Goal: Task Accomplishment & Management: Complete application form

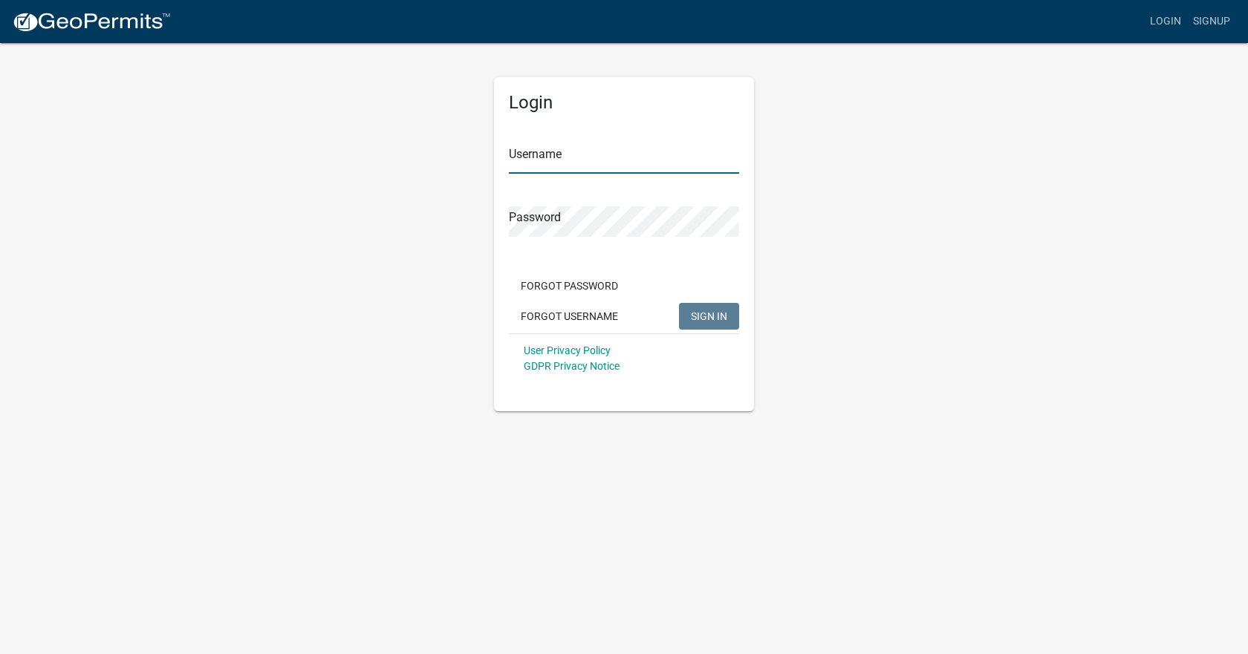
type input "[EMAIL_ADDRESS][DOMAIN_NAME]"
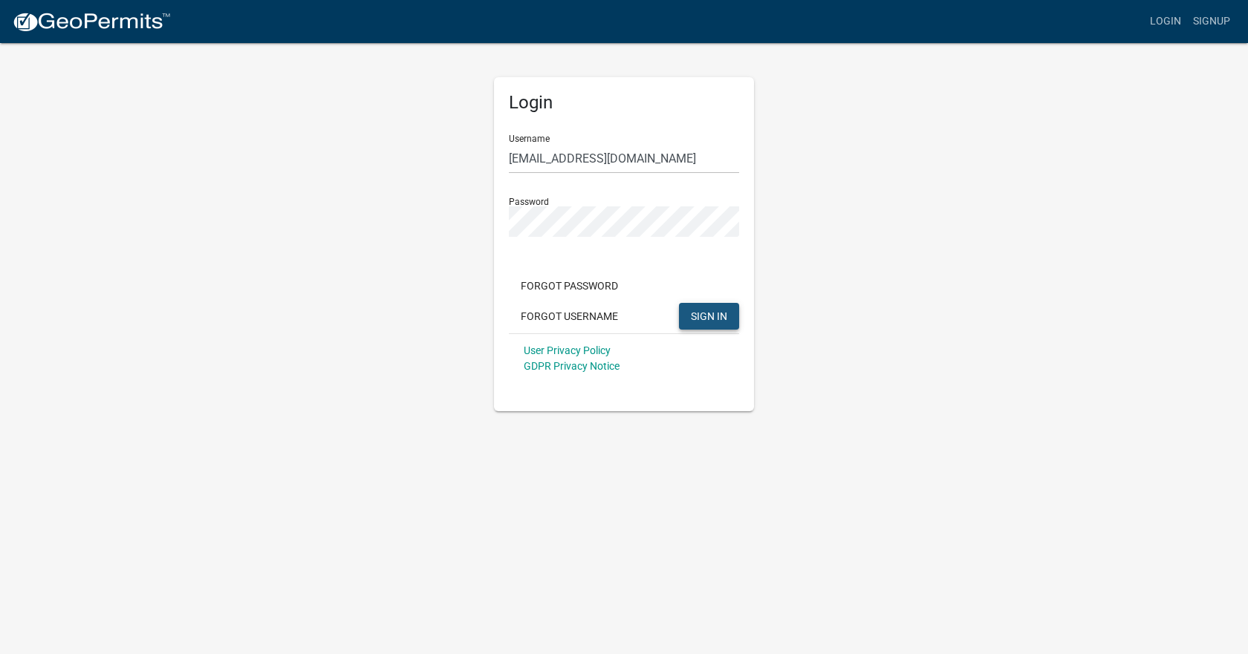
click at [700, 313] on span "SIGN IN" at bounding box center [709, 316] width 36 height 12
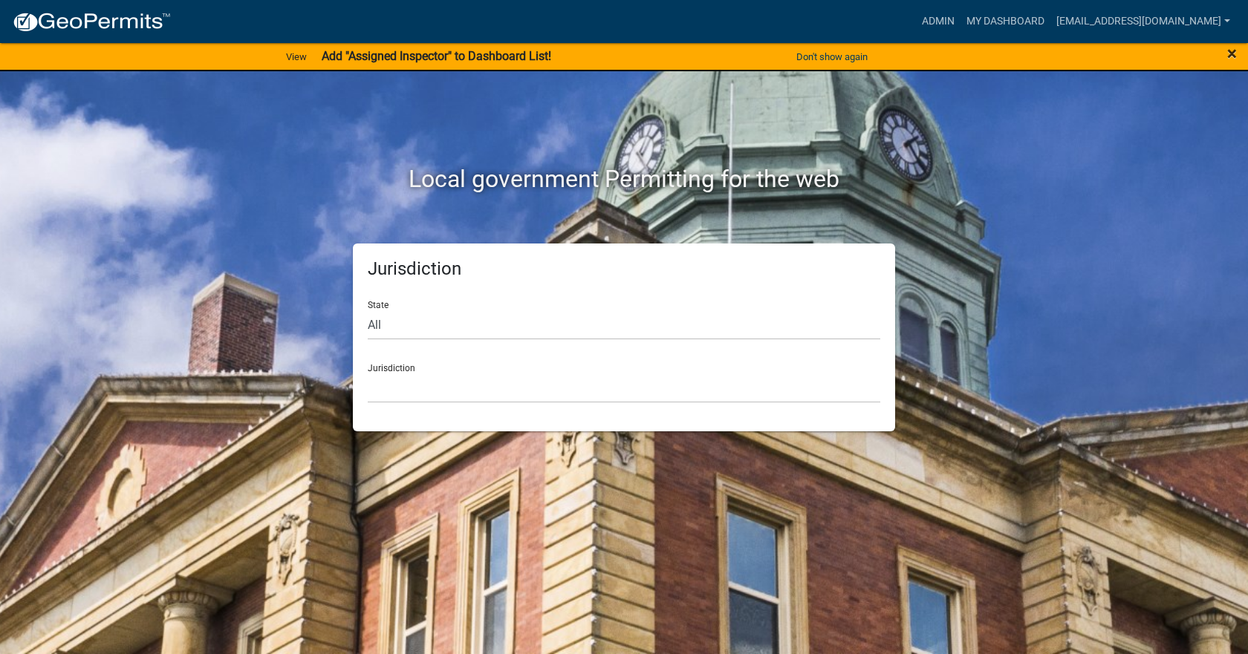
click at [1238, 55] on div "×" at bounding box center [1196, 57] width 104 height 31
click at [1013, 16] on link "My Dashboard" at bounding box center [1006, 21] width 90 height 28
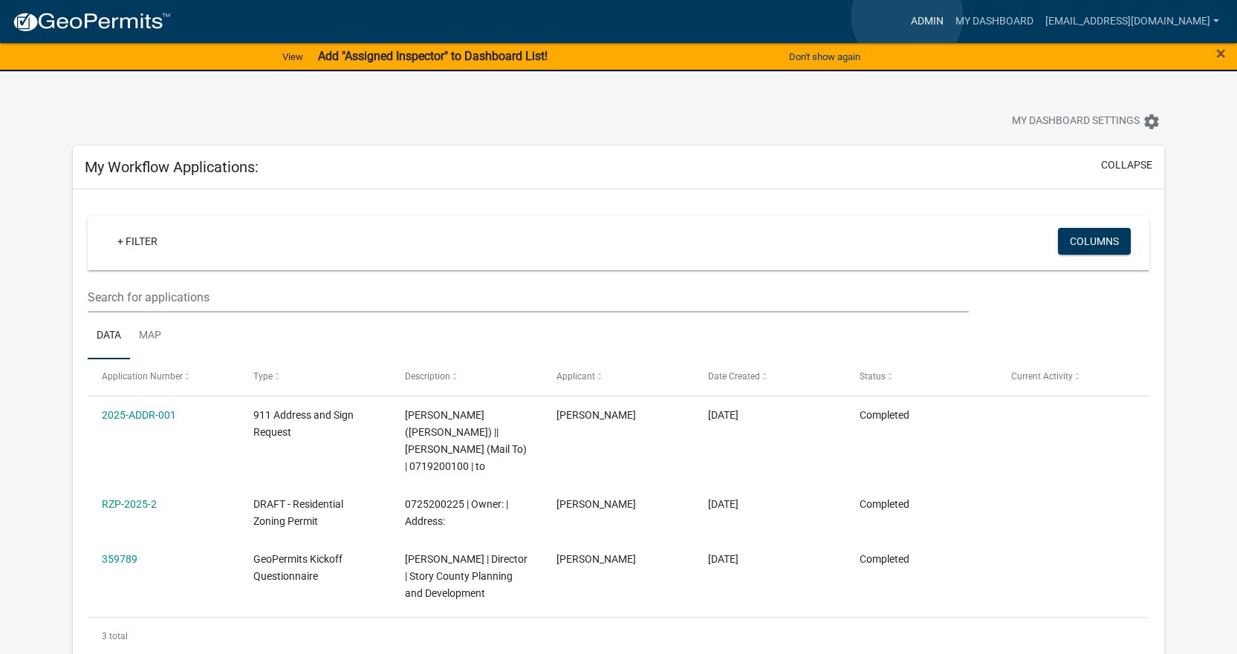
click at [907, 16] on link "Admin" at bounding box center [927, 21] width 45 height 28
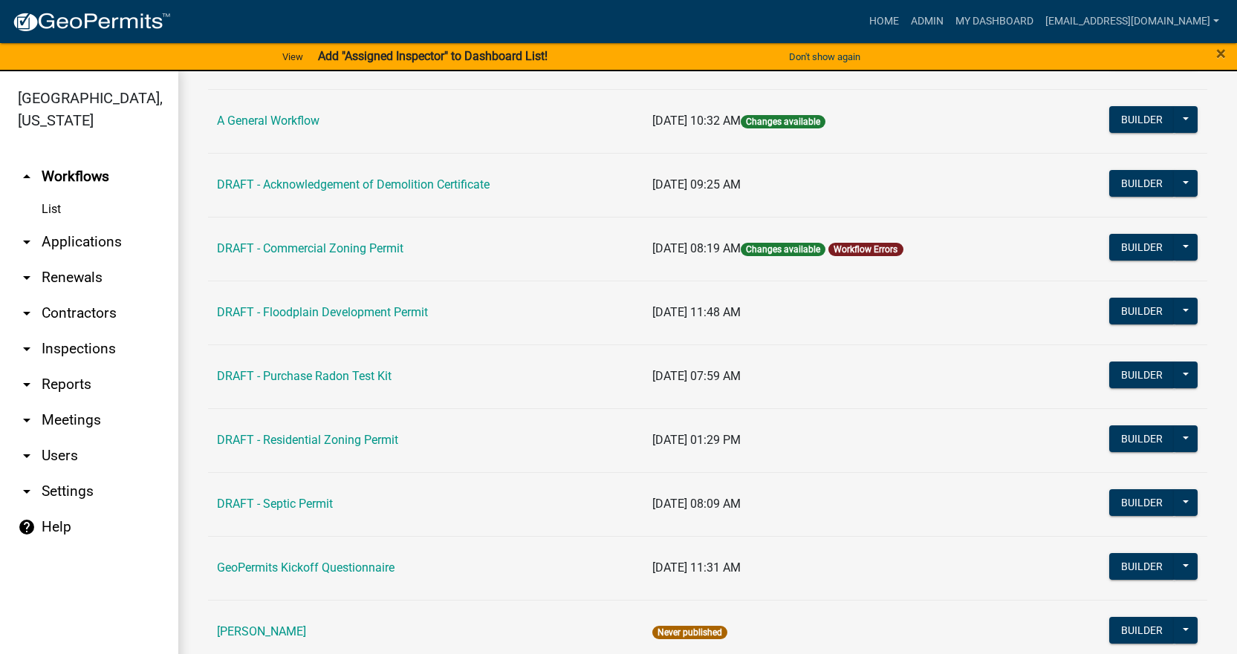
scroll to position [223, 0]
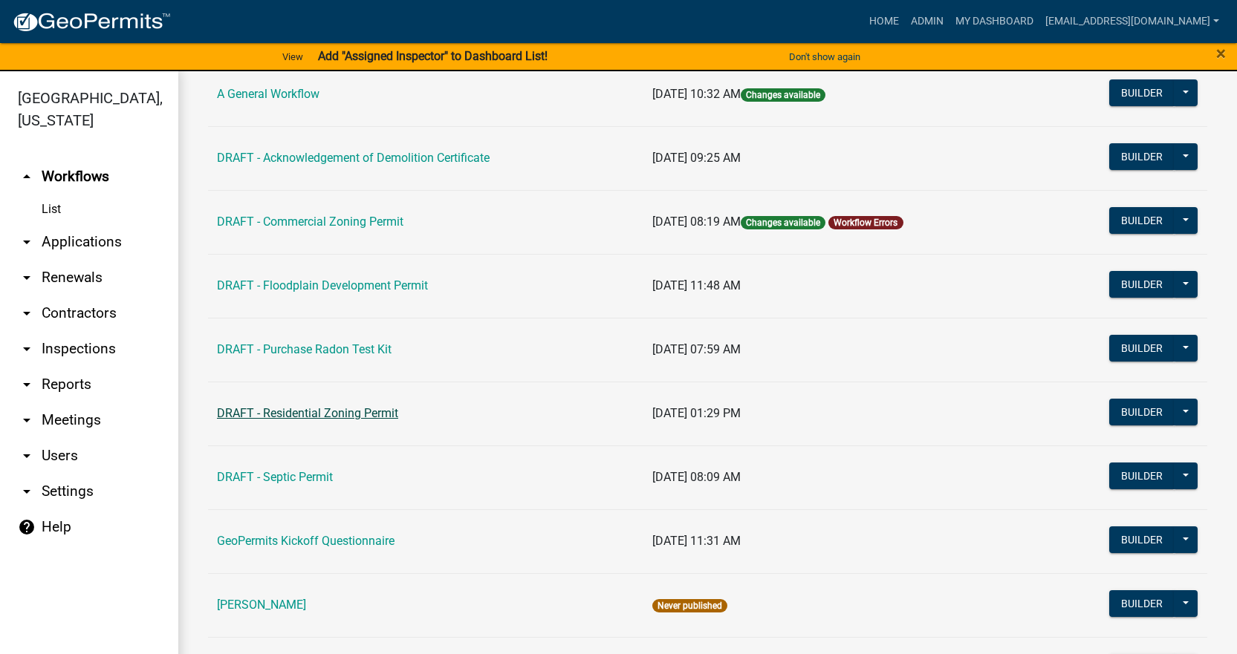
click at [337, 409] on link "DRAFT - Residential Zoning Permit" at bounding box center [307, 413] width 181 height 14
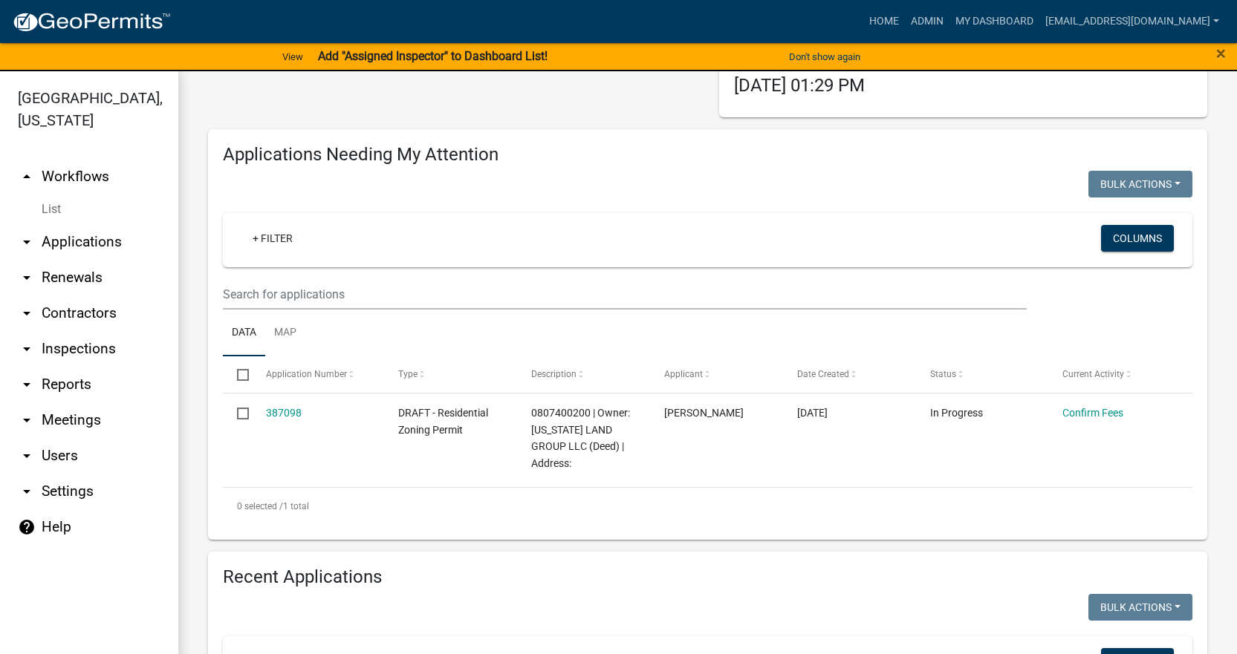
scroll to position [117, 0]
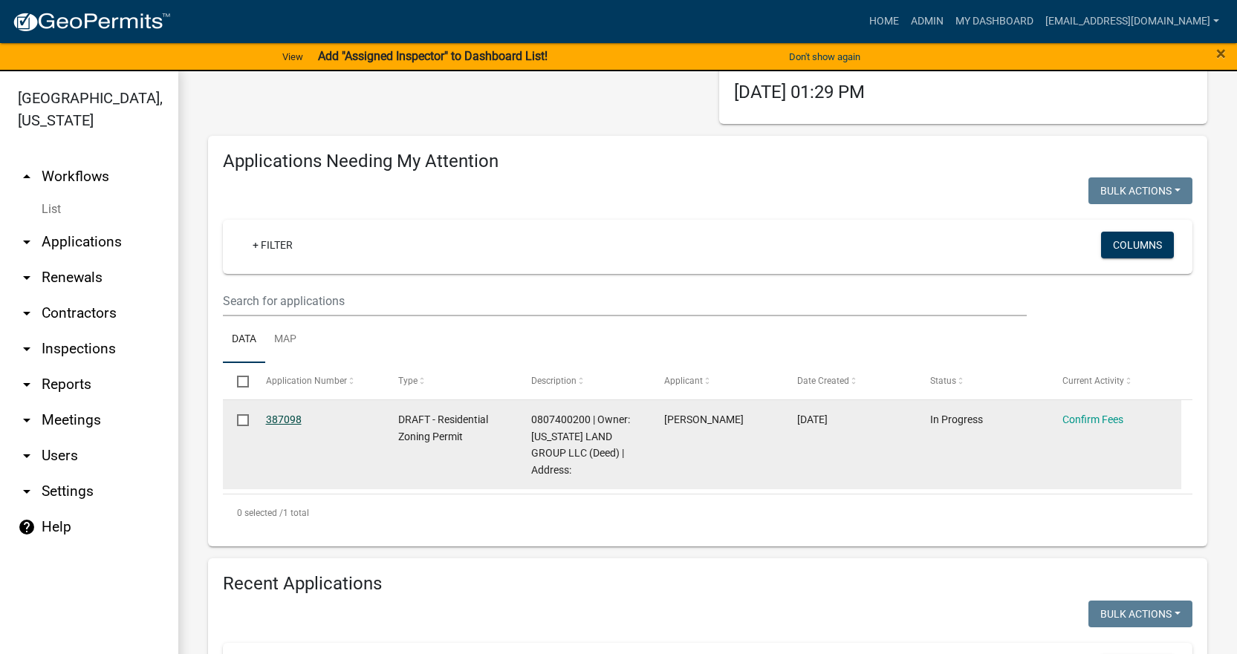
click at [285, 418] on link "387098" at bounding box center [284, 420] width 36 height 12
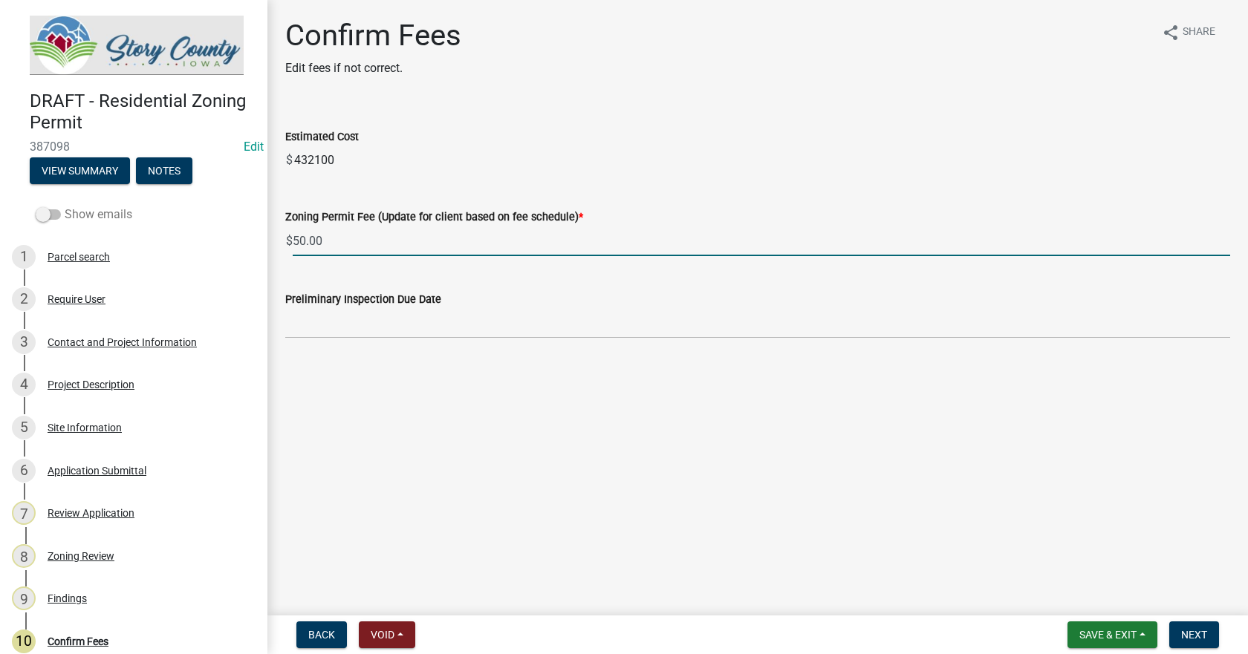
drag, startPoint x: 353, startPoint y: 244, endPoint x: 90, endPoint y: 214, distance: 264.6
click at [90, 214] on div "DRAFT - Residential Zoning Permit 387098 Edit View Summary Notes Show emails 1 …" at bounding box center [624, 327] width 1248 height 654
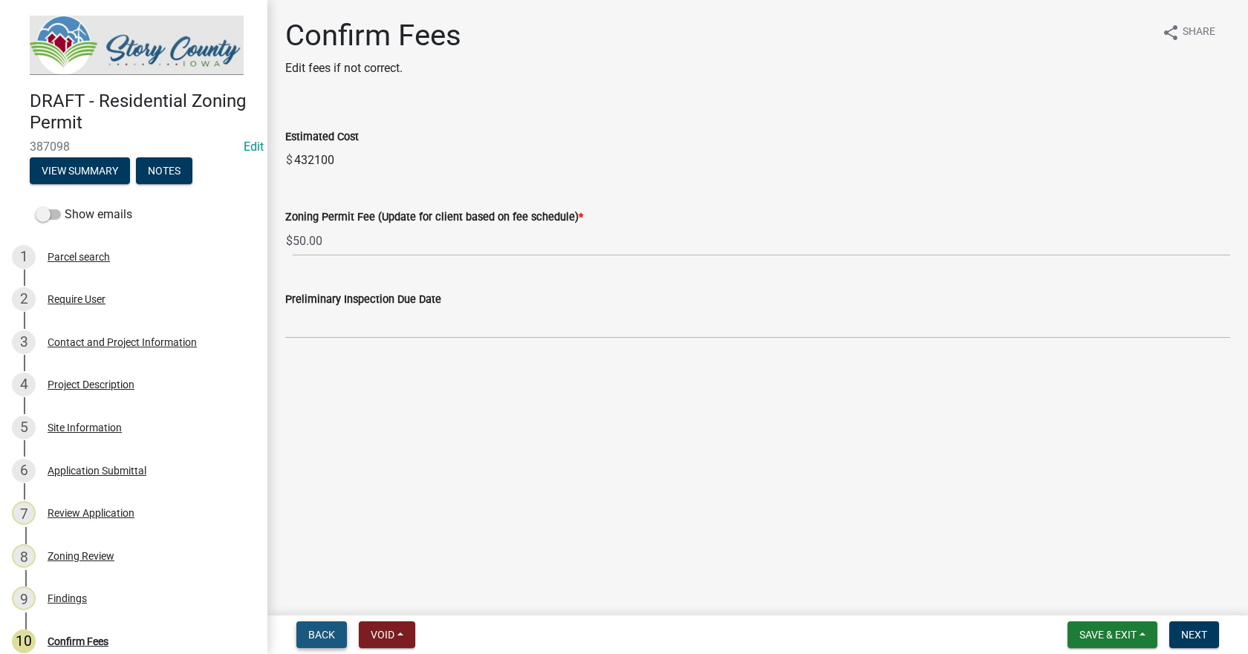
click at [328, 632] on span "Back" at bounding box center [321, 635] width 27 height 12
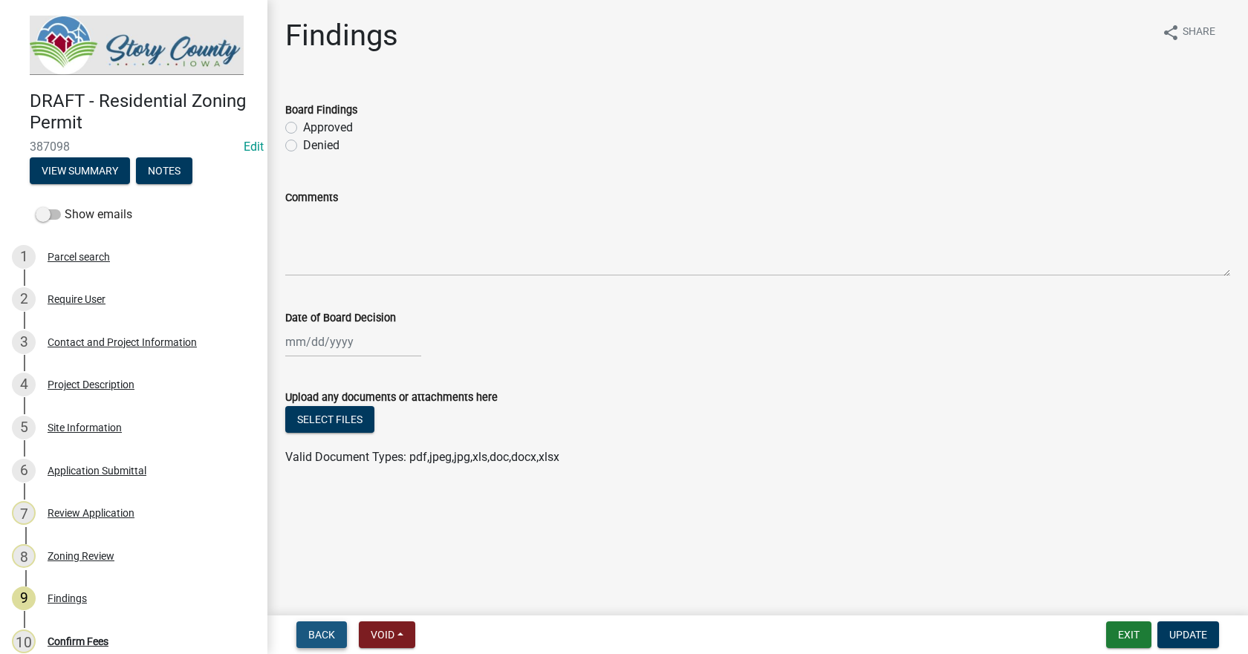
click at [325, 627] on button "Back" at bounding box center [321, 635] width 51 height 27
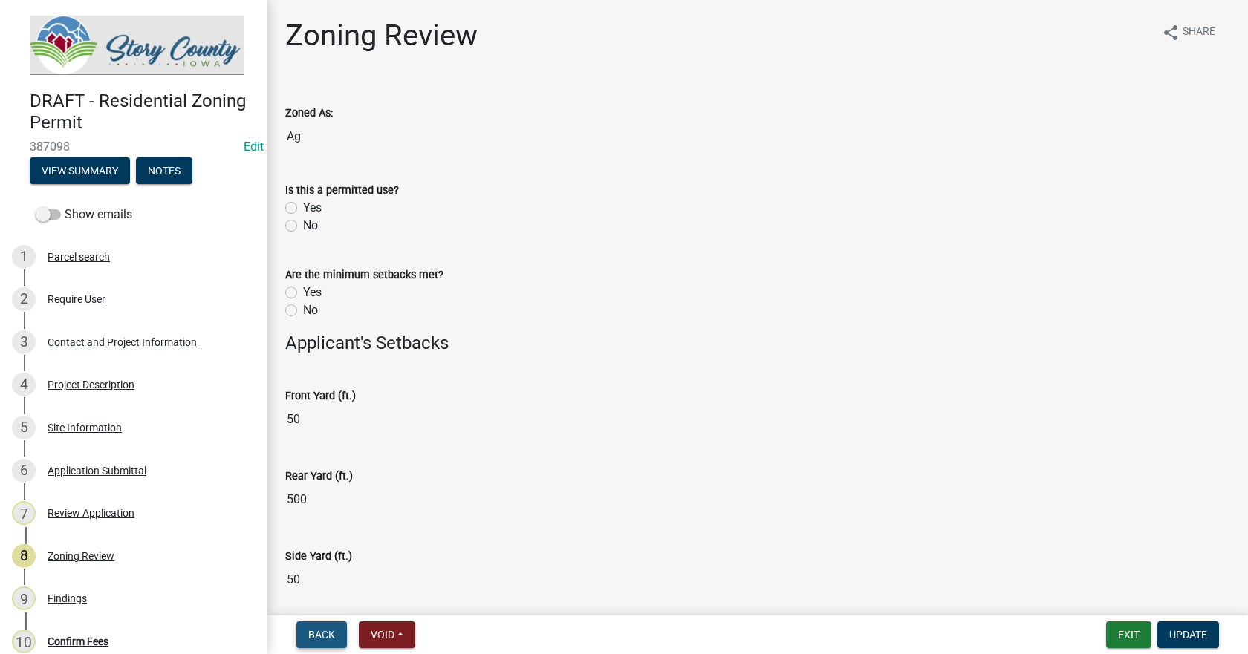
click at [328, 626] on button "Back" at bounding box center [321, 635] width 51 height 27
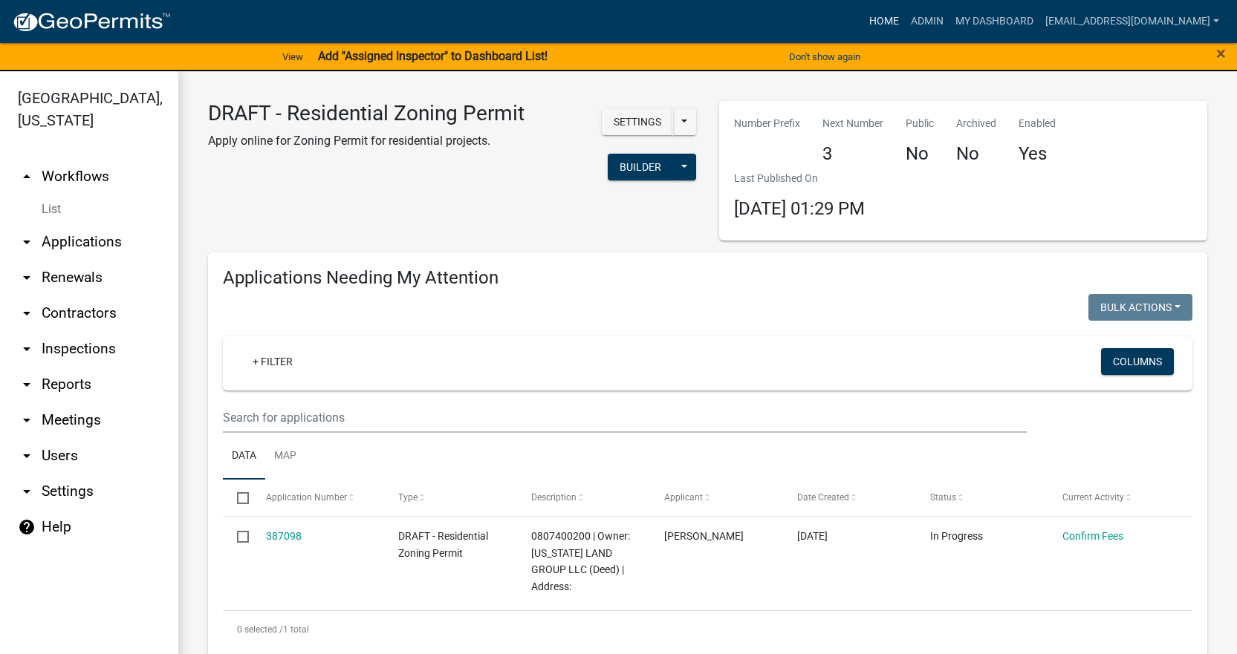
click at [875, 16] on link "Home" at bounding box center [884, 21] width 42 height 28
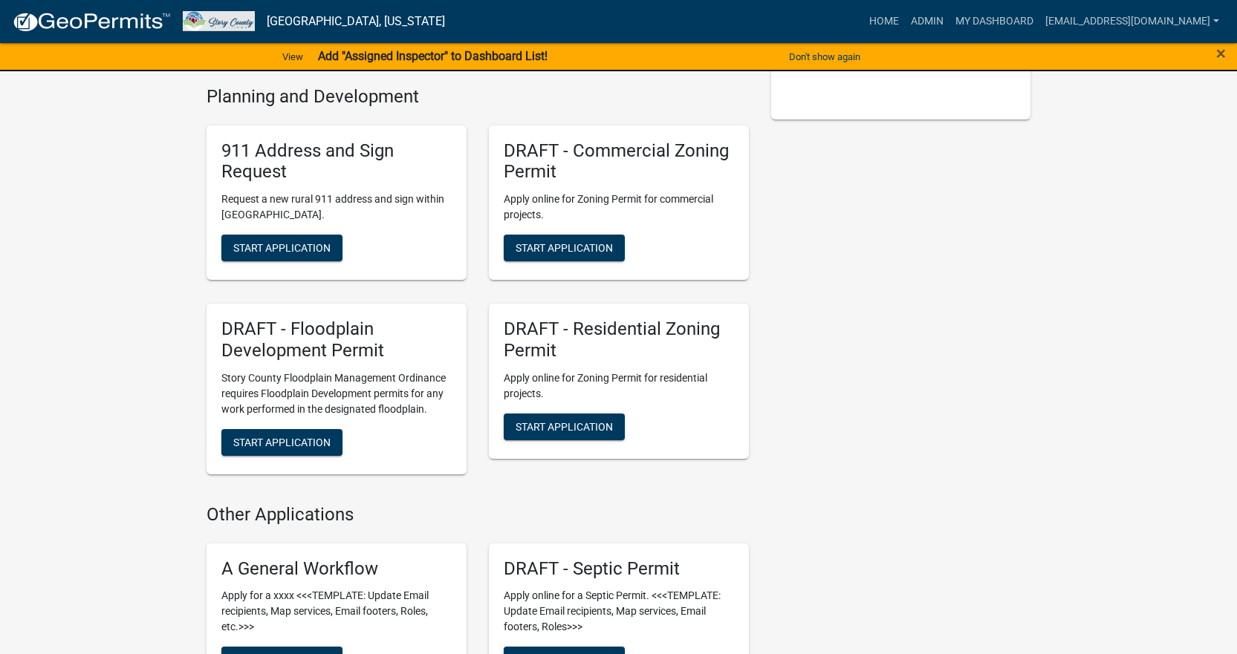
scroll to position [371, 0]
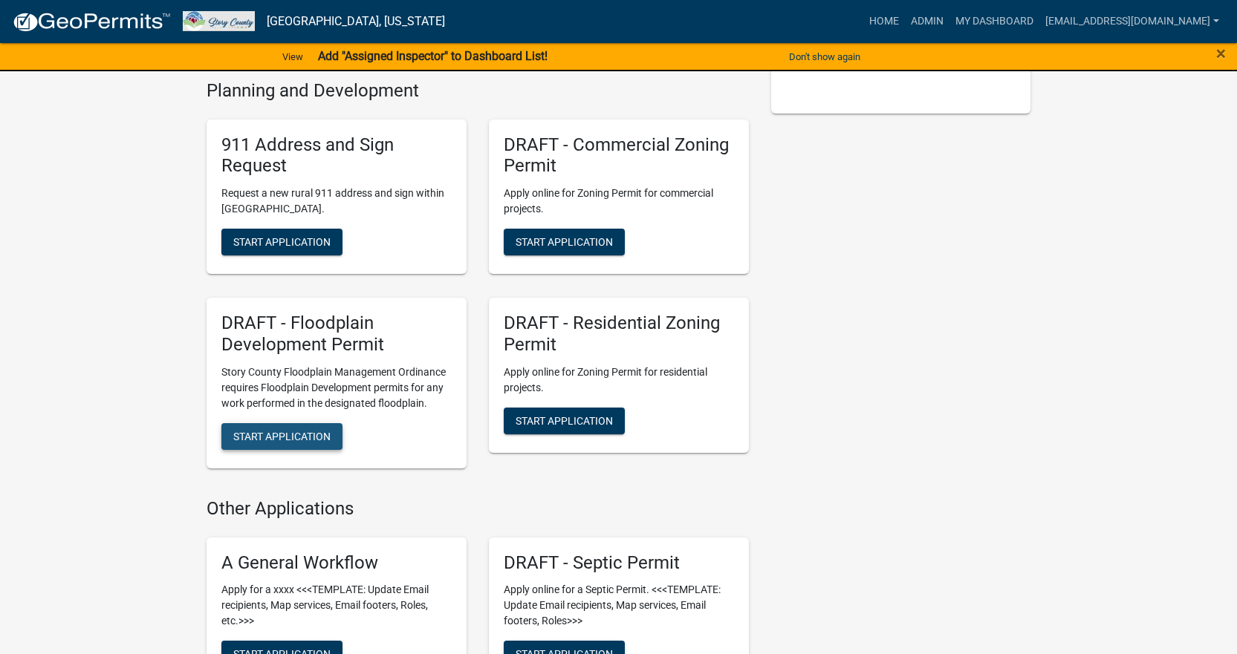
click at [295, 429] on button "Start Application" at bounding box center [281, 436] width 121 height 27
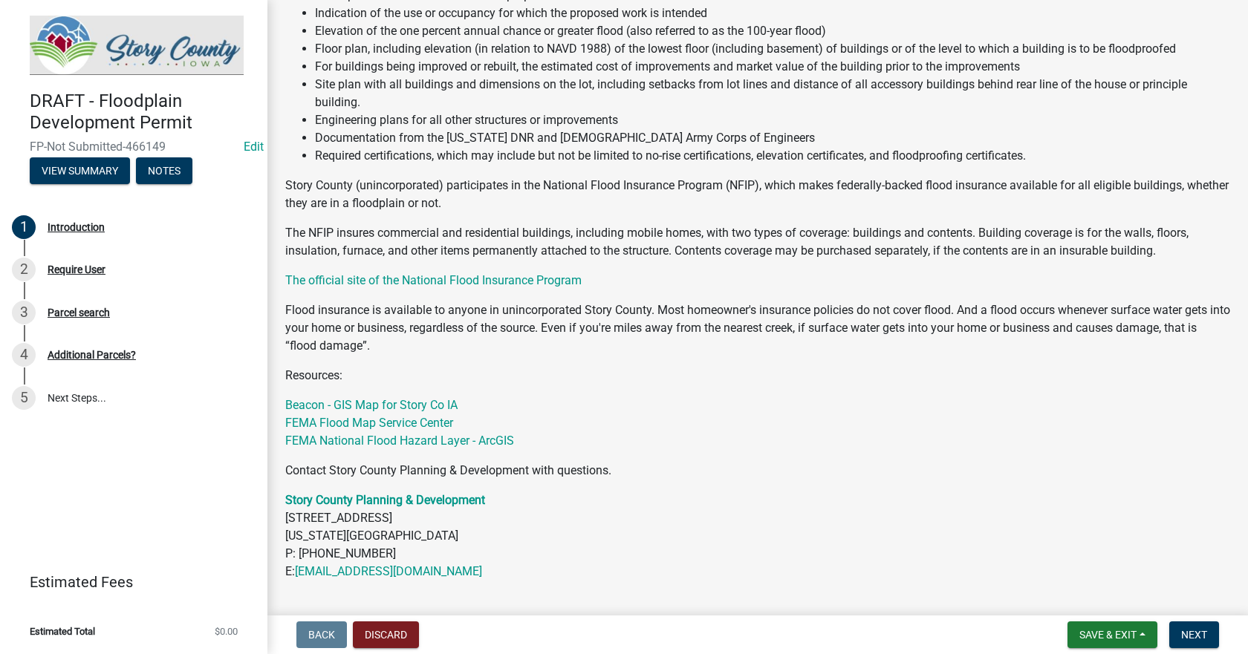
scroll to position [297, 0]
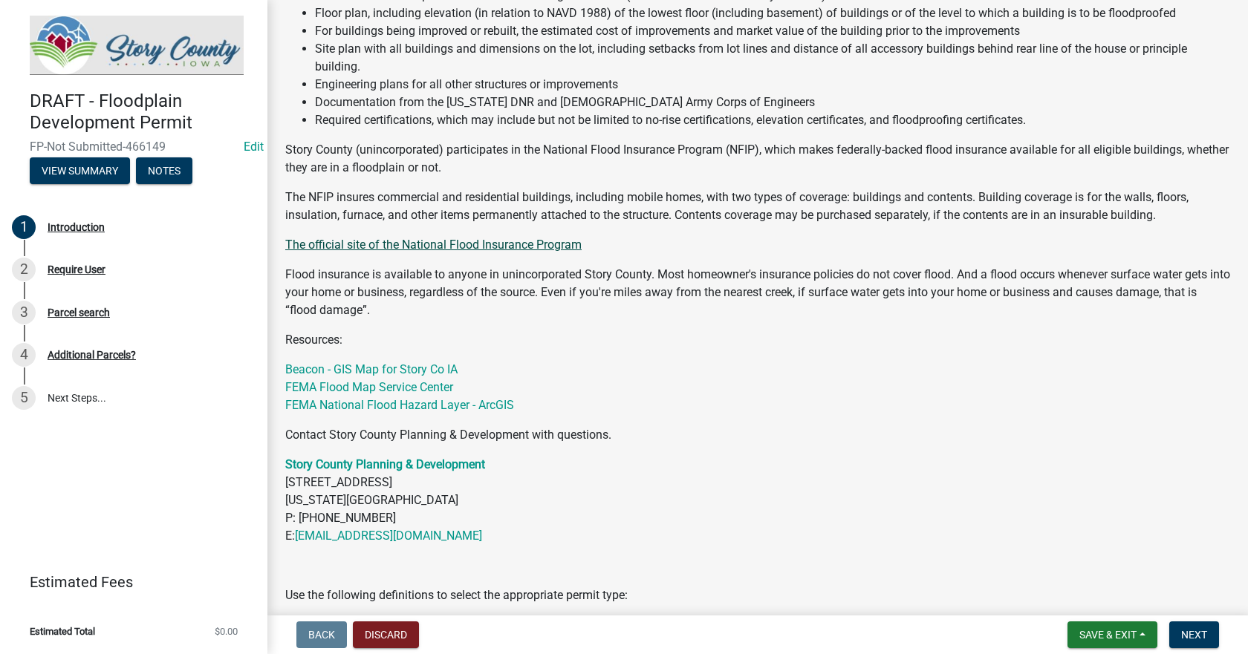
click at [376, 248] on link "The official site of the National Flood Insurance Program" at bounding box center [433, 245] width 296 height 14
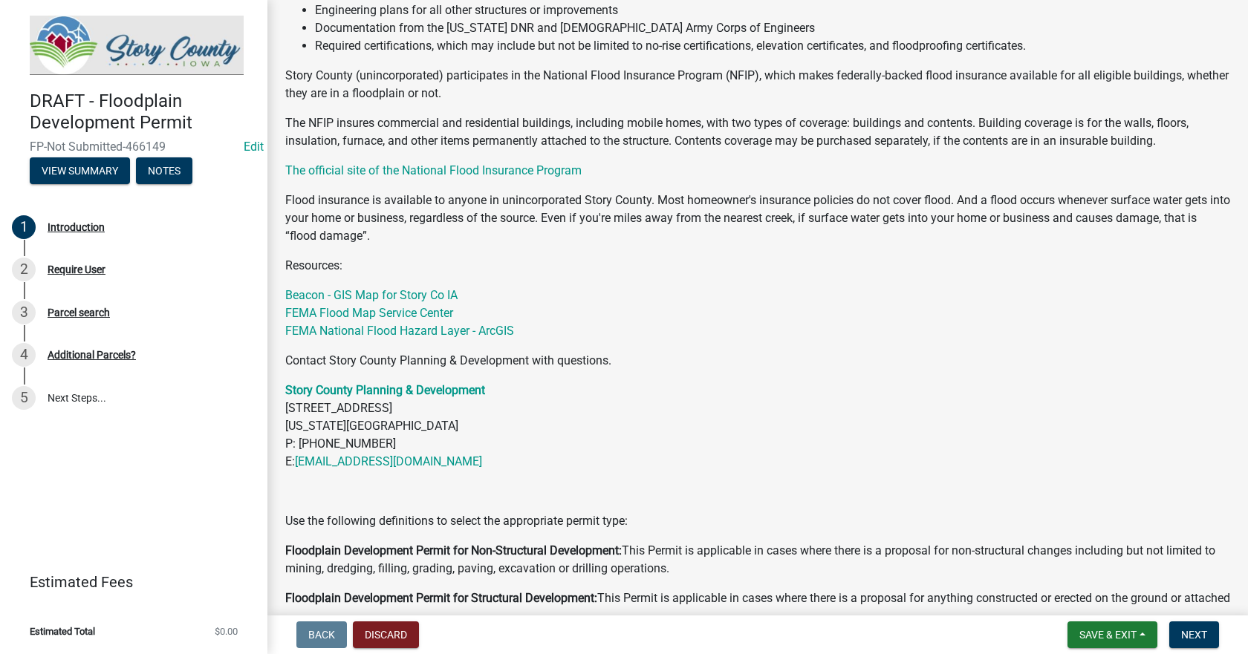
scroll to position [446, 0]
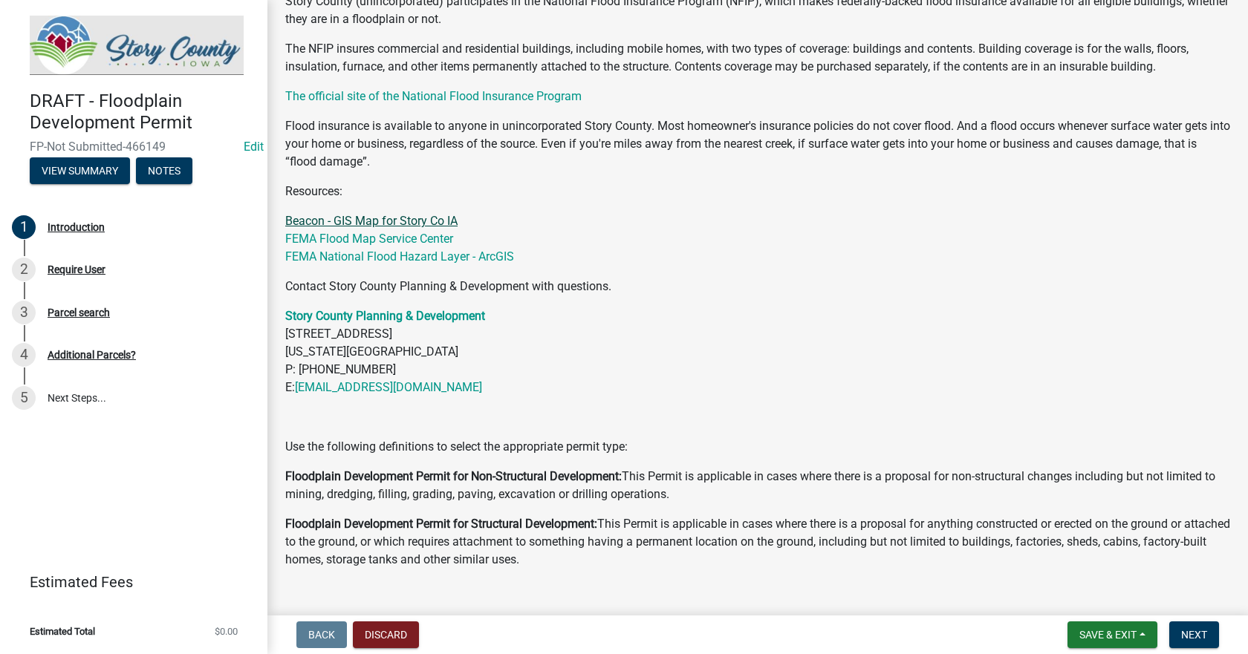
click at [366, 222] on link "Beacon - GIS Map for Story Co IA" at bounding box center [371, 221] width 172 height 14
click at [357, 237] on link "FEMA Flood Map Service Center" at bounding box center [369, 239] width 168 height 14
click at [354, 255] on link "FEMA National Flood Hazard Layer - ArcGIS" at bounding box center [399, 257] width 229 height 14
click at [370, 312] on strong "Story County Planning & Development" at bounding box center [385, 316] width 200 height 14
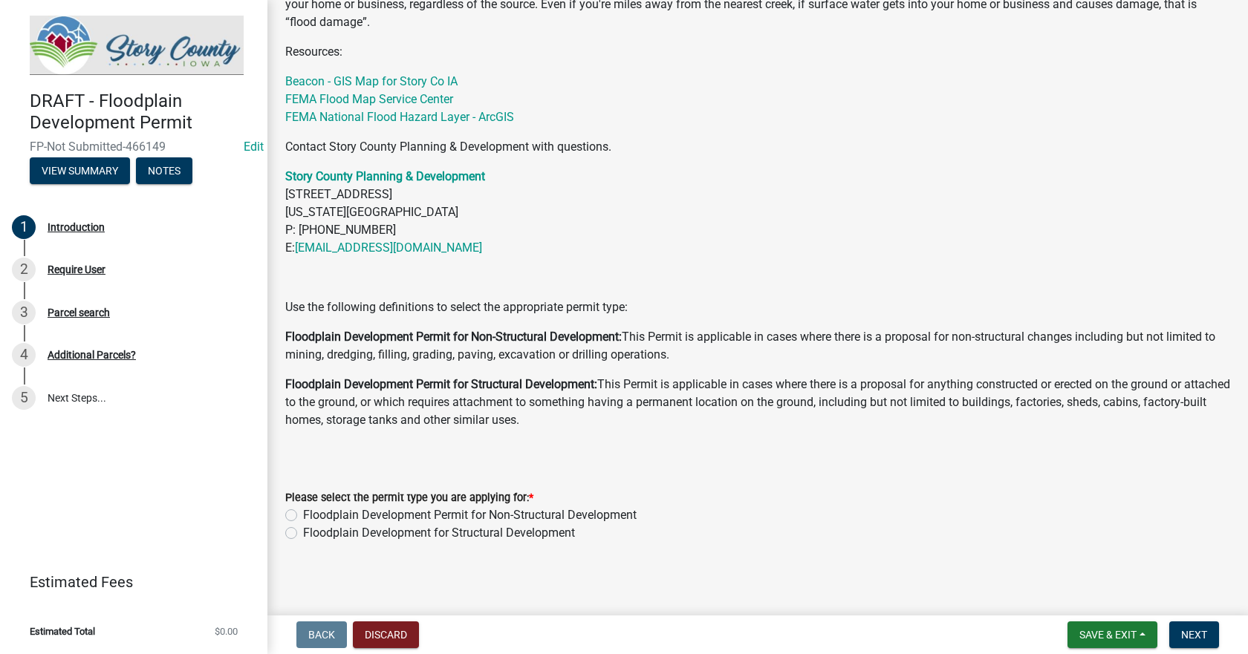
scroll to position [589, 0]
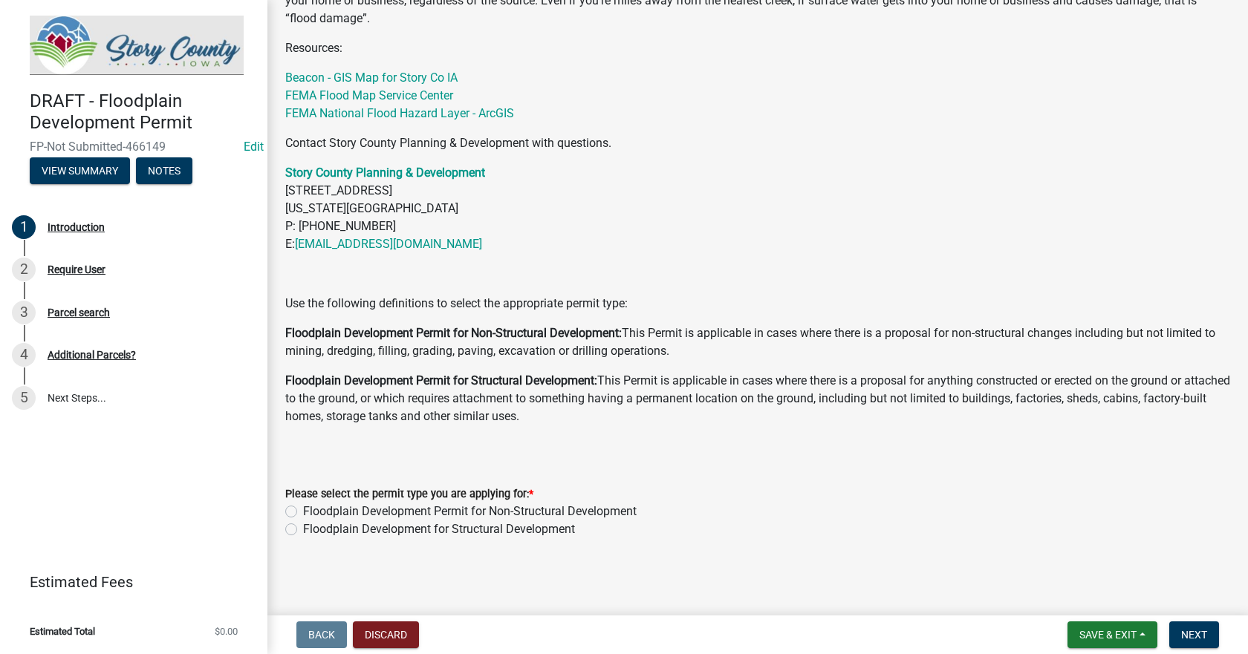
click at [303, 530] on label "Floodplain Development for Structural Development" at bounding box center [439, 530] width 272 height 18
click at [303, 530] on input "Floodplain Development for Structural Development" at bounding box center [308, 526] width 10 height 10
radio input "true"
click at [1201, 638] on span "Next" at bounding box center [1194, 635] width 26 height 12
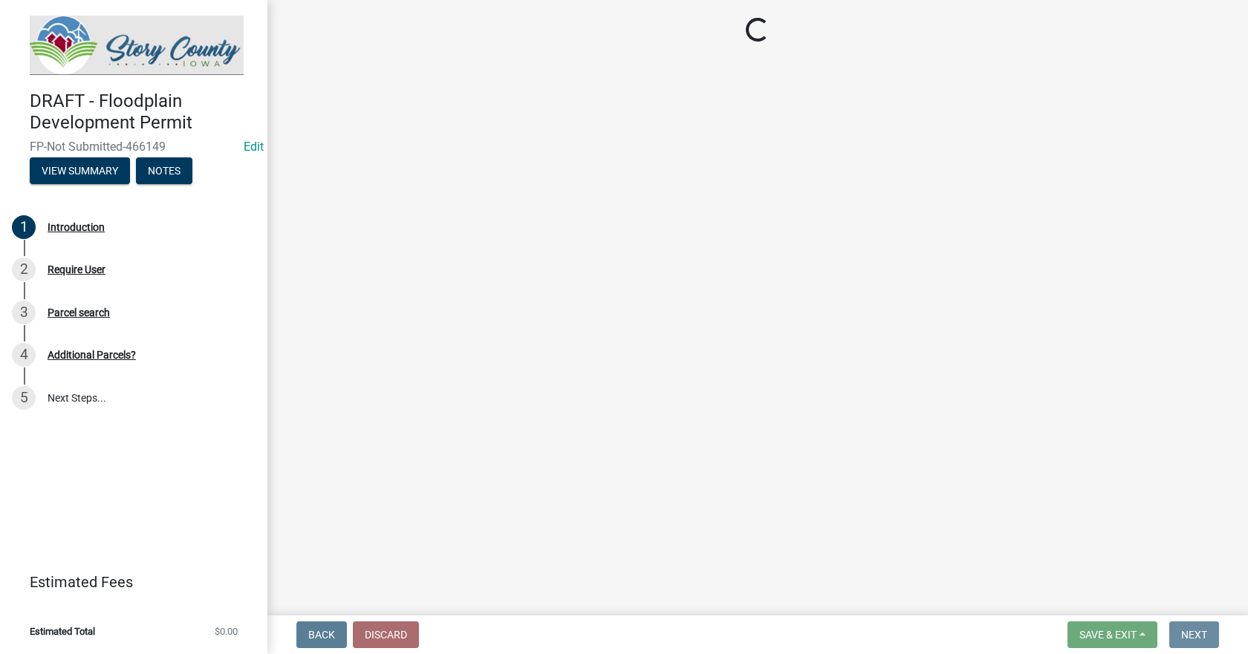
scroll to position [0, 0]
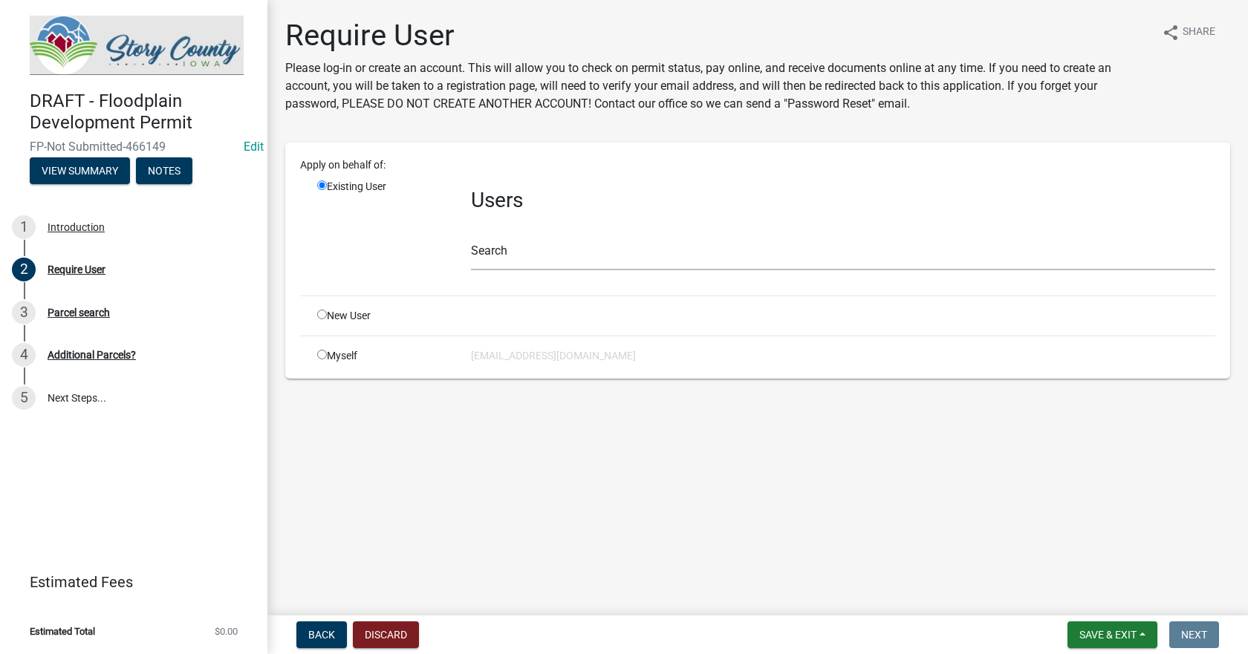
click at [324, 356] on input "radio" at bounding box center [322, 355] width 10 height 10
radio input "true"
radio input "false"
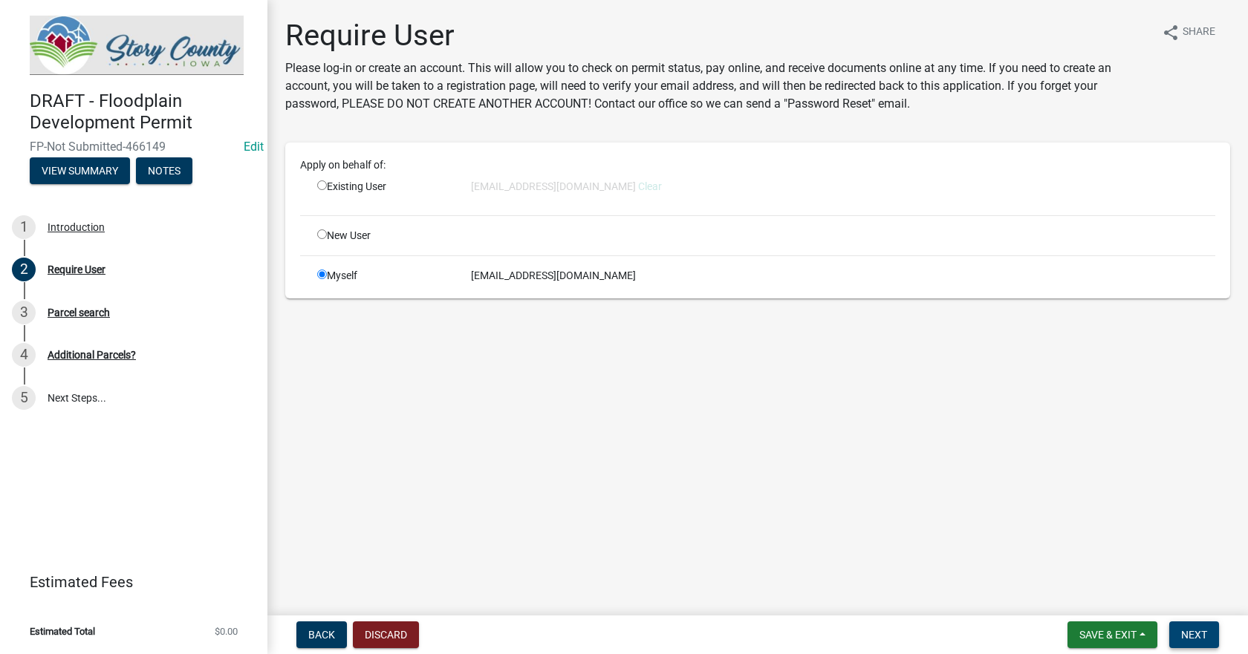
click at [1200, 631] on span "Next" at bounding box center [1194, 635] width 26 height 12
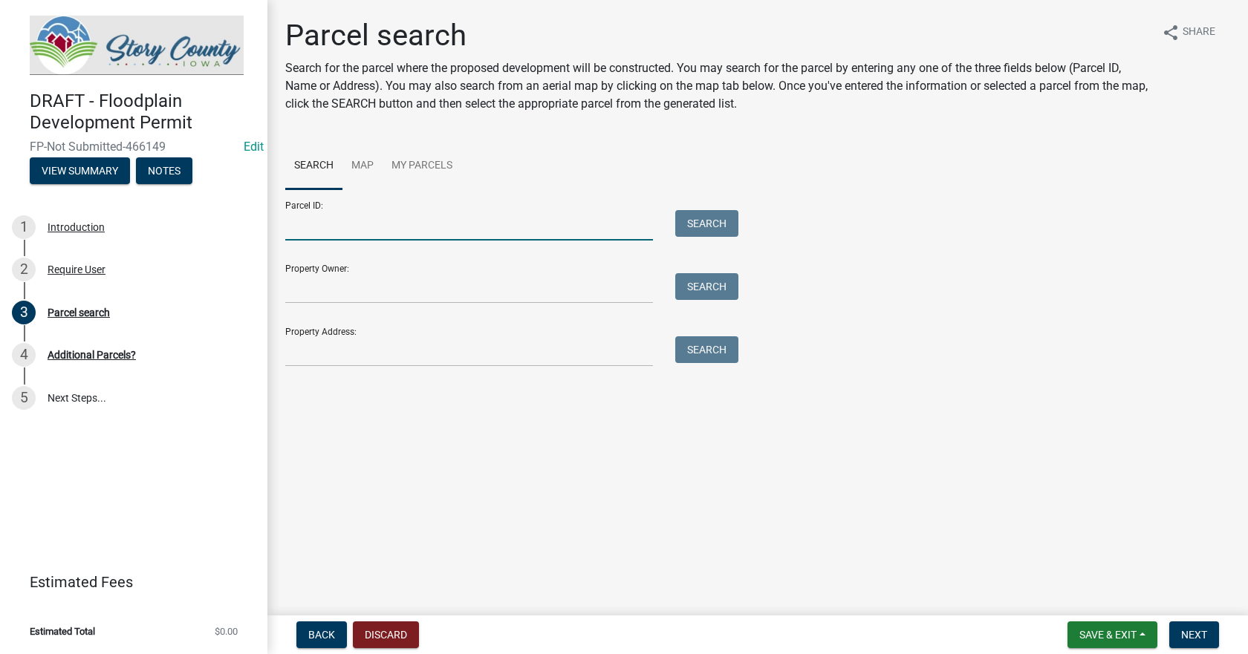
click at [364, 230] on input "Parcel ID:" at bounding box center [469, 225] width 368 height 30
paste input "We have tentatively booked [DATE] from 9:30am to 11am to go to half the cities;…"
click at [420, 227] on input "We have tentatively booked [DATE] from 9:30am to 11am to go to half the cities;…" at bounding box center [469, 225] width 368 height 30
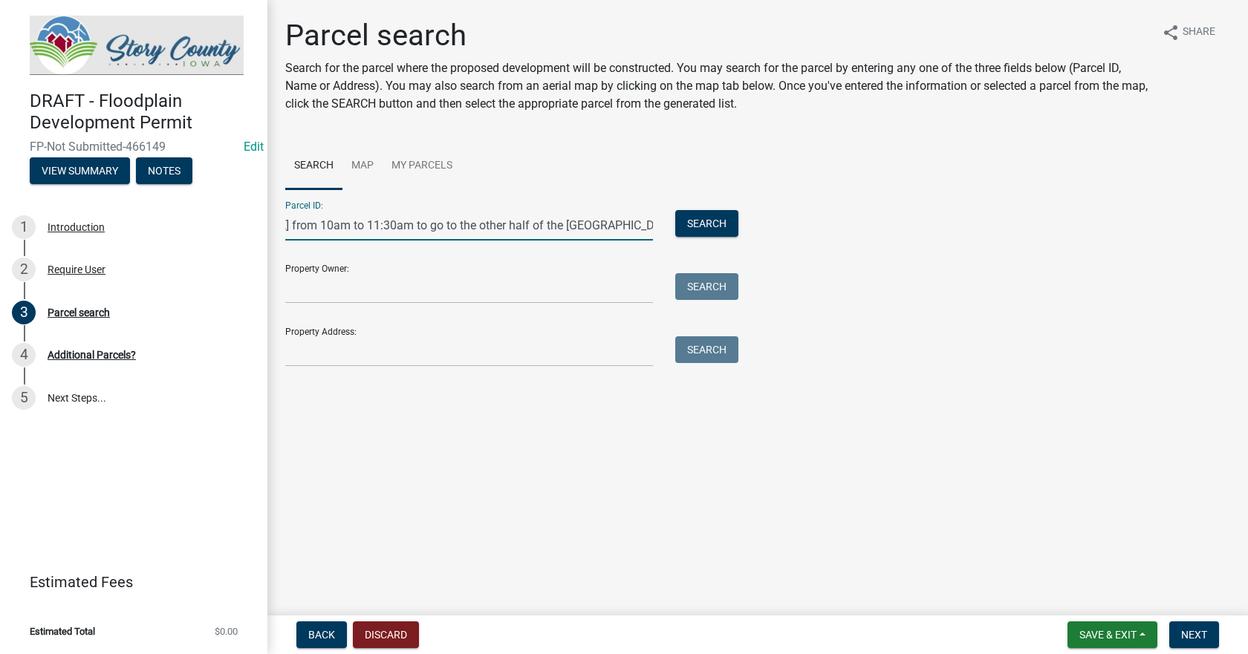
click at [420, 227] on input "We have tentatively booked [DATE] from 9:30am to 11am to go to half the cities;…" at bounding box center [469, 225] width 368 height 30
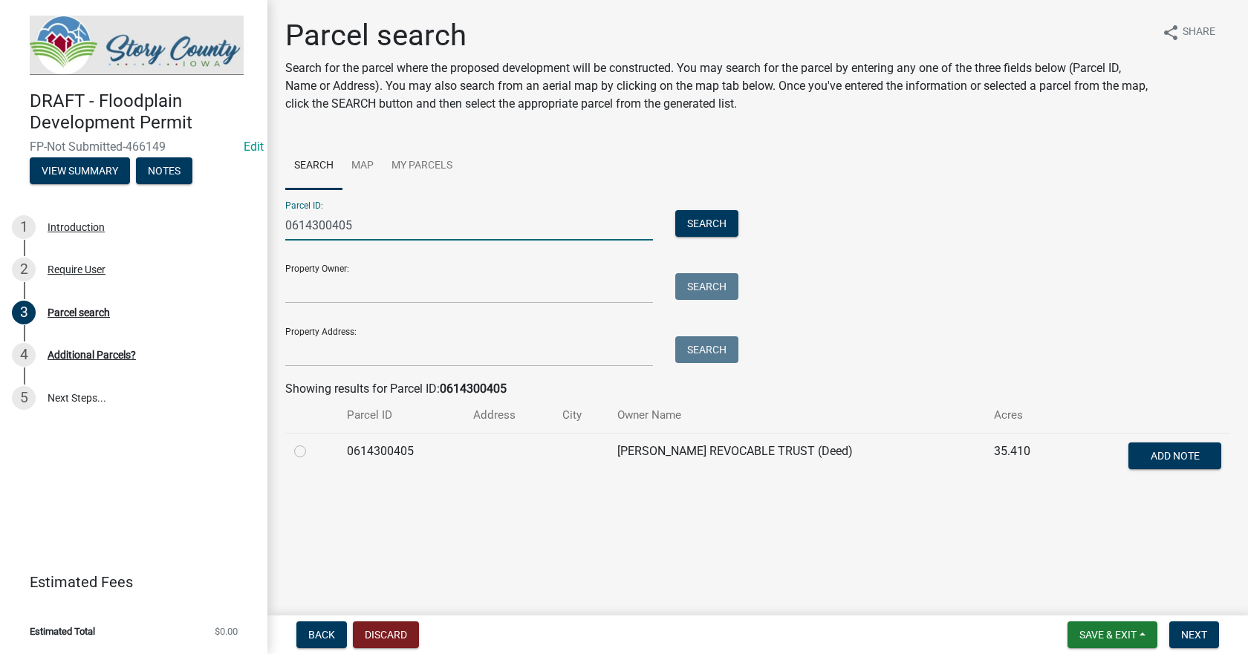
type input "0614300405"
click at [312, 443] on label at bounding box center [312, 443] width 0 height 0
click at [312, 452] on input "radio" at bounding box center [317, 448] width 10 height 10
radio input "true"
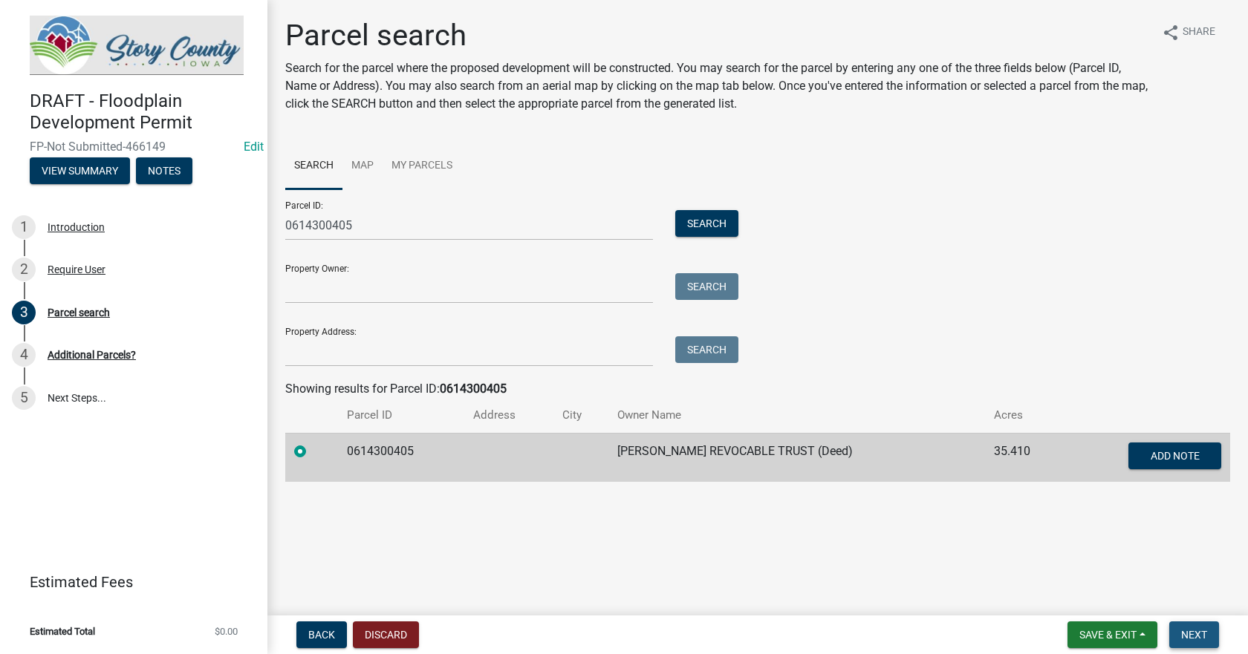
click at [1196, 638] on span "Next" at bounding box center [1194, 635] width 26 height 12
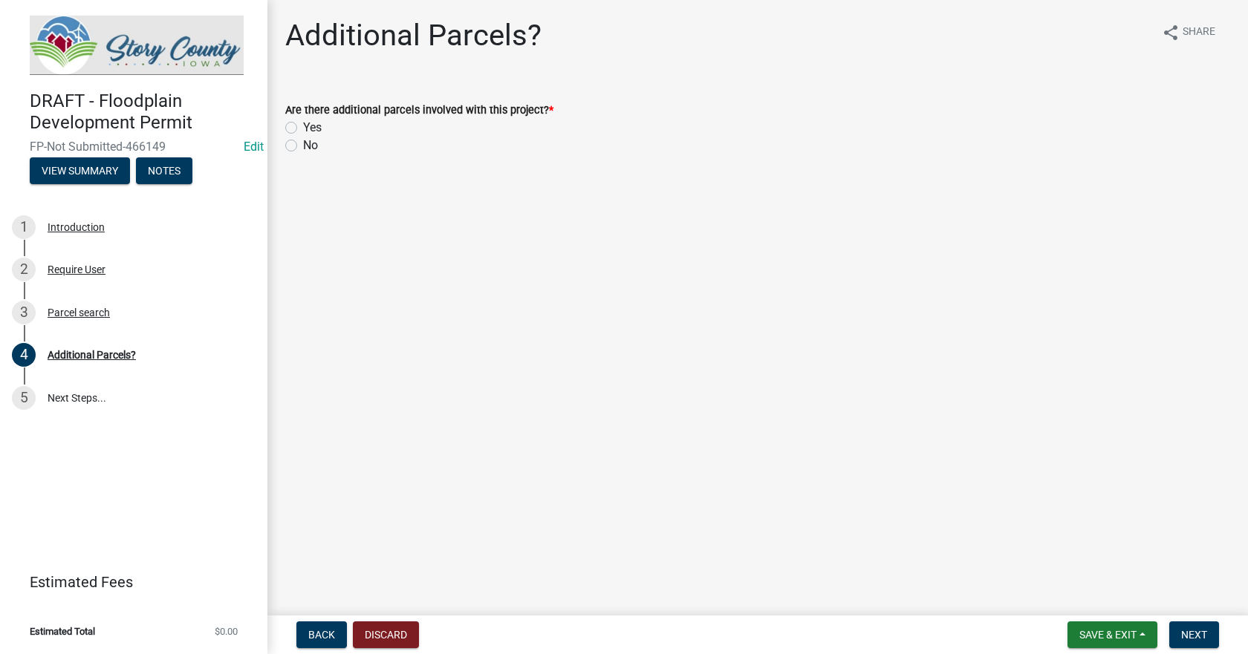
click at [303, 129] on label "Yes" at bounding box center [312, 128] width 19 height 18
click at [303, 129] on input "Yes" at bounding box center [308, 124] width 10 height 10
radio input "true"
click at [1189, 636] on span "Next" at bounding box center [1194, 635] width 26 height 12
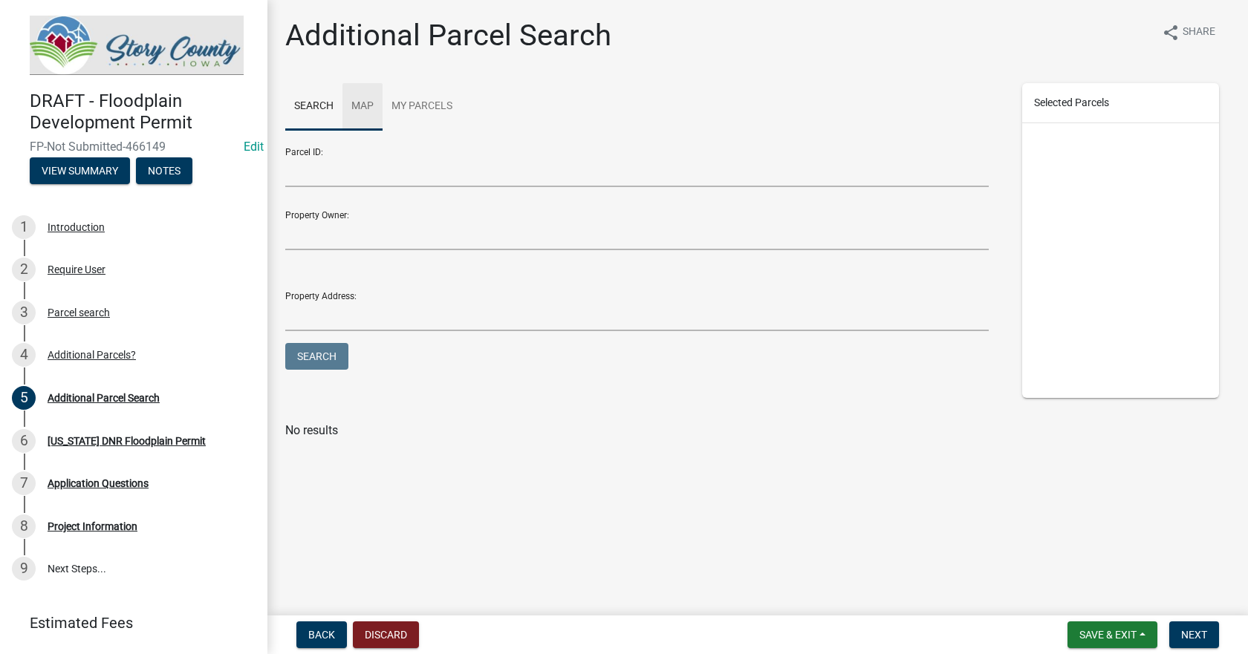
click at [359, 105] on link "Map" at bounding box center [362, 107] width 40 height 48
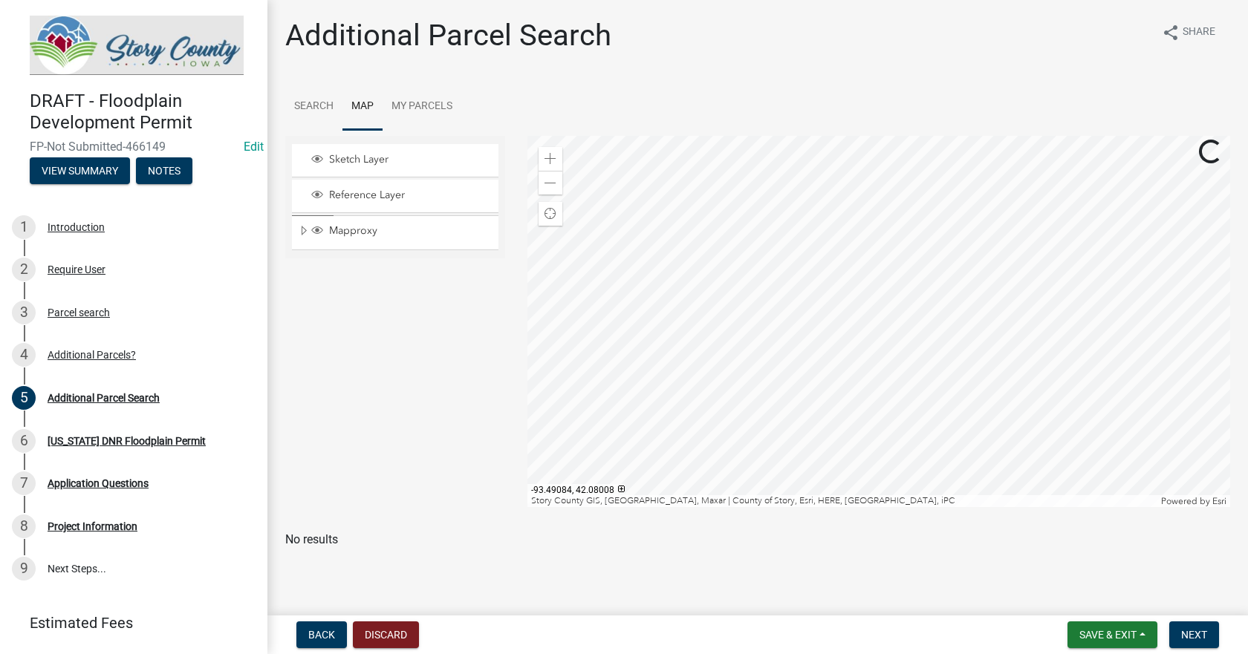
click at [1015, 313] on div at bounding box center [878, 321] width 703 height 371
click at [770, 264] on div at bounding box center [878, 321] width 703 height 371
click at [302, 233] on span "Expand" at bounding box center [304, 231] width 12 height 14
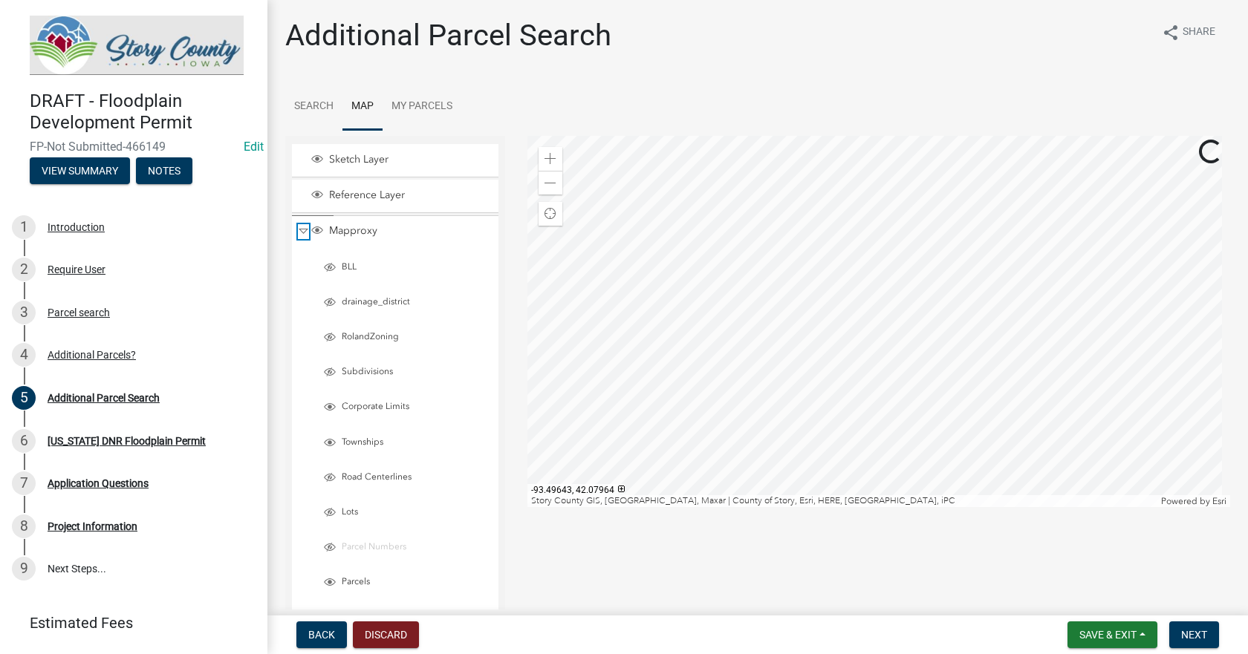
click at [302, 233] on span "Collapse" at bounding box center [303, 231] width 11 height 14
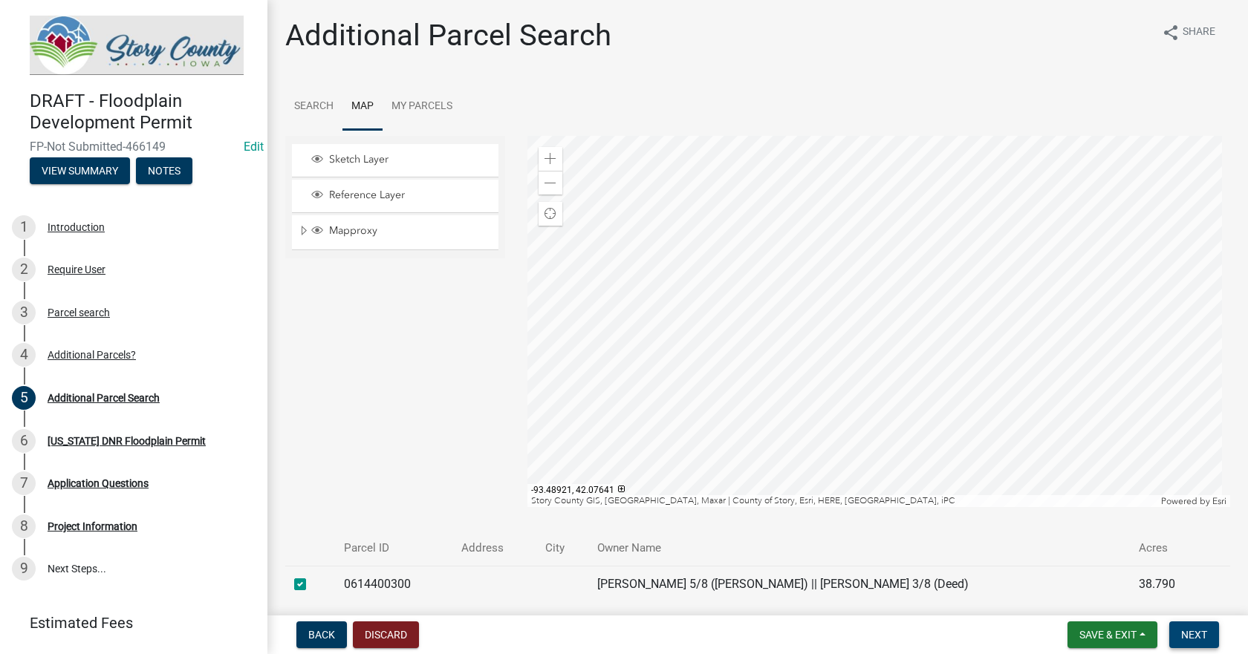
click at [1194, 636] on span "Next" at bounding box center [1194, 635] width 26 height 12
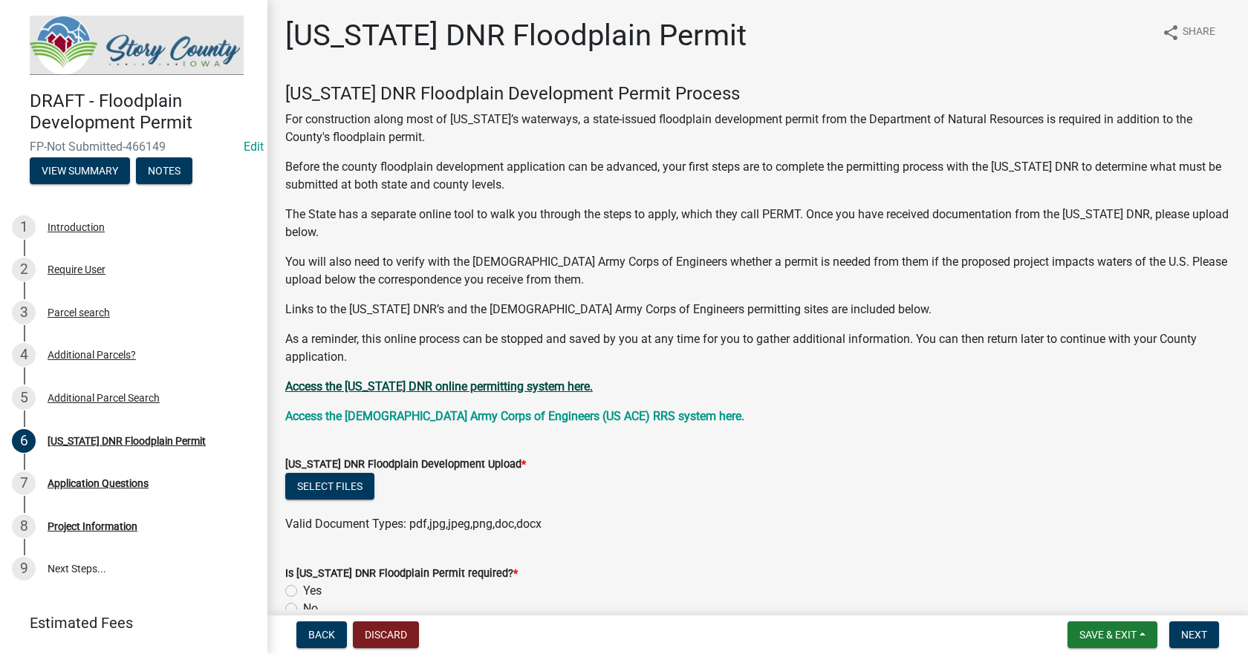
click at [435, 384] on strong "Access the [US_STATE] DNR online permitting system here." at bounding box center [439, 387] width 308 height 14
click at [420, 388] on strong "Access the [US_STATE] DNR online permitting system here." at bounding box center [439, 387] width 308 height 14
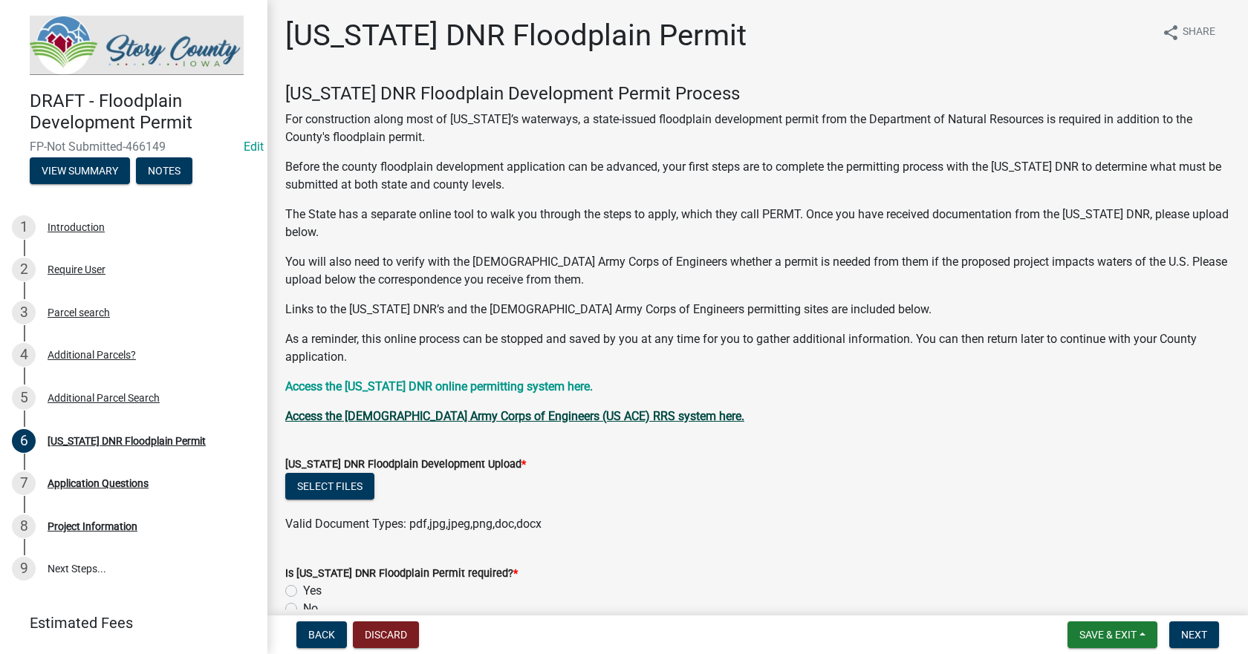
click at [356, 414] on strong "Access the [DEMOGRAPHIC_DATA] Army Corps of Engineers (US ACE) RRS system here." at bounding box center [514, 416] width 459 height 14
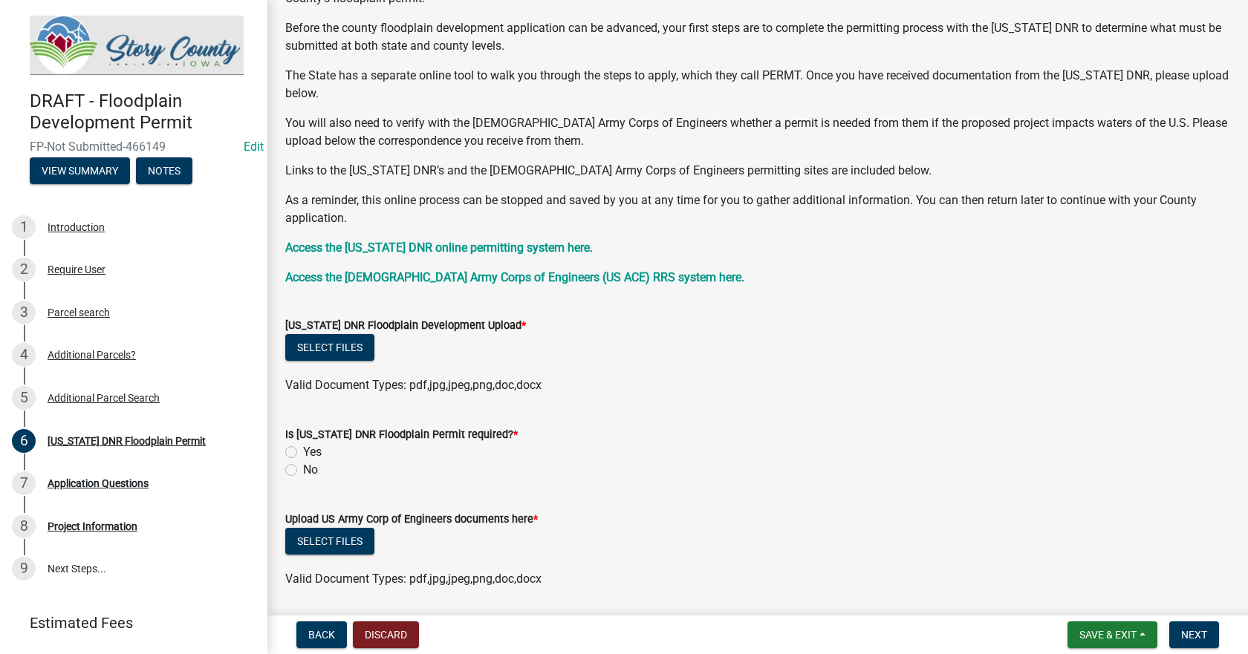
scroll to position [223, 0]
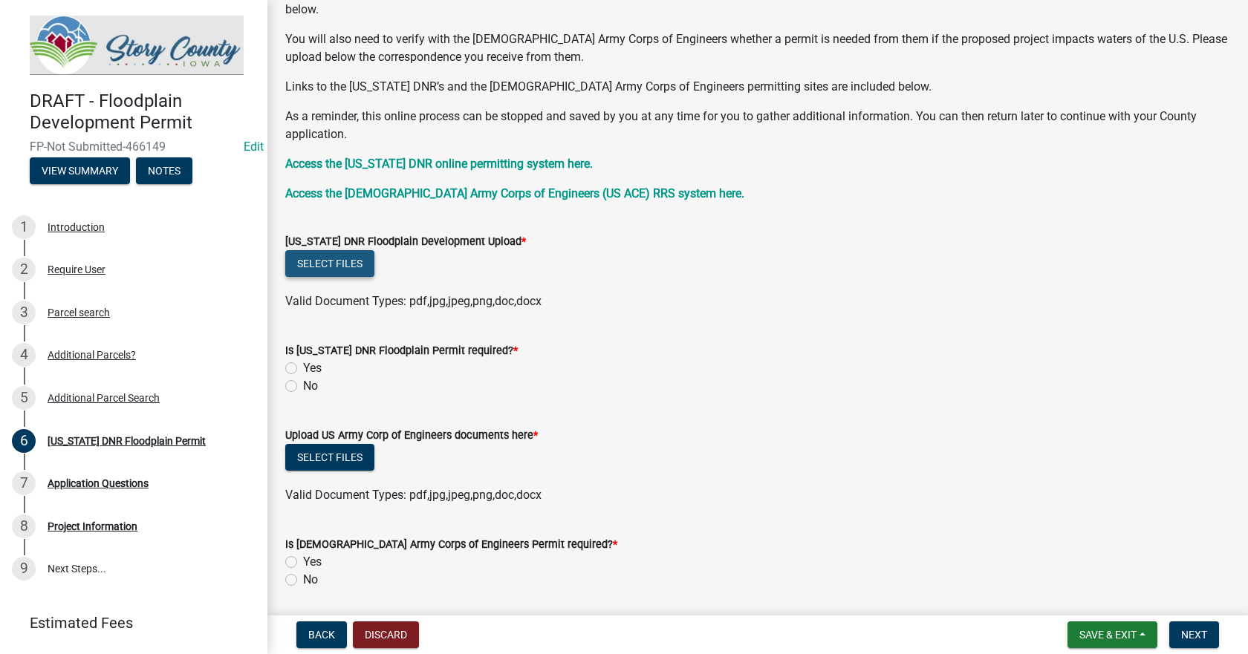
click at [330, 261] on button "Select files" at bounding box center [329, 263] width 89 height 27
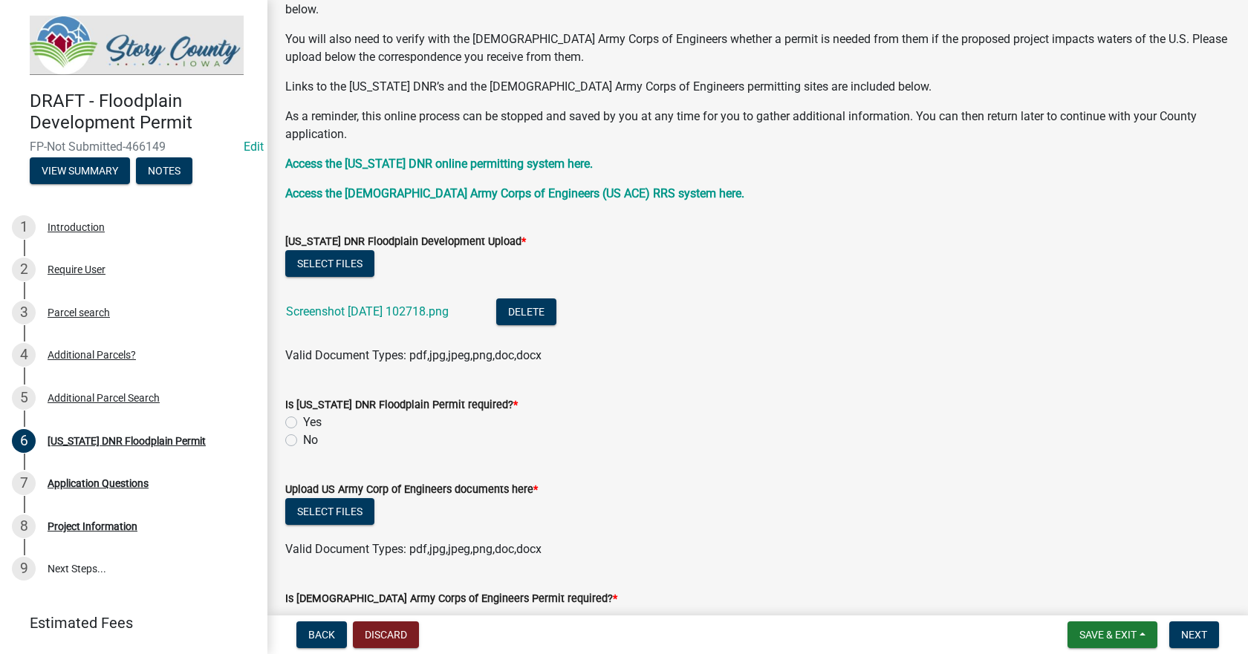
click at [303, 438] on label "No" at bounding box center [310, 441] width 15 height 18
click at [303, 438] on input "No" at bounding box center [308, 437] width 10 height 10
radio input "true"
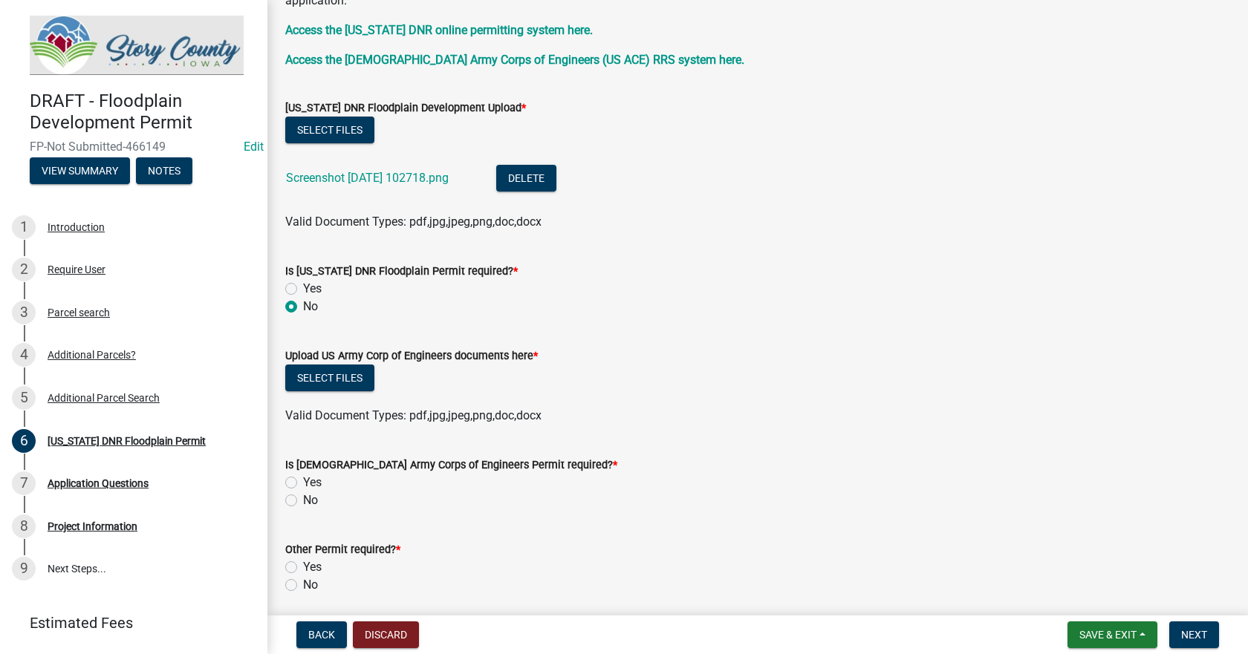
scroll to position [371, 0]
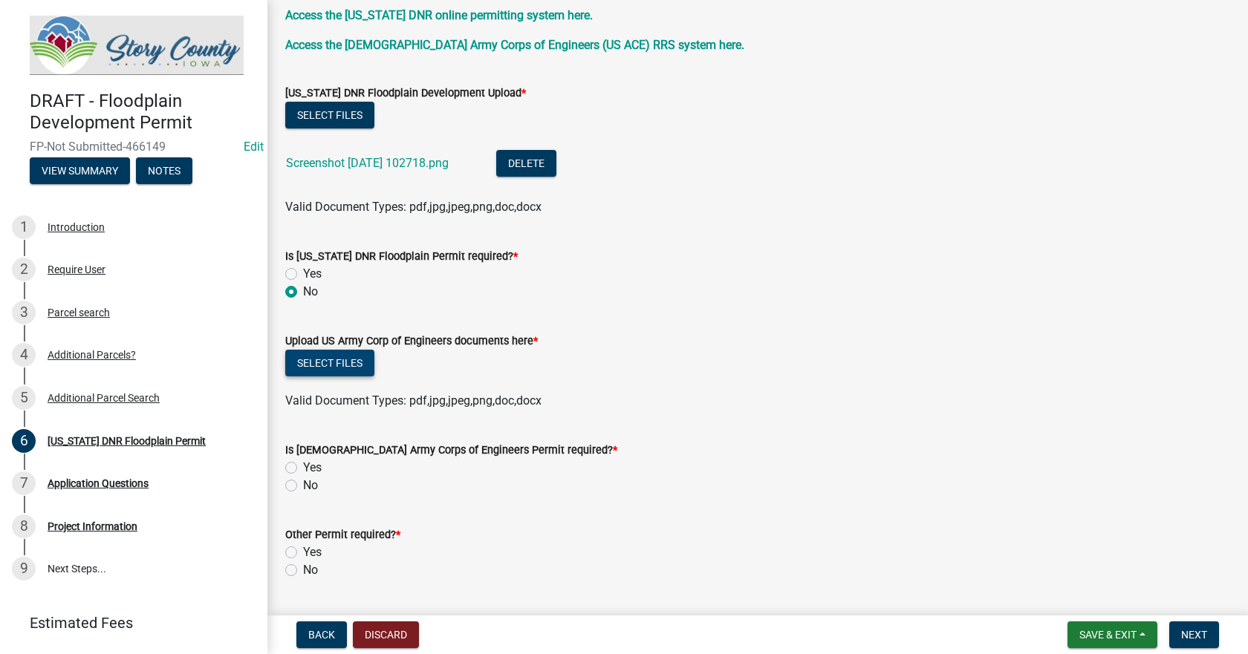
click at [311, 364] on button "Select files" at bounding box center [329, 363] width 89 height 27
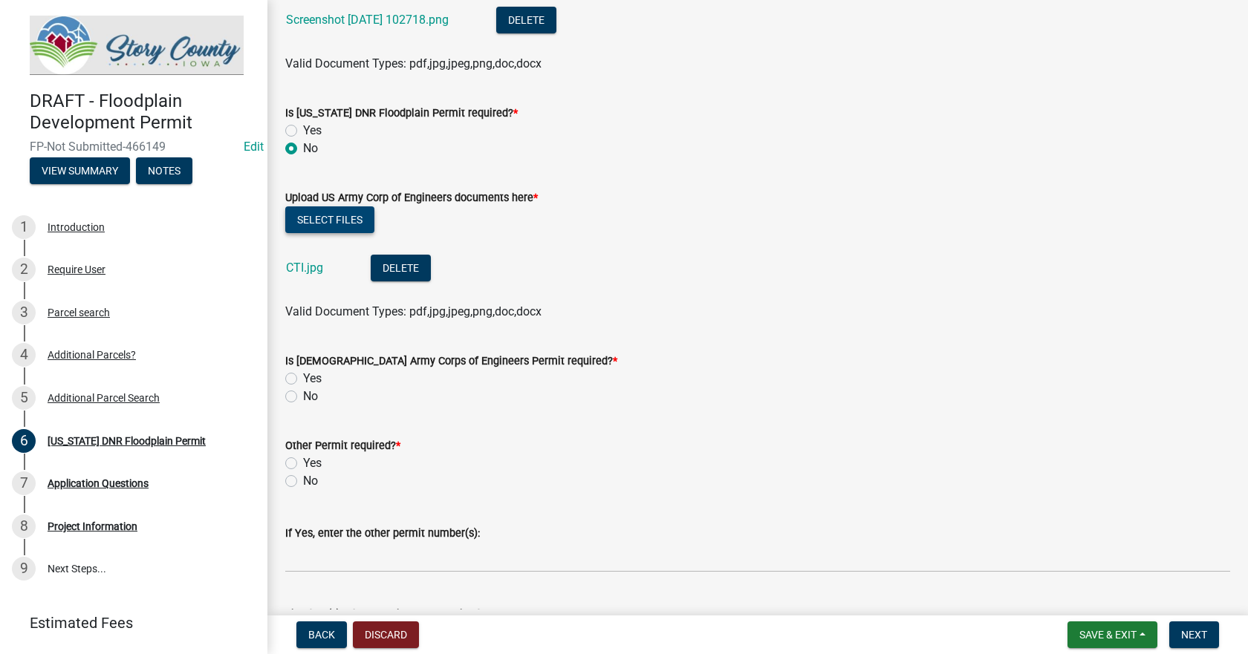
scroll to position [520, 0]
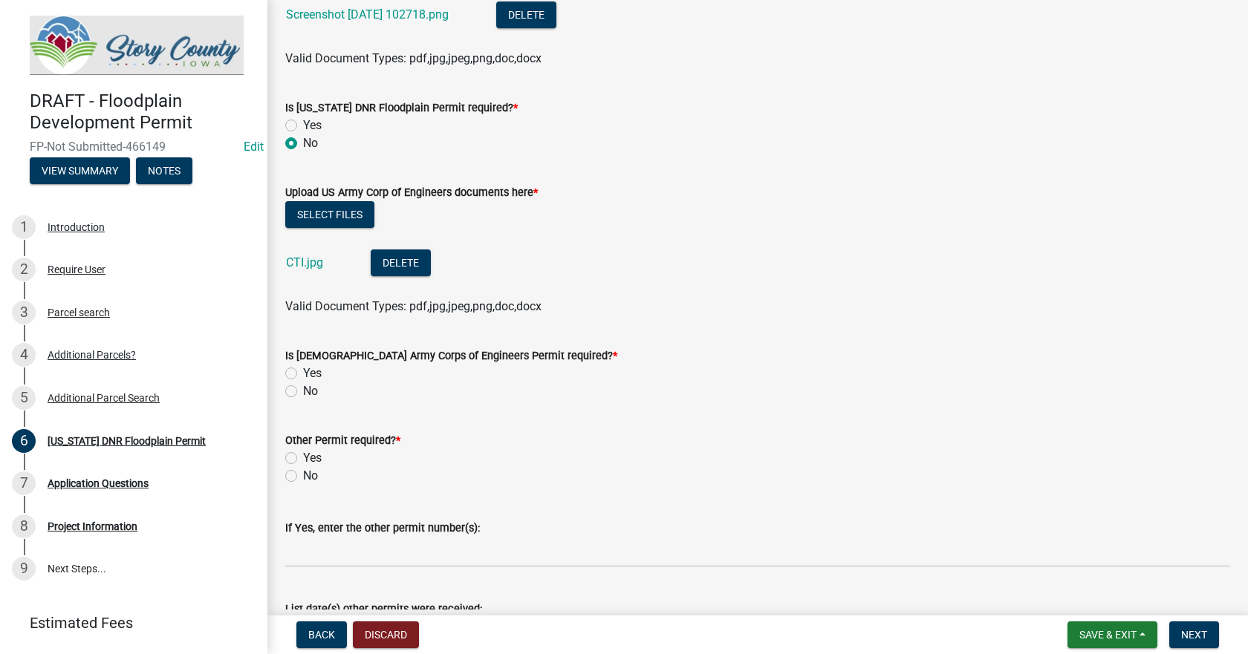
click at [303, 391] on label "No" at bounding box center [310, 392] width 15 height 18
click at [303, 391] on input "No" at bounding box center [308, 388] width 10 height 10
radio input "true"
click at [303, 473] on label "No" at bounding box center [310, 476] width 15 height 18
click at [303, 473] on input "No" at bounding box center [308, 472] width 10 height 10
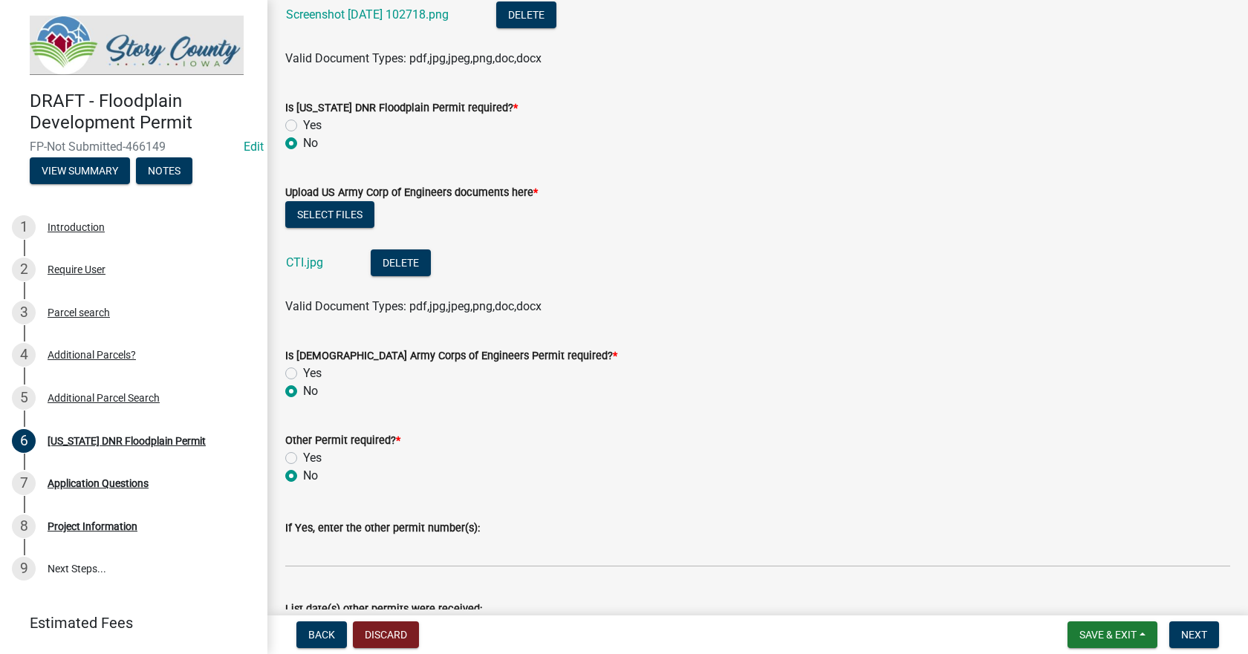
radio input "true"
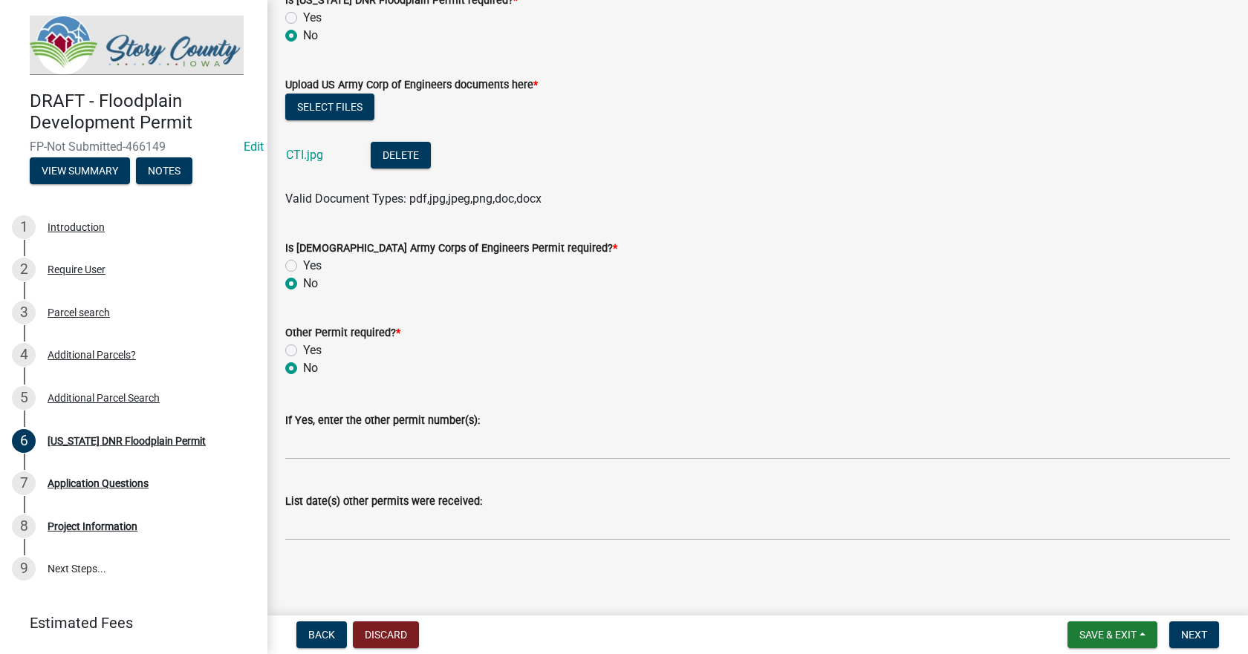
scroll to position [628, 0]
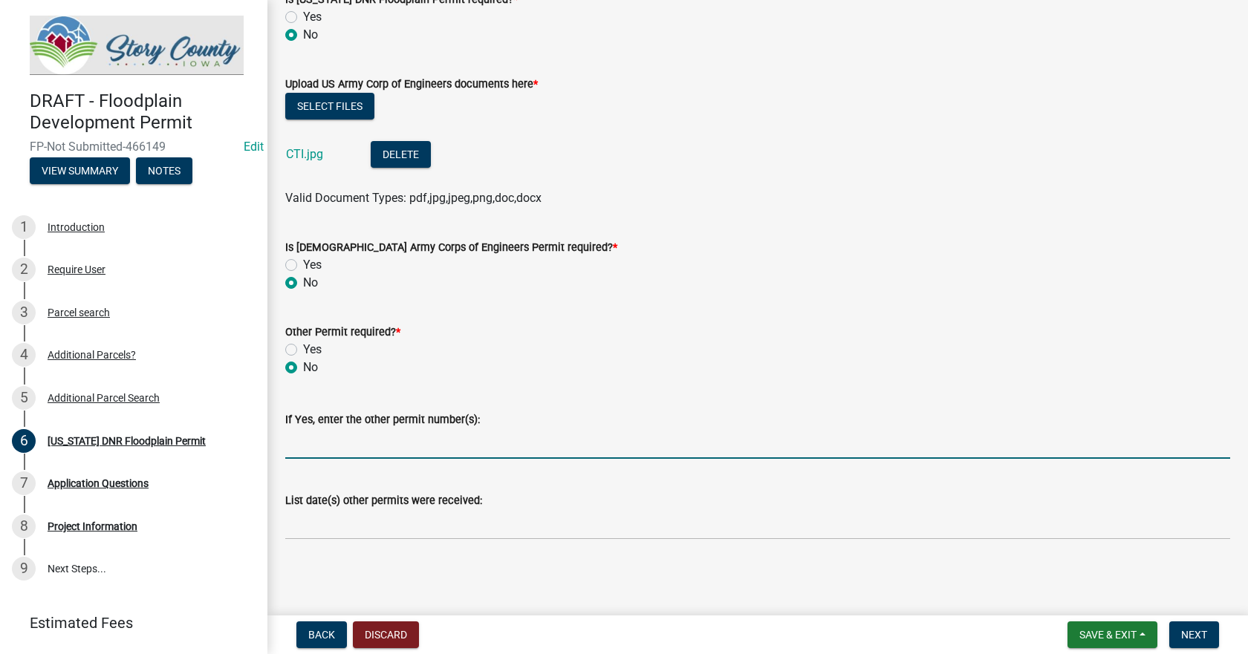
click at [399, 453] on input "If Yes, enter the other permit number(s):" at bounding box center [757, 444] width 945 height 30
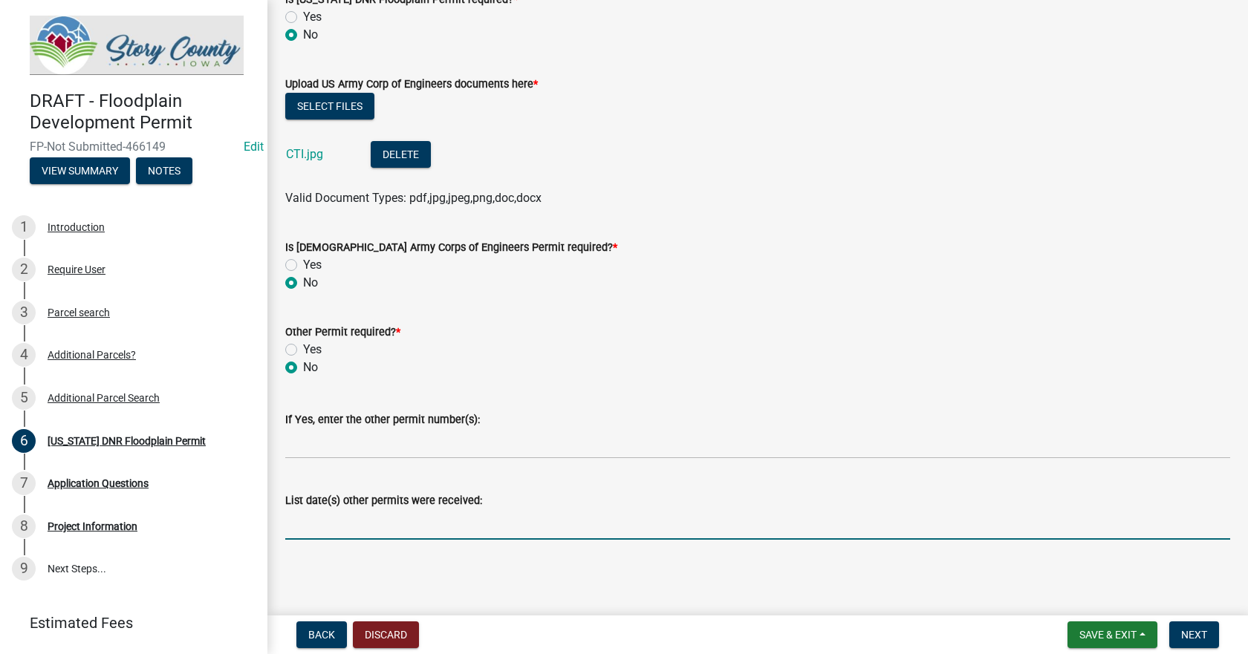
click at [362, 527] on input "List date(s) other permits were received:" at bounding box center [757, 525] width 945 height 30
type input "0"
click at [1194, 640] on span "Next" at bounding box center [1194, 635] width 26 height 12
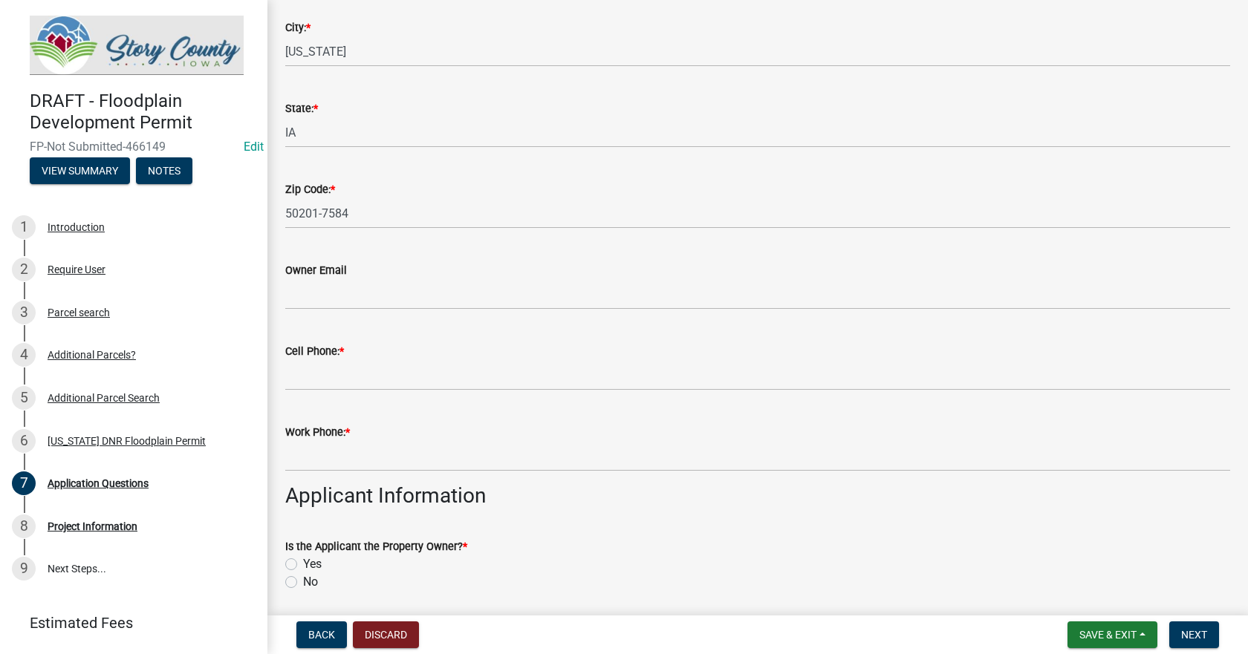
scroll to position [297, 0]
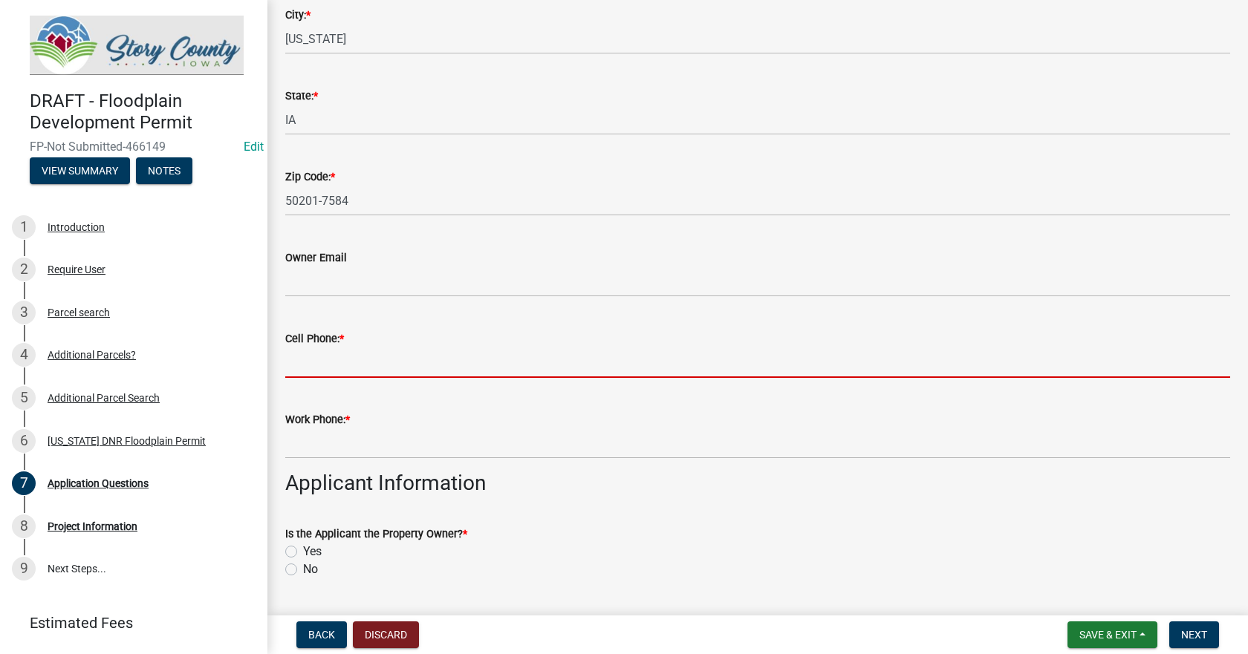
click at [327, 357] on input "Cell Phone: *" at bounding box center [757, 363] width 945 height 30
type input "5152314932"
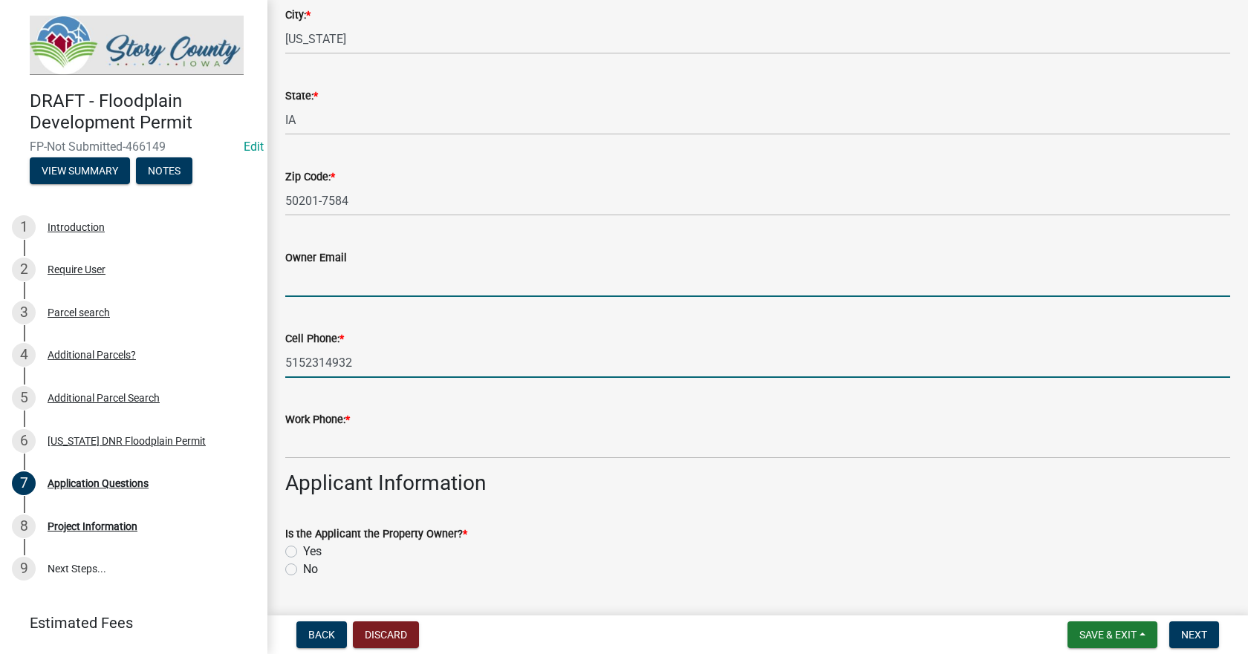
type input "[EMAIL_ADDRESS][DOMAIN_NAME]"
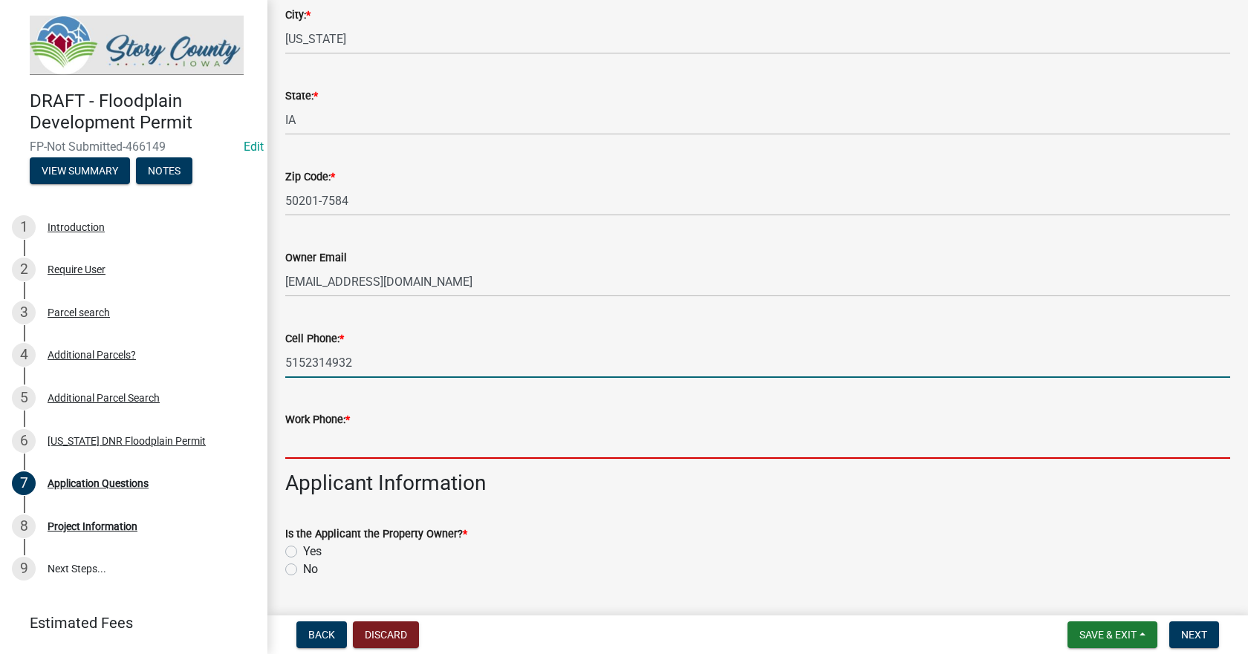
click at [320, 457] on input "Work Phone: *" at bounding box center [757, 444] width 945 height 30
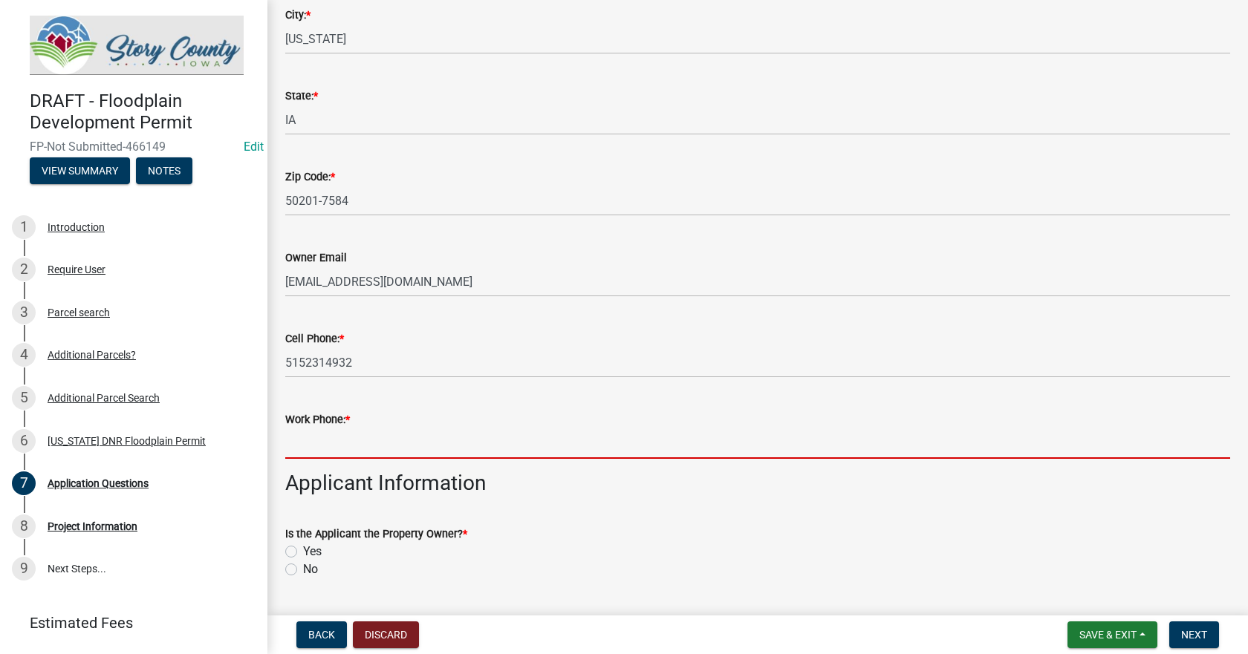
type input "5153827247"
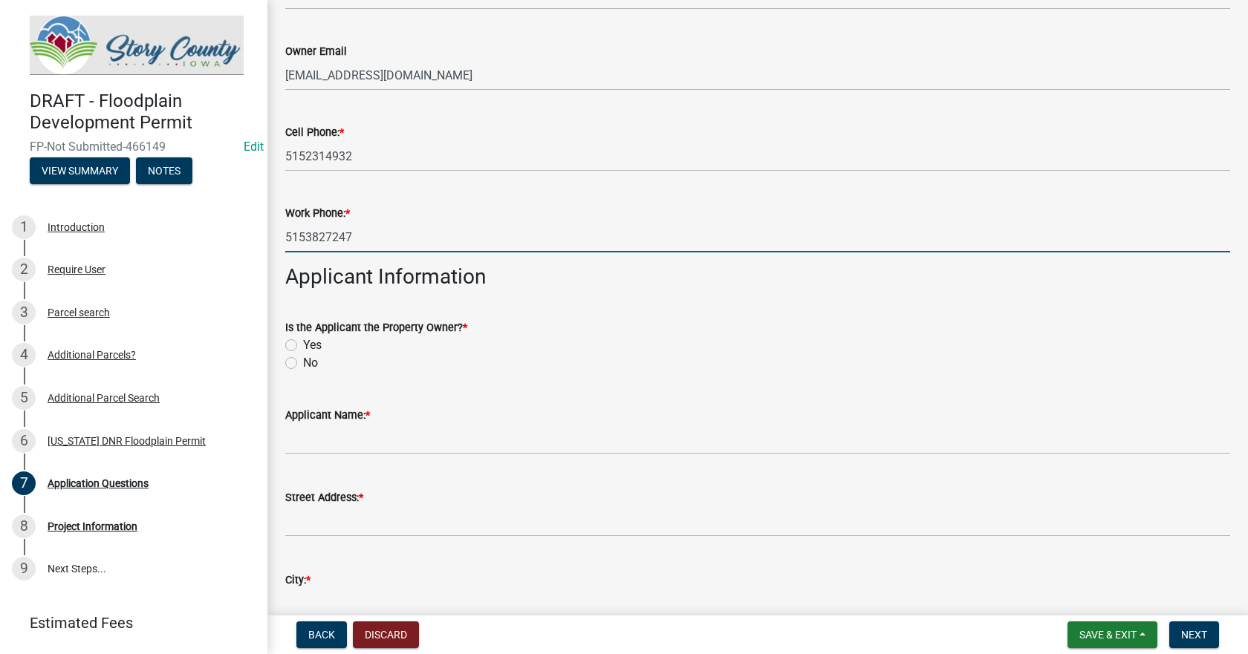
scroll to position [520, 0]
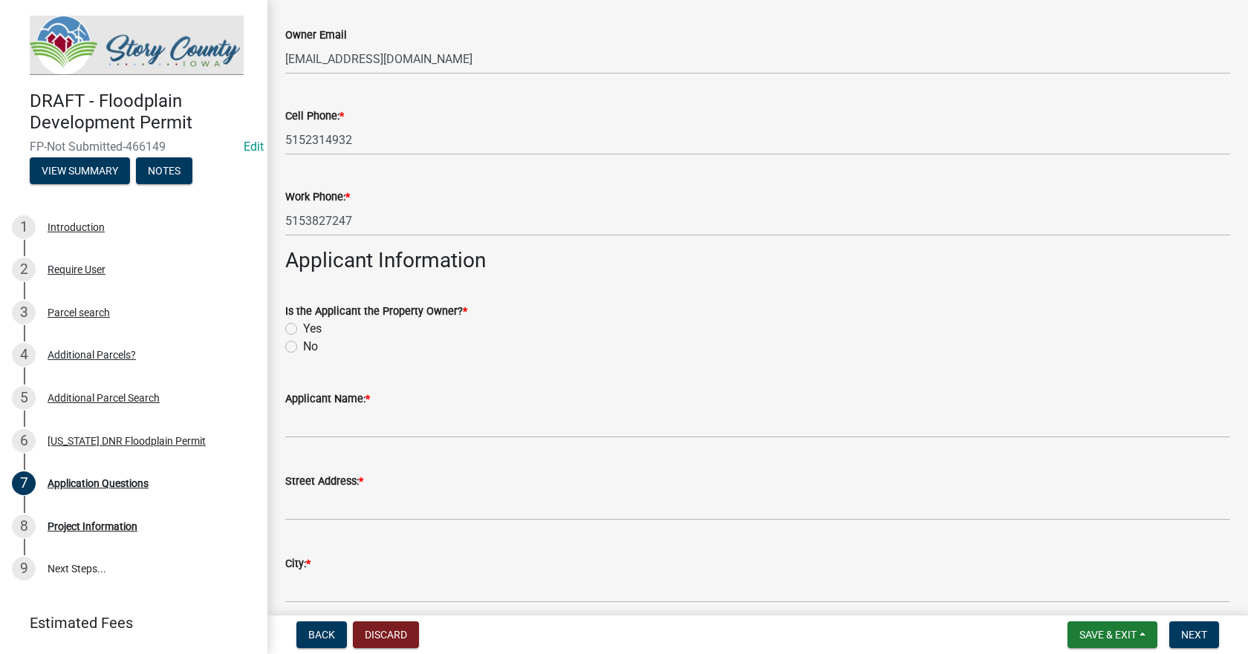
click at [303, 349] on label "No" at bounding box center [310, 347] width 15 height 18
click at [303, 348] on input "No" at bounding box center [308, 343] width 10 height 10
radio input "true"
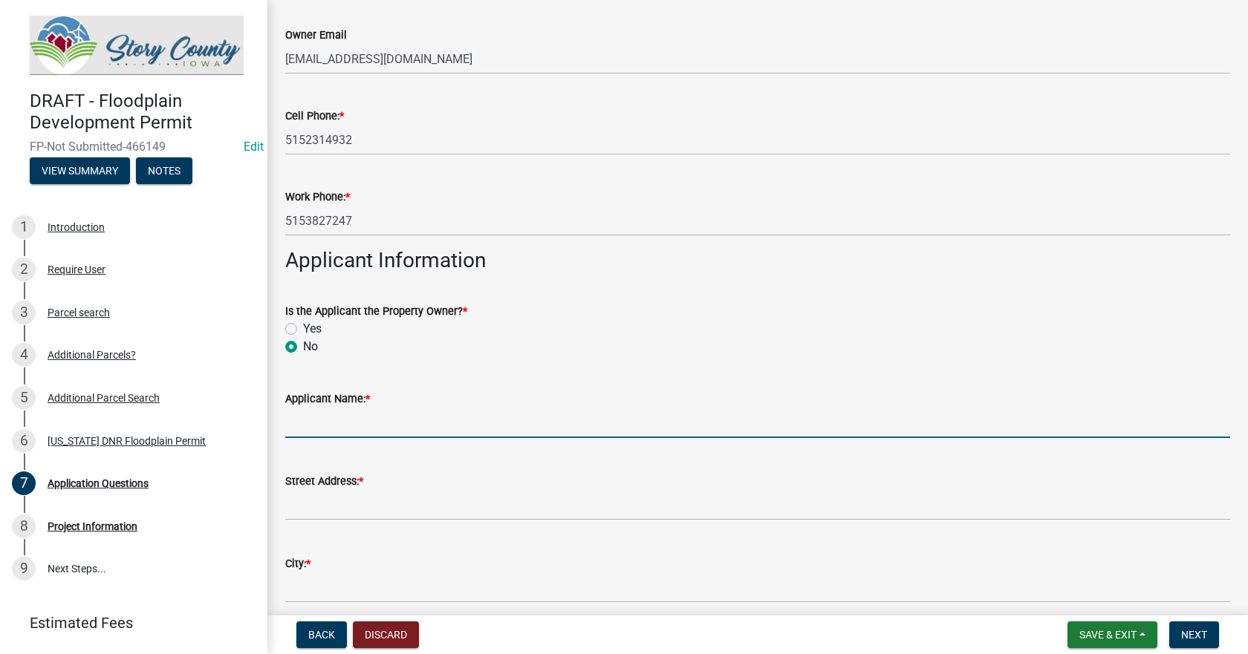
click at [353, 430] on input "Applicant Name: *" at bounding box center [757, 423] width 945 height 30
click at [321, 420] on input "Applicant Name: *" at bounding box center [757, 423] width 945 height 30
type input "[PERSON_NAME]"
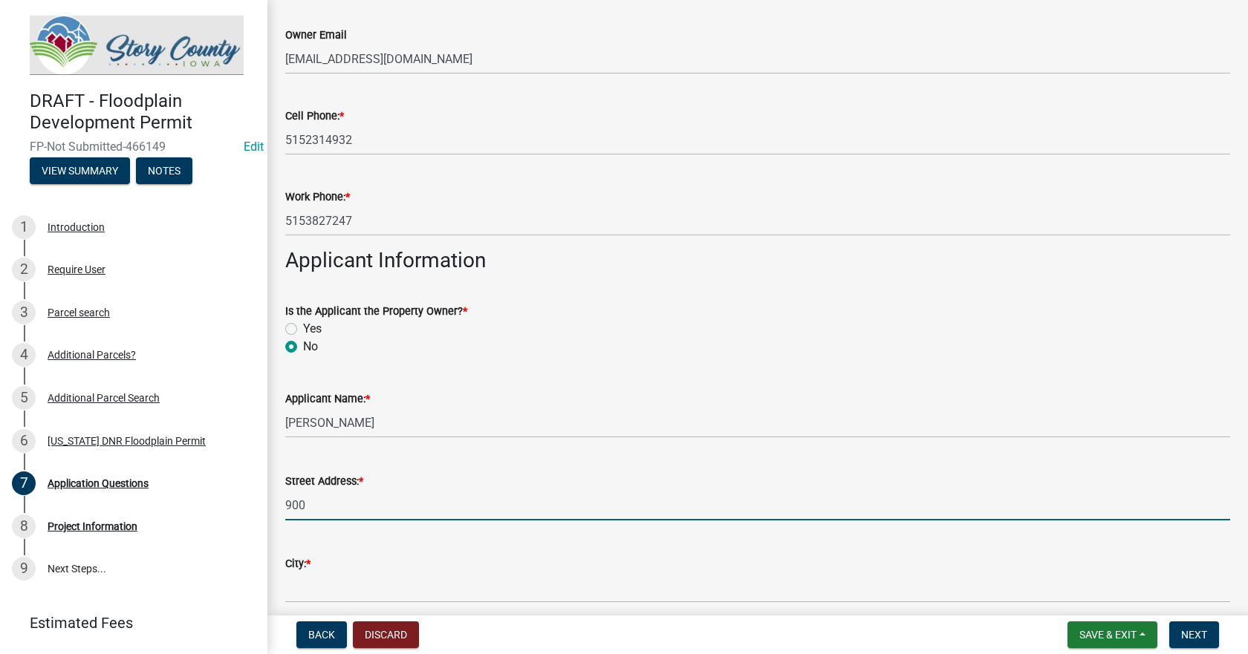
type input "[STREET_ADDRESS]"
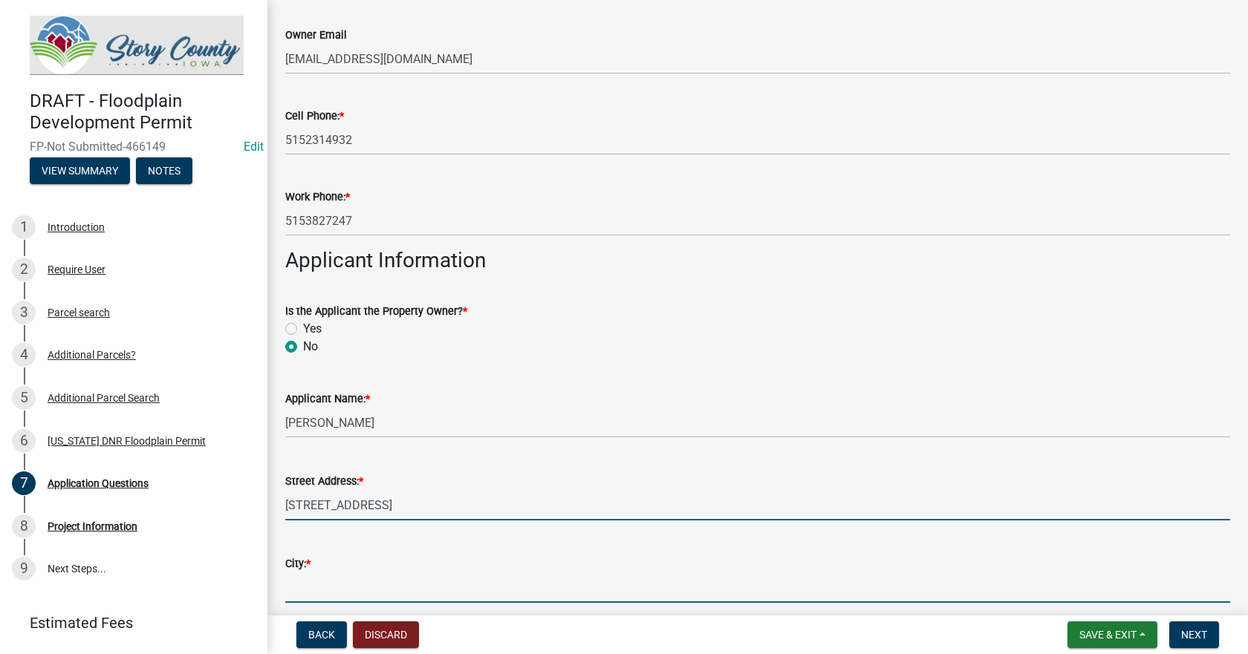
type input "[US_STATE]"
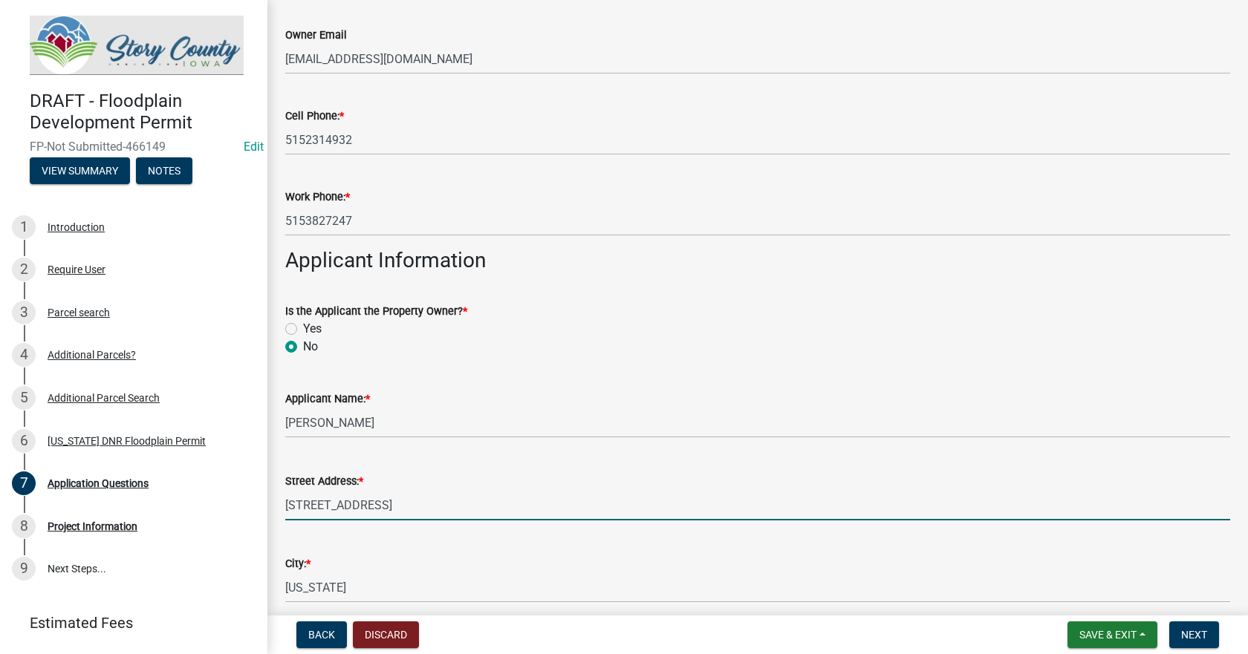
type input "IA"
type input "50201"
type input "5153827247"
type input "[EMAIL_ADDRESS][DOMAIN_NAME]"
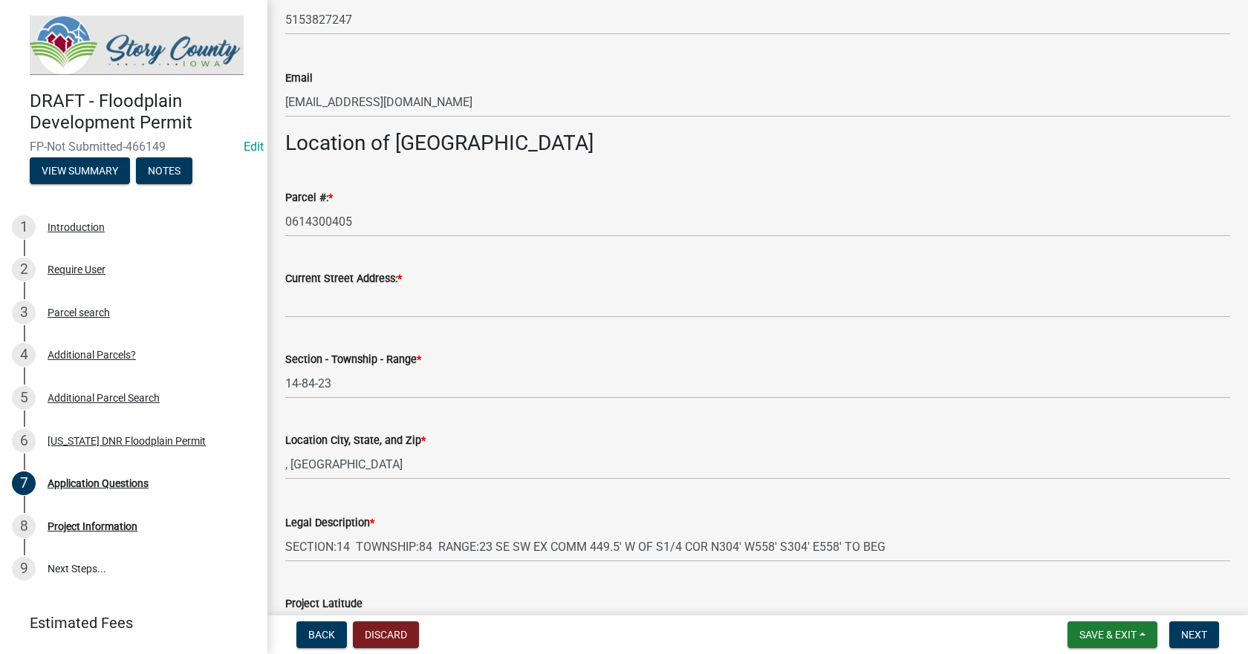
scroll to position [1337, 0]
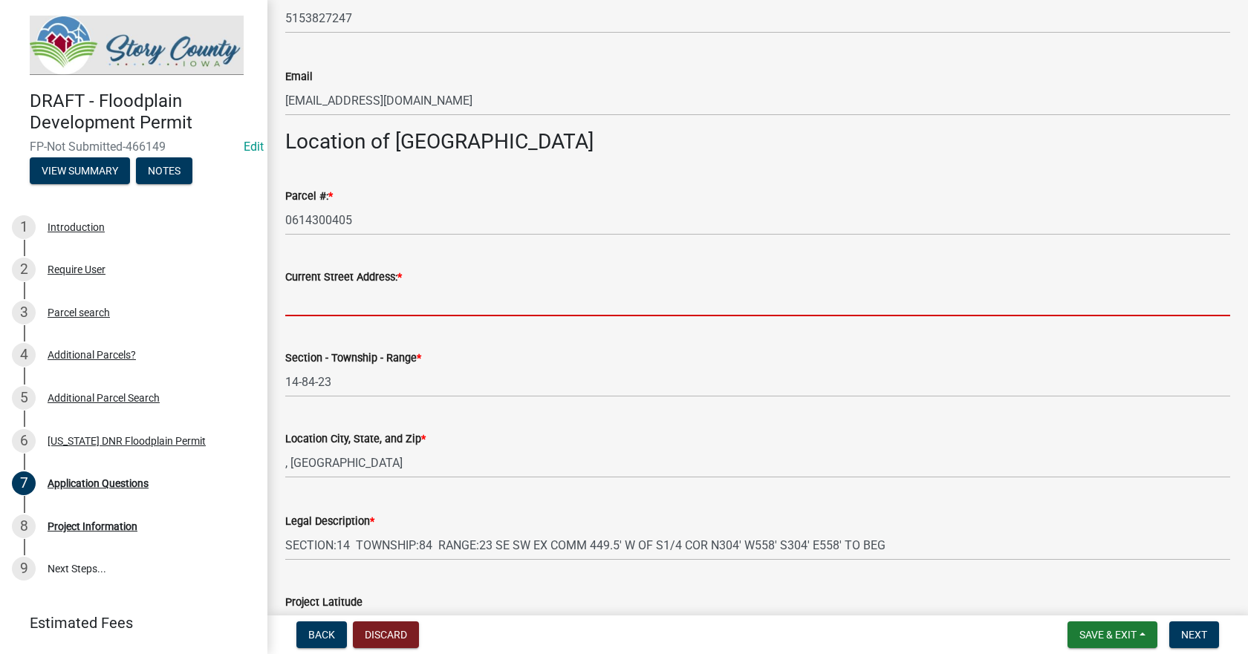
click at [316, 306] on input "Current Street Address: *" at bounding box center [757, 301] width 945 height 30
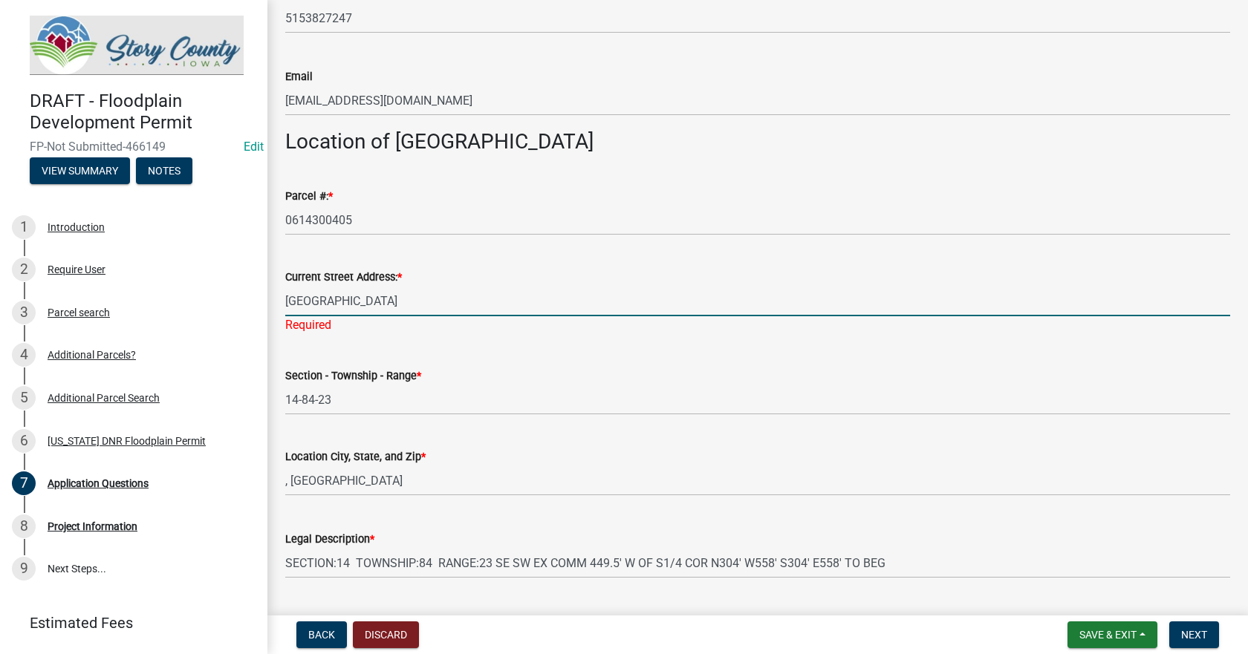
type input "[GEOGRAPHIC_DATA]"
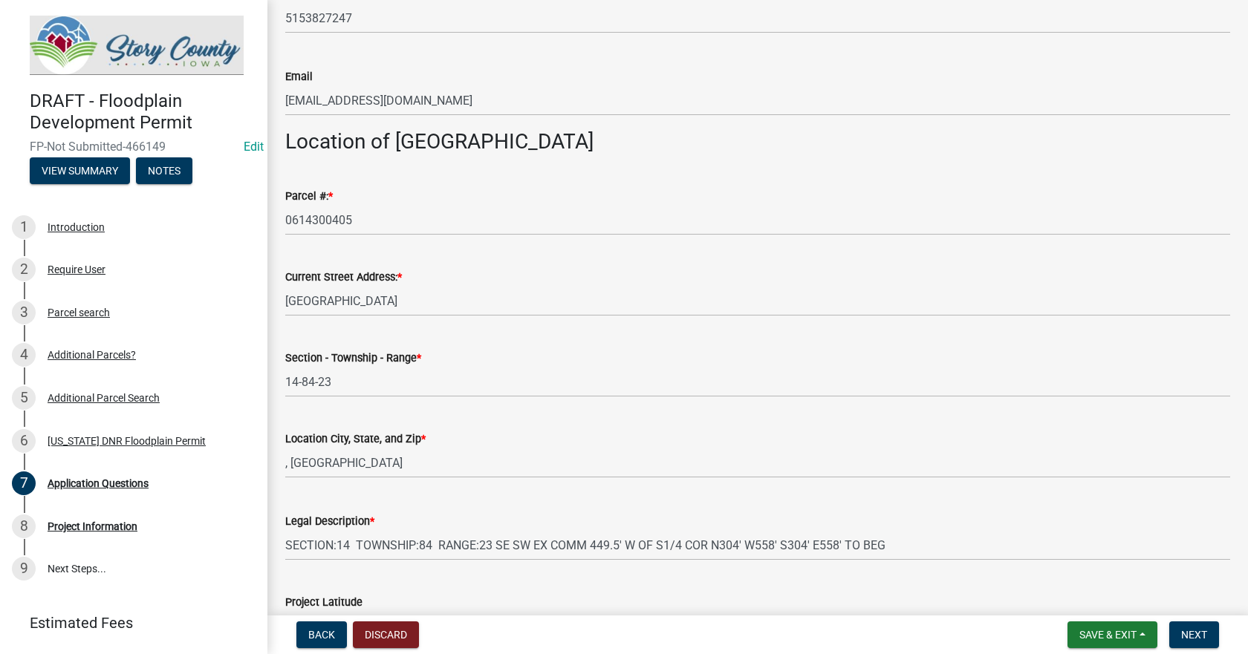
click at [380, 345] on div "Section - Township - Range * 14-84-23" at bounding box center [757, 362] width 945 height 69
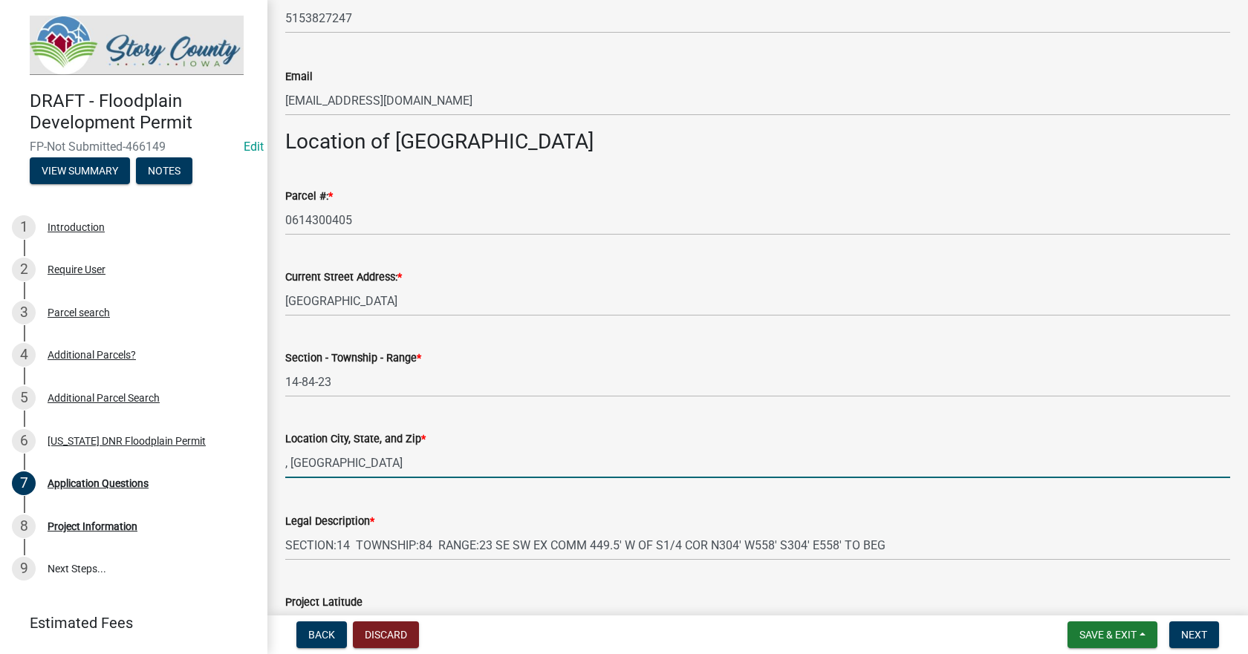
click at [287, 463] on input ", [GEOGRAPHIC_DATA]" at bounding box center [757, 463] width 945 height 30
click at [308, 459] on input ", [GEOGRAPHIC_DATA]" at bounding box center [757, 463] width 945 height 30
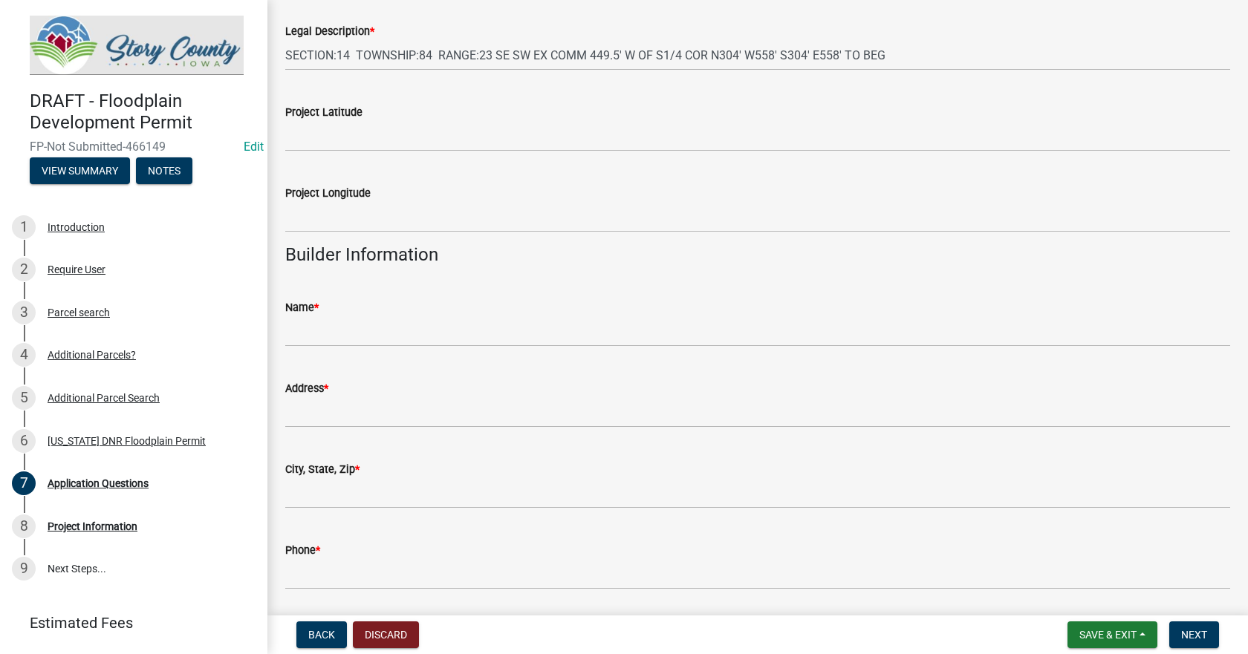
scroll to position [1857, 0]
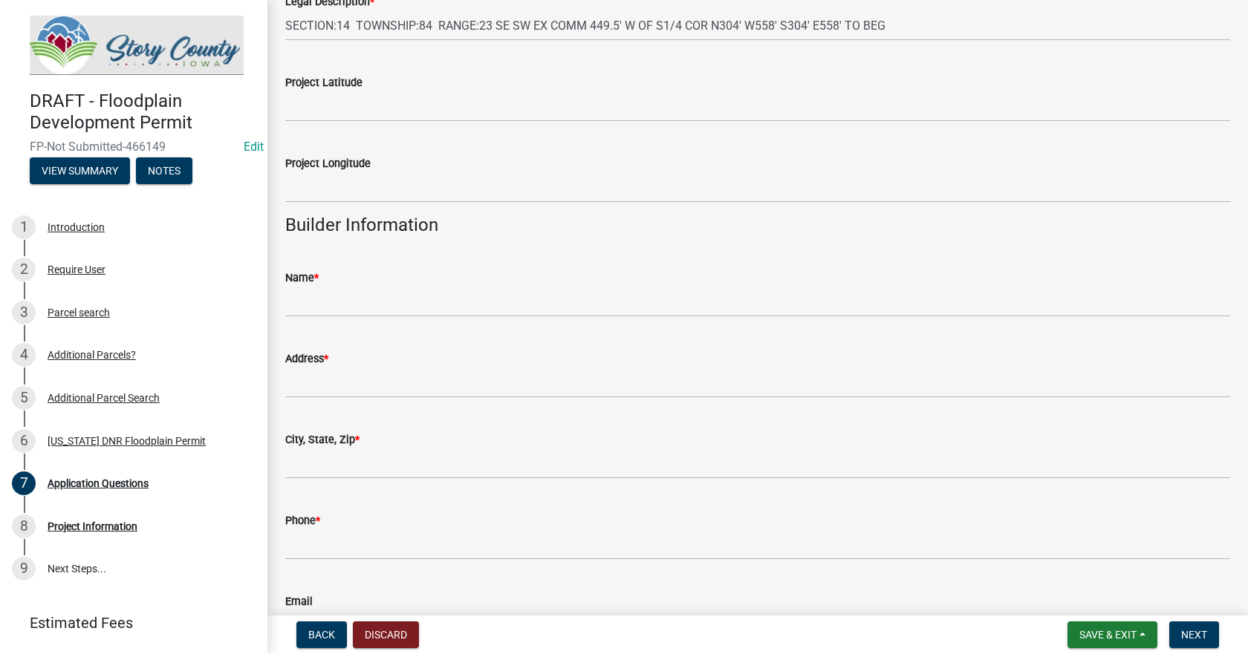
type input "[US_STATE][GEOGRAPHIC_DATA][US_STATE]"
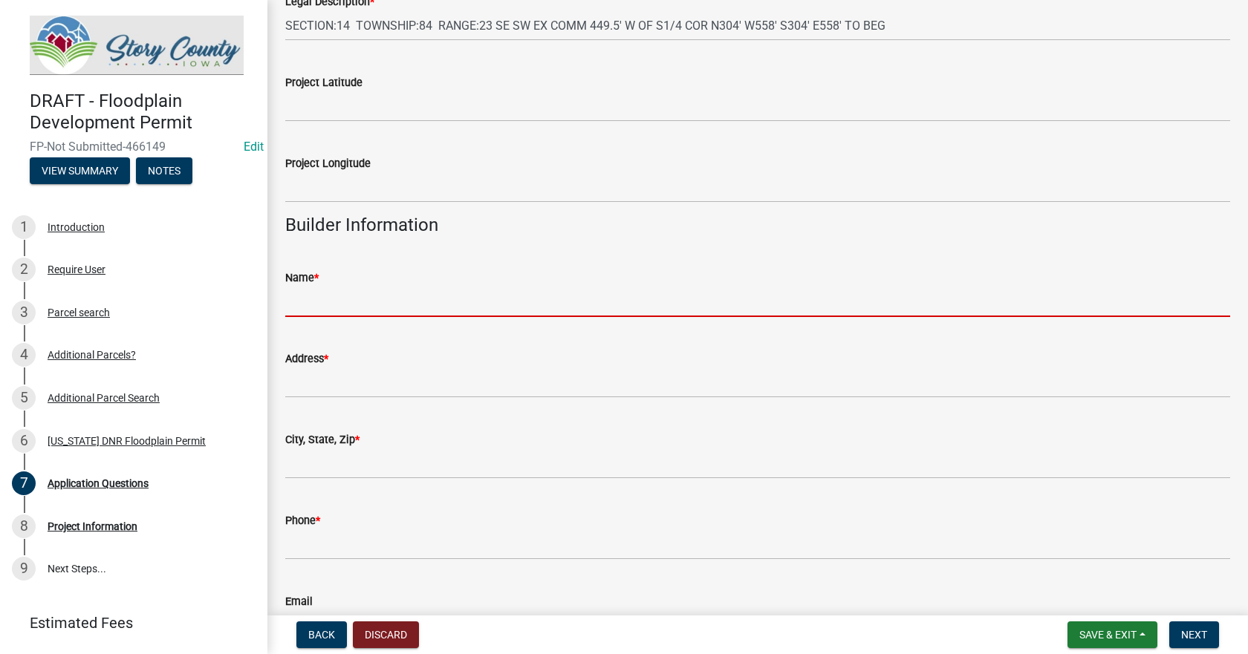
click at [310, 307] on input "Name *" at bounding box center [757, 302] width 945 height 30
type input "[PERSON_NAME]"
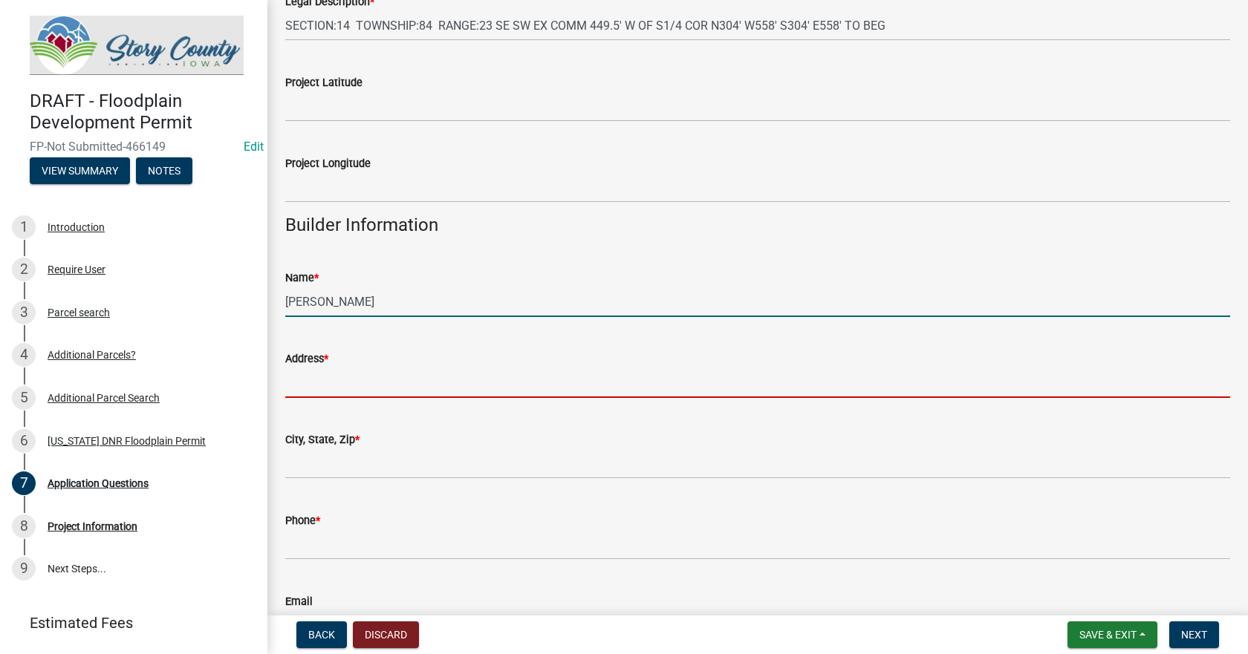
click at [318, 386] on input "Address *" at bounding box center [757, 383] width 945 height 30
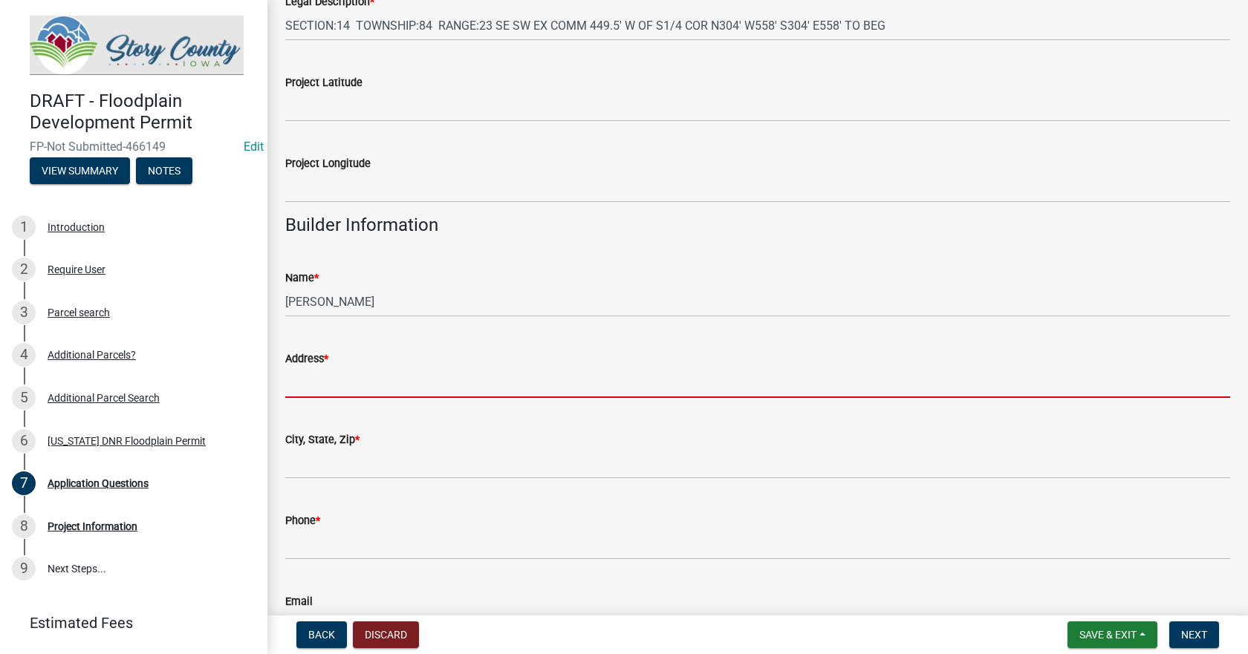
type input "P.O. Box 294"
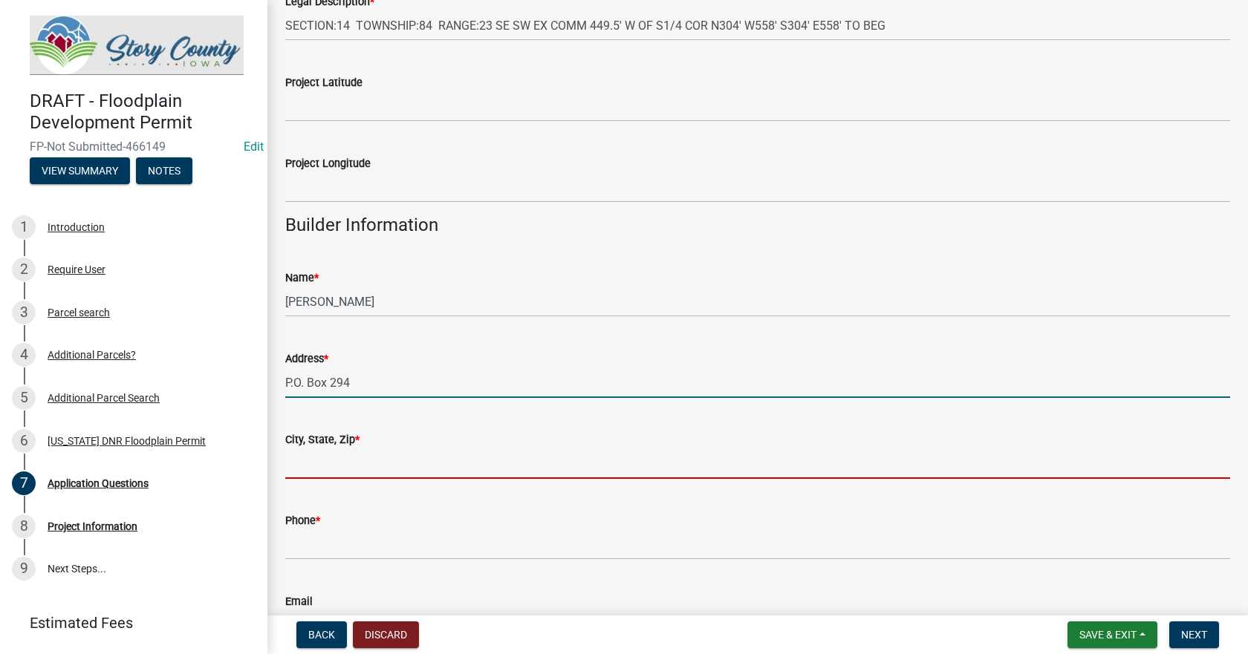
type input "[US_STATE]"
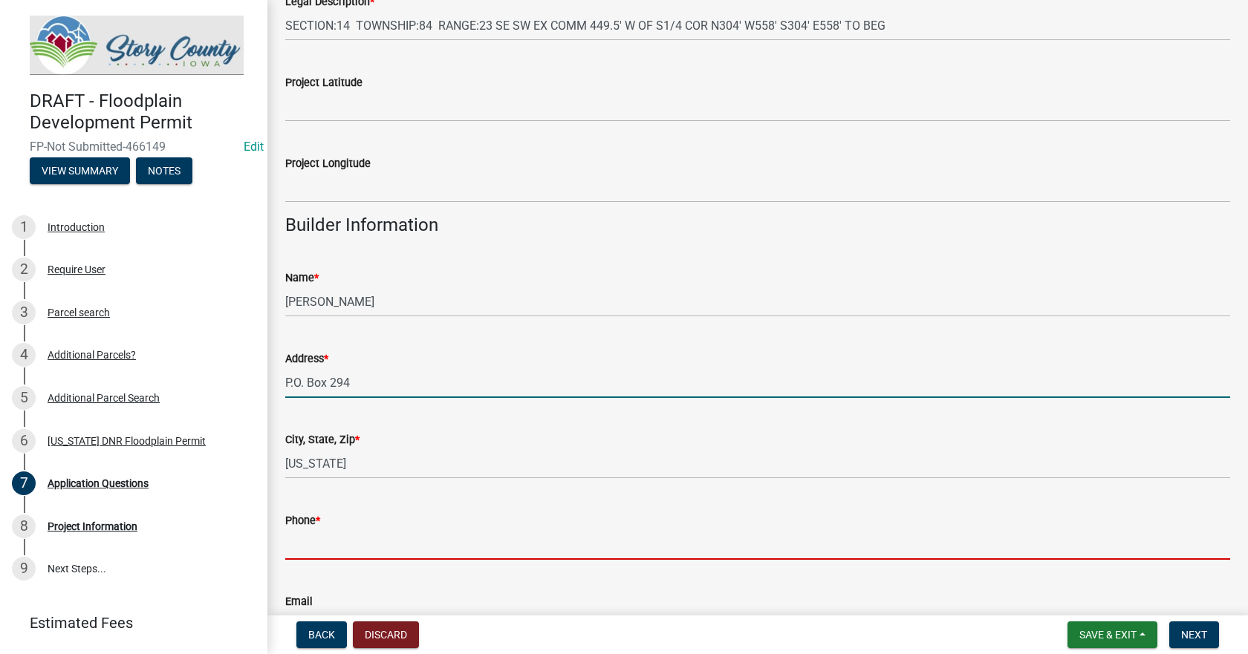
type input "5152314932"
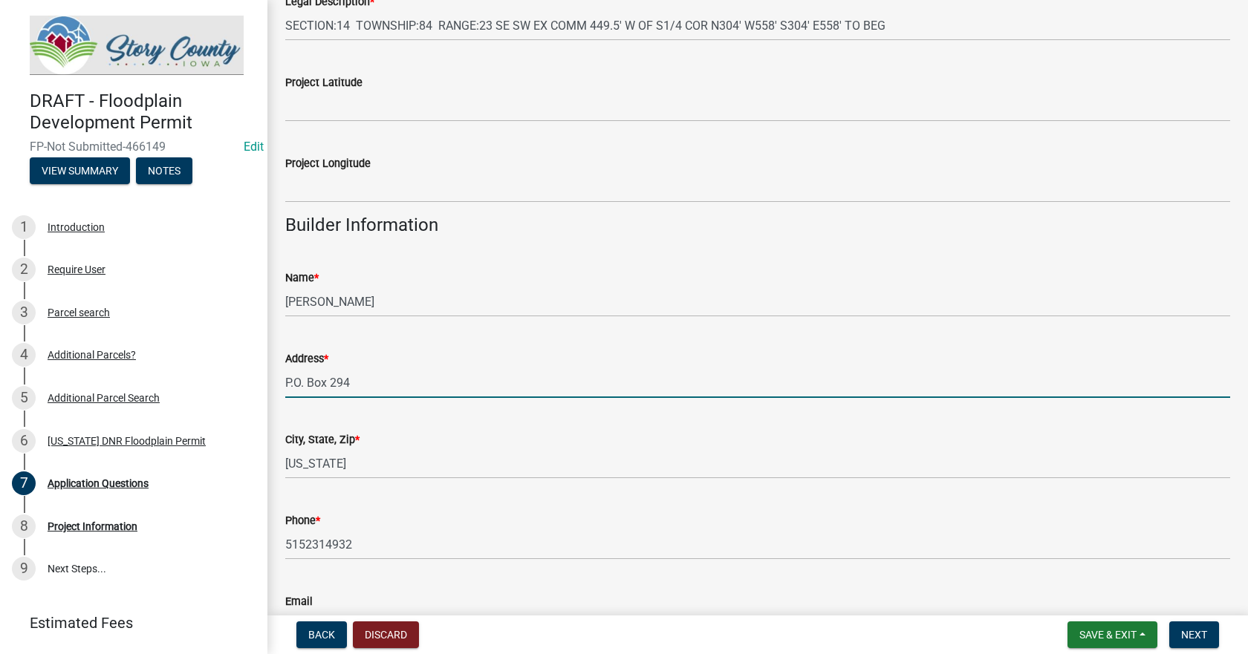
type input "[EMAIL_ADDRESS][DOMAIN_NAME]"
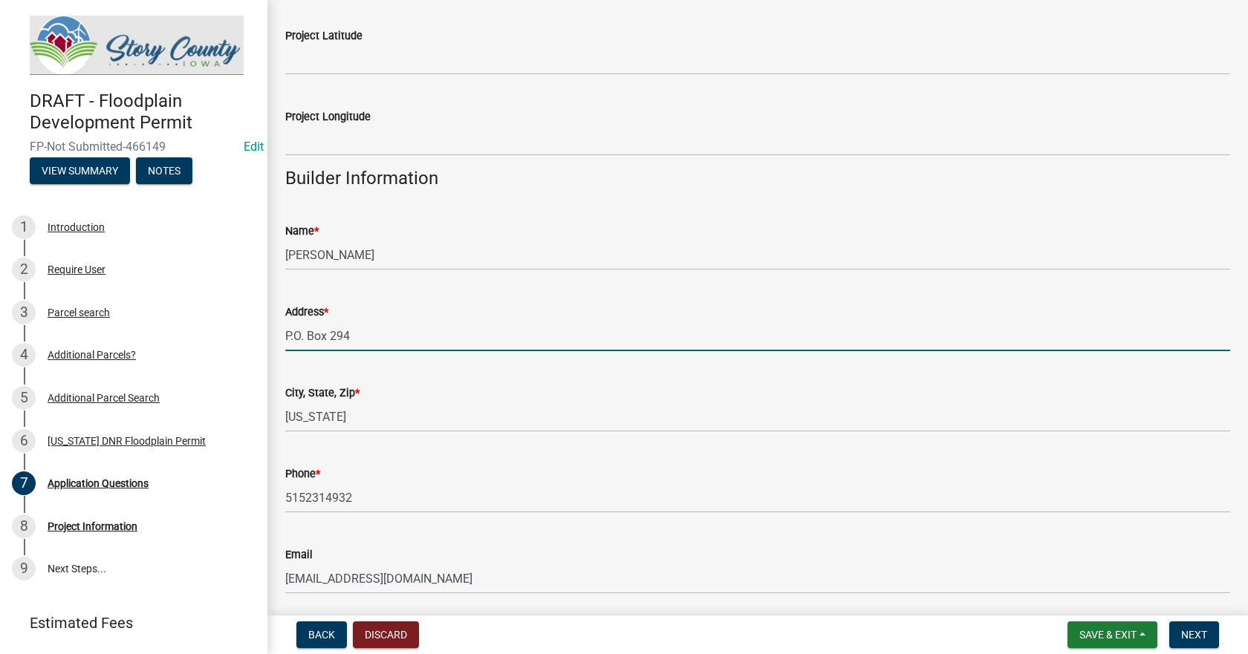
scroll to position [1958, 0]
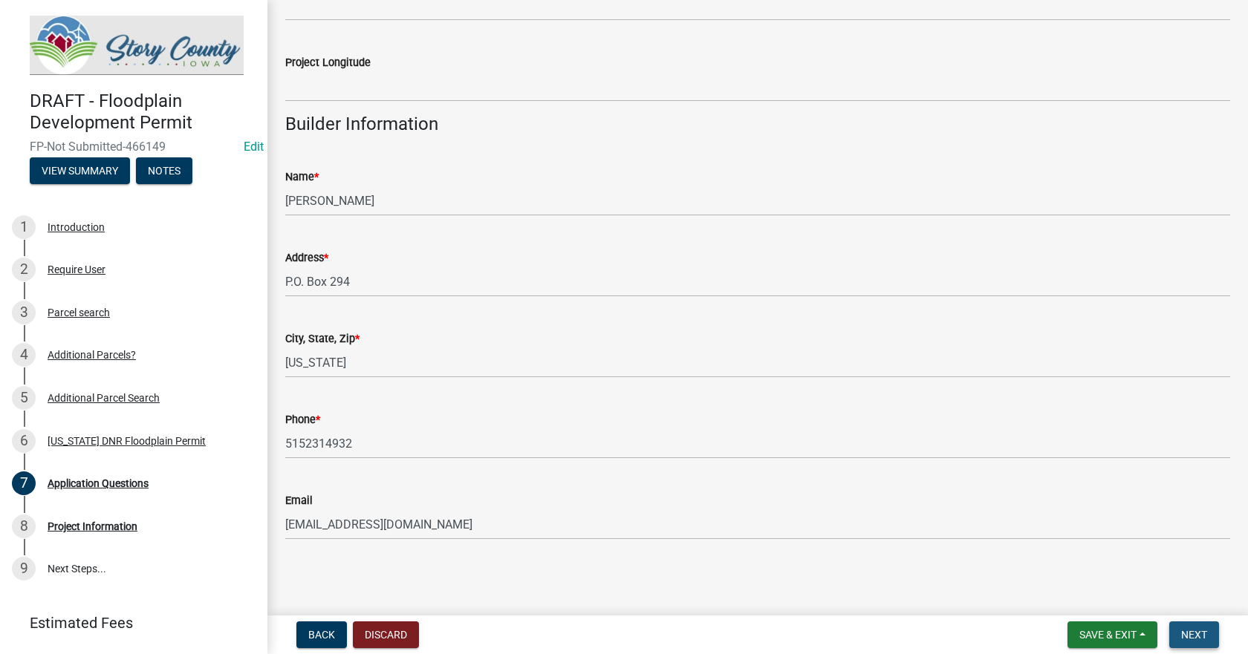
click at [1199, 636] on span "Next" at bounding box center [1194, 635] width 26 height 12
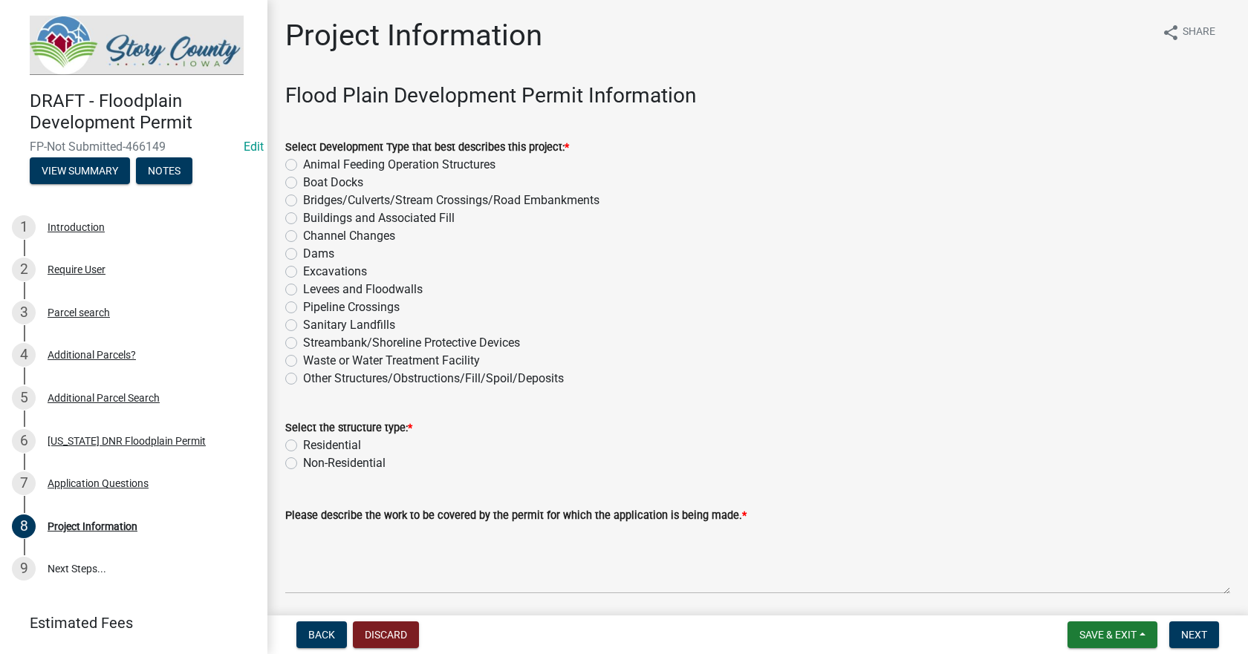
click at [303, 270] on label "Excavations" at bounding box center [335, 272] width 64 height 18
click at [303, 270] on input "Excavations" at bounding box center [308, 268] width 10 height 10
radio input "true"
click at [302, 372] on div "Other Structures/Obstructions/Fill/Spoil/Deposits" at bounding box center [757, 379] width 945 height 18
click at [299, 376] on div "Other Structures/Obstructions/Fill/Spoil/Deposits" at bounding box center [757, 379] width 945 height 18
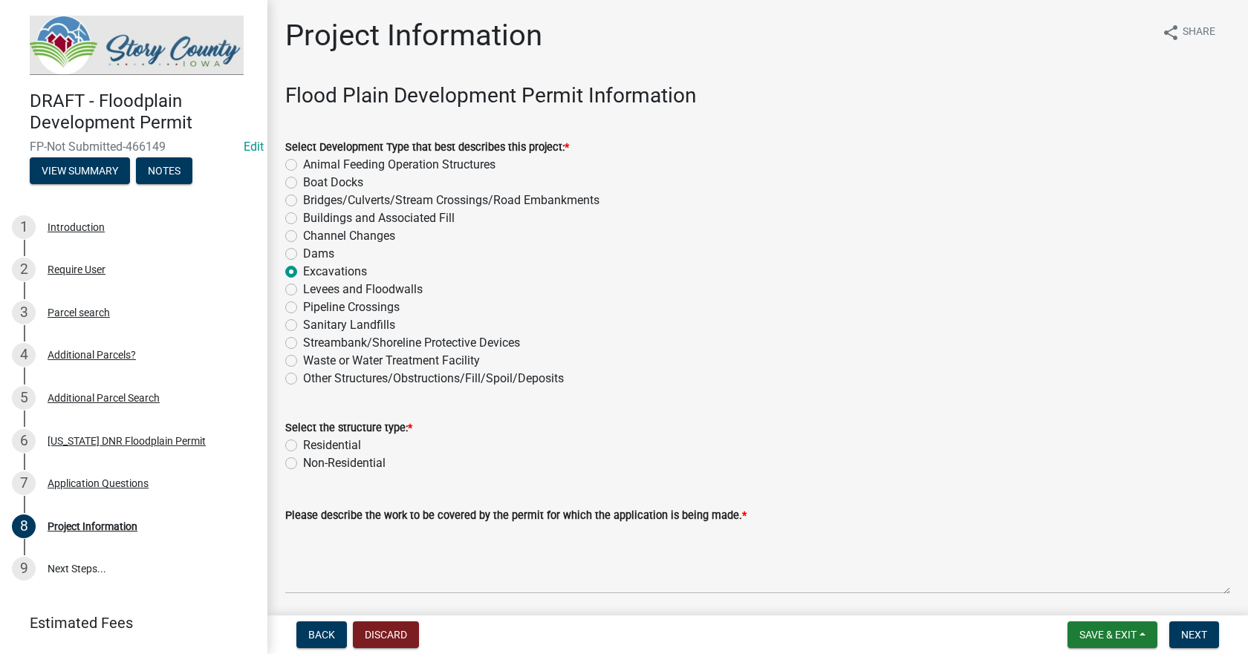
click at [303, 377] on label "Other Structures/Obstructions/Fill/Spoil/Deposits" at bounding box center [433, 379] width 261 height 18
click at [303, 377] on input "Other Structures/Obstructions/Fill/Spoil/Deposits" at bounding box center [308, 375] width 10 height 10
radio input "true"
click at [303, 269] on label "Excavations" at bounding box center [335, 272] width 64 height 18
click at [303, 269] on input "Excavations" at bounding box center [308, 268] width 10 height 10
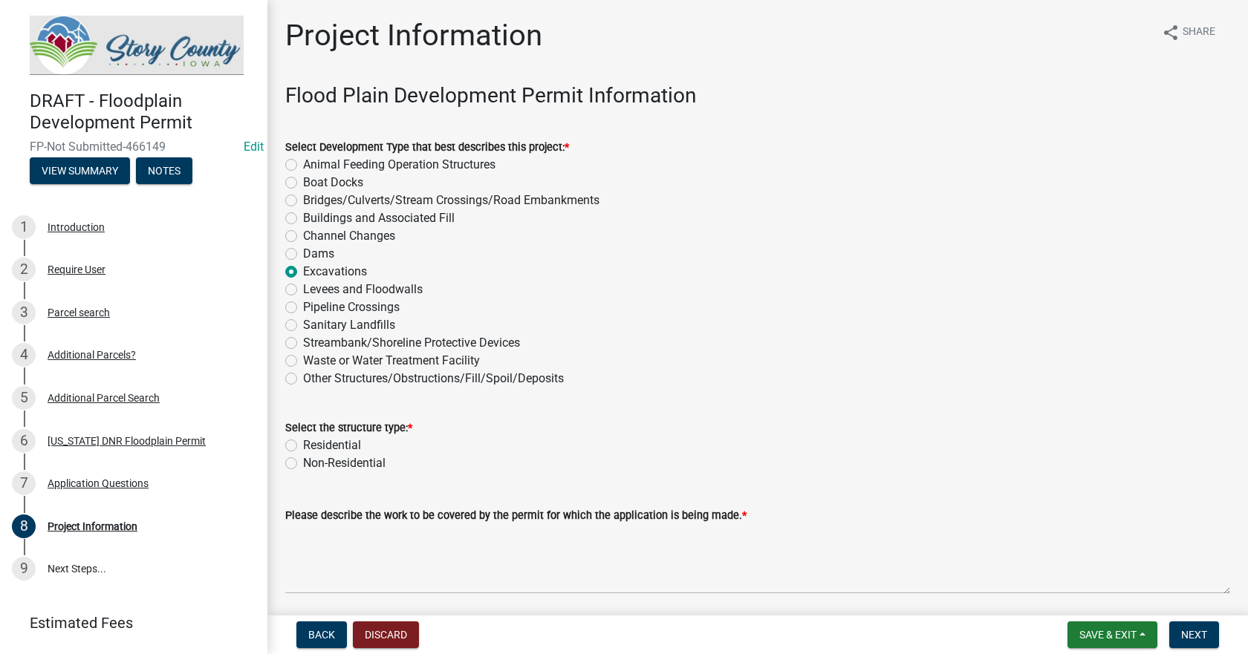
radio input "true"
click at [303, 462] on label "Non-Residential" at bounding box center [344, 464] width 82 height 18
click at [303, 462] on input "Non-Residential" at bounding box center [308, 460] width 10 height 10
radio input "true"
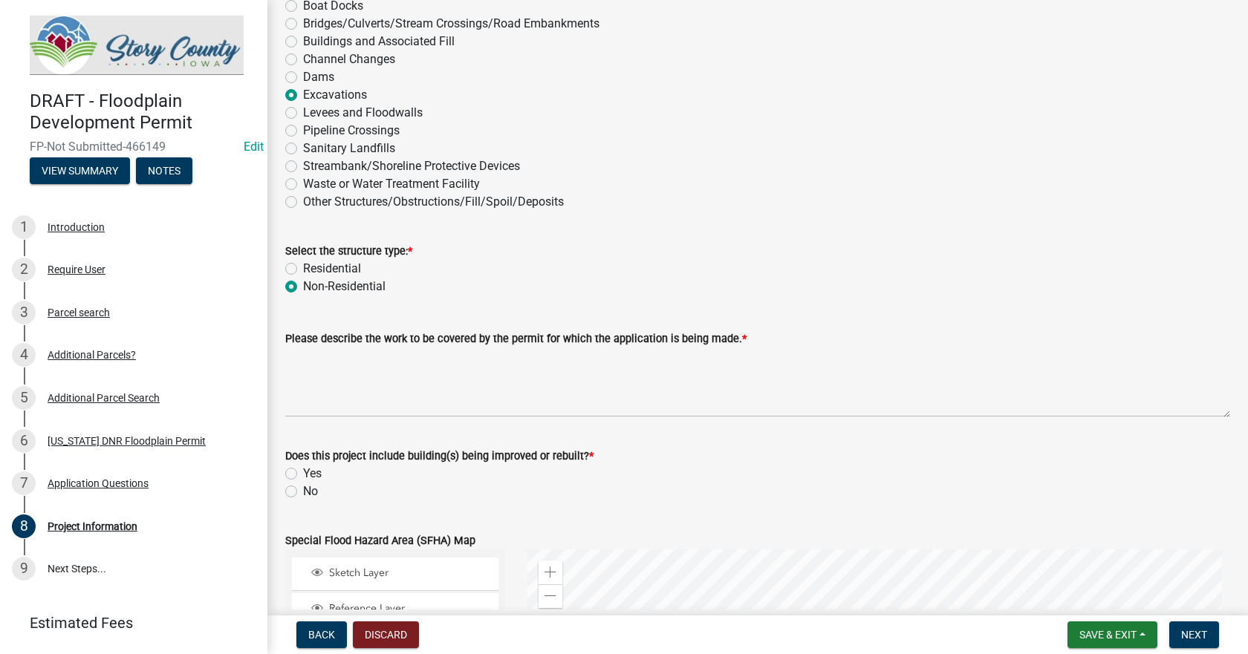
scroll to position [223, 0]
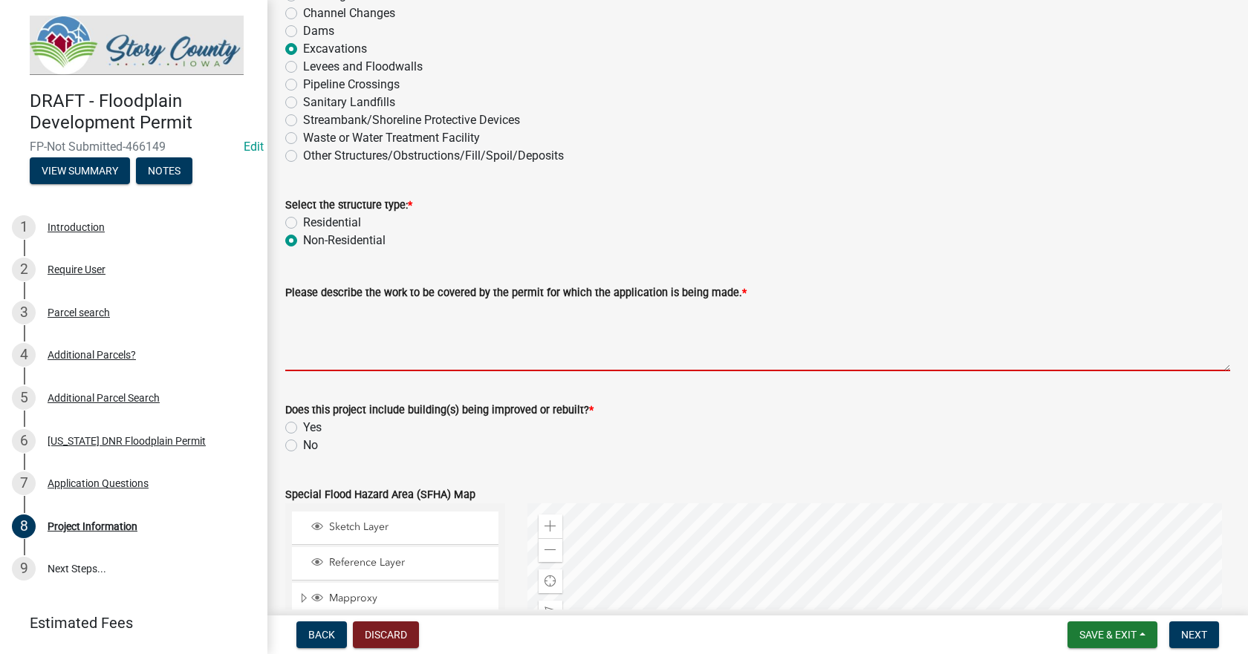
click at [316, 354] on textarea "Please describe the work to be covered by the permit for which the application …" at bounding box center [757, 337] width 945 height 70
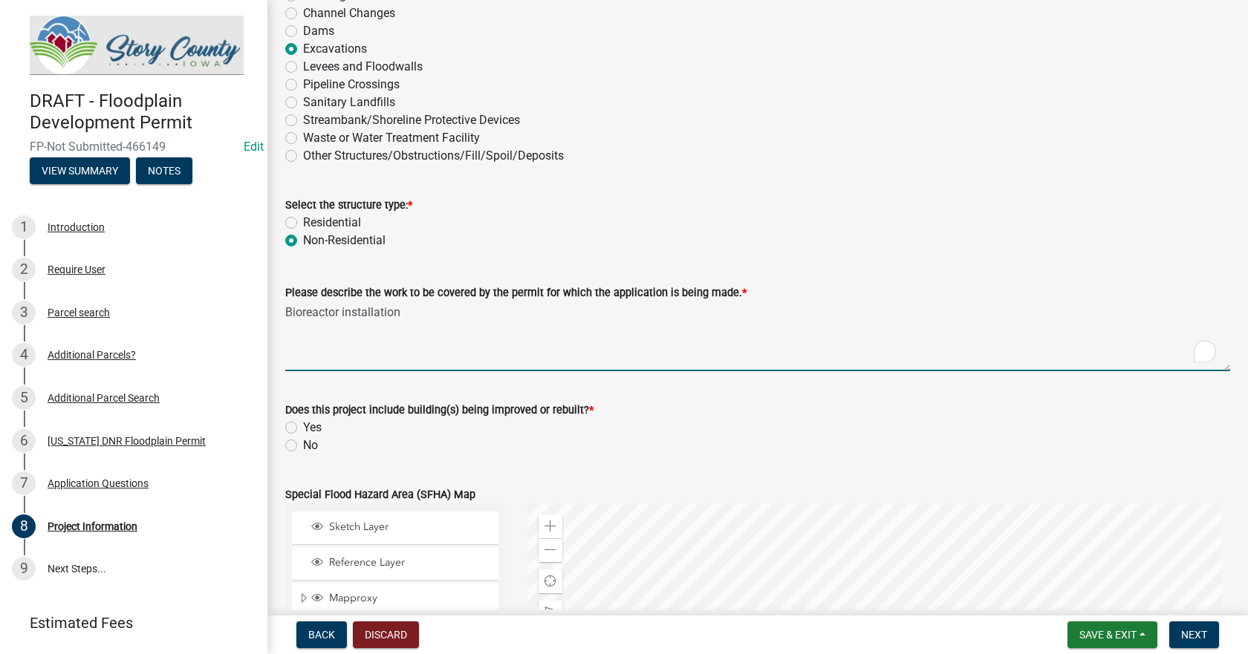
type textarea "Bioreactor installation"
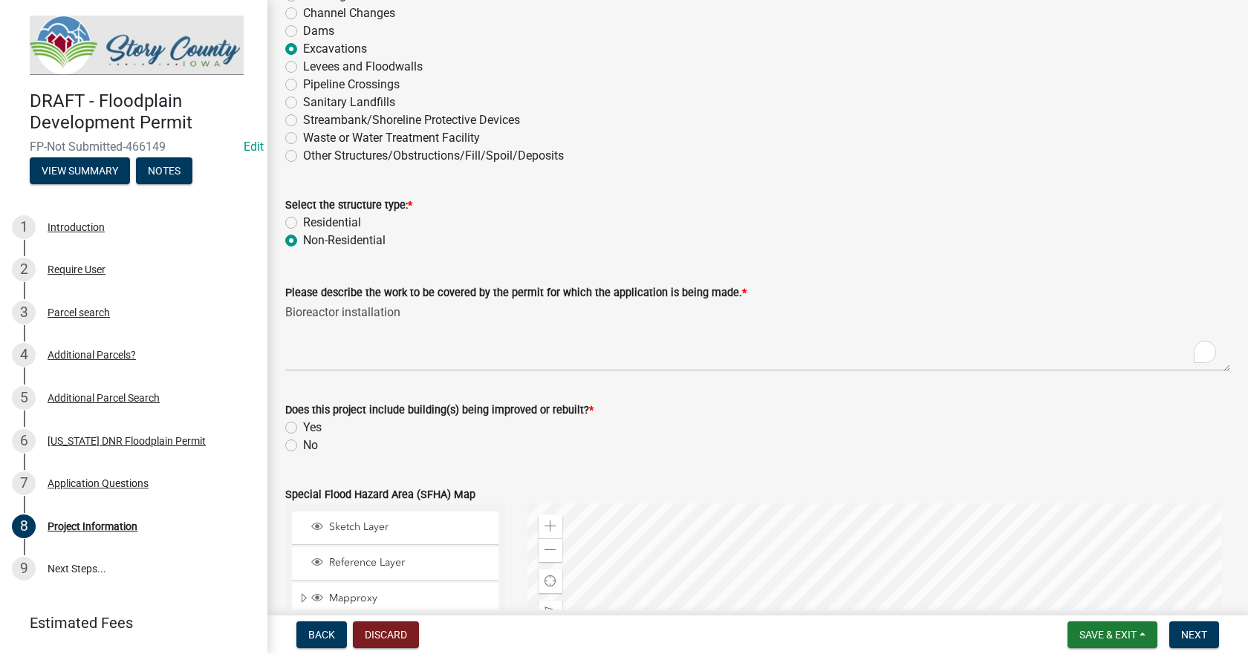
click at [297, 447] on div "No" at bounding box center [757, 446] width 945 height 18
click at [303, 430] on label "Yes" at bounding box center [312, 428] width 19 height 18
click at [303, 429] on input "Yes" at bounding box center [308, 424] width 10 height 10
radio input "true"
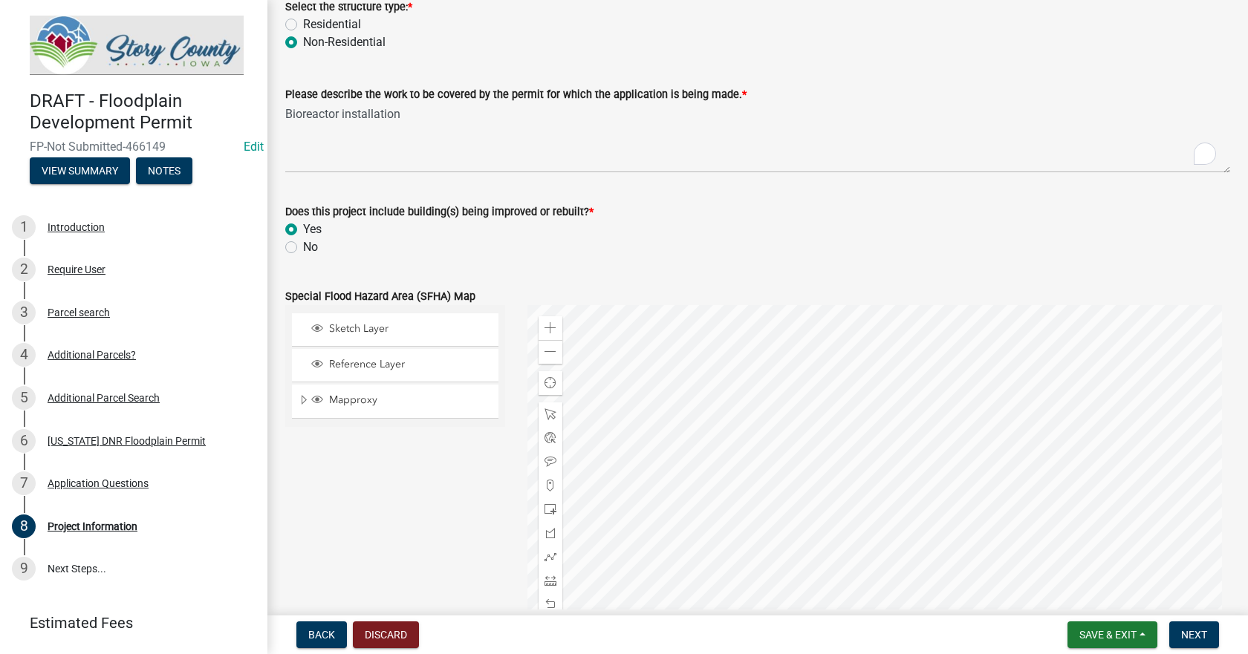
scroll to position [371, 0]
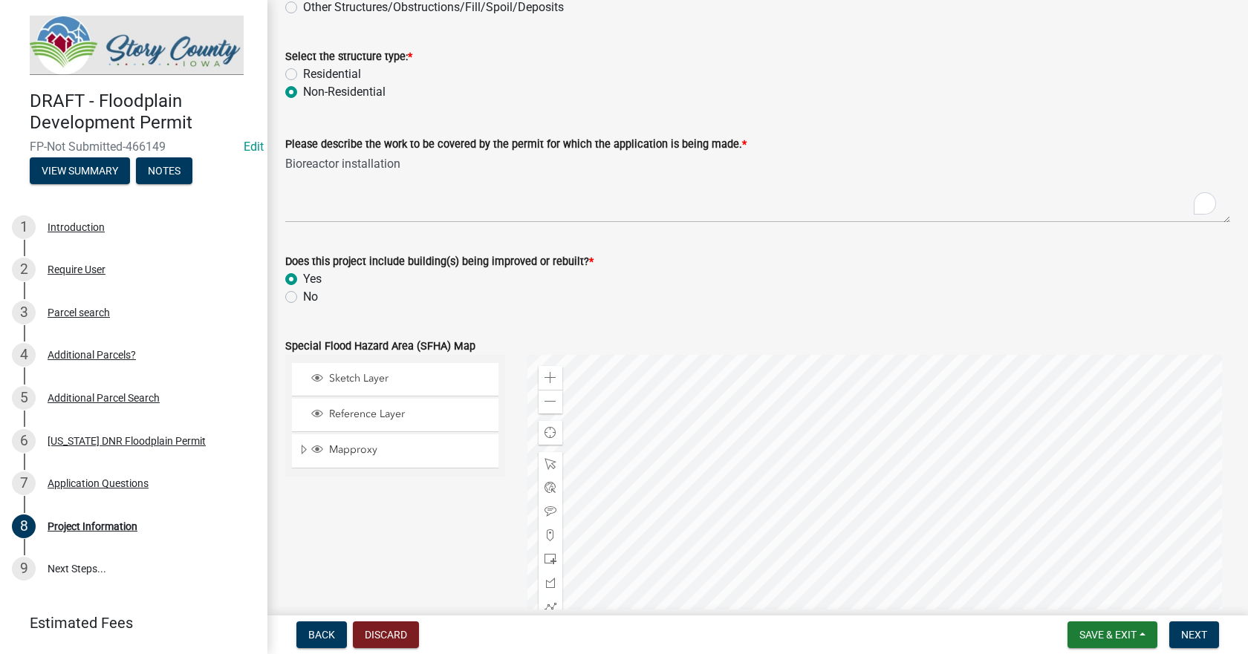
drag, startPoint x: 289, startPoint y: 296, endPoint x: 298, endPoint y: 297, distance: 8.9
click at [303, 297] on label "No" at bounding box center [310, 297] width 15 height 18
click at [303, 297] on input "No" at bounding box center [308, 293] width 10 height 10
radio input "true"
click at [1206, 639] on span "Next" at bounding box center [1194, 635] width 26 height 12
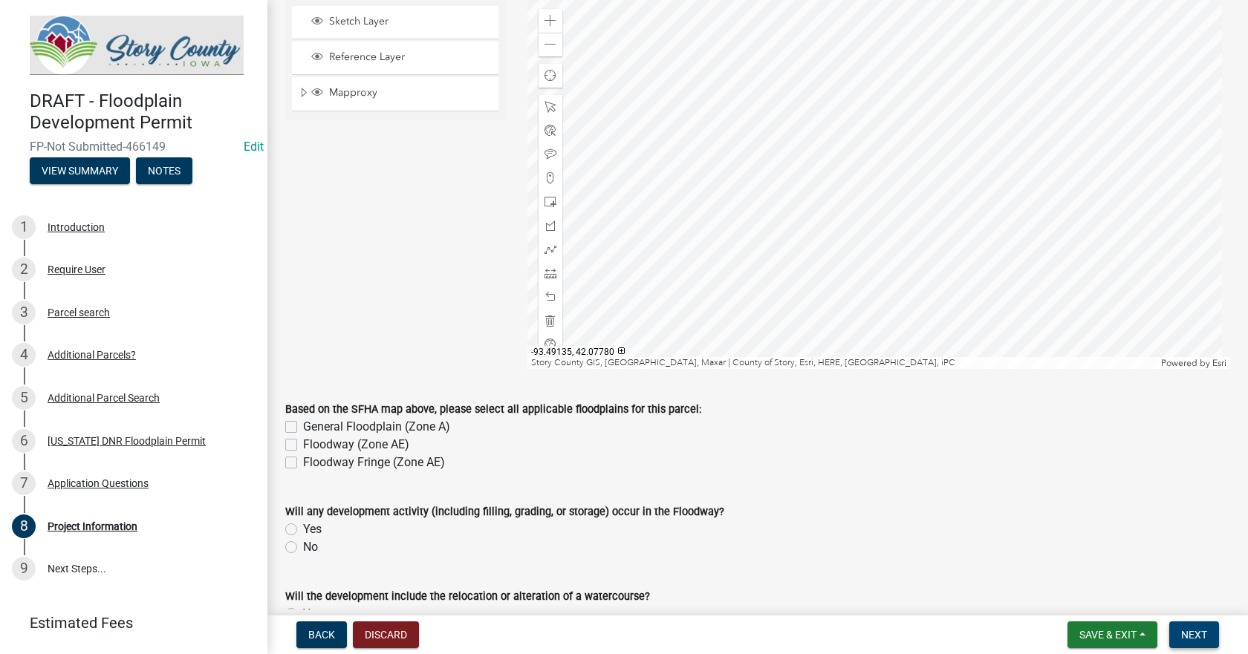
scroll to position [743, 0]
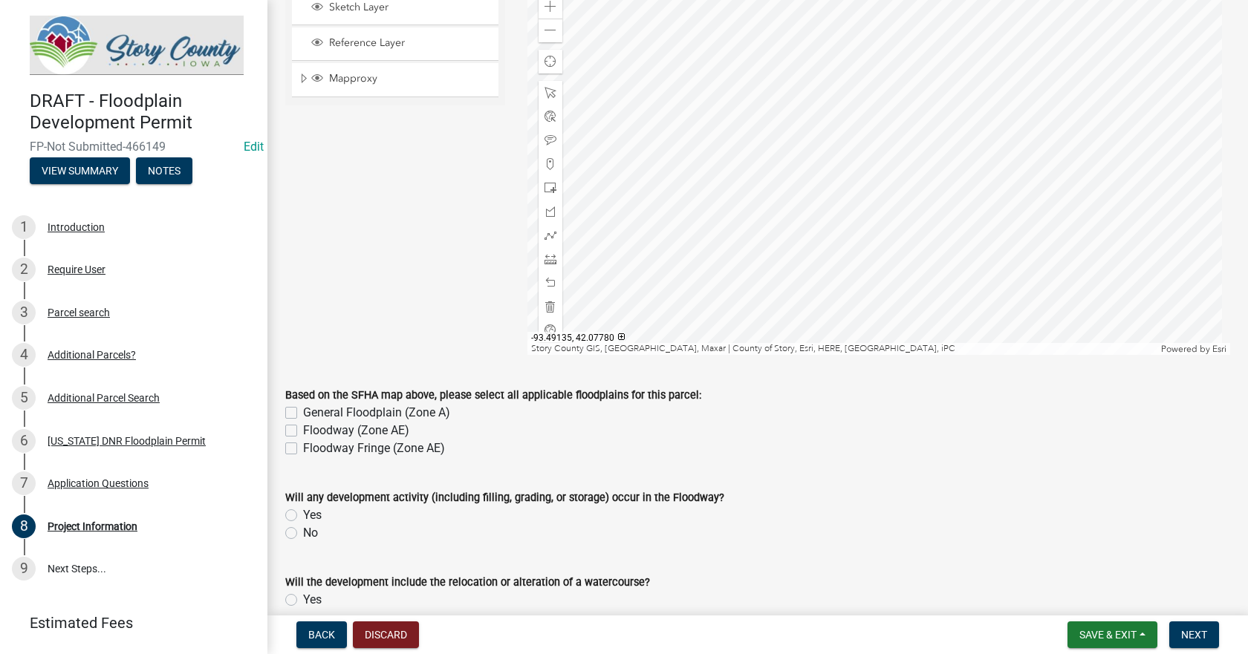
click at [303, 415] on label "General Floodplain (Zone A)" at bounding box center [376, 413] width 147 height 18
click at [303, 414] on input "General Floodplain (Zone A)" at bounding box center [308, 409] width 10 height 10
checkbox input "true"
checkbox input "false"
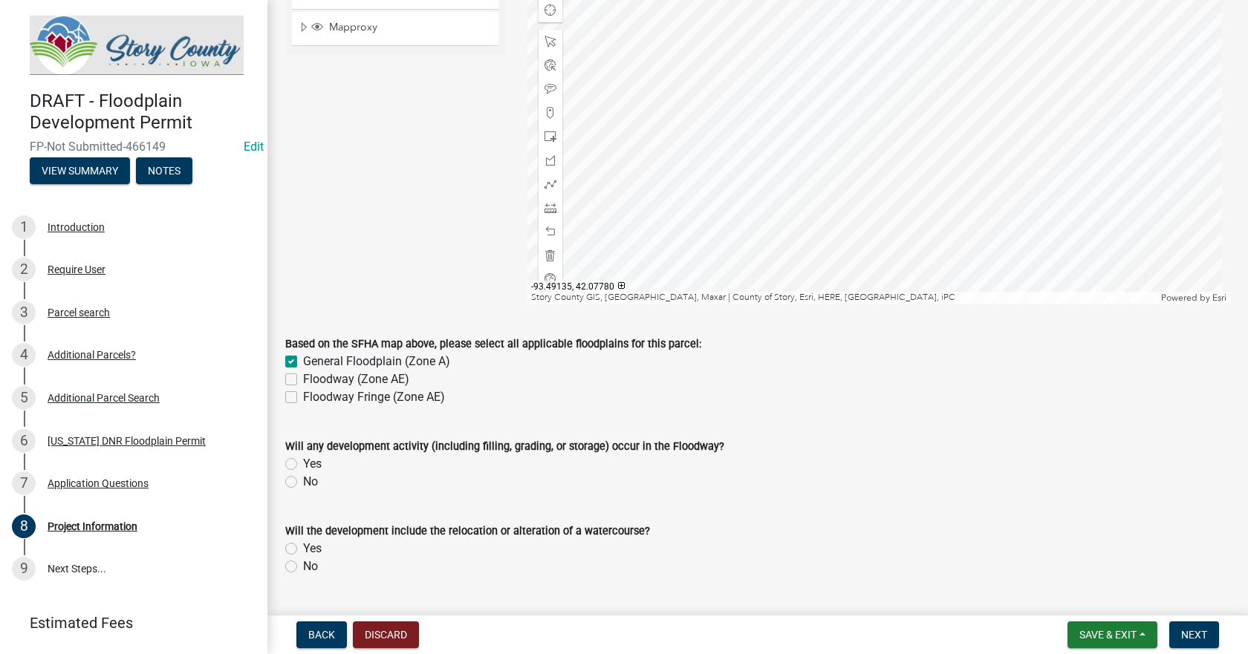
scroll to position [817, 0]
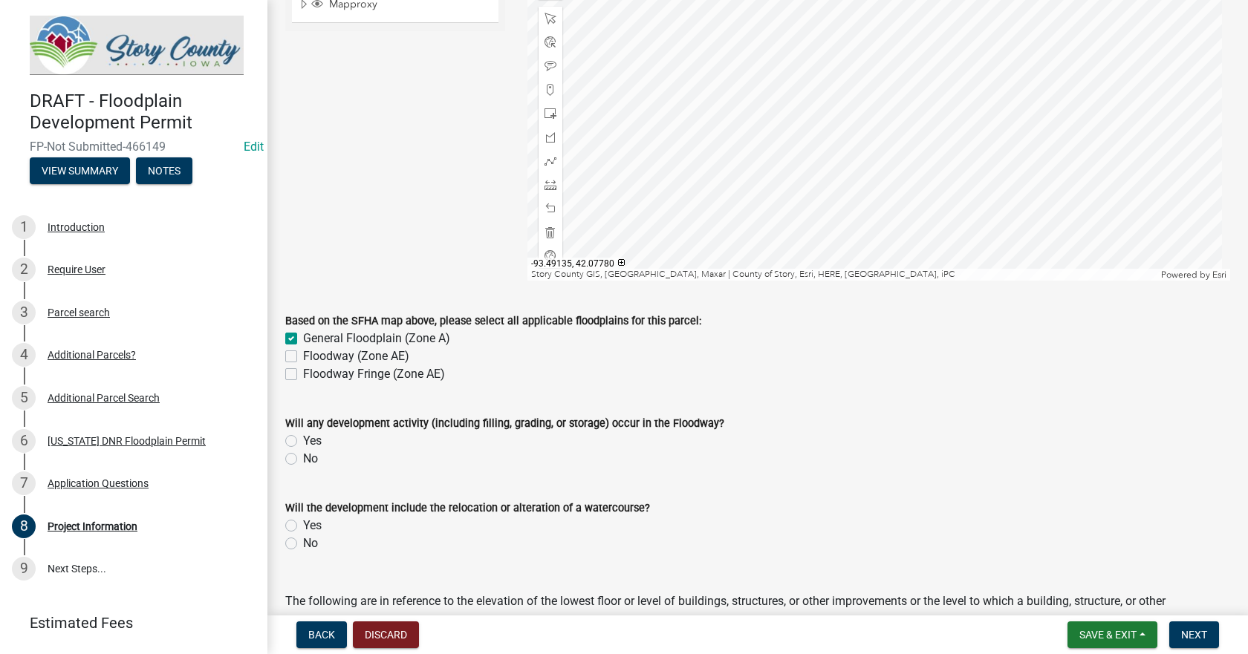
click at [303, 443] on label "Yes" at bounding box center [312, 441] width 19 height 18
click at [303, 442] on input "Yes" at bounding box center [308, 437] width 10 height 10
radio input "true"
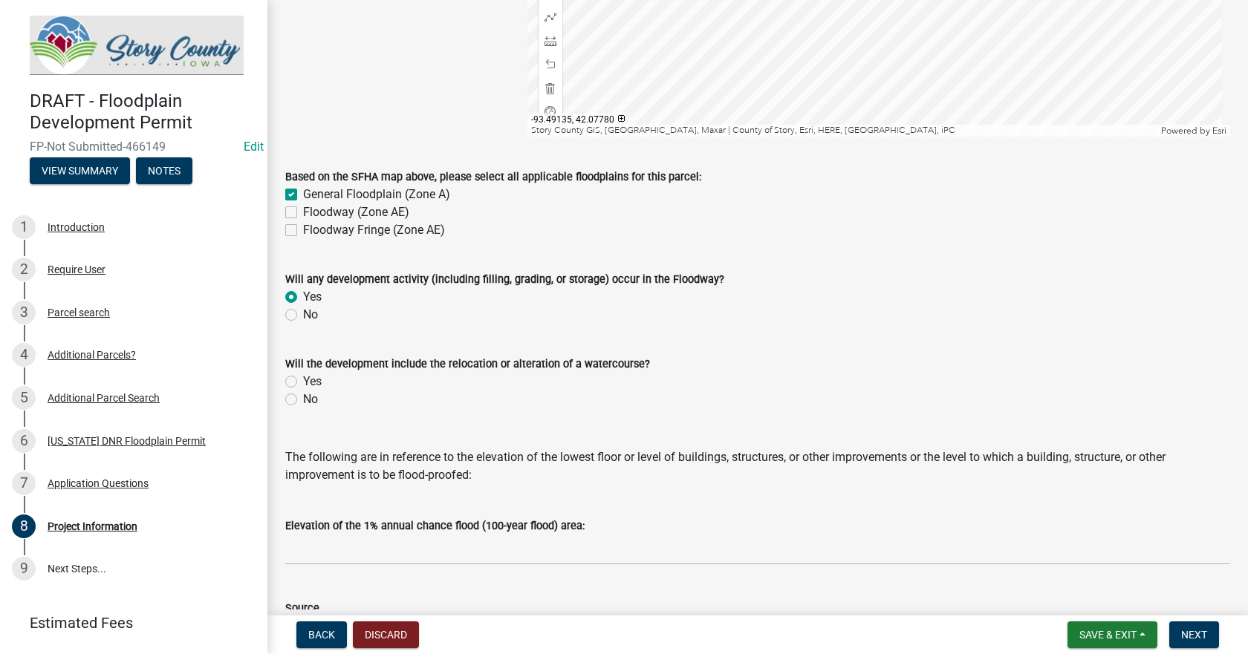
scroll to position [966, 0]
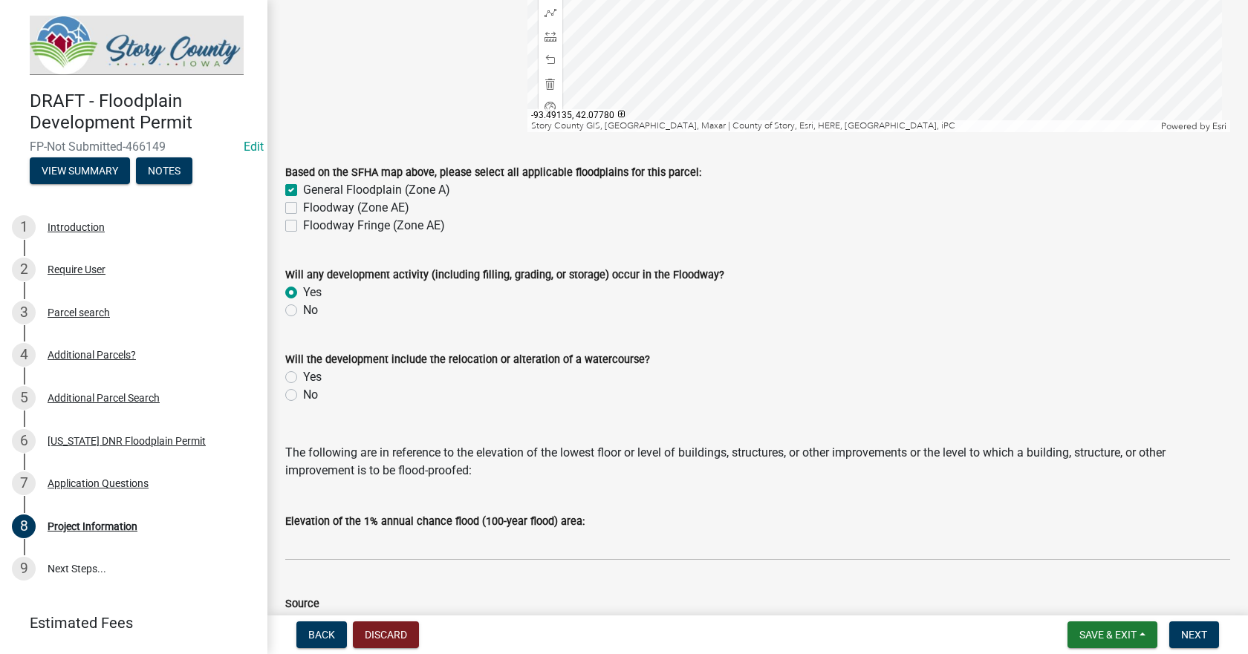
click at [303, 394] on label "No" at bounding box center [310, 395] width 15 height 18
click at [303, 394] on input "No" at bounding box center [308, 391] width 10 height 10
radio input "true"
click at [303, 309] on label "No" at bounding box center [310, 311] width 15 height 18
click at [303, 309] on input "No" at bounding box center [308, 307] width 10 height 10
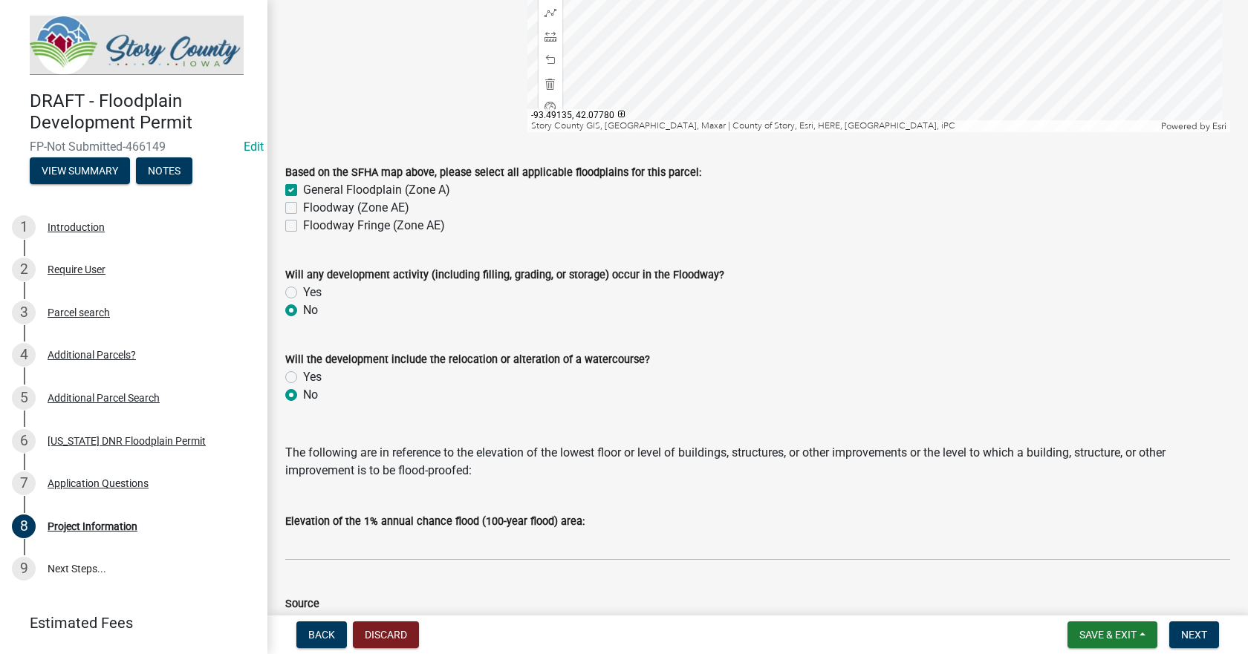
radio input "true"
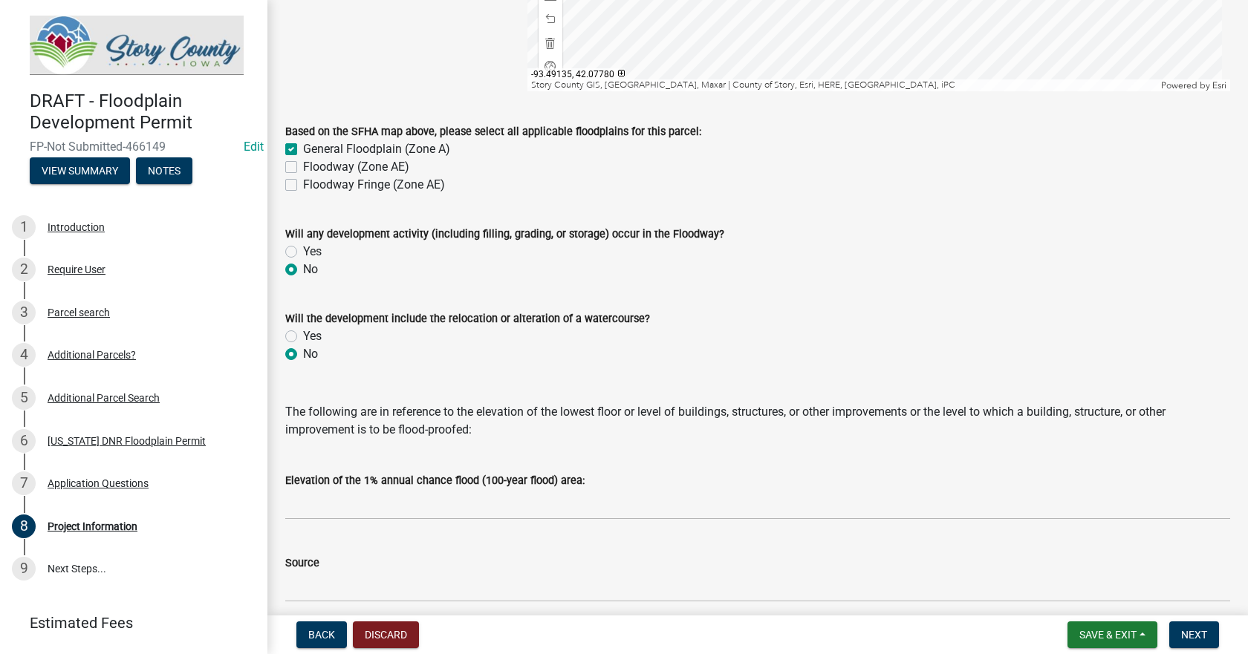
scroll to position [1189, 0]
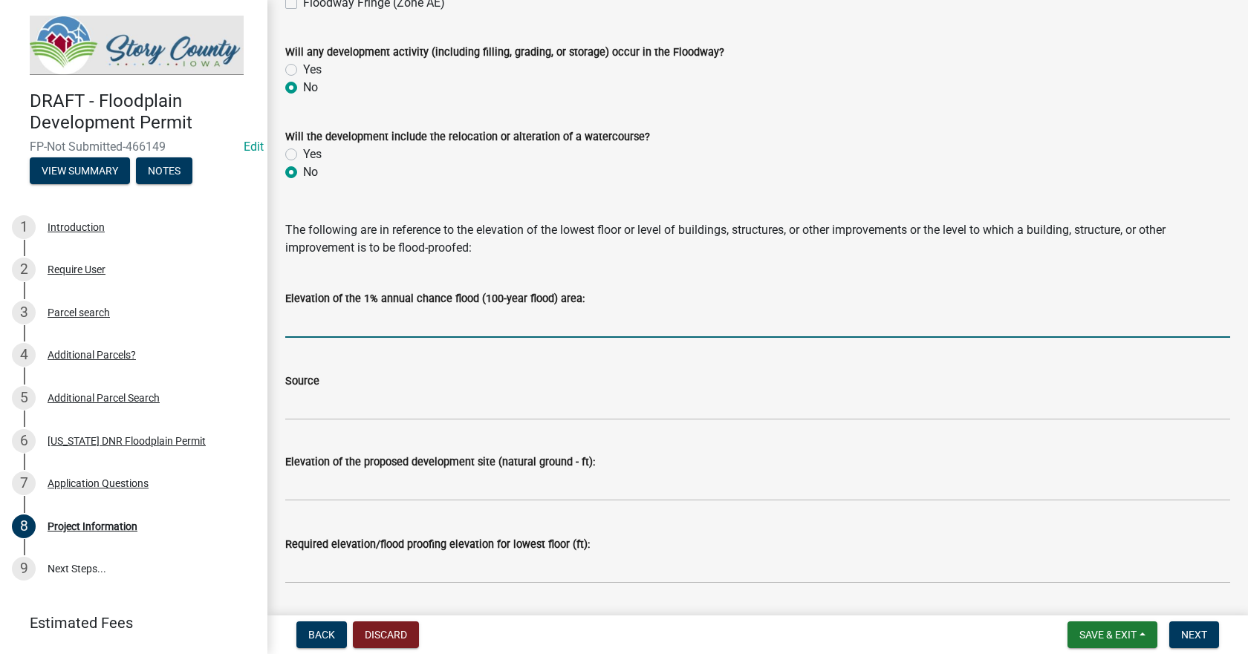
click at [342, 324] on input "text" at bounding box center [757, 323] width 945 height 30
type input "446"
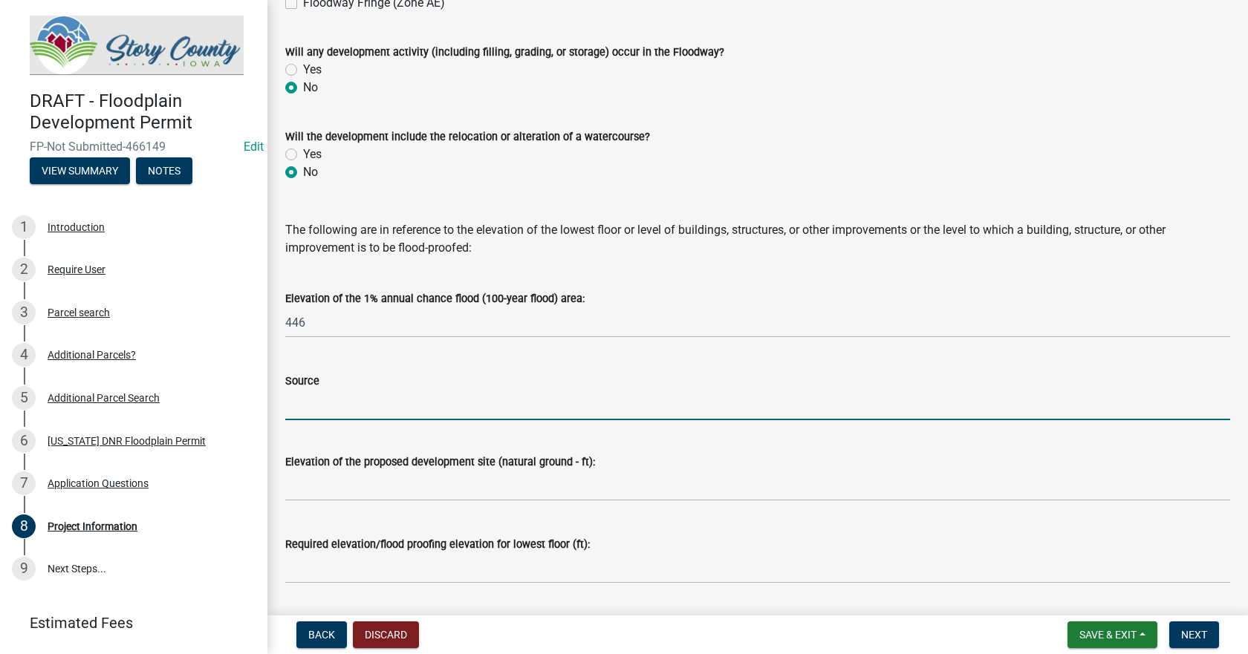
click at [311, 415] on input "Source" at bounding box center [757, 405] width 945 height 30
type input "DFIRM"
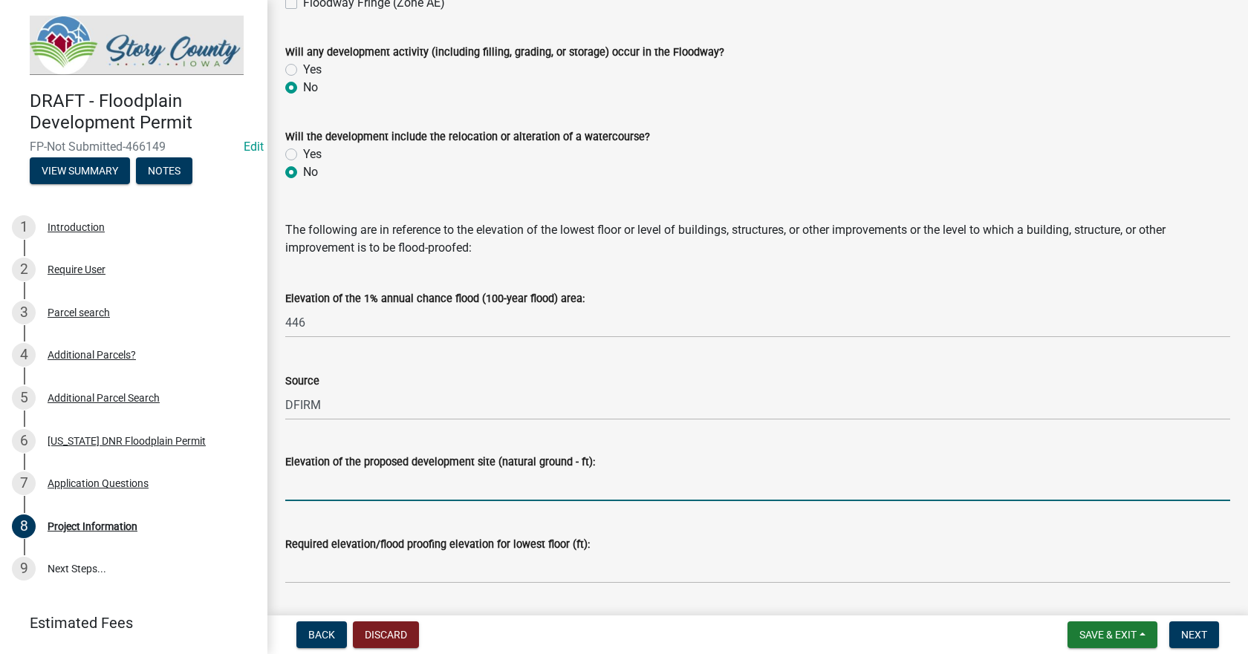
click at [327, 481] on input "text" at bounding box center [757, 486] width 945 height 30
type input "446"
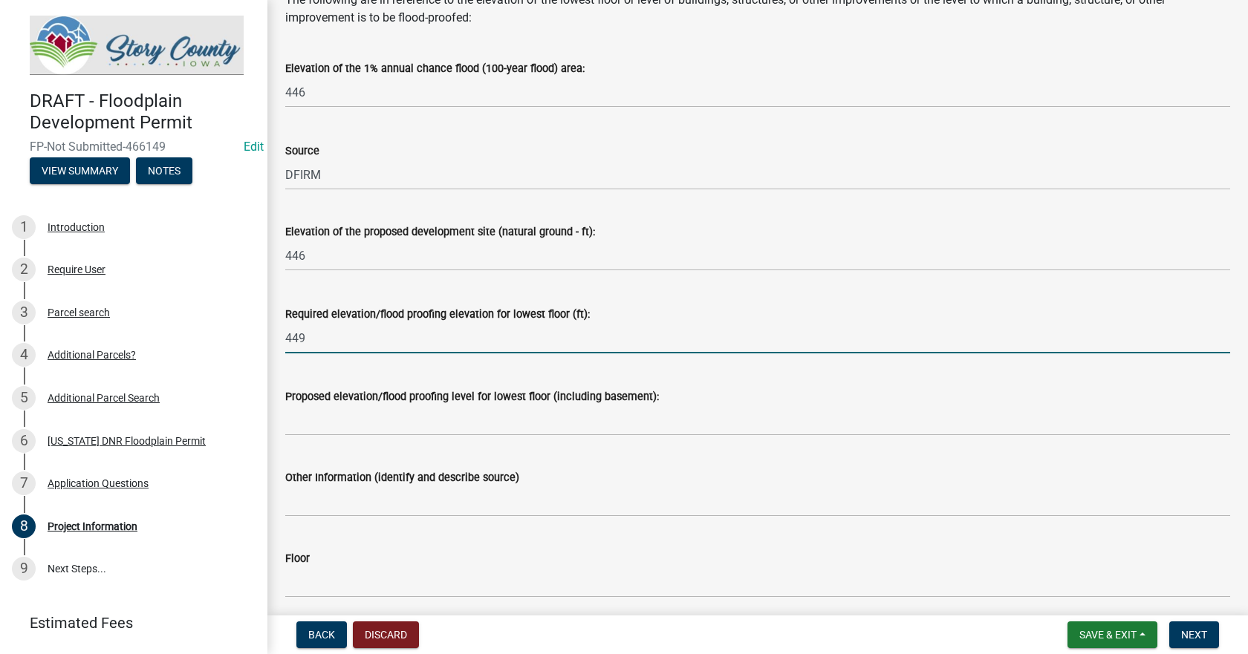
scroll to position [1486, 0]
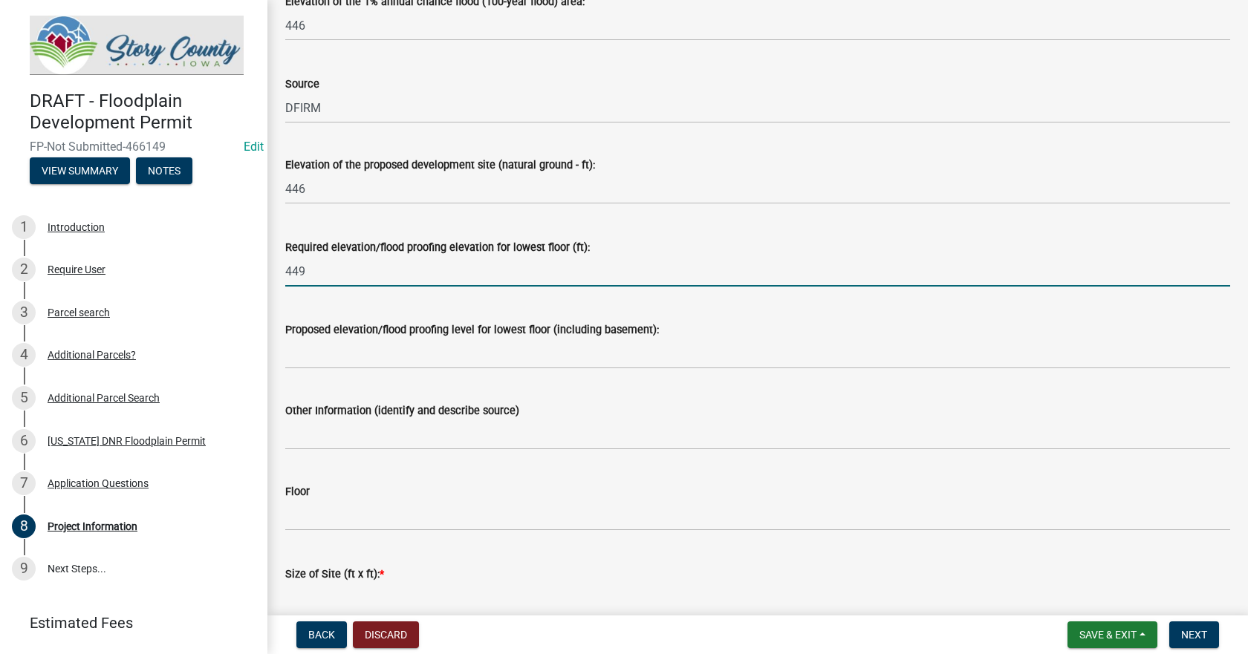
type input "449"
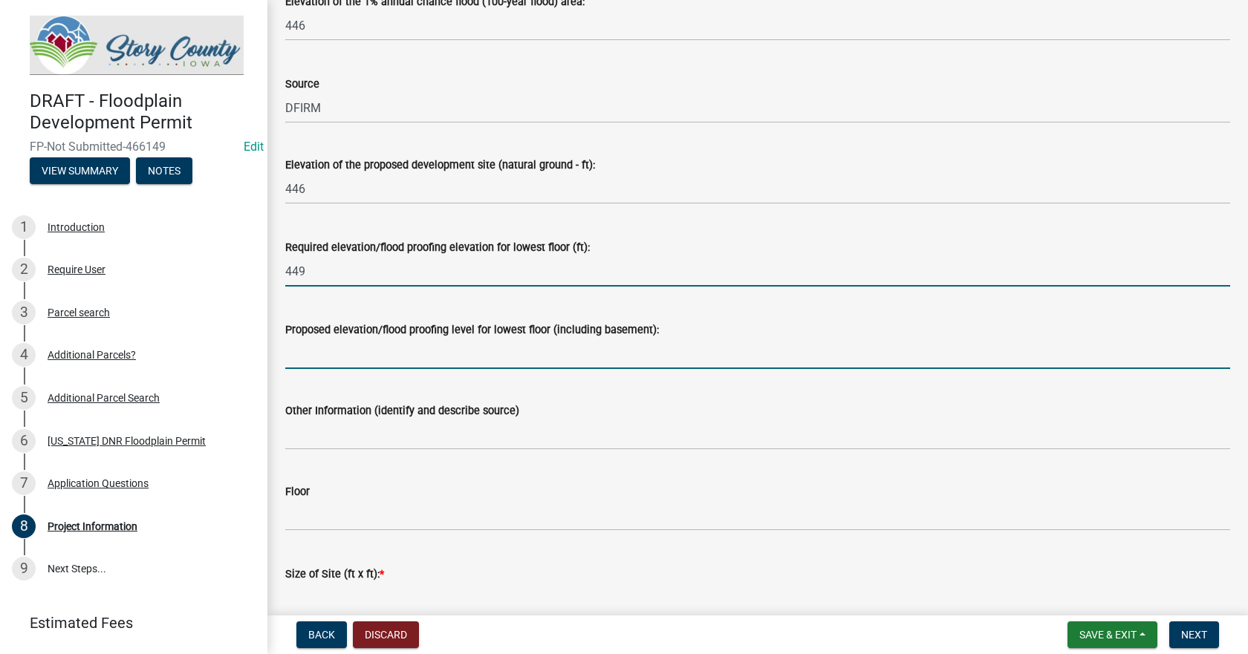
click at [345, 365] on input "Proposed elevation/flood proofing level for lowest floor (including basement):" at bounding box center [757, 354] width 945 height 30
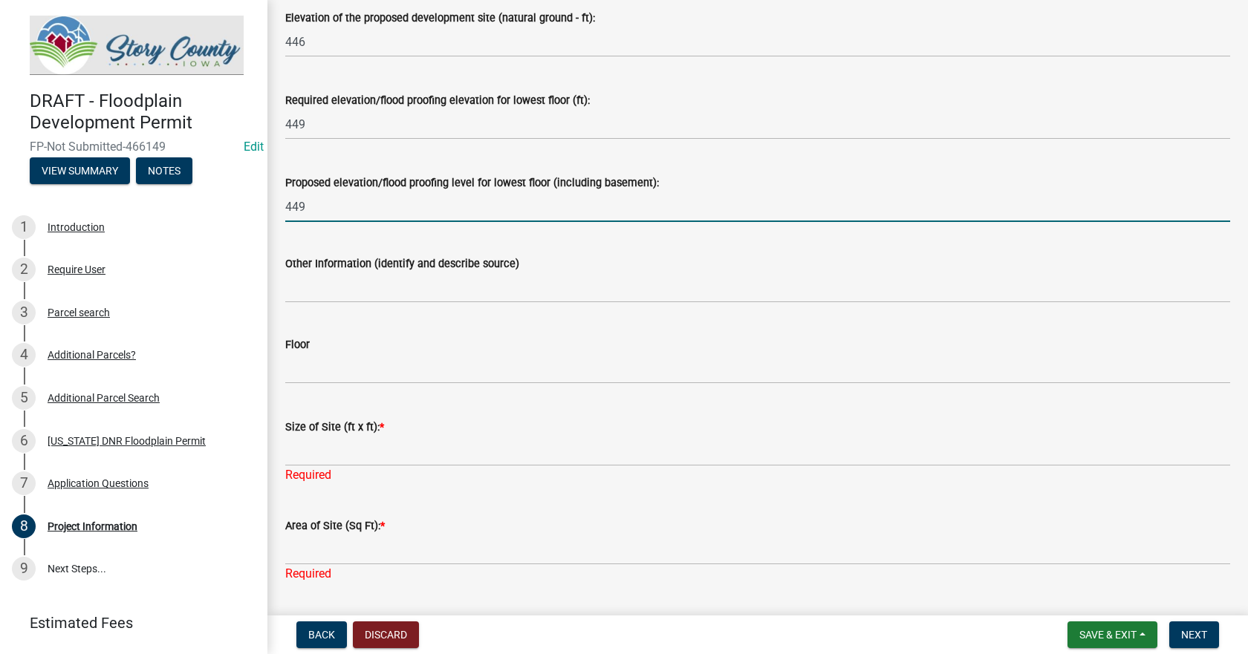
scroll to position [1634, 0]
type input "449"
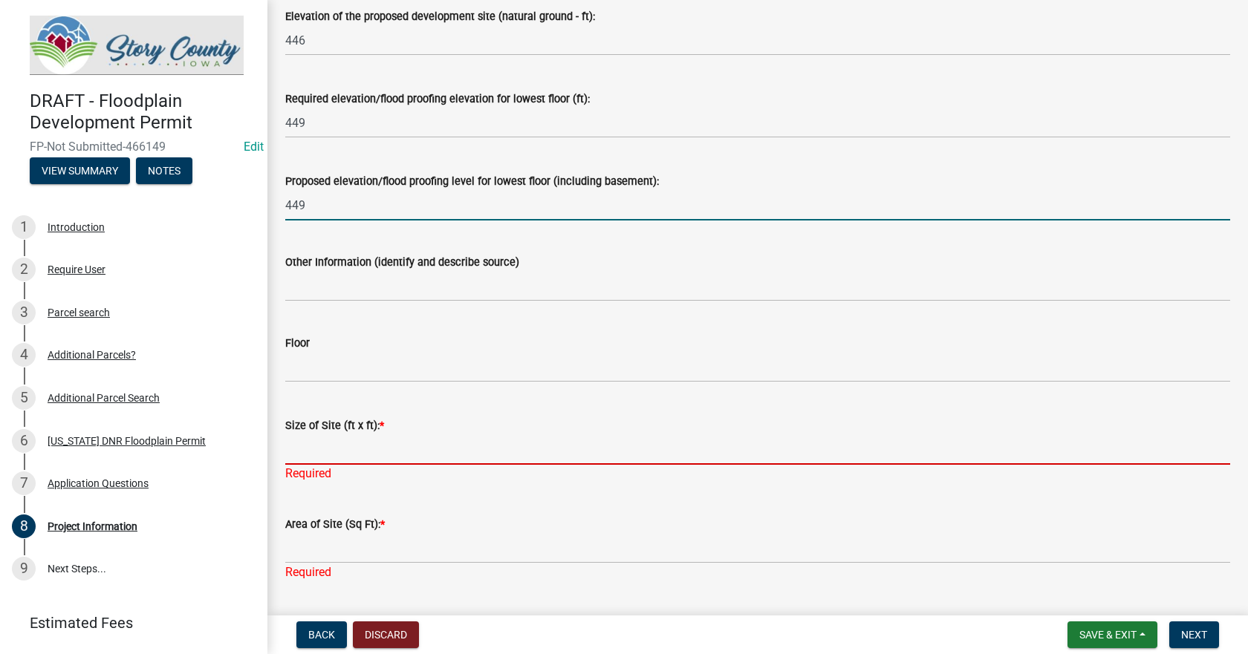
click at [300, 455] on input "Size of Site (ft x ft): *" at bounding box center [757, 450] width 945 height 30
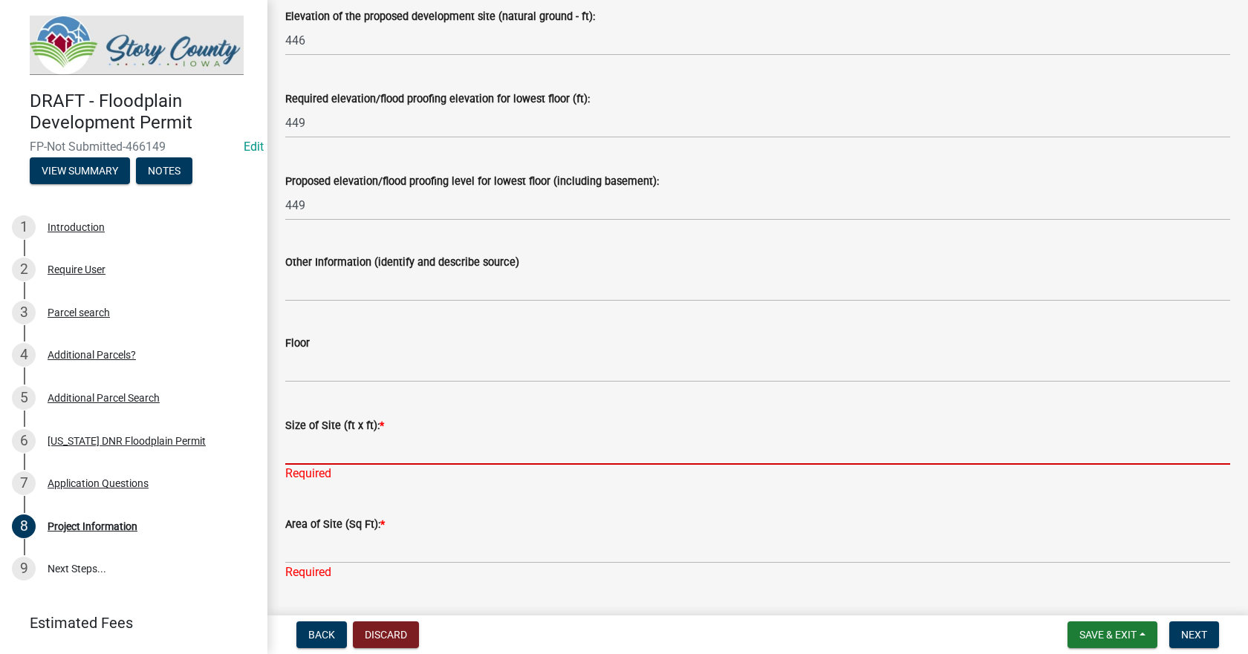
type input "10x10"
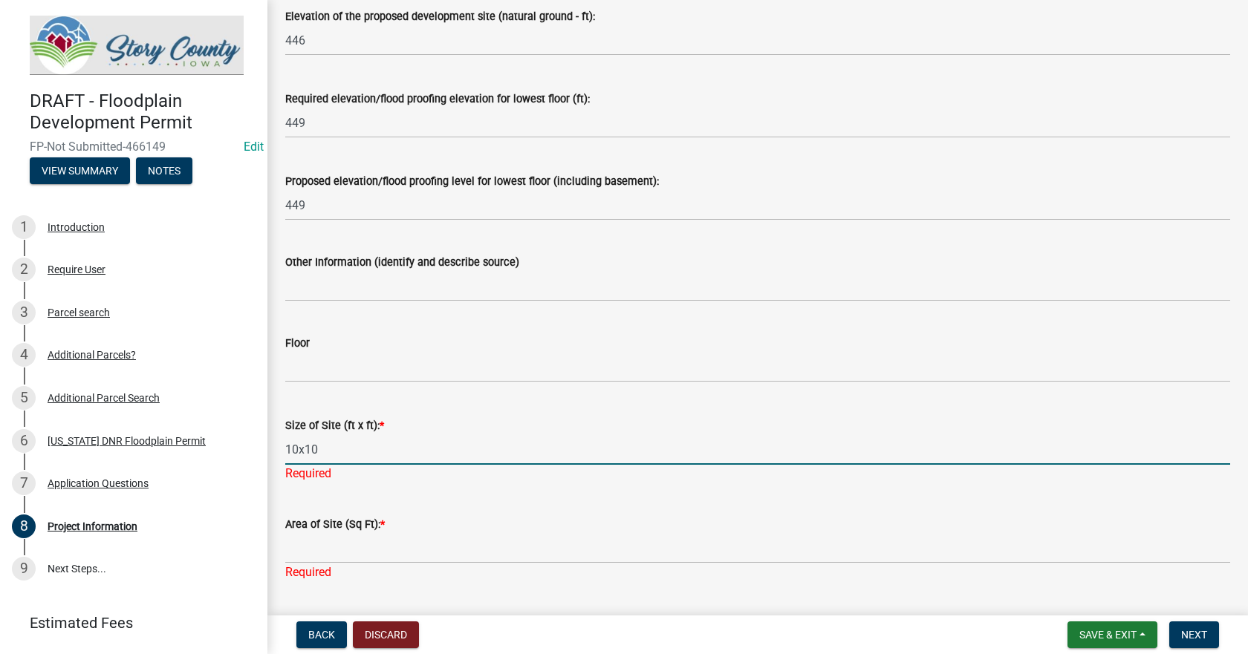
click at [320, 565] on wm-data-entity-input "Area of Site (Sq Ft): * Required" at bounding box center [757, 544] width 945 height 99
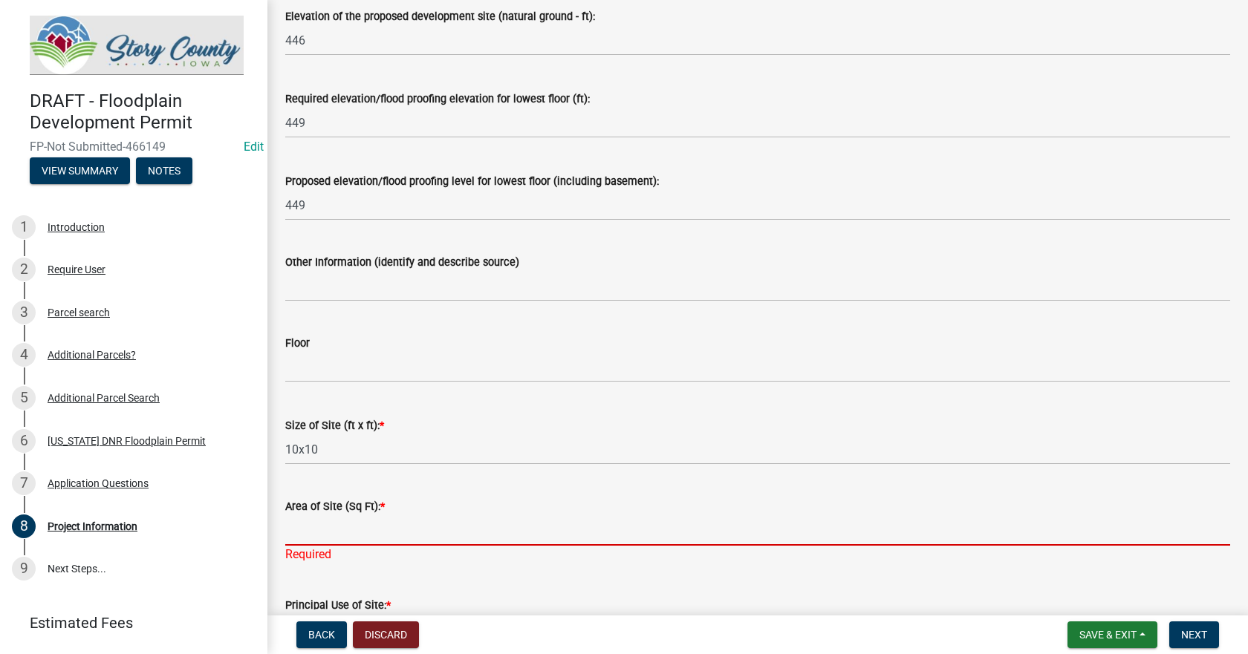
click at [310, 539] on input "Area of Site (Sq Ft): *" at bounding box center [757, 531] width 945 height 30
type input "43560"
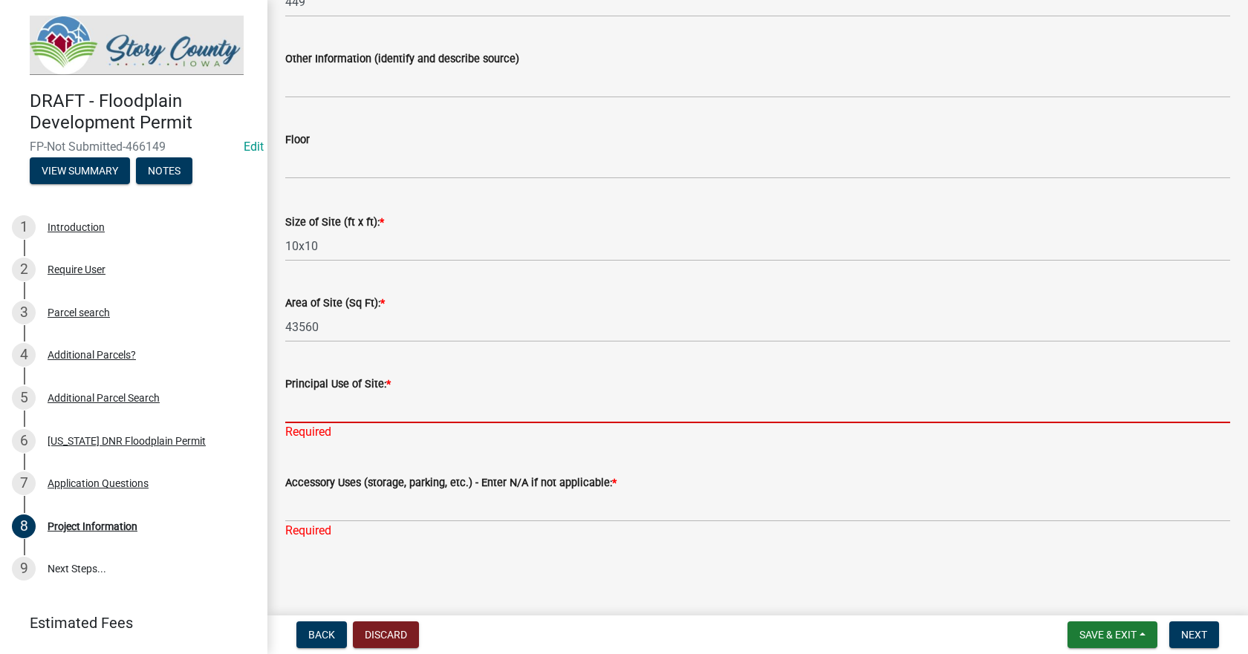
scroll to position [1838, 0]
click at [324, 406] on input "Principal Use of Site: *" at bounding box center [757, 408] width 945 height 30
type input "Test"
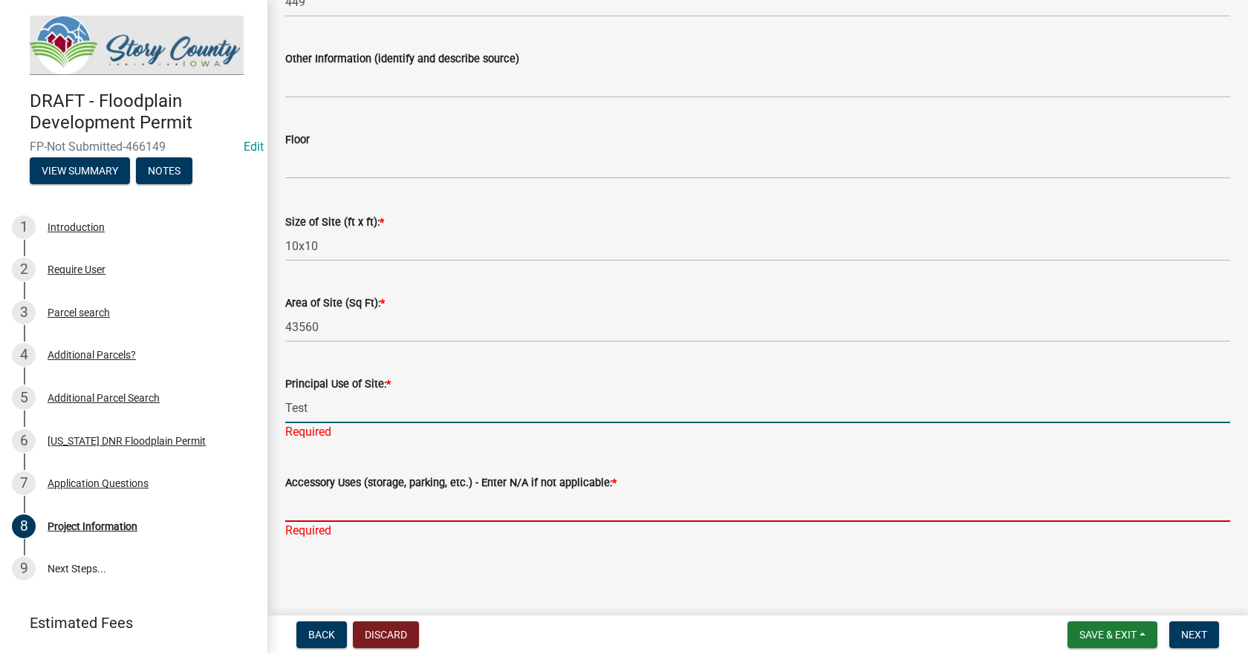
scroll to position [1820, 0]
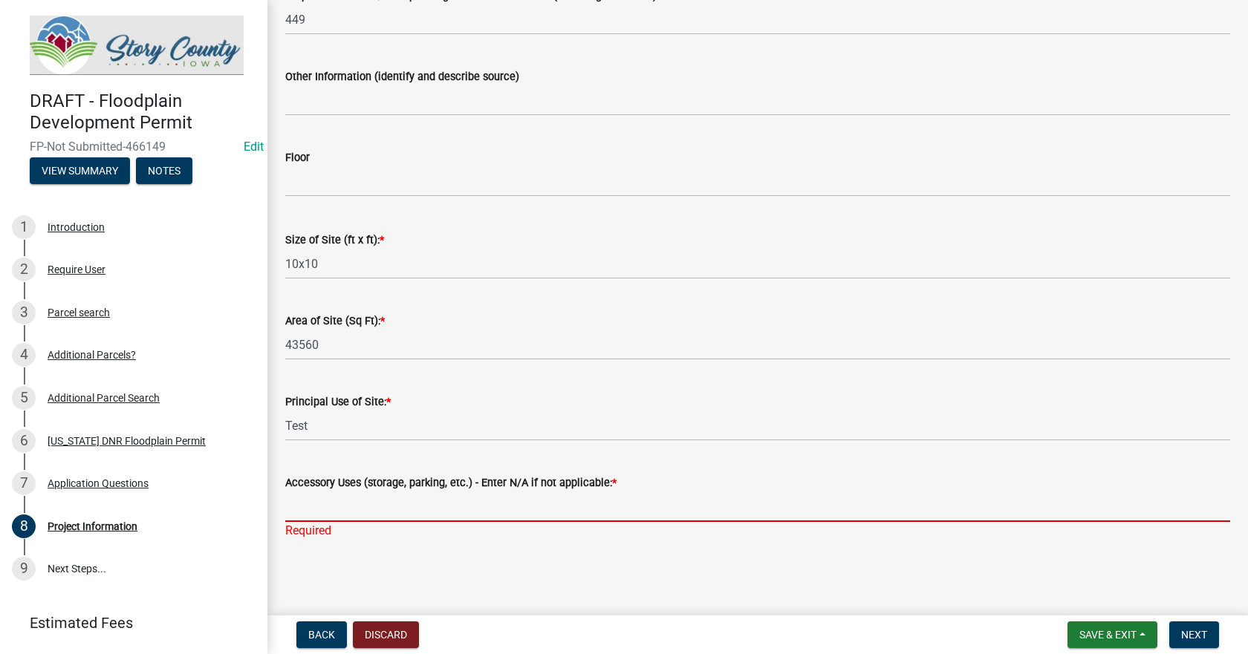
click at [327, 513] on input "Accessory Uses (storage, parking, etc.) - Enter N/A if not applicable: *" at bounding box center [757, 507] width 945 height 30
type input "NA"
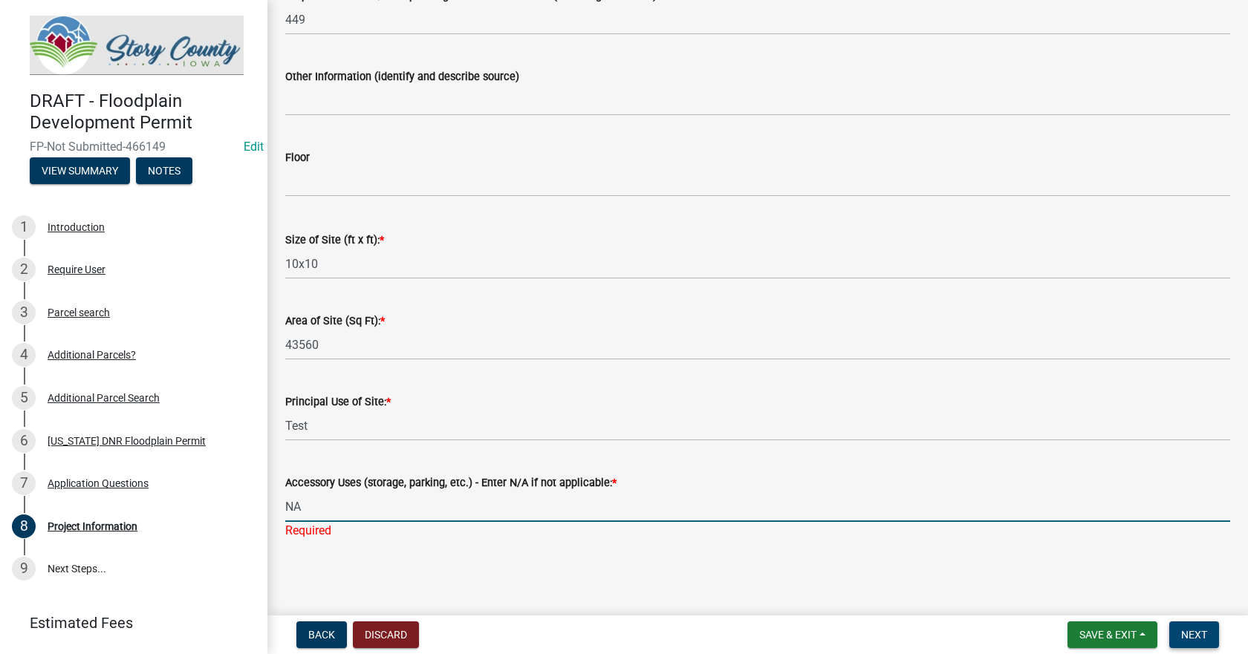
scroll to position [1802, 0]
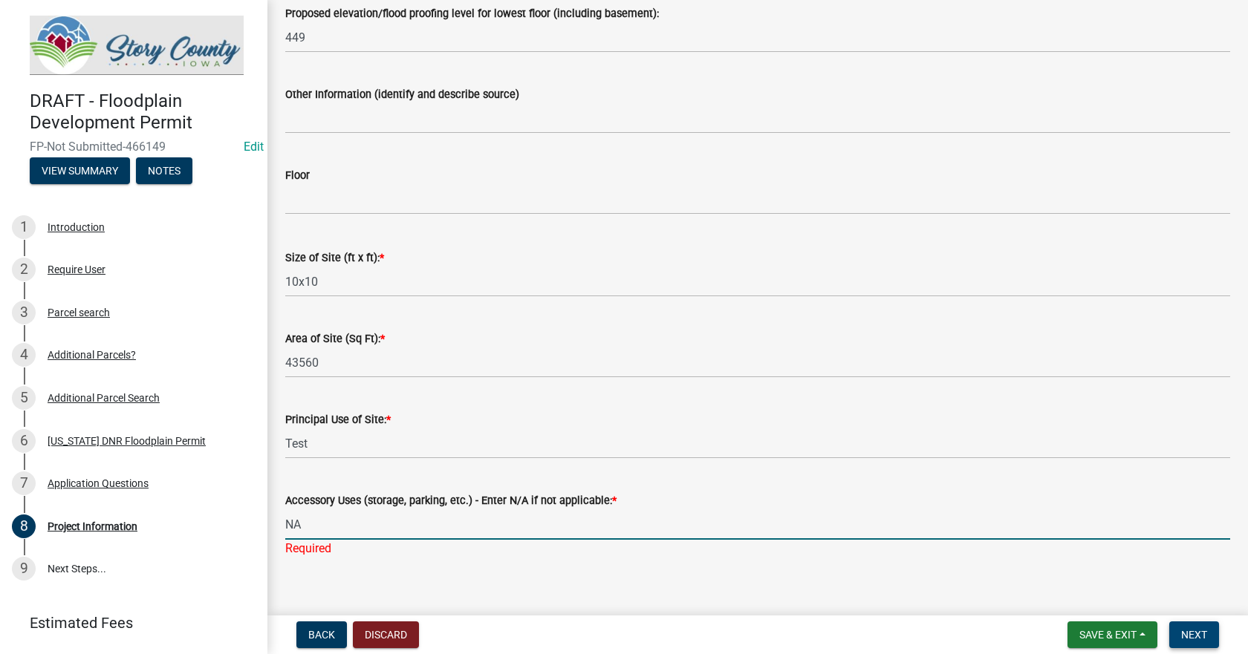
click at [1197, 634] on span "Next" at bounding box center [1194, 635] width 26 height 12
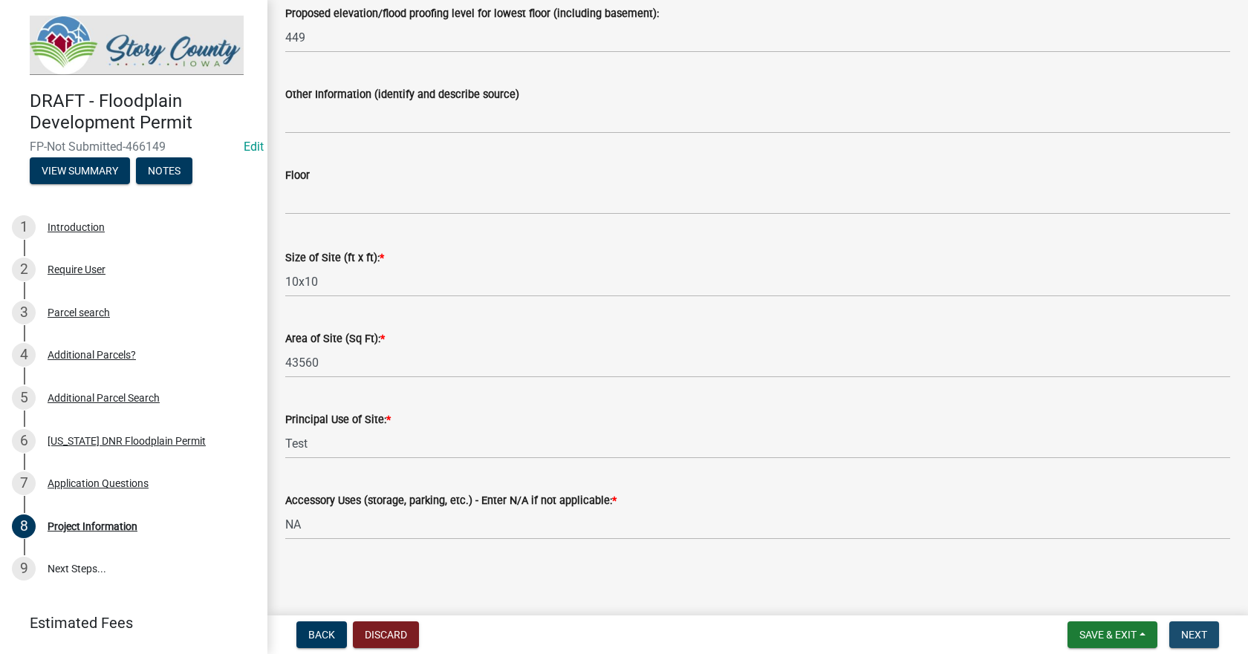
scroll to position [0, 0]
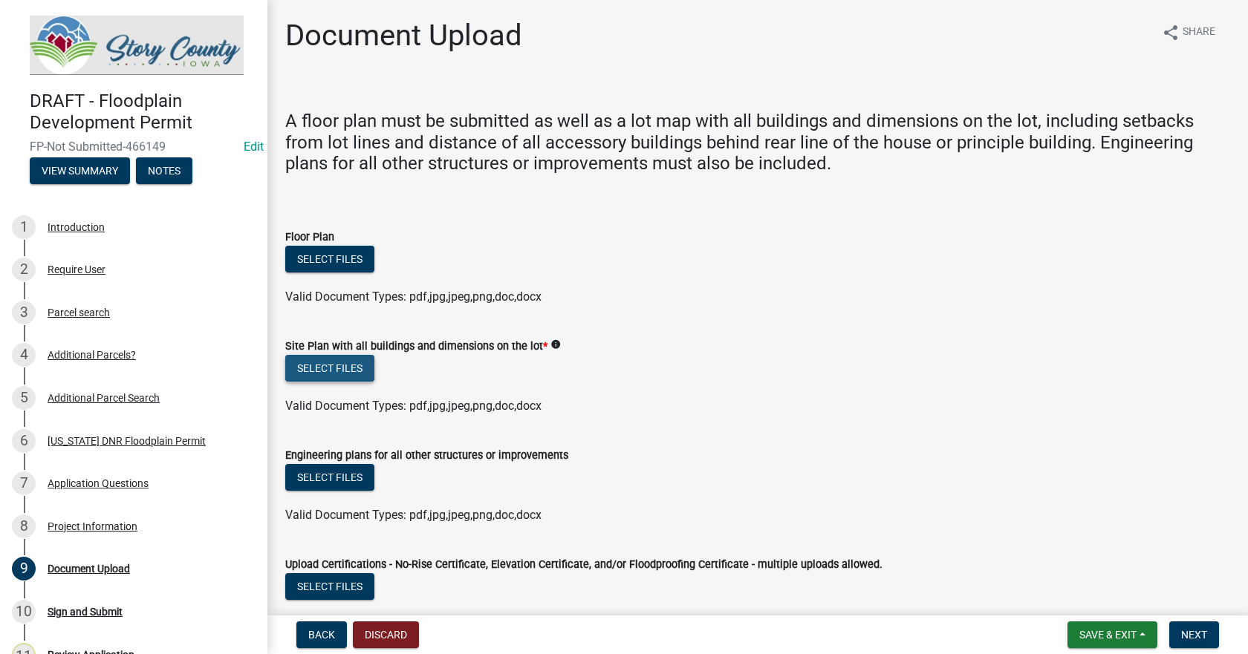
click at [340, 365] on button "Select files" at bounding box center [329, 368] width 89 height 27
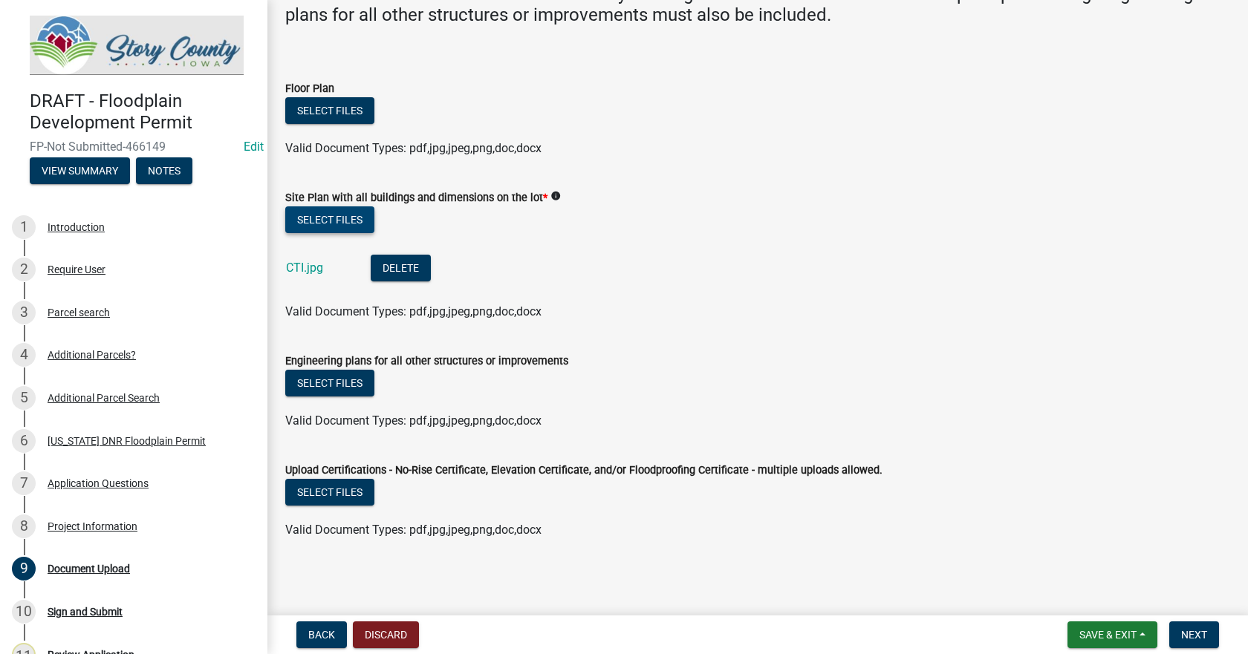
scroll to position [149, 0]
click at [1187, 634] on span "Next" at bounding box center [1194, 635] width 26 height 12
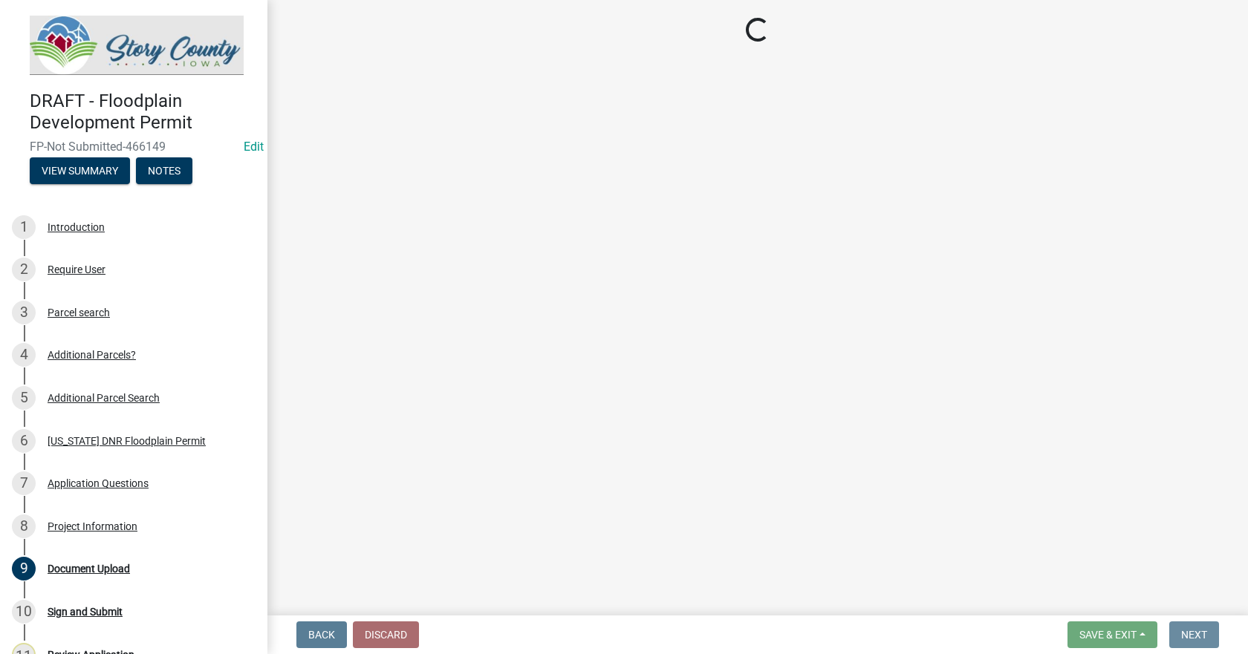
scroll to position [0, 0]
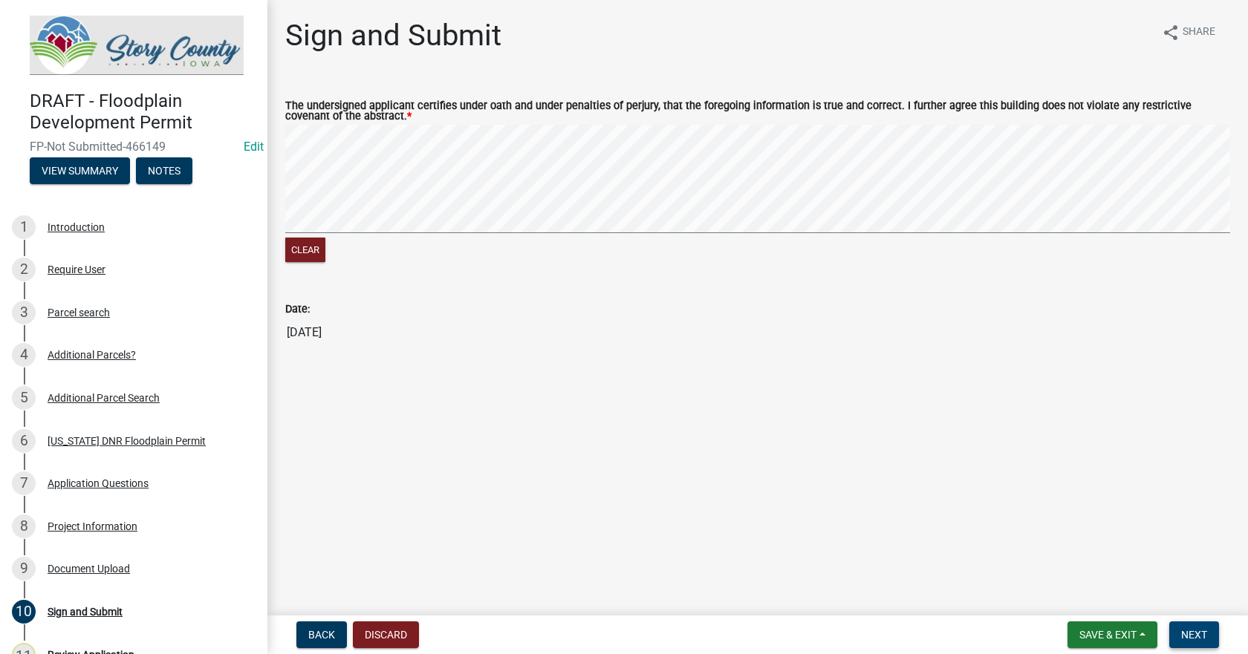
click at [1196, 637] on span "Next" at bounding box center [1194, 635] width 26 height 12
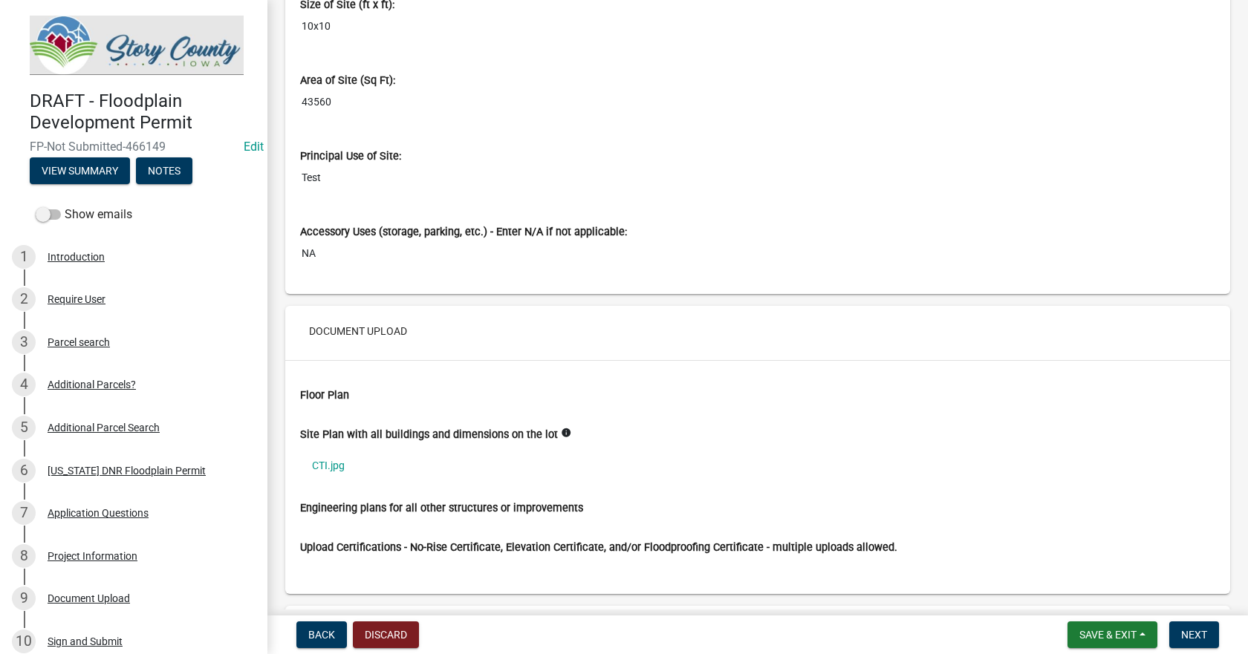
scroll to position [6389, 0]
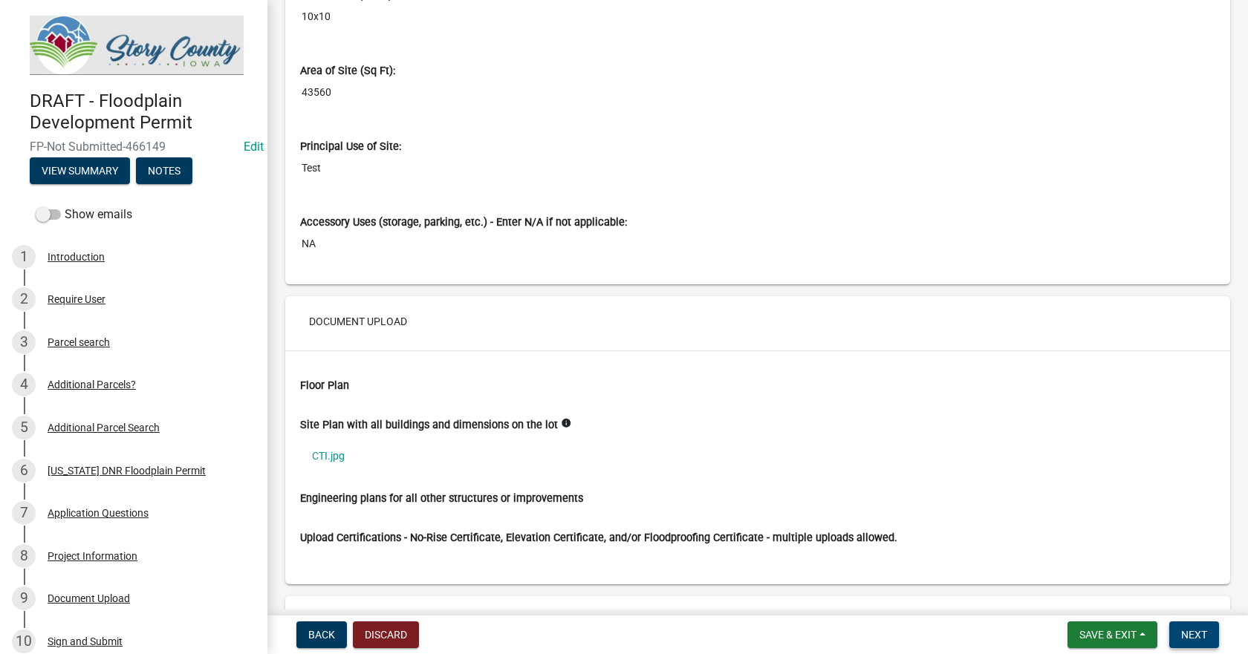
click at [1200, 637] on span "Next" at bounding box center [1194, 635] width 26 height 12
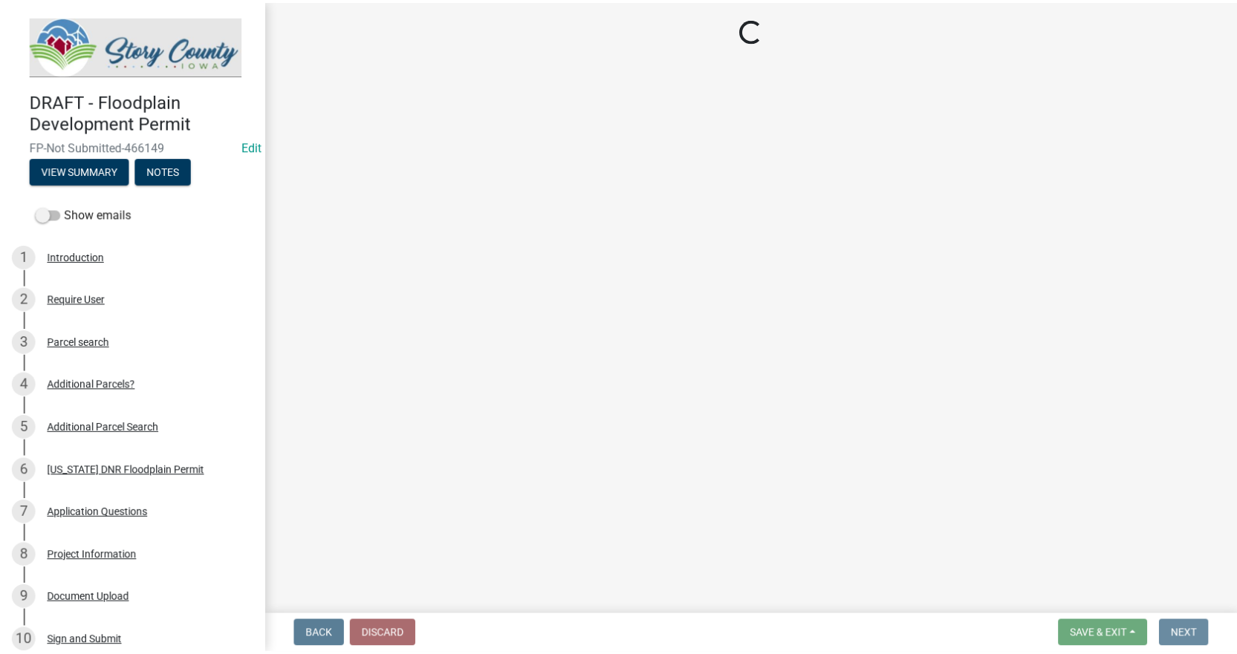
scroll to position [0, 0]
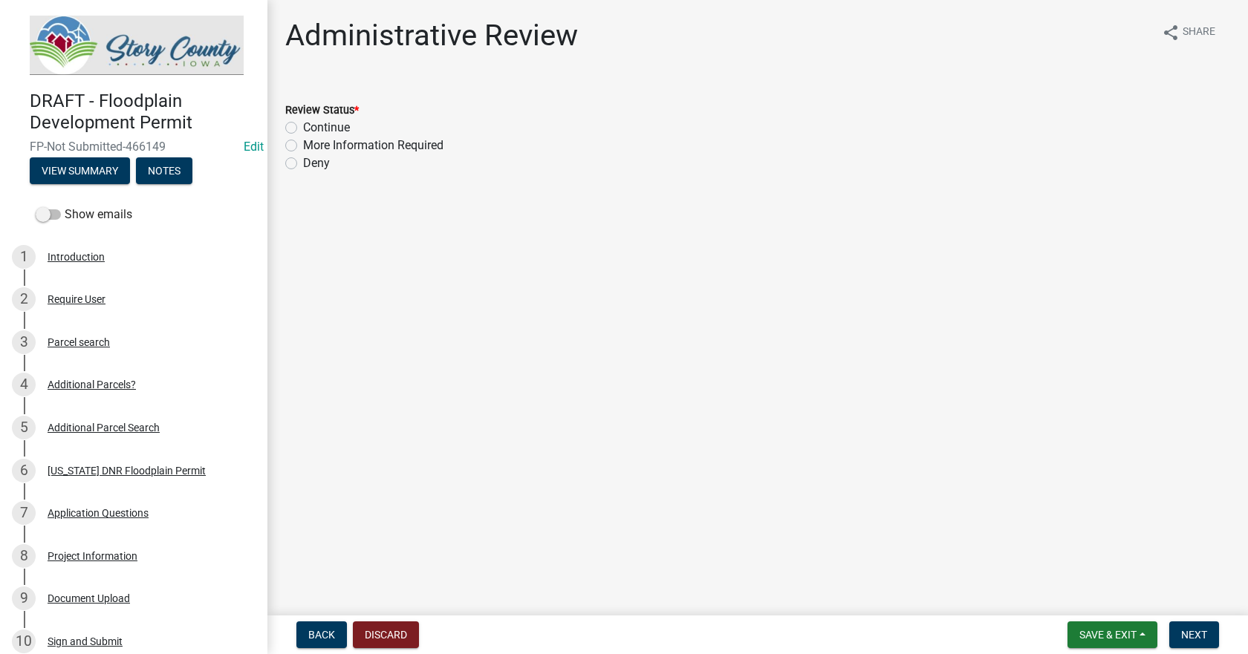
click at [303, 131] on label "Continue" at bounding box center [326, 128] width 47 height 18
click at [303, 129] on input "Continue" at bounding box center [308, 124] width 10 height 10
radio input "true"
click at [303, 142] on label "More Information Required" at bounding box center [373, 146] width 140 height 18
click at [303, 142] on input "More Information Required" at bounding box center [308, 142] width 10 height 10
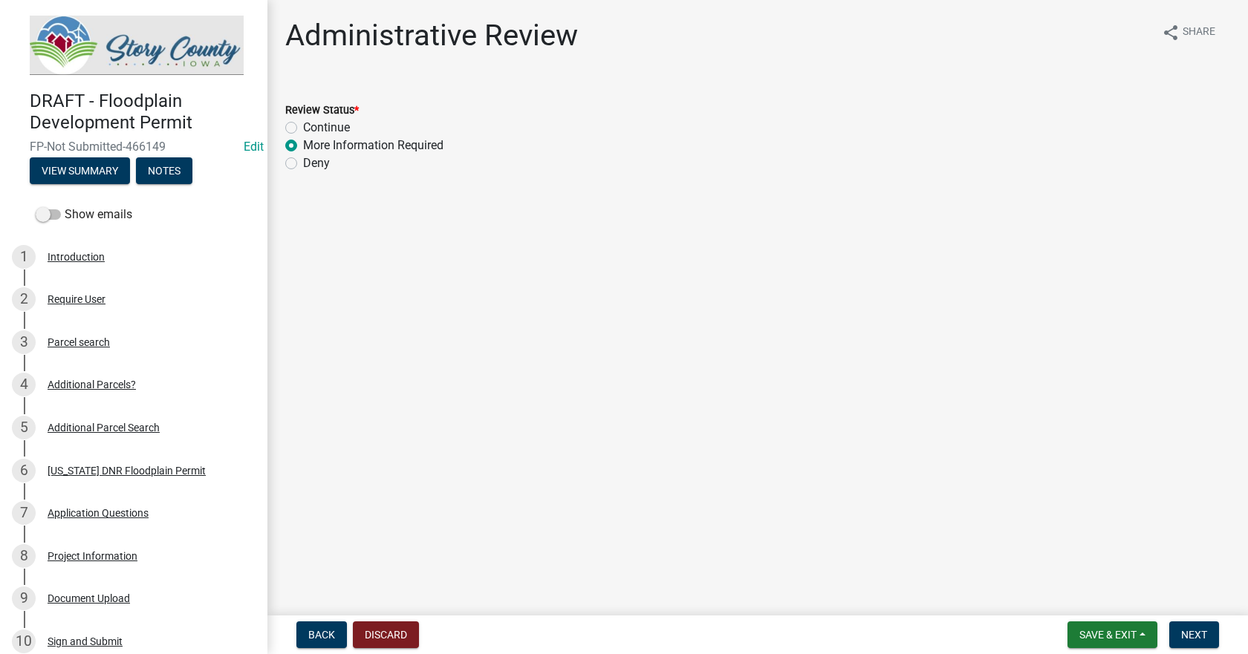
radio input "true"
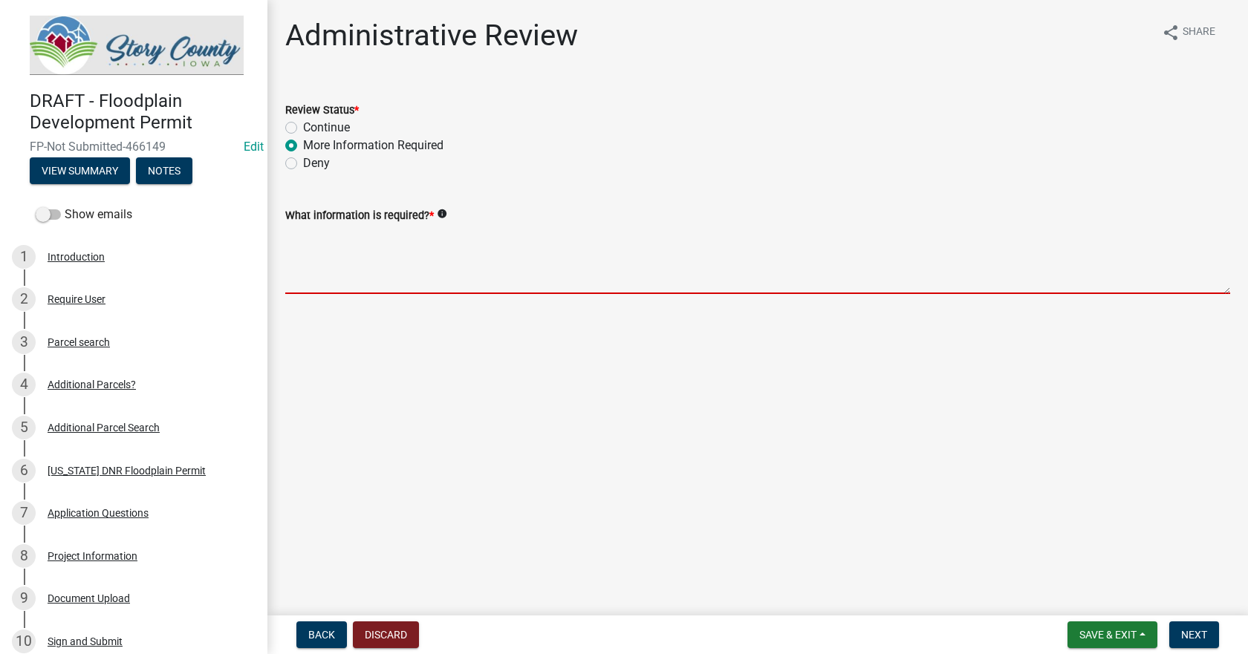
click at [325, 280] on textarea "What information is required? *" at bounding box center [757, 259] width 945 height 70
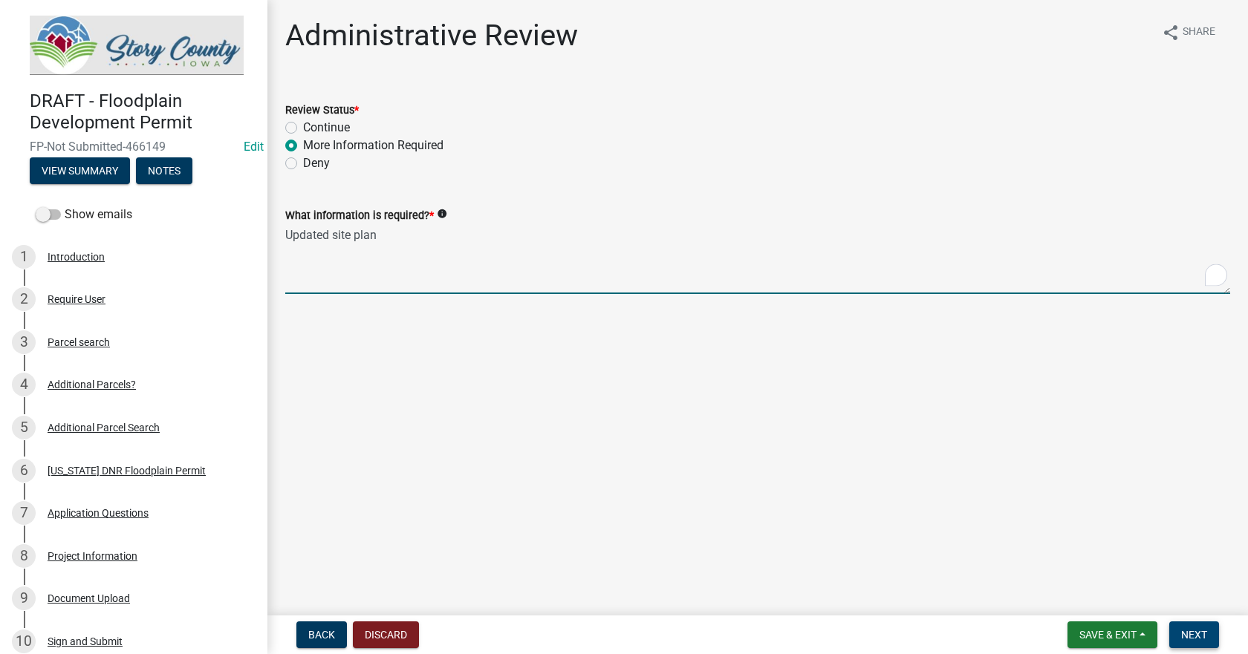
type textarea "Updated site plan"
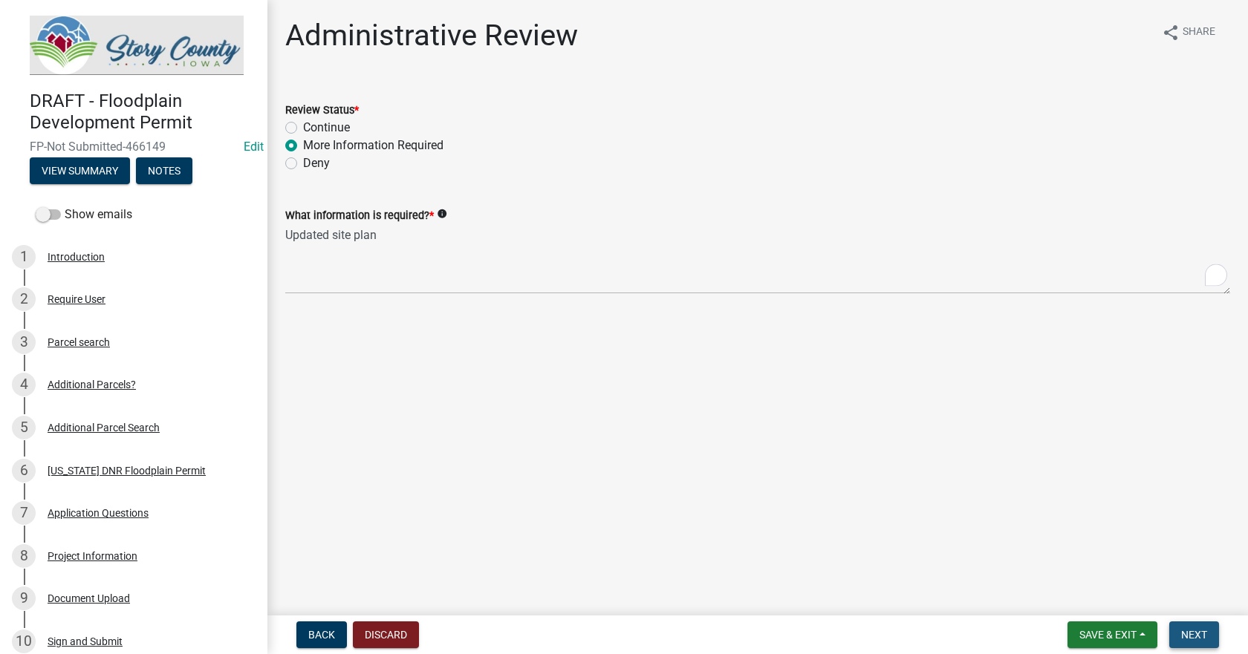
click at [1197, 635] on span "Next" at bounding box center [1194, 635] width 26 height 12
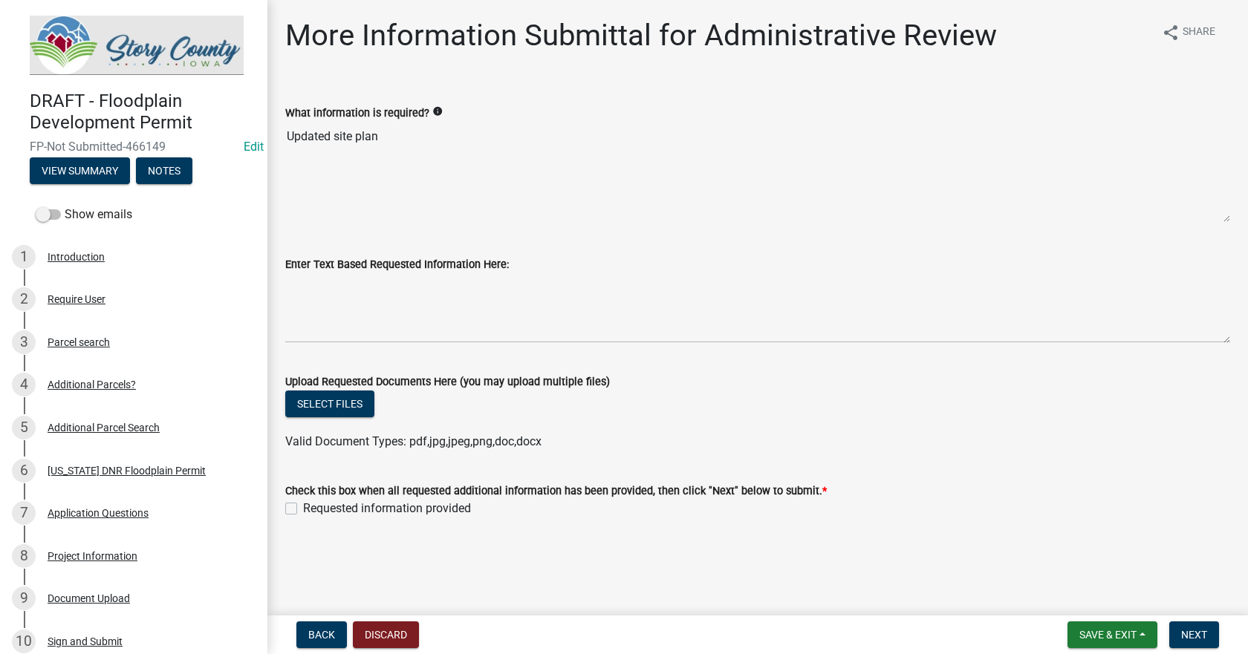
click at [303, 508] on label "Requested information provided" at bounding box center [387, 509] width 168 height 18
click at [303, 508] on input "Requested information provided" at bounding box center [308, 505] width 10 height 10
checkbox input "true"
click at [314, 410] on button "Select files" at bounding box center [329, 404] width 89 height 27
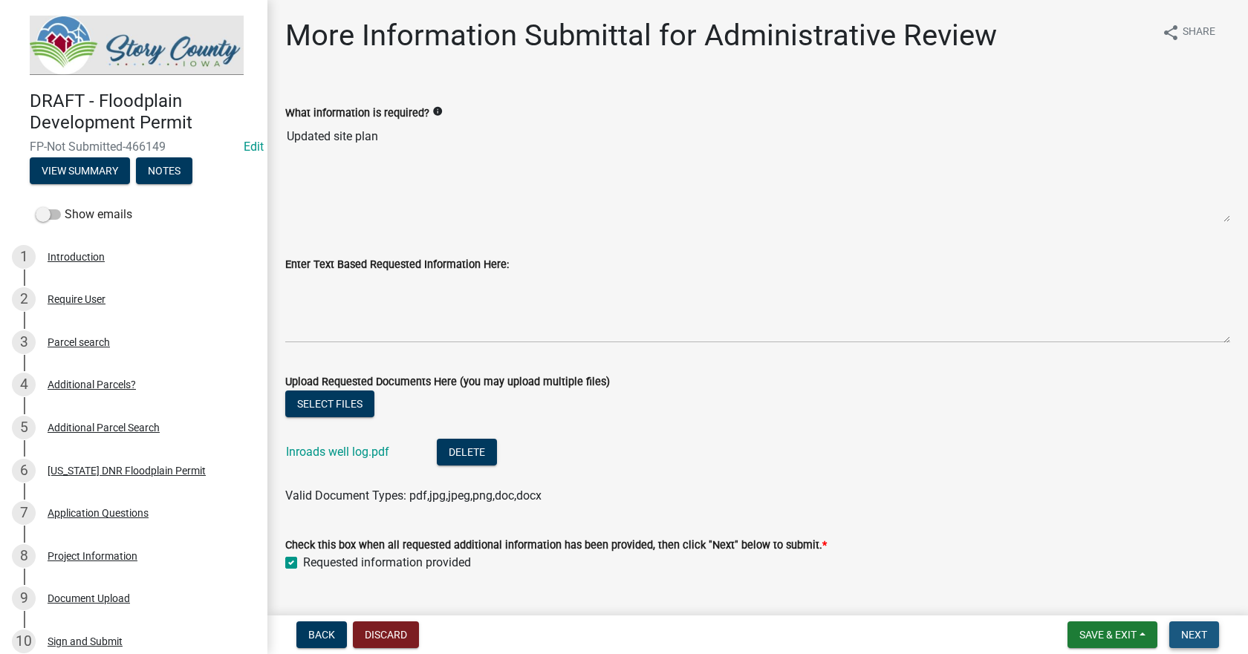
click at [1205, 631] on span "Next" at bounding box center [1194, 635] width 26 height 12
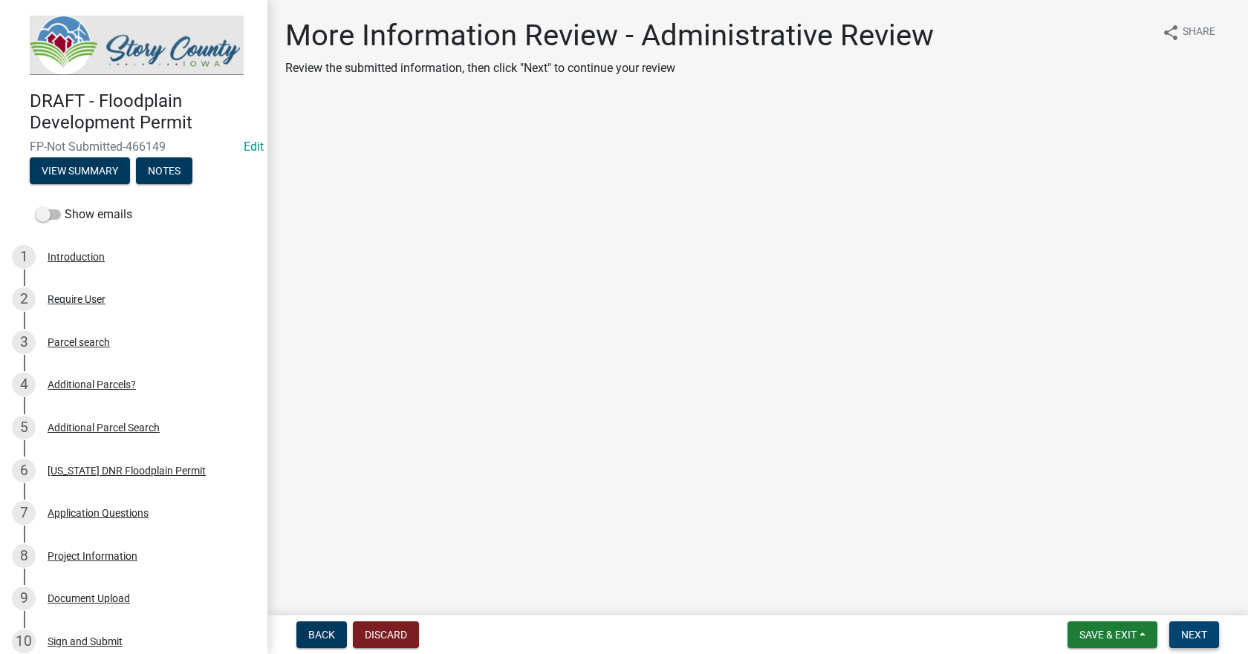
click at [1198, 637] on span "Next" at bounding box center [1194, 635] width 26 height 12
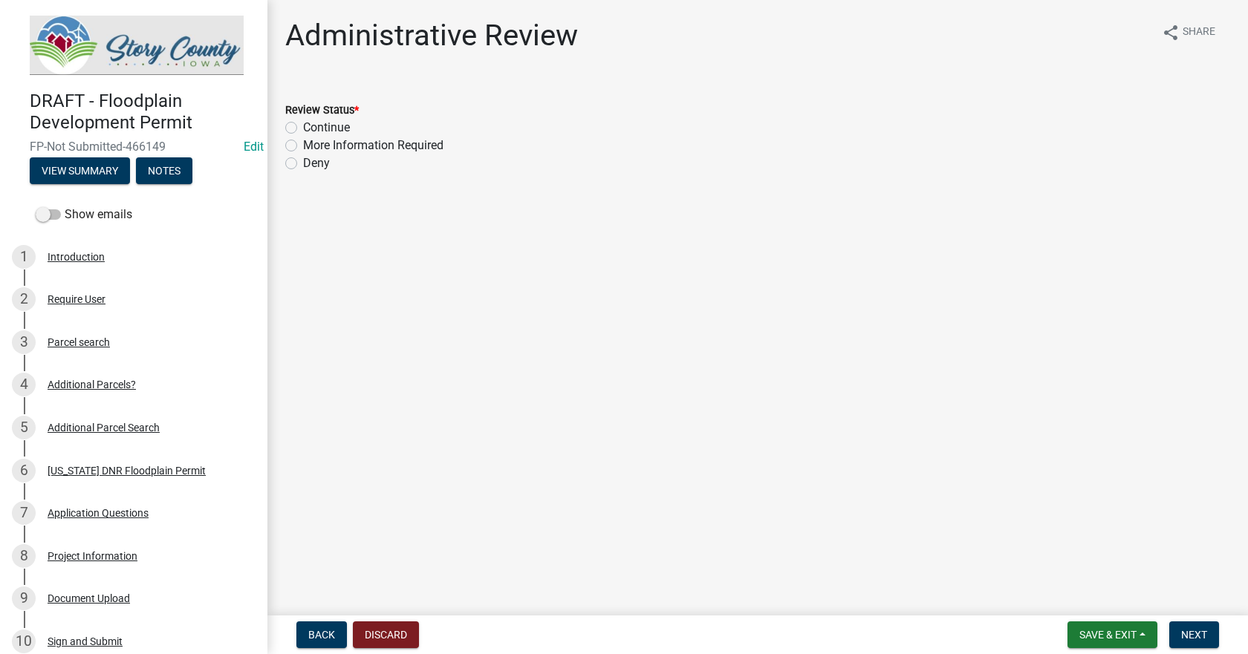
click at [297, 165] on div "Deny" at bounding box center [757, 164] width 945 height 18
click at [303, 162] on label "Deny" at bounding box center [316, 164] width 27 height 18
click at [303, 162] on input "Deny" at bounding box center [308, 160] width 10 height 10
radio input "true"
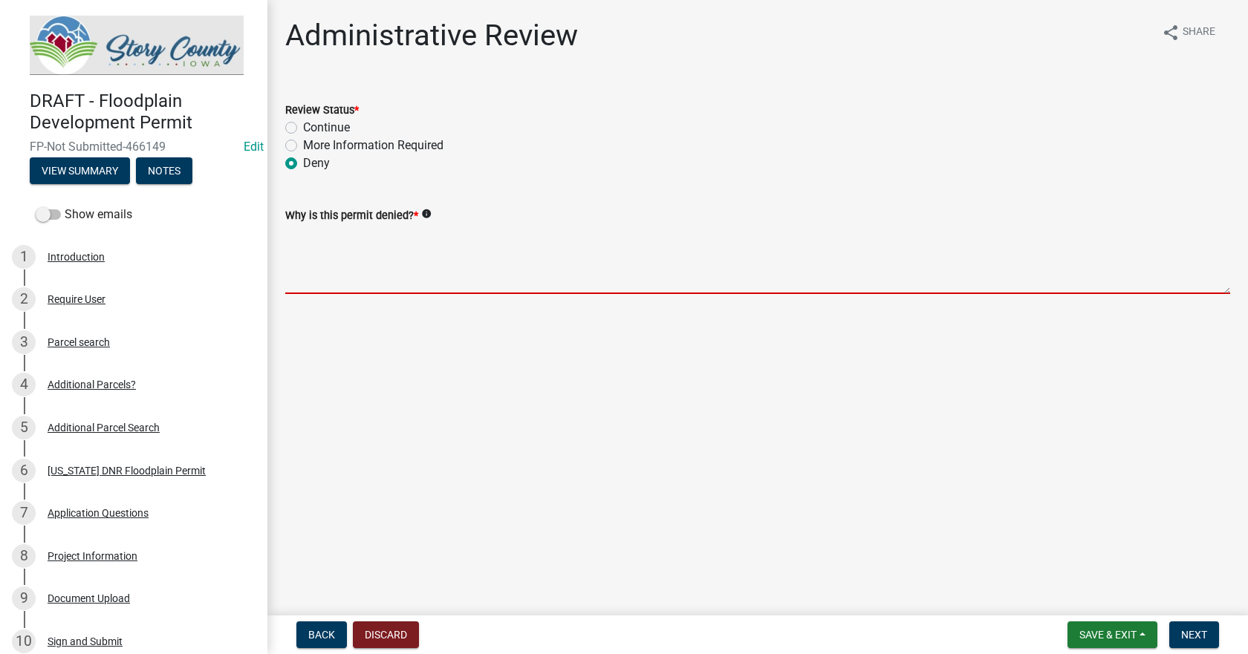
click at [319, 262] on textarea "Why is this permit denied? *" at bounding box center [757, 259] width 945 height 70
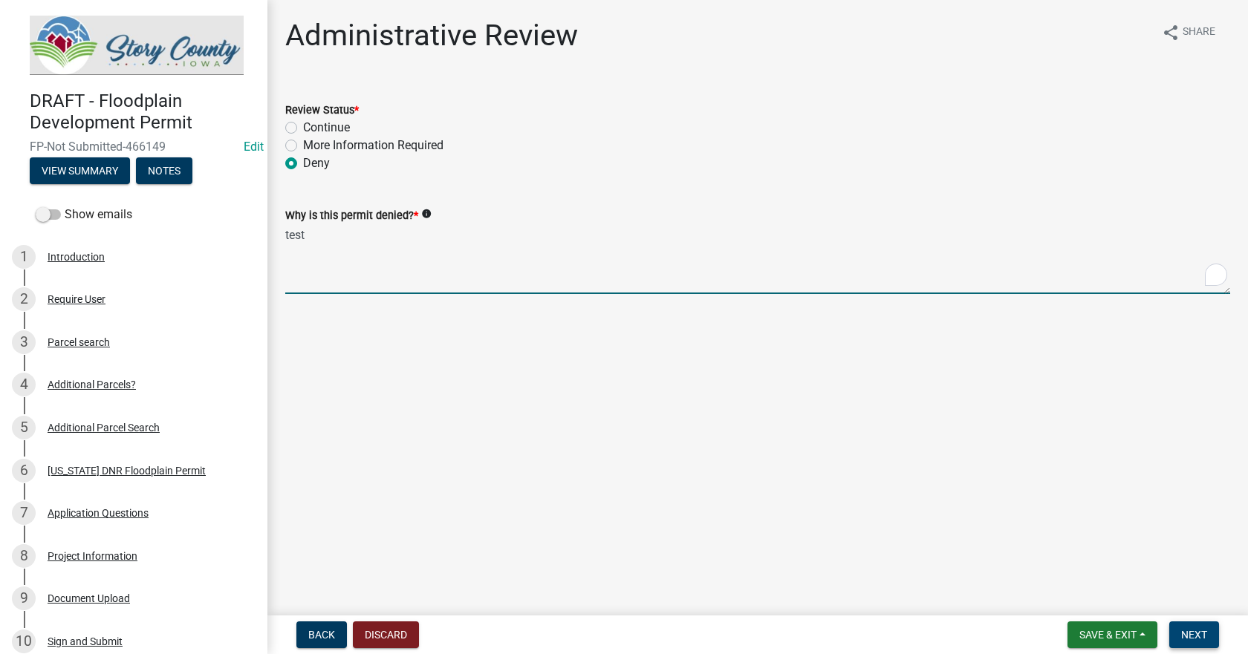
type textarea "test"
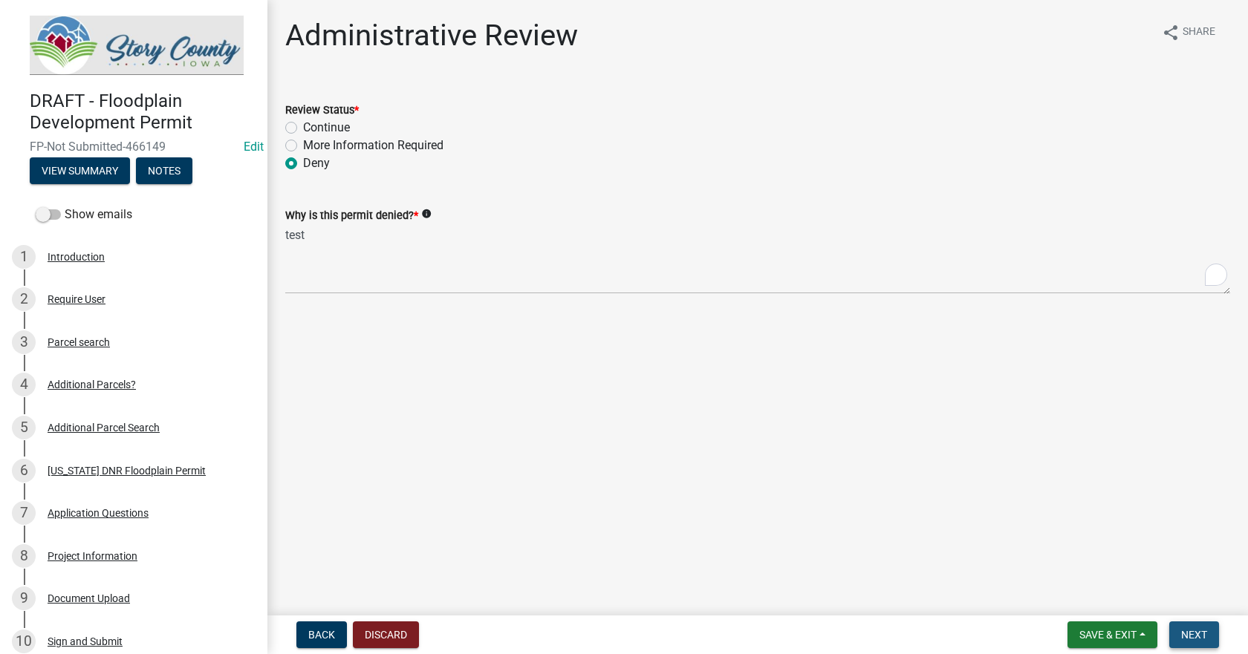
click at [1202, 639] on span "Next" at bounding box center [1194, 635] width 26 height 12
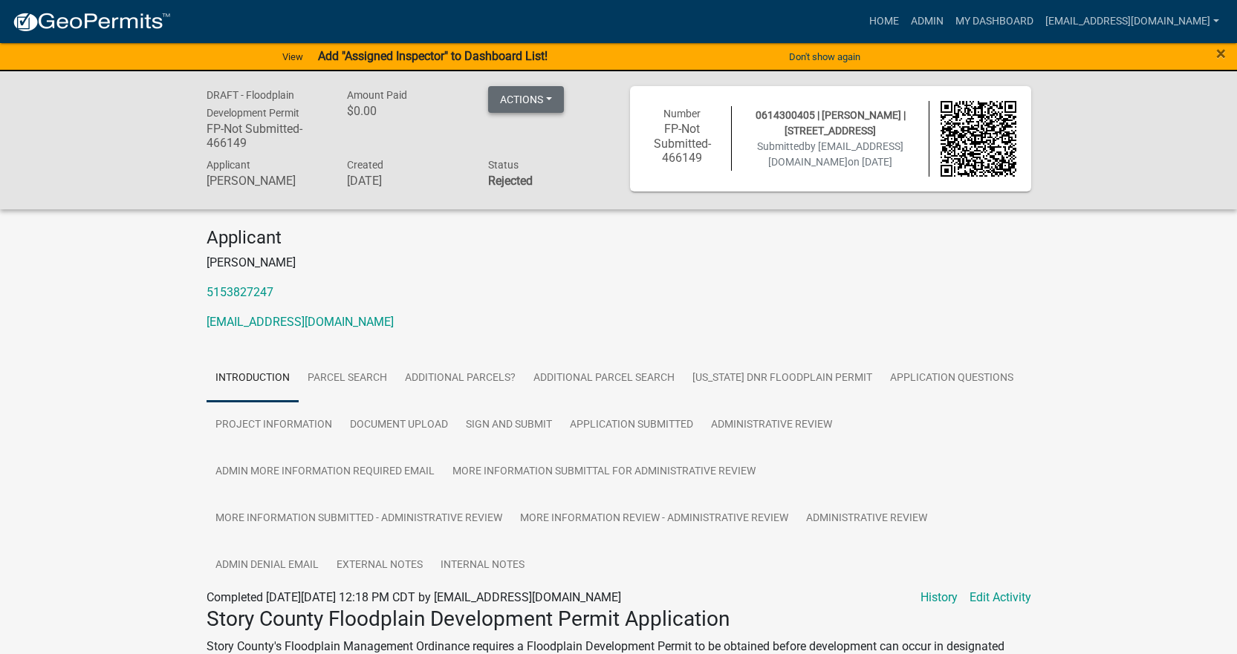
click at [540, 94] on button "Actions" at bounding box center [526, 99] width 76 height 27
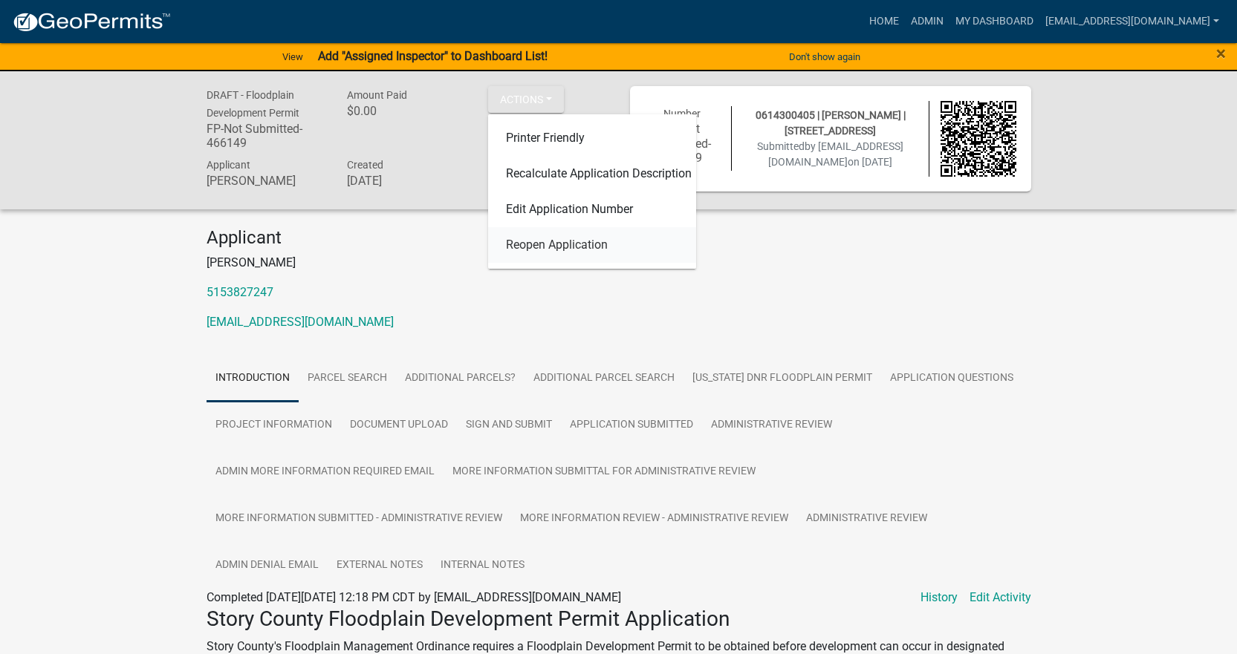
click at [530, 247] on link "Reopen Application" at bounding box center [592, 245] width 208 height 36
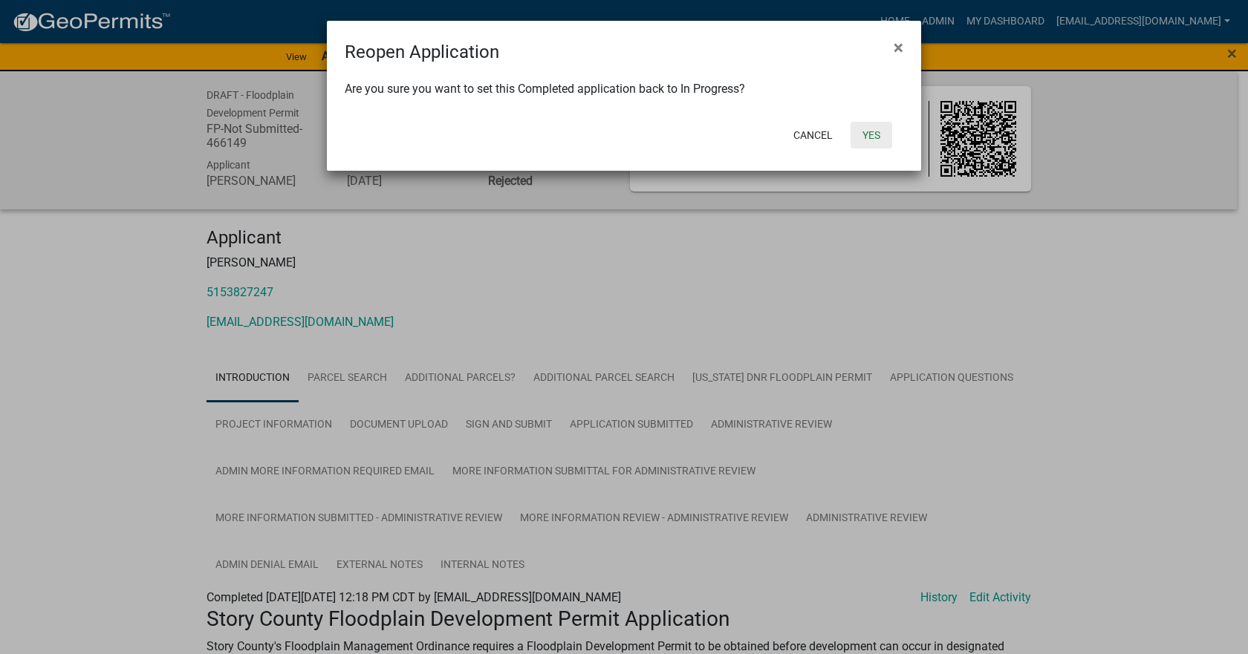
click at [877, 138] on button "Yes" at bounding box center [872, 135] width 42 height 27
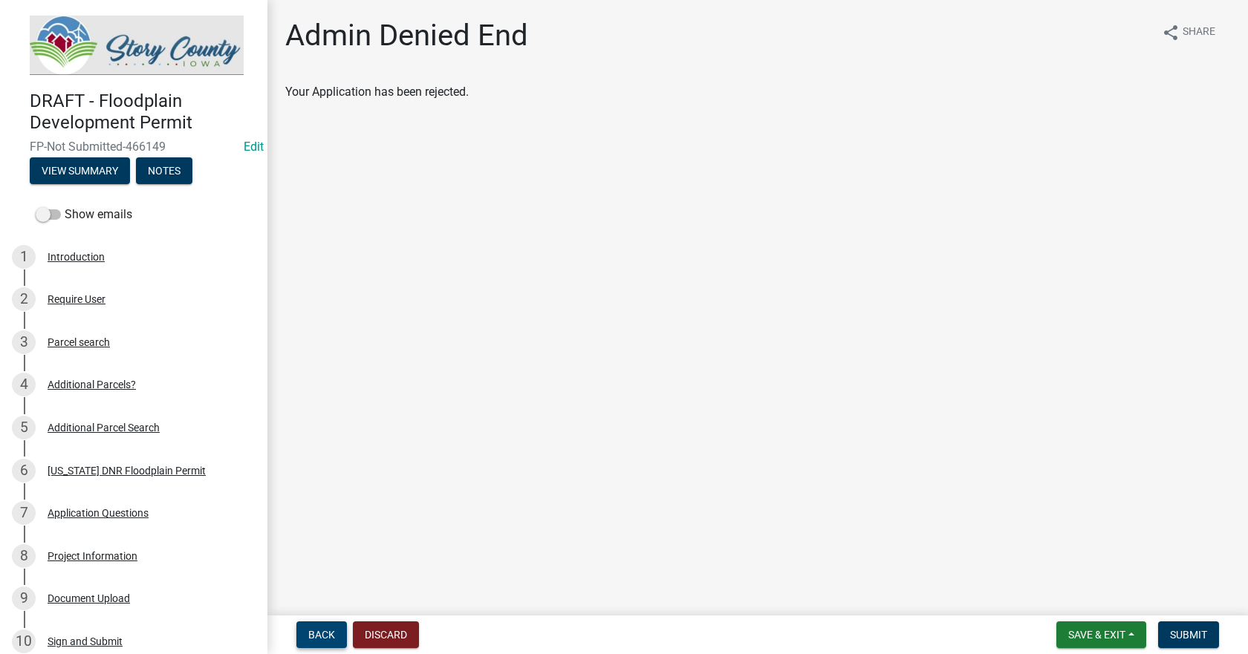
click at [329, 638] on span "Back" at bounding box center [321, 635] width 27 height 12
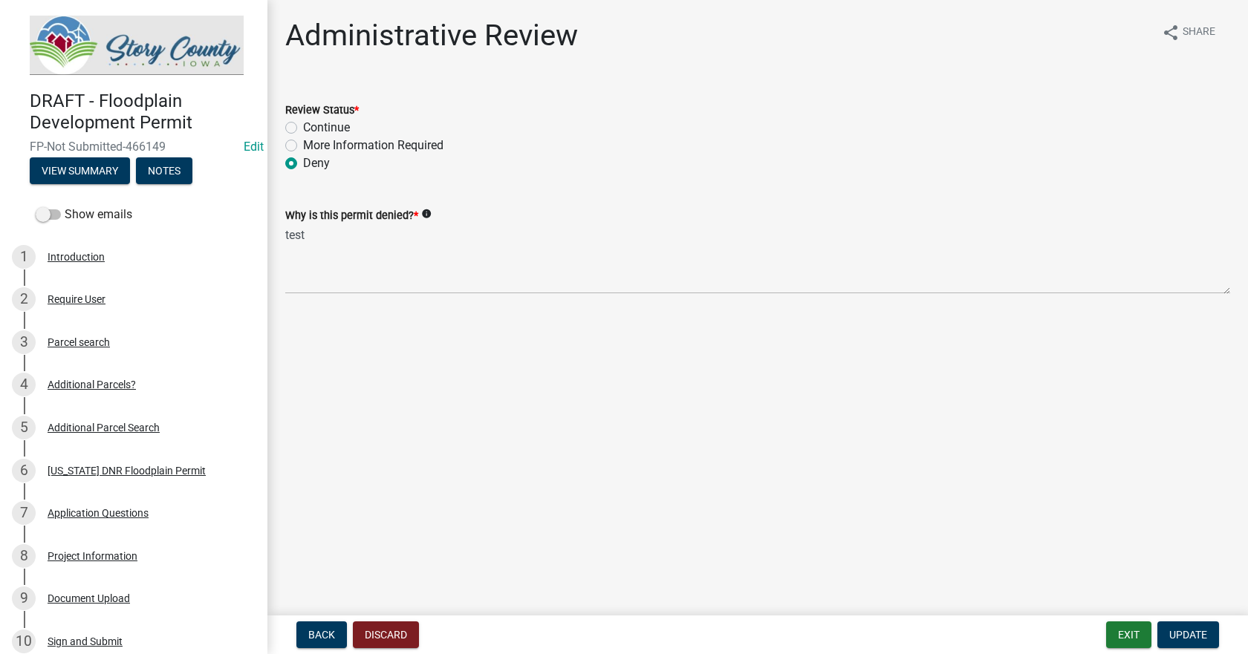
click at [303, 126] on label "Continue" at bounding box center [326, 128] width 47 height 18
click at [303, 126] on input "Continue" at bounding box center [308, 124] width 10 height 10
radio input "true"
click at [1187, 634] on span "Update" at bounding box center [1188, 635] width 38 height 12
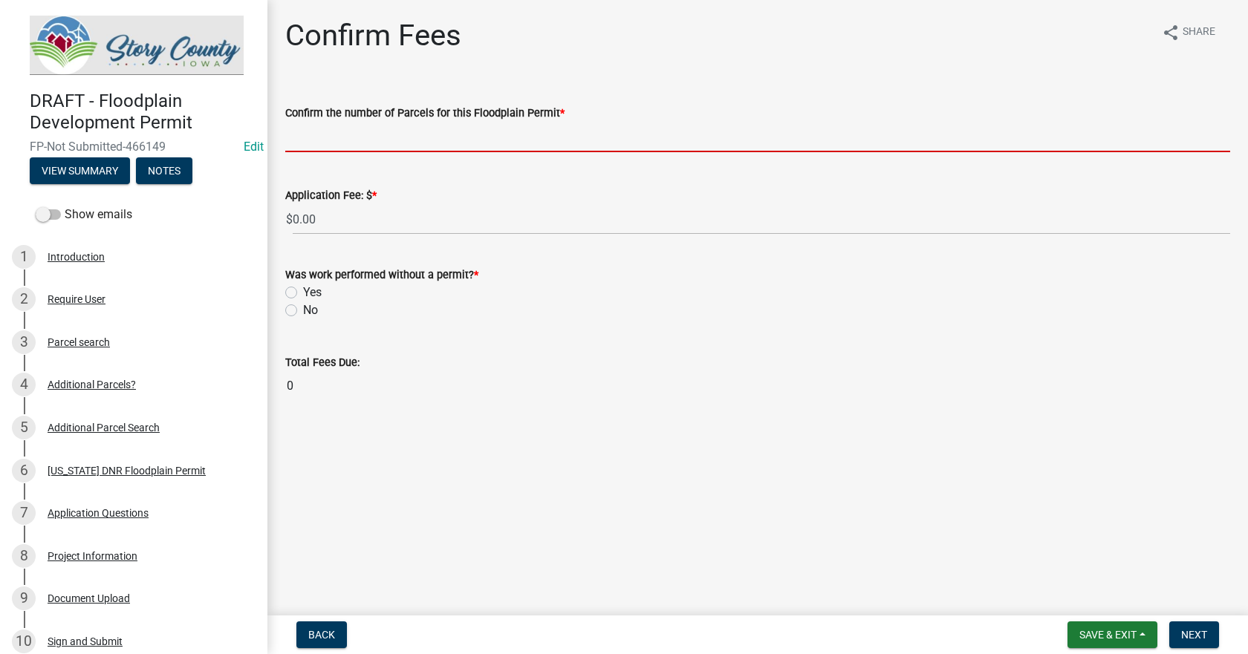
click at [322, 137] on input "text" at bounding box center [757, 137] width 945 height 30
type input "2"
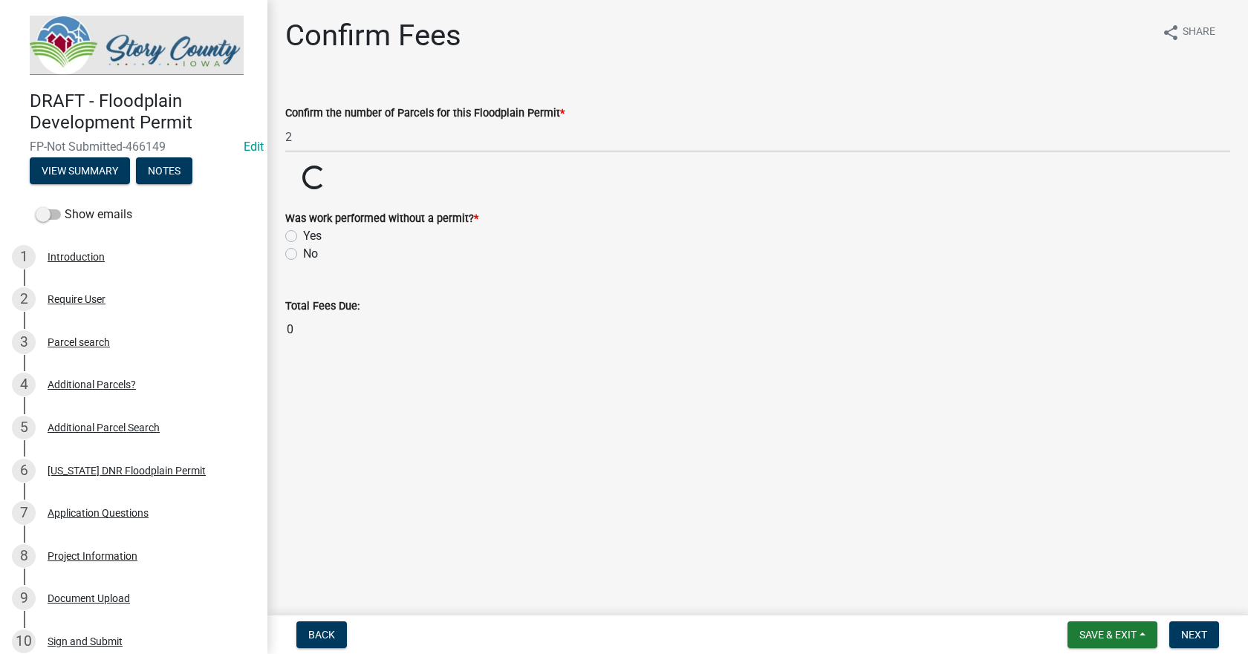
click at [293, 293] on wm-data-entity-input-list "Confirm the number of Parcels for this Floodplain Permit * 2 Application Fee: $…" at bounding box center [757, 220] width 945 height 275
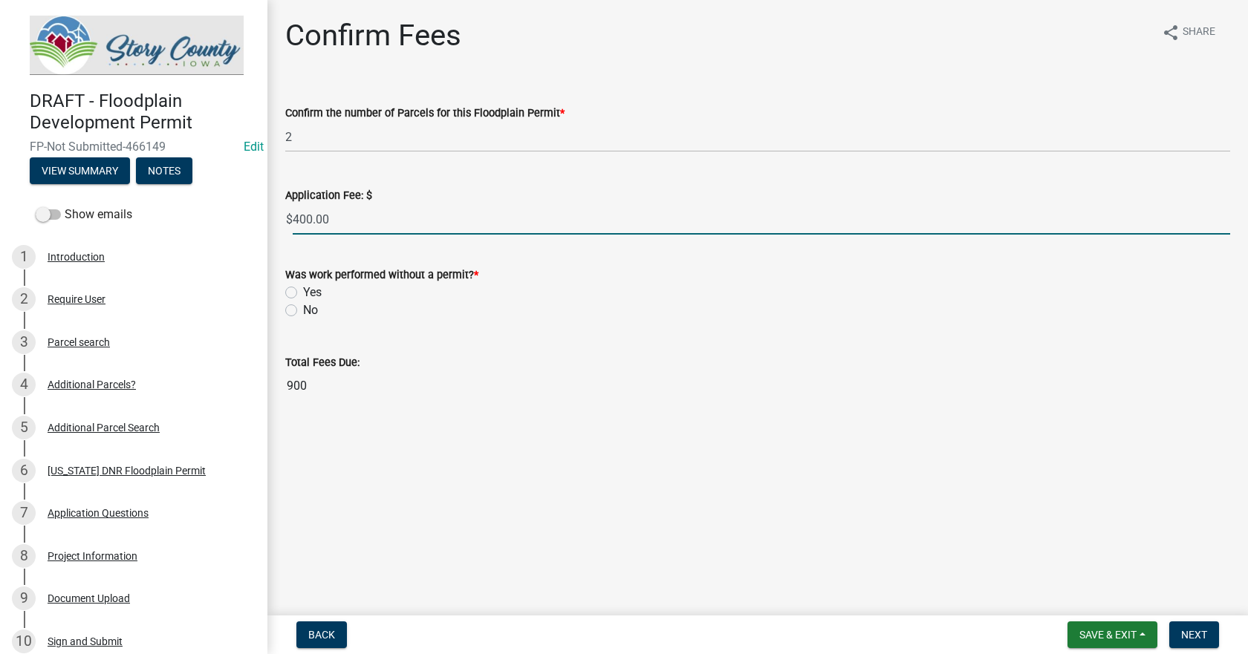
drag, startPoint x: 339, startPoint y: 224, endPoint x: 272, endPoint y: 221, distance: 67.6
click at [274, 221] on div "Application Fee: $ $ 400.00" at bounding box center [757, 200] width 967 height 69
type input "0"
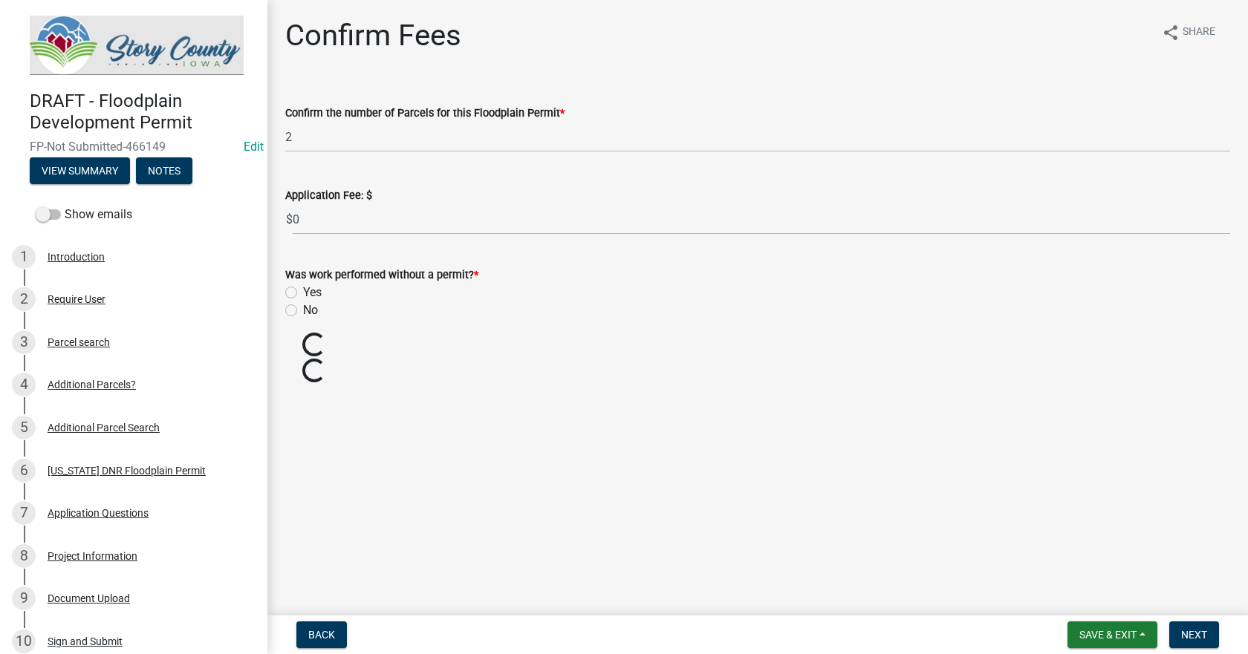
click at [303, 312] on label "No" at bounding box center [310, 311] width 15 height 18
click at [303, 311] on input "No" at bounding box center [308, 307] width 10 height 10
radio input "true"
click at [1197, 637] on span "Next" at bounding box center [1194, 635] width 26 height 12
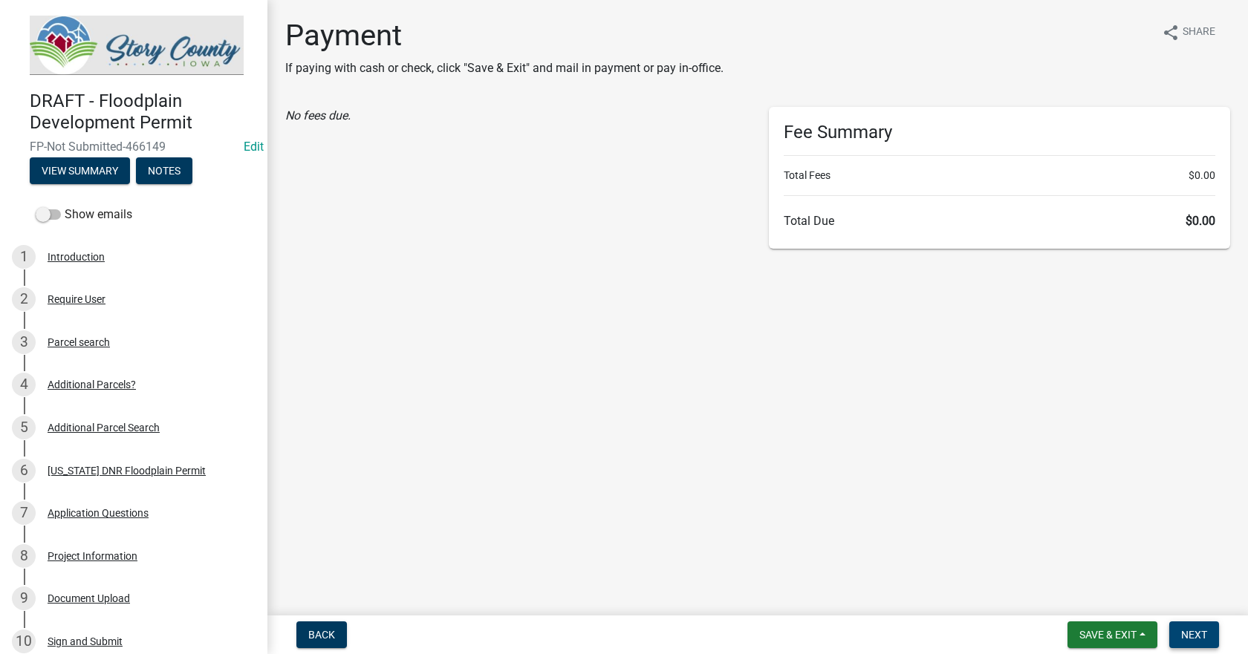
click at [1195, 634] on span "Next" at bounding box center [1194, 635] width 26 height 12
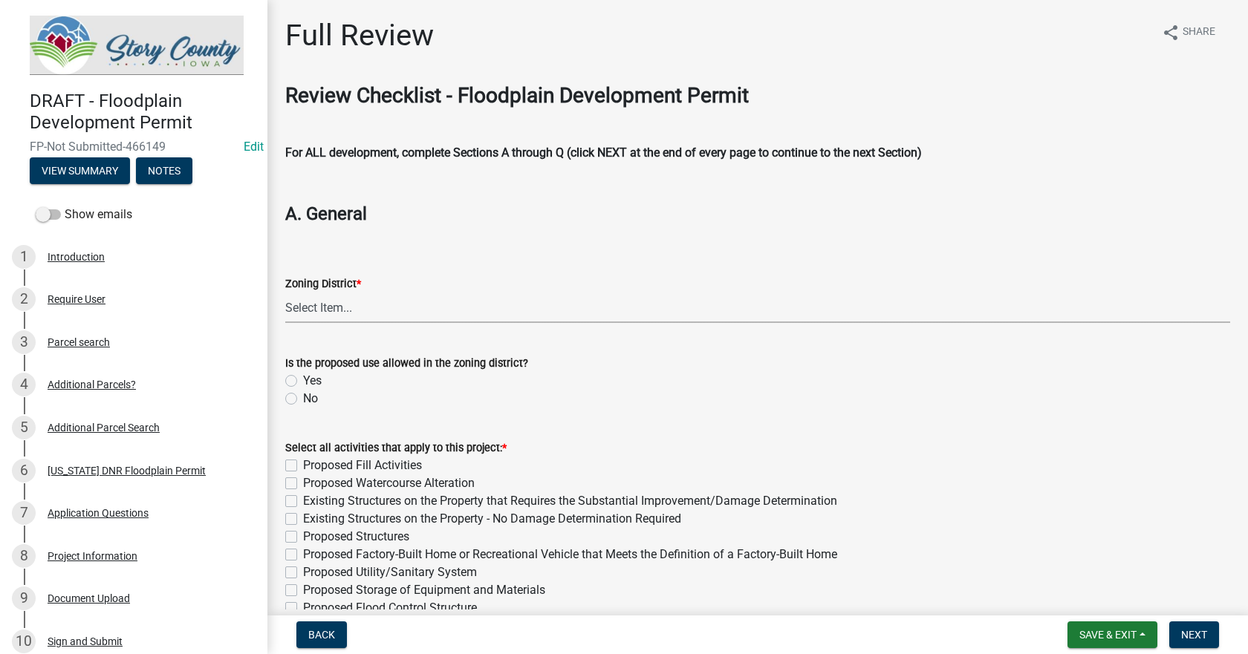
click at [308, 310] on select "Select Item... A-1 Agricultural A-2 Agribusiness District A-R Agricultural/Resi…" at bounding box center [757, 308] width 945 height 30
click at [285, 293] on select "Select Item... A-1 Agricultural A-2 Agribusiness District A-R Agricultural/Resi…" at bounding box center [757, 308] width 945 height 30
select select "b3e47abb-8732-4309-ae9f-2b0c278144c3"
click at [303, 377] on label "Yes" at bounding box center [312, 381] width 19 height 18
click at [303, 377] on input "Yes" at bounding box center [308, 377] width 10 height 10
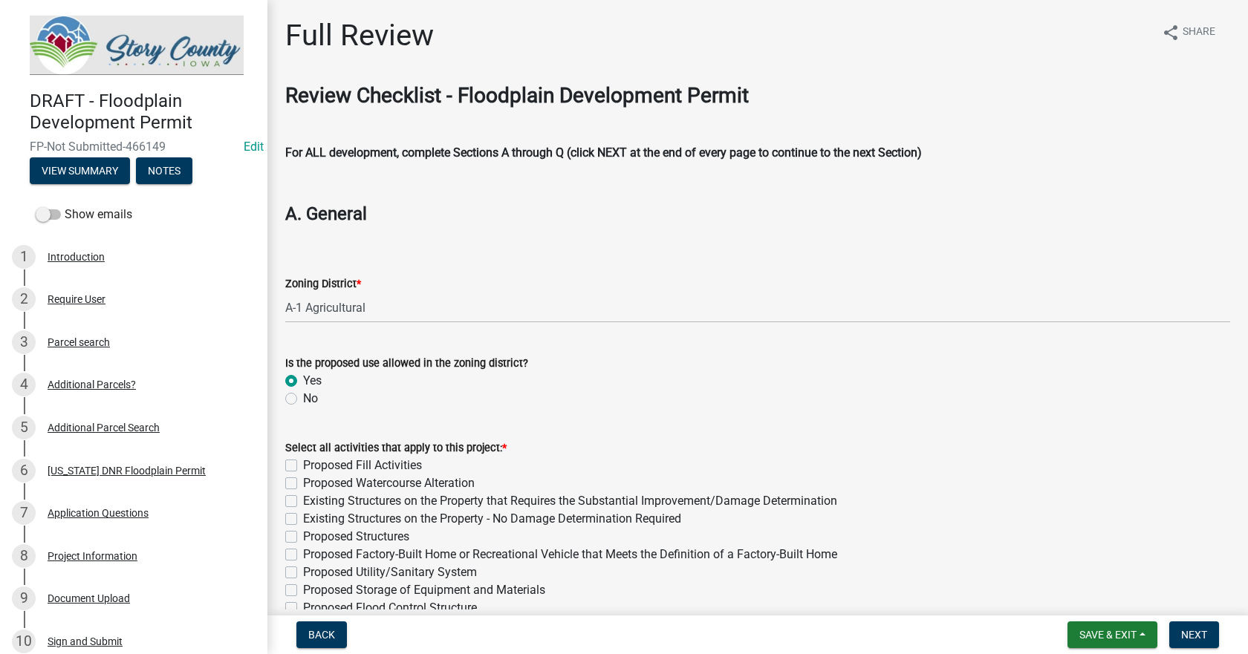
radio input "true"
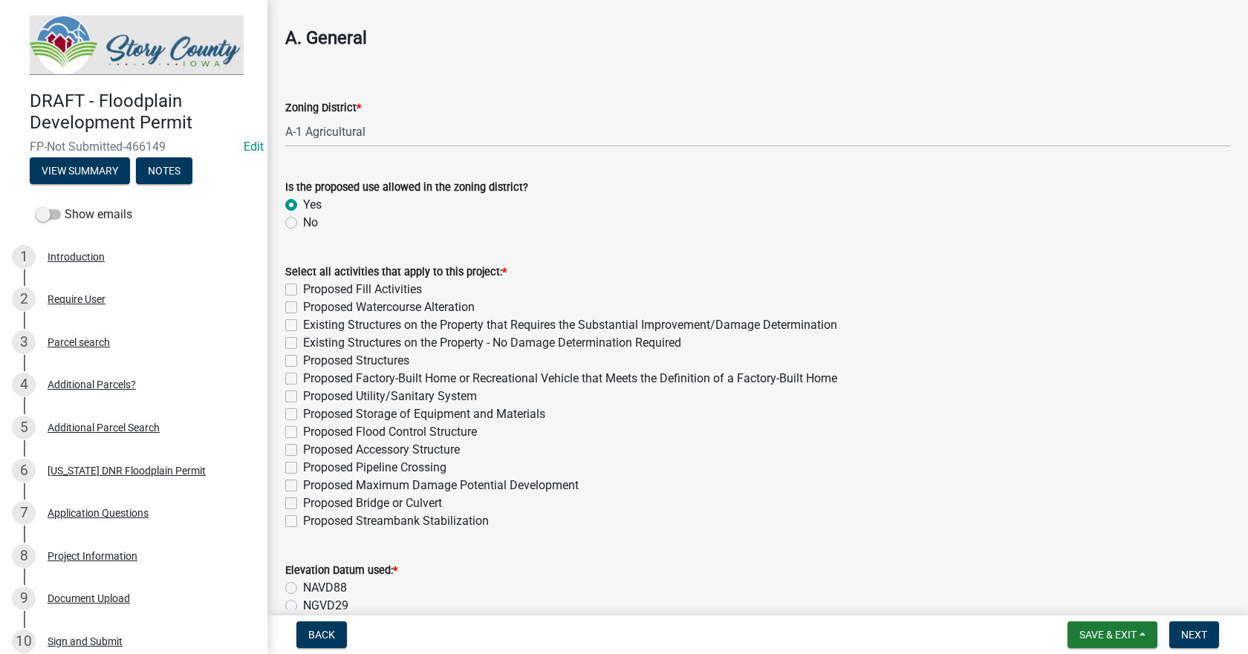
scroll to position [223, 0]
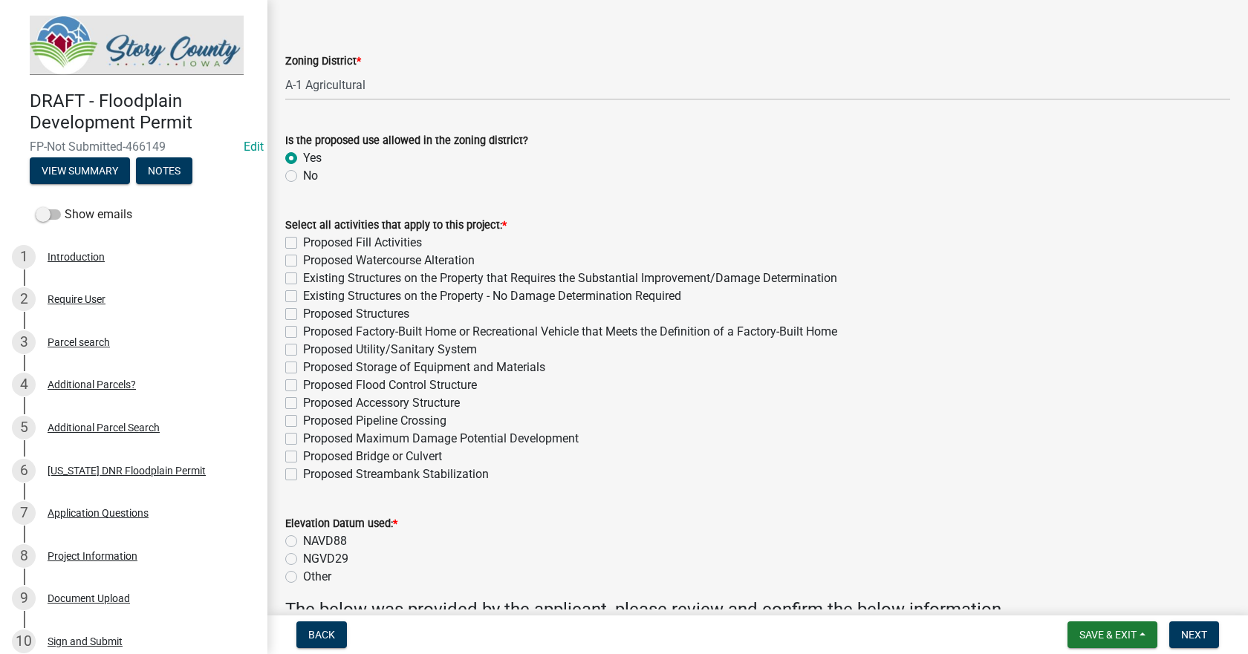
click at [303, 472] on label "Proposed Streambank Stabilization" at bounding box center [396, 475] width 186 height 18
click at [303, 472] on input "Proposed Streambank Stabilization" at bounding box center [308, 471] width 10 height 10
checkbox input "true"
checkbox input "false"
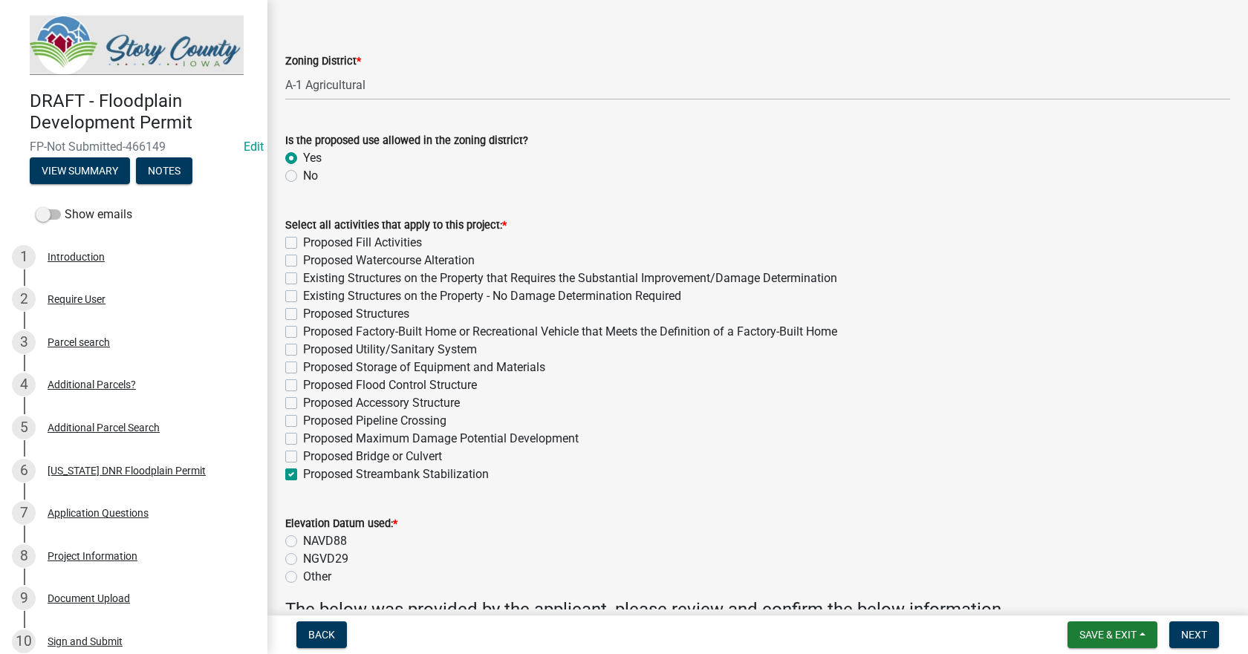
checkbox input "false"
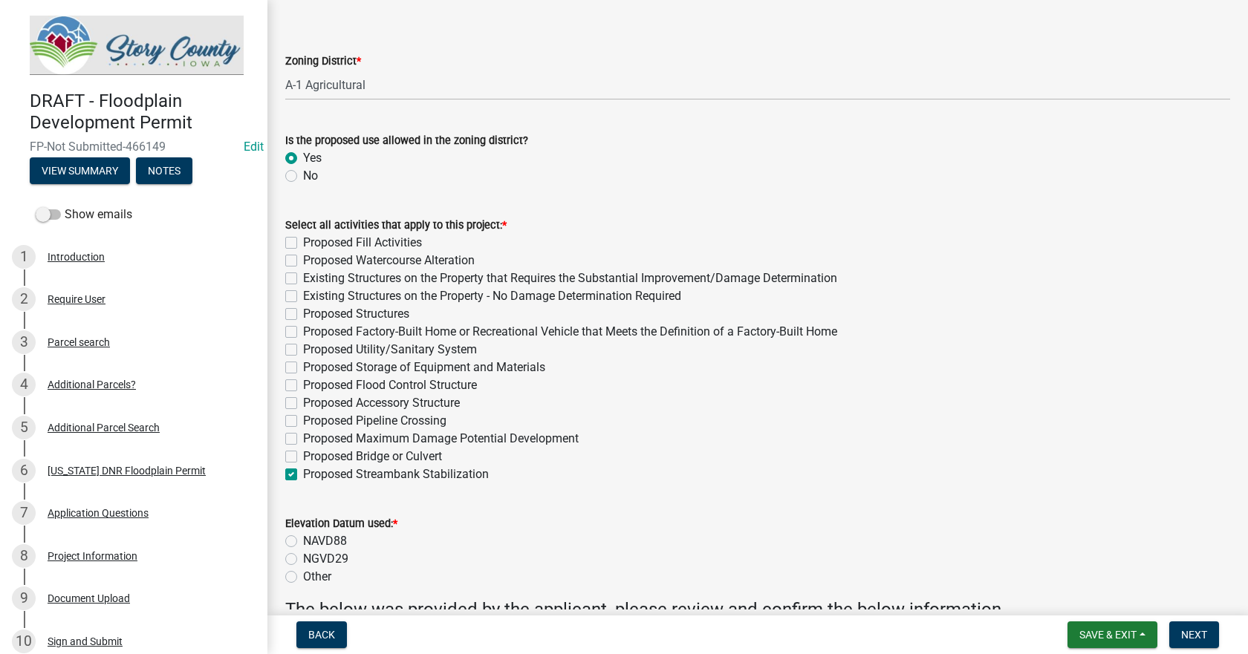
checkbox input "false"
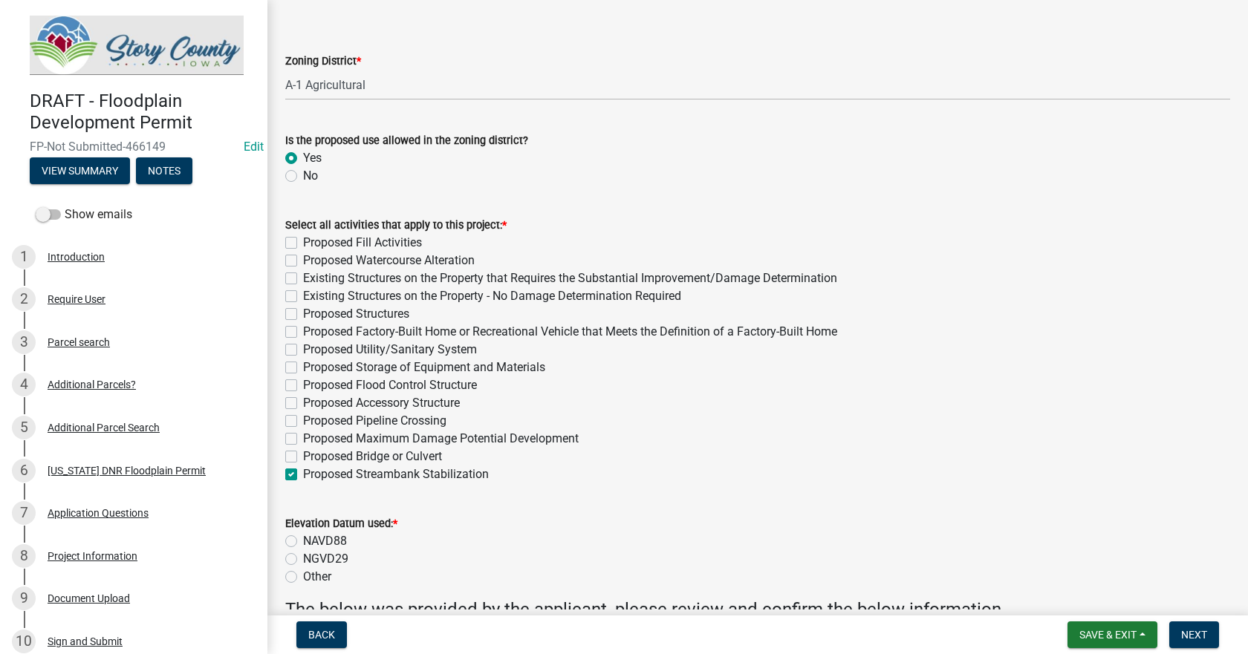
checkbox input "false"
checkbox input "true"
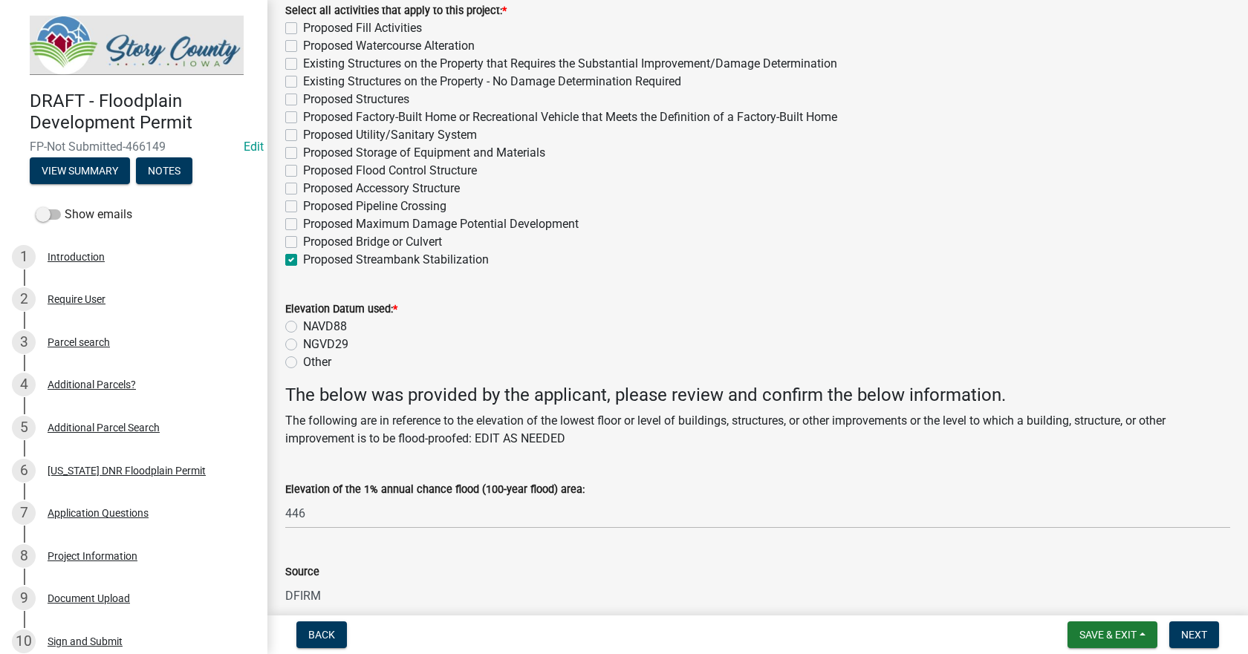
scroll to position [446, 0]
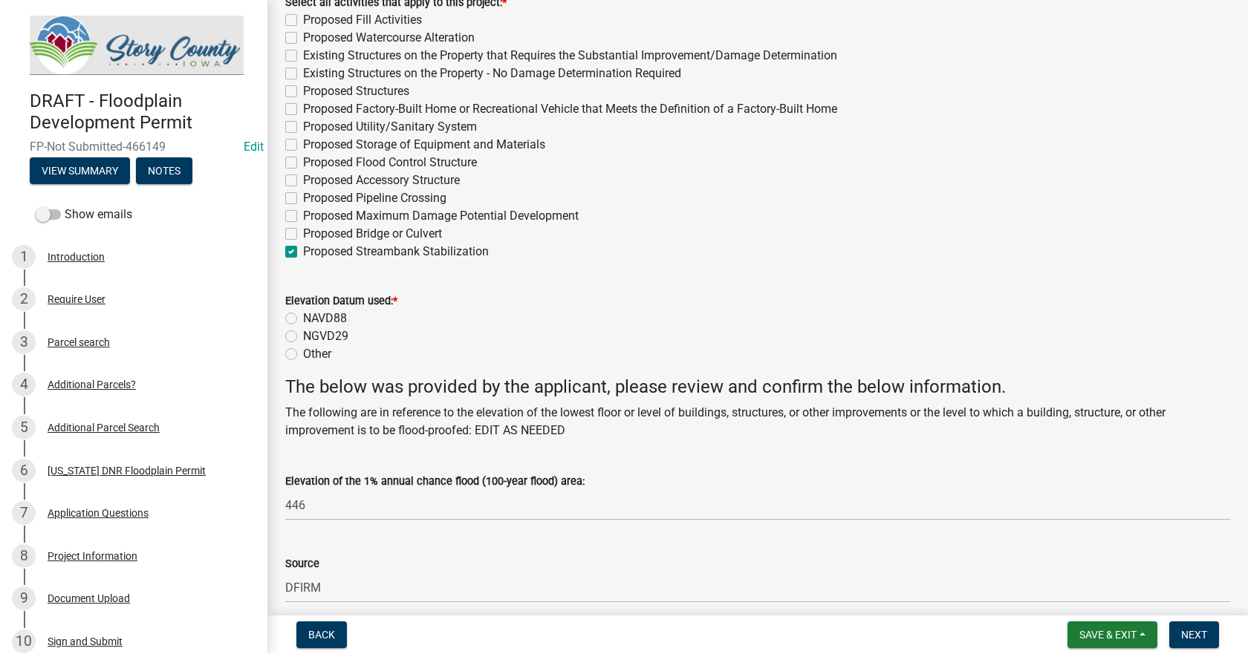
click at [303, 321] on label "NAVD88" at bounding box center [325, 319] width 44 height 18
click at [303, 319] on input "NAVD88" at bounding box center [308, 315] width 10 height 10
radio input "true"
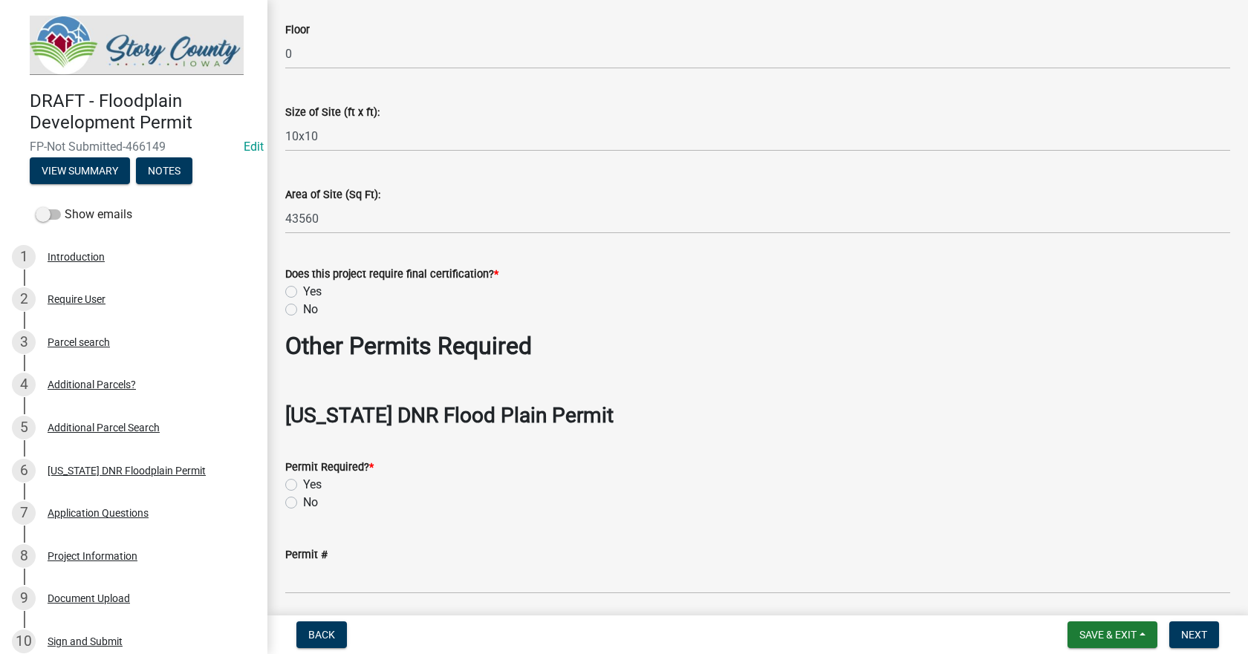
scroll to position [1411, 0]
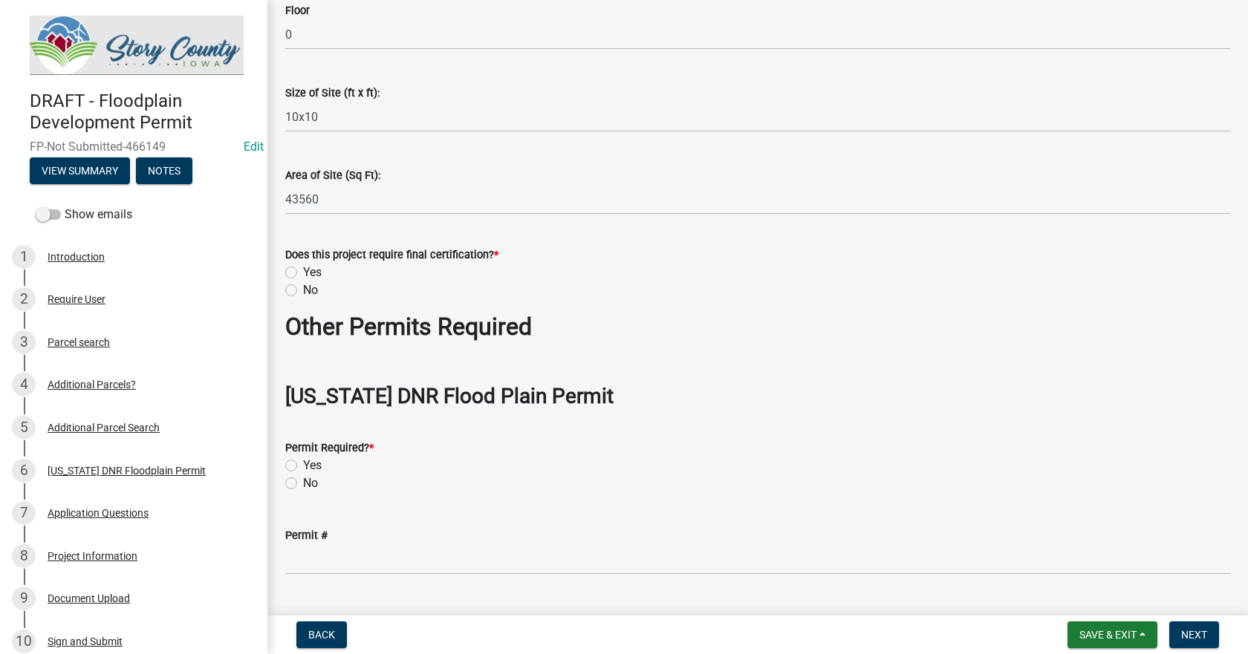
click at [303, 290] on label "No" at bounding box center [310, 291] width 15 height 18
click at [303, 290] on input "No" at bounding box center [308, 287] width 10 height 10
radio input "true"
click at [303, 479] on label "No" at bounding box center [310, 484] width 15 height 18
click at [303, 479] on input "No" at bounding box center [308, 480] width 10 height 10
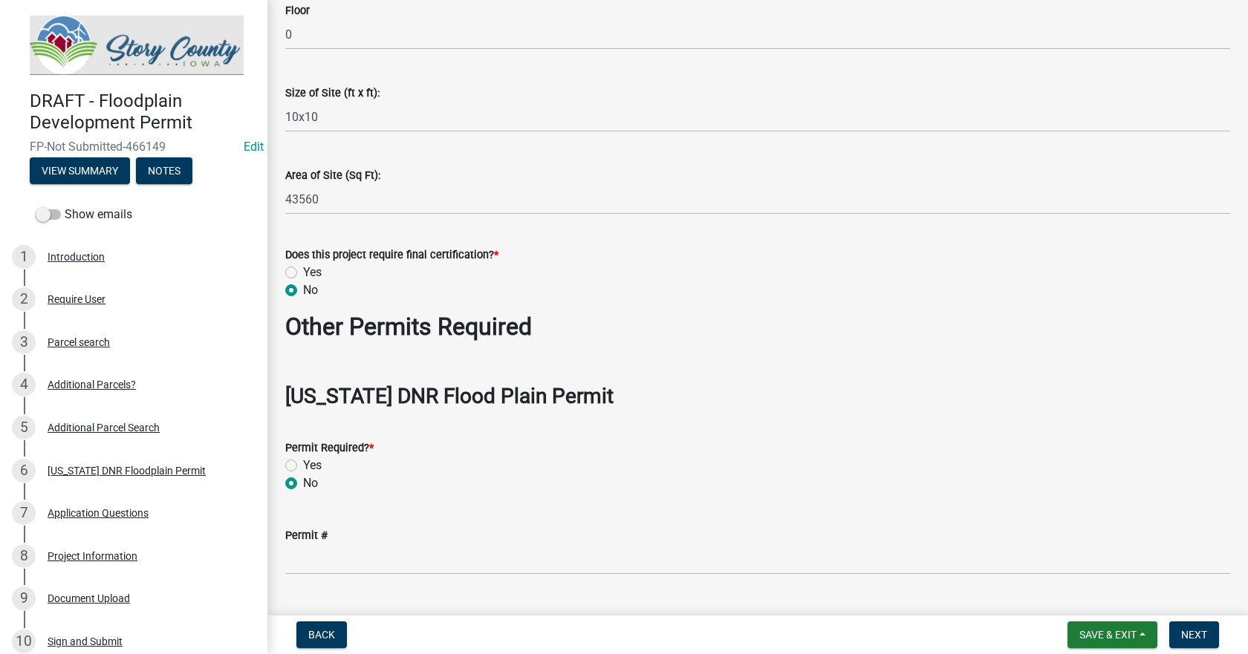
radio input "true"
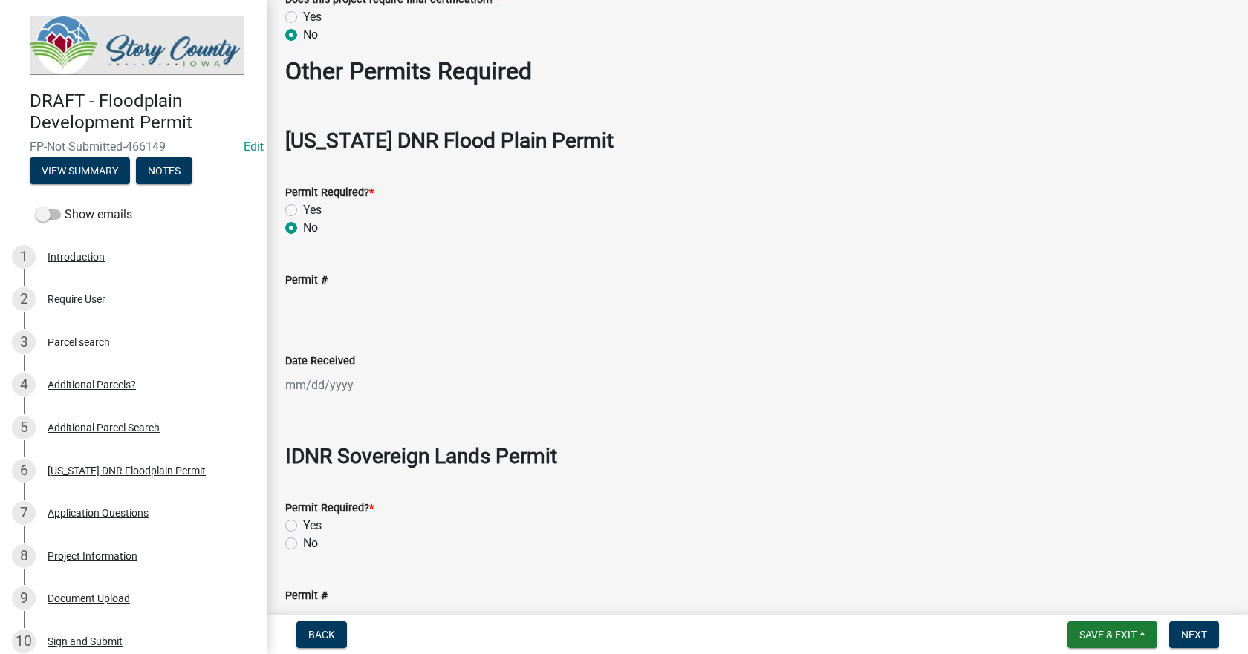
scroll to position [1709, 0]
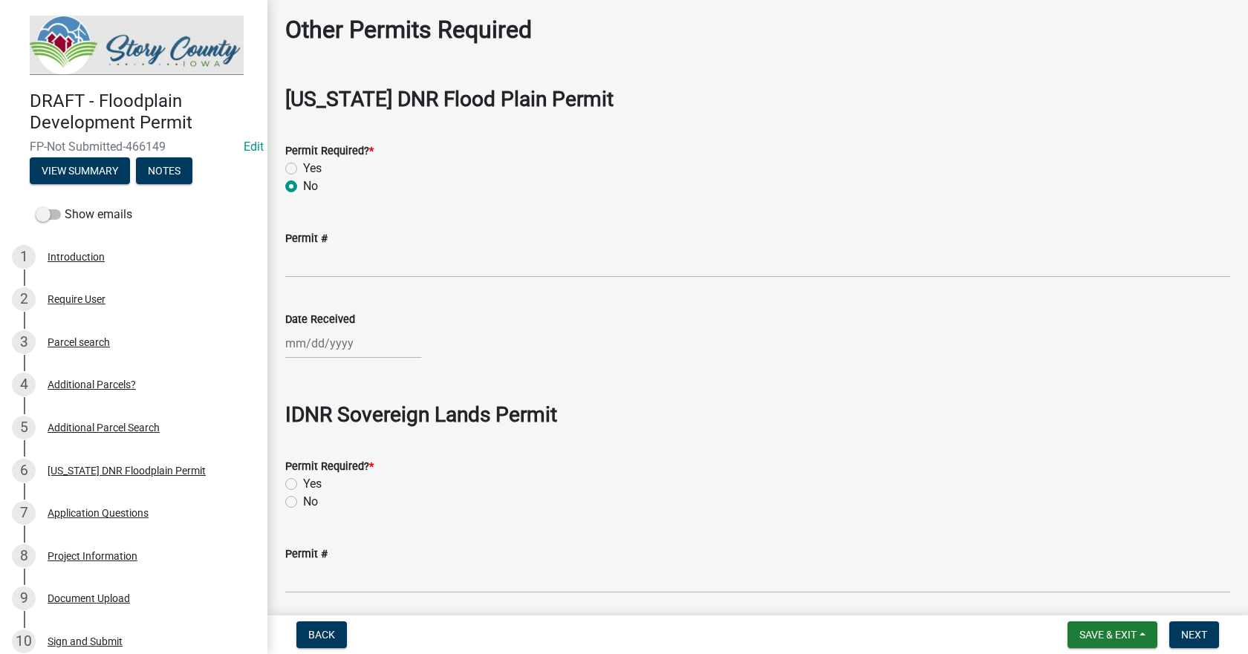
click at [303, 501] on label "No" at bounding box center [310, 502] width 15 height 18
click at [303, 501] on input "No" at bounding box center [308, 498] width 10 height 10
radio input "true"
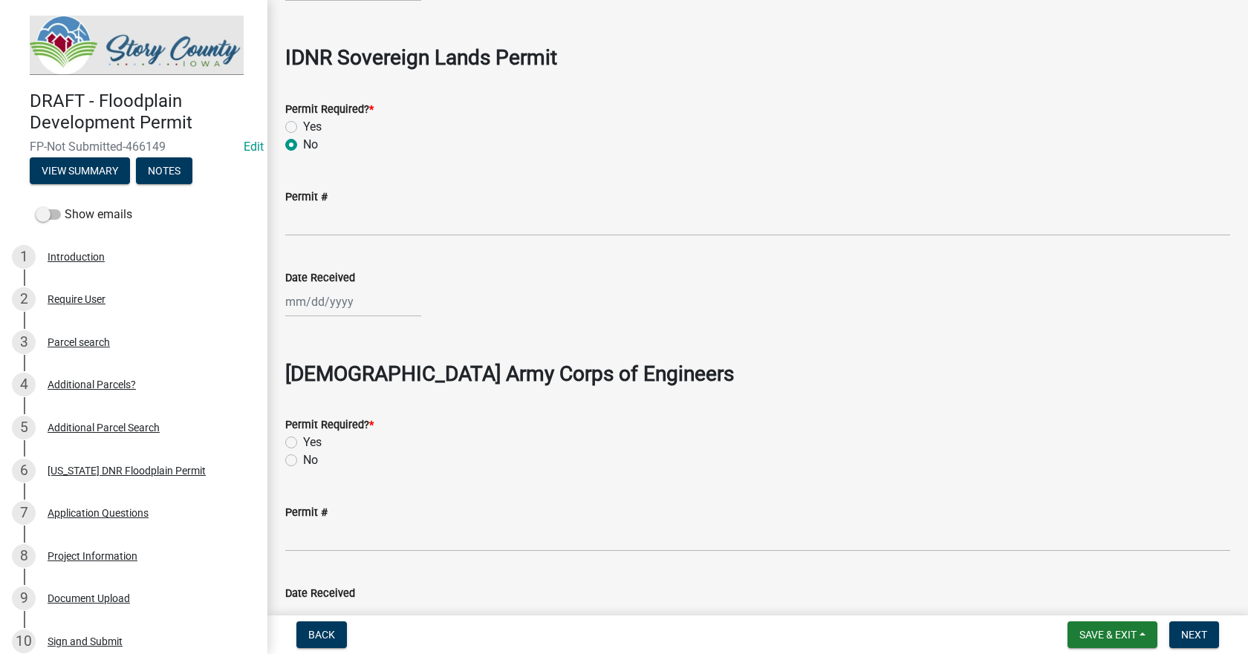
scroll to position [2154, 0]
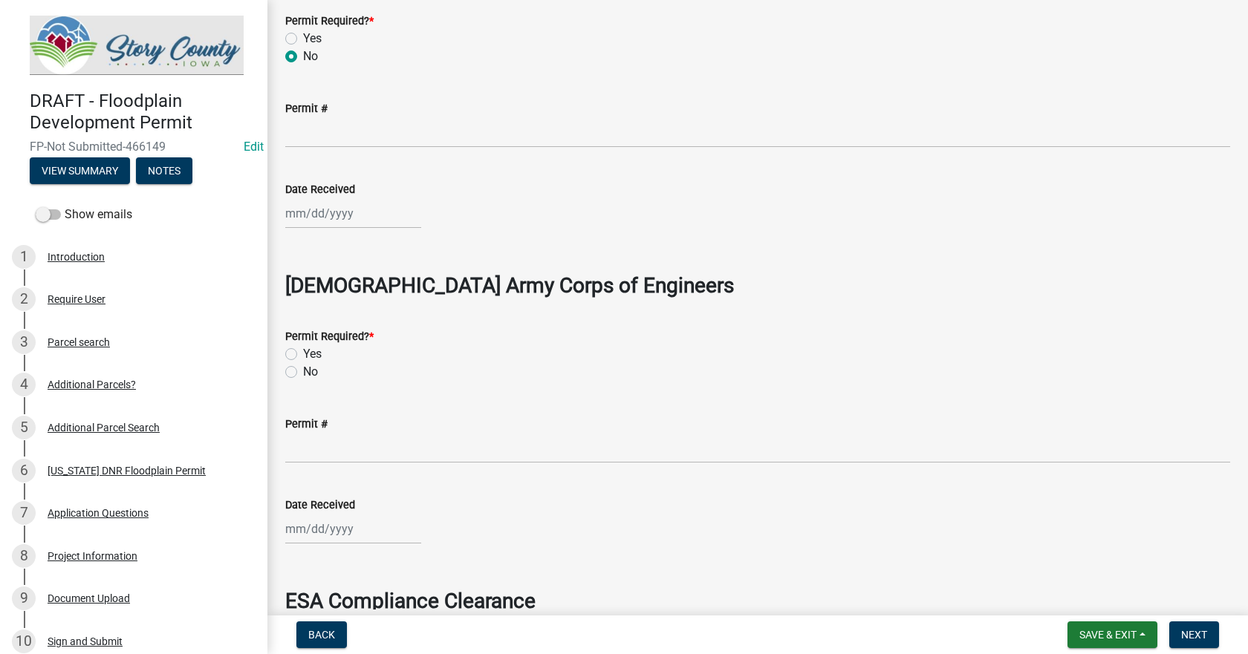
click at [293, 383] on wm-data-entity-input "Permit Required? * Yes No" at bounding box center [757, 352] width 945 height 85
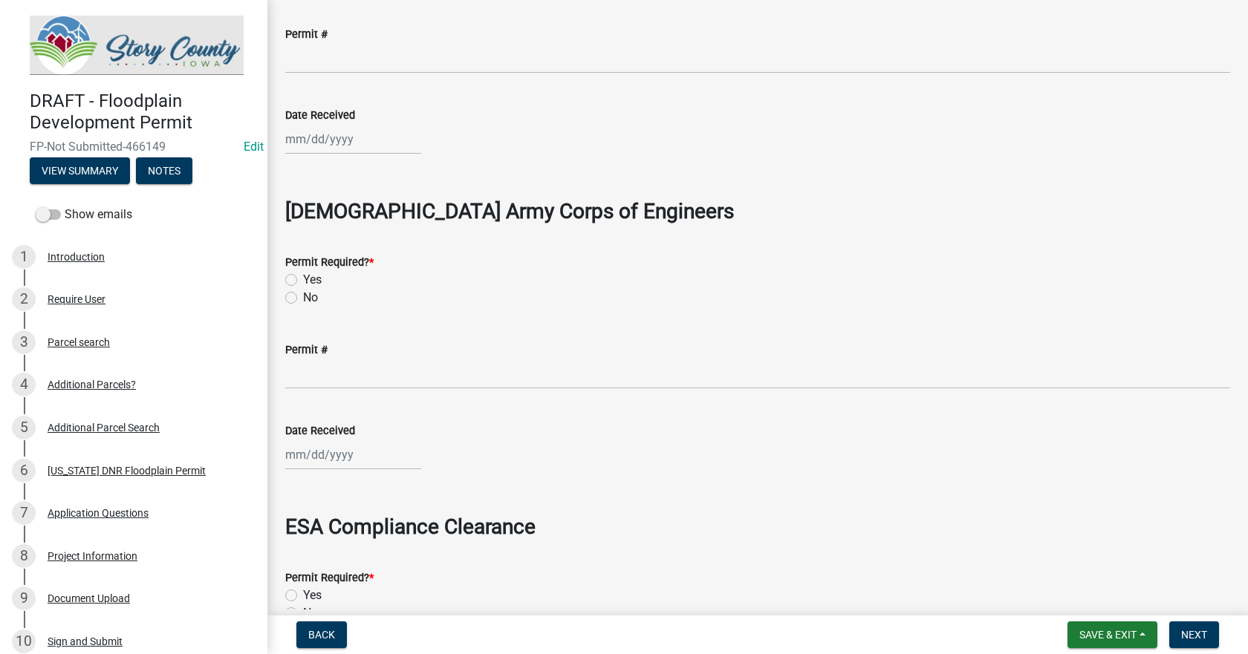
click at [303, 299] on label "No" at bounding box center [310, 298] width 15 height 18
click at [303, 299] on input "No" at bounding box center [308, 294] width 10 height 10
radio input "true"
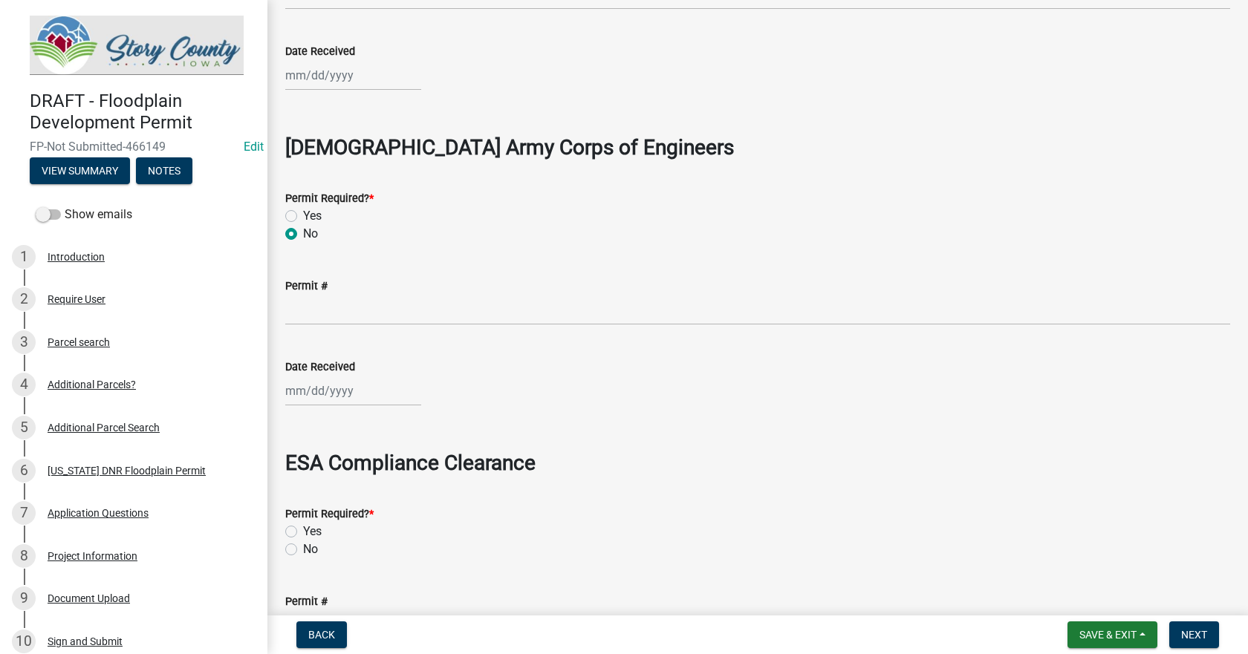
scroll to position [2377, 0]
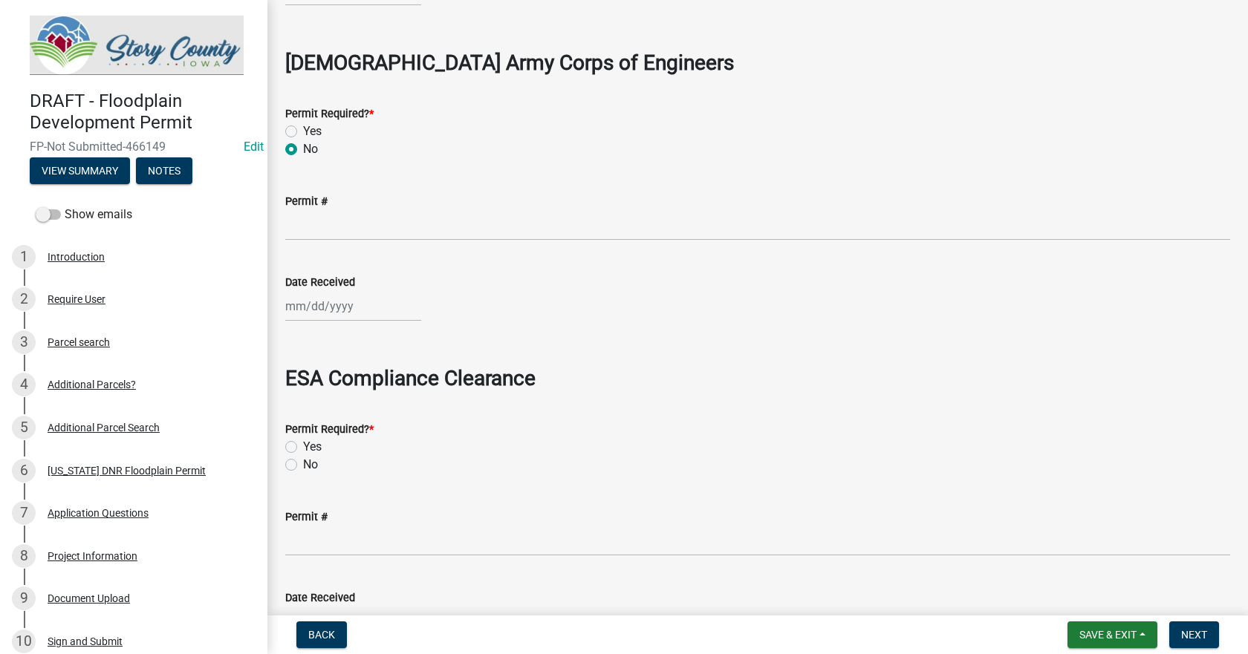
click at [303, 463] on label "No" at bounding box center [310, 465] width 15 height 18
click at [303, 463] on input "No" at bounding box center [308, 461] width 10 height 10
radio input "true"
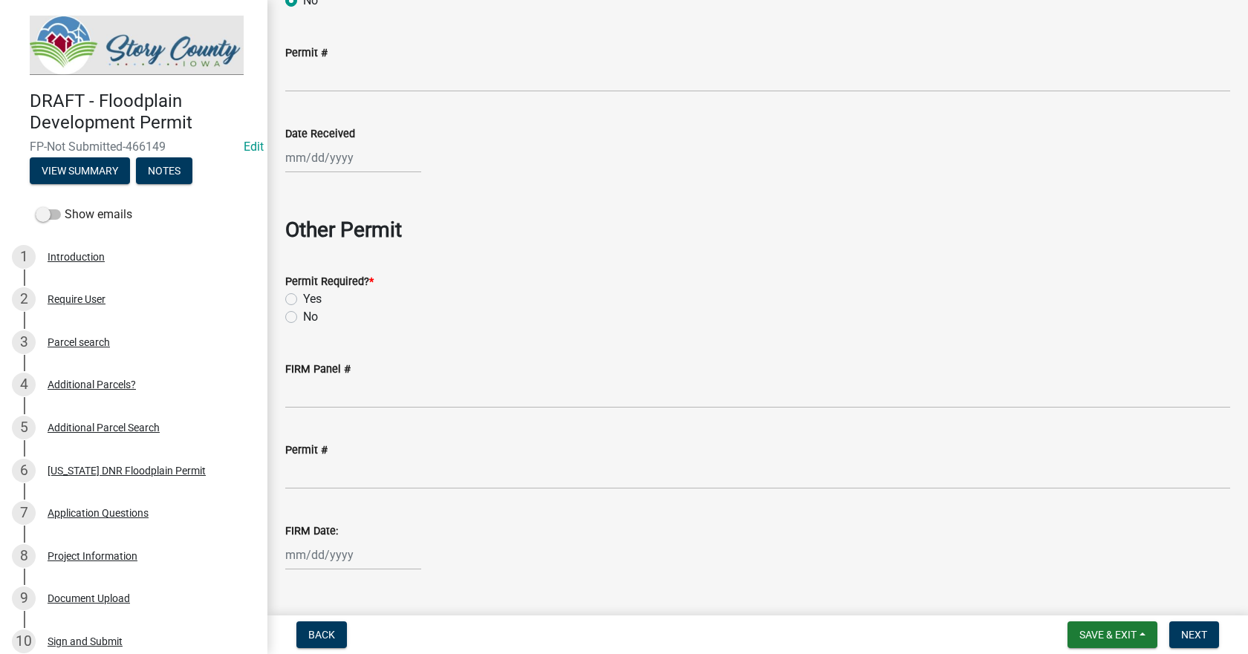
scroll to position [2897, 0]
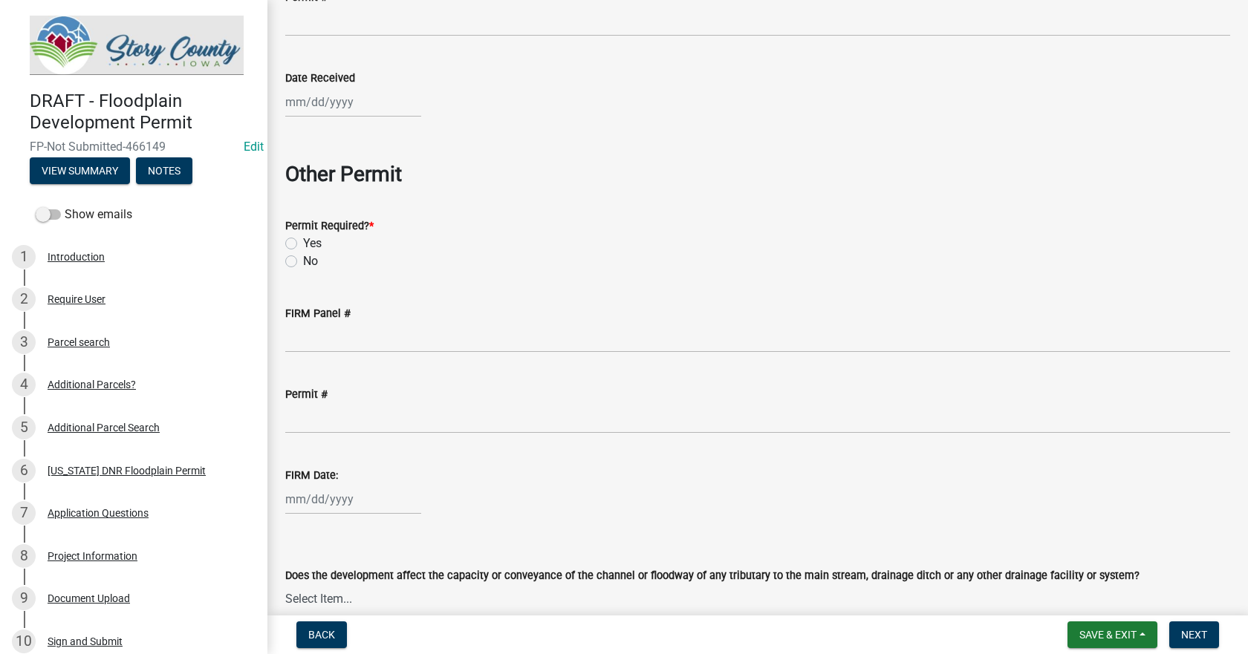
click at [303, 261] on label "No" at bounding box center [310, 262] width 15 height 18
click at [303, 261] on input "No" at bounding box center [308, 258] width 10 height 10
radio input "true"
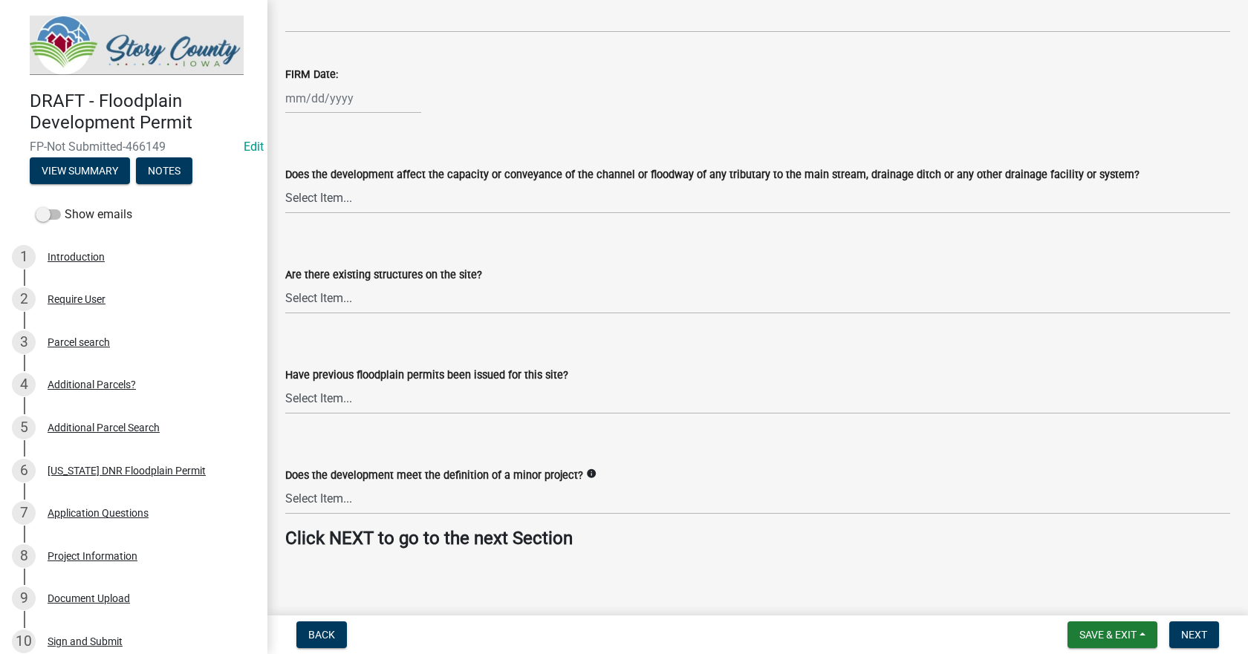
scroll to position [3307, 0]
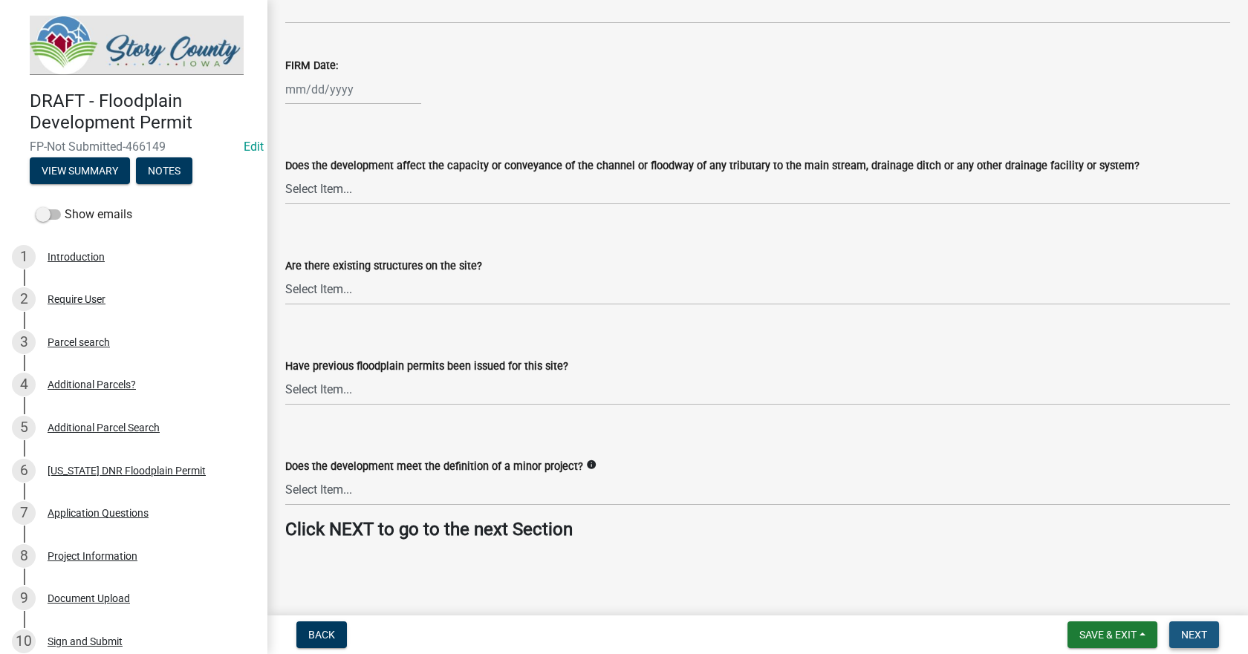
click at [1197, 639] on span "Next" at bounding box center [1194, 635] width 26 height 12
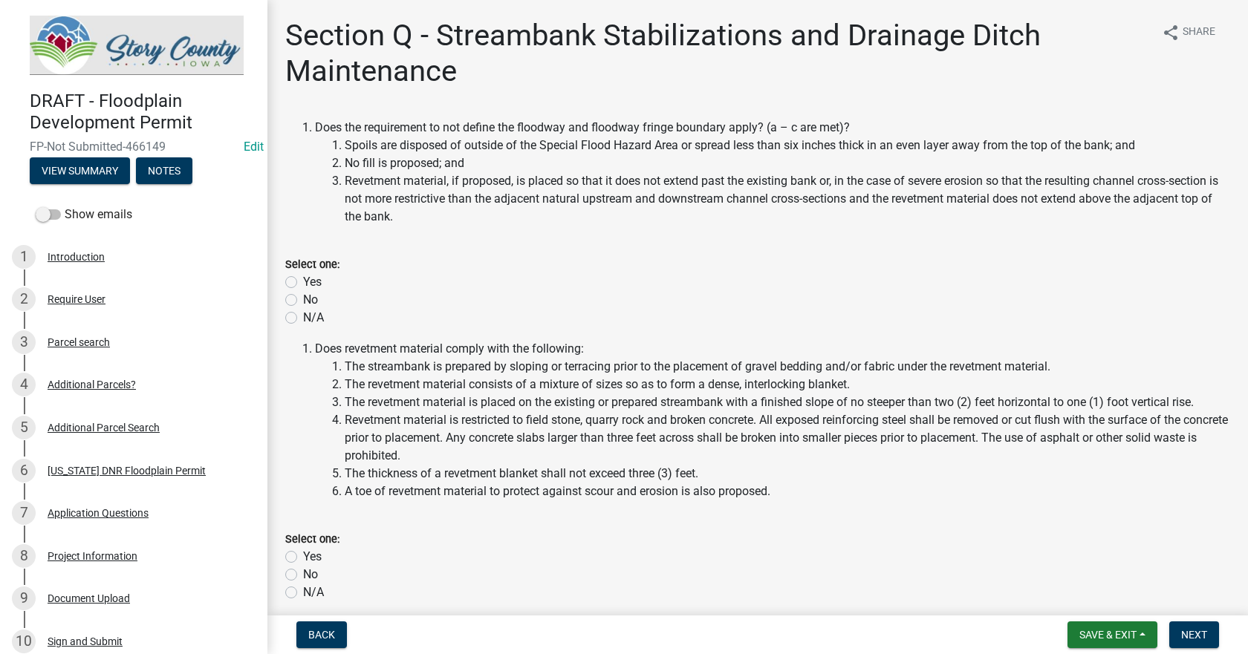
click at [303, 281] on label "Yes" at bounding box center [312, 282] width 19 height 18
click at [303, 281] on input "Yes" at bounding box center [308, 278] width 10 height 10
radio input "true"
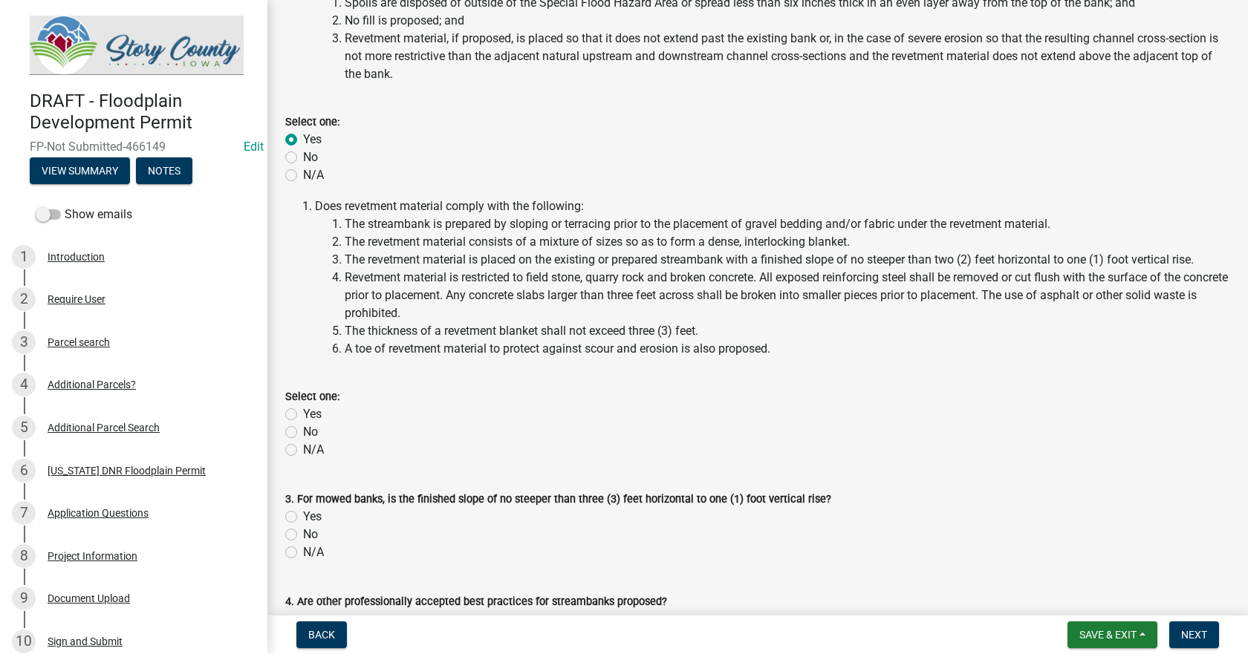
scroll to position [149, 0]
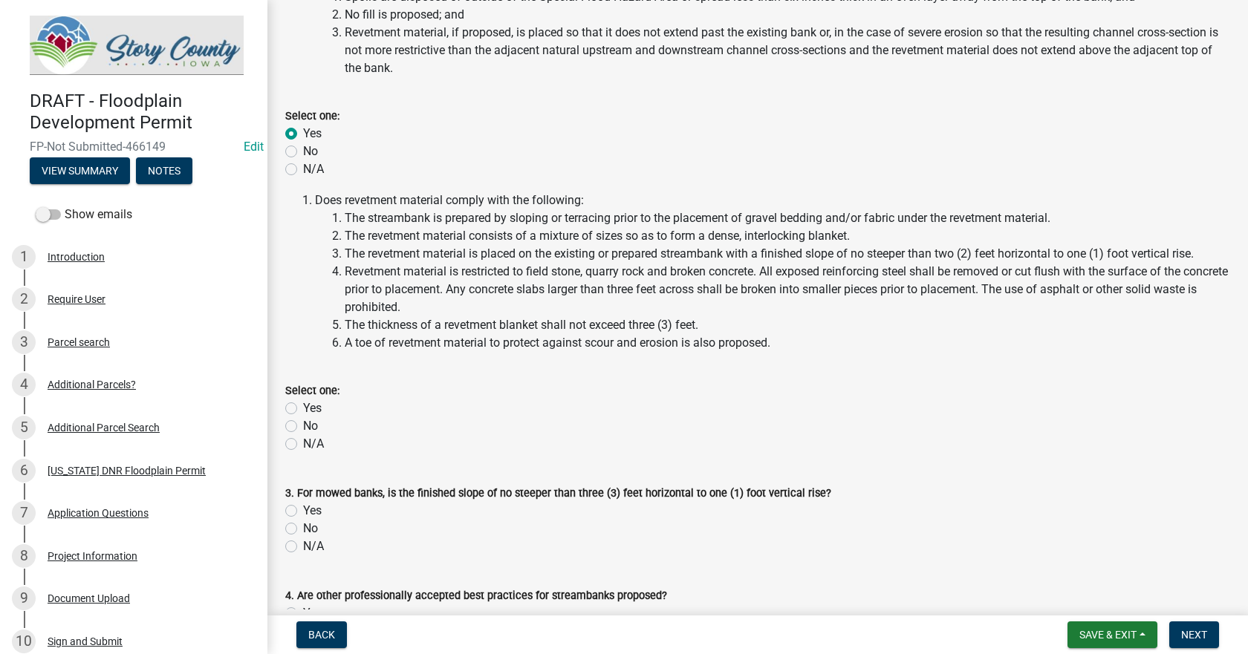
drag, startPoint x: 289, startPoint y: 404, endPoint x: 319, endPoint y: 441, distance: 47.6
click at [303, 406] on label "Yes" at bounding box center [312, 409] width 19 height 18
click at [303, 406] on input "Yes" at bounding box center [308, 405] width 10 height 10
radio input "true"
click at [303, 510] on label "Yes" at bounding box center [312, 511] width 19 height 18
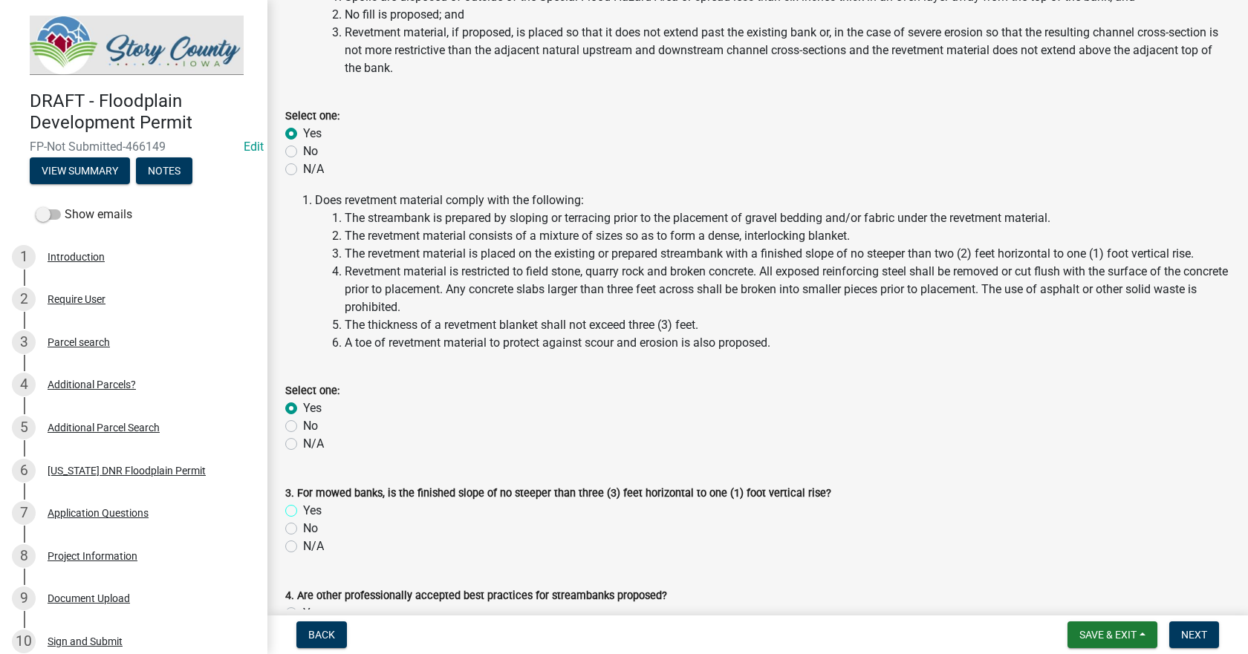
click at [303, 510] on input "Yes" at bounding box center [308, 507] width 10 height 10
radio input "true"
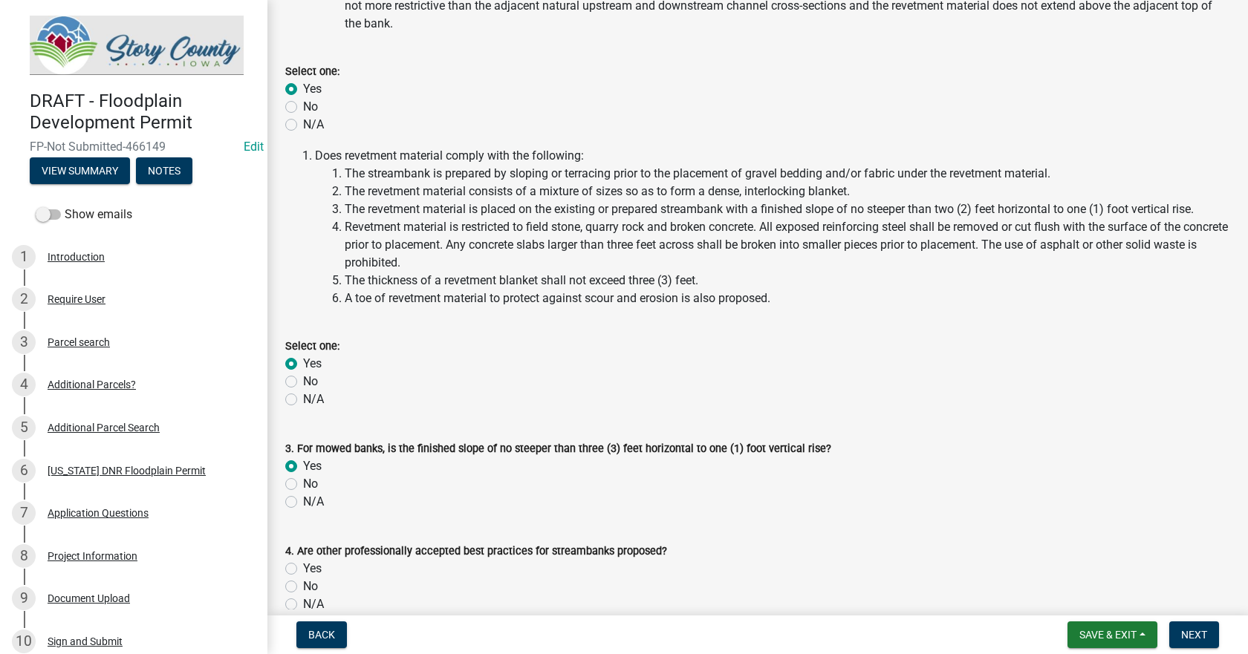
scroll to position [268, 0]
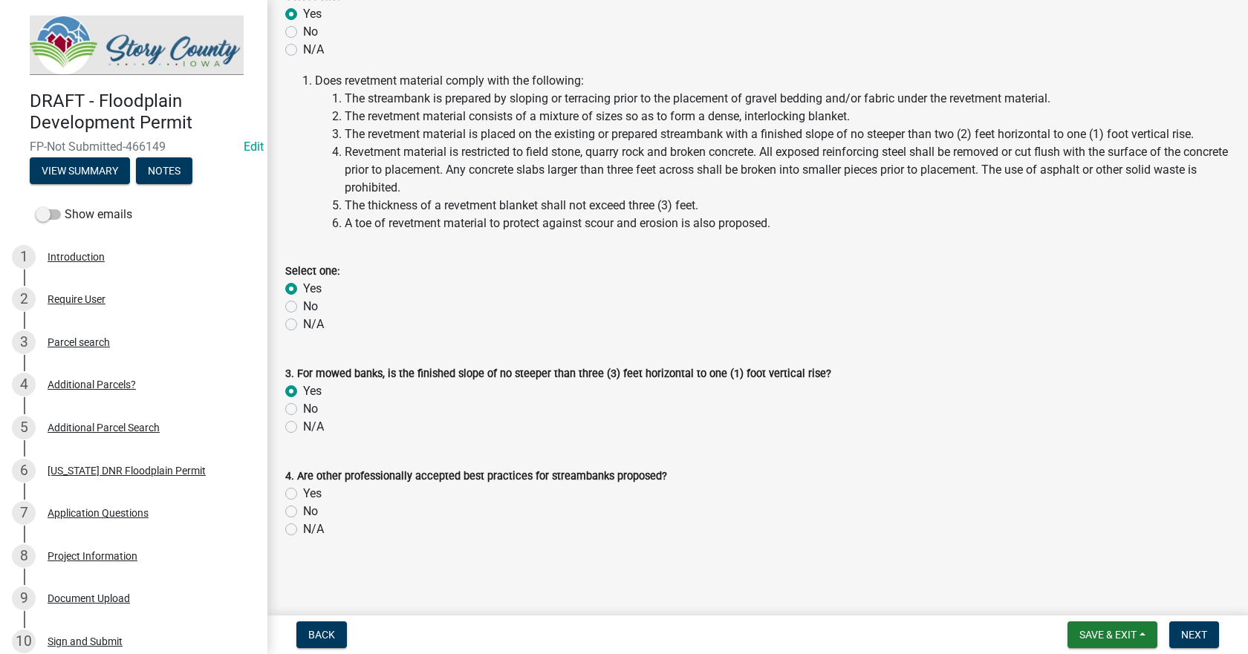
drag, startPoint x: 288, startPoint y: 492, endPoint x: 446, endPoint y: 515, distance: 159.9
click at [303, 492] on label "Yes" at bounding box center [312, 494] width 19 height 18
click at [303, 492] on input "Yes" at bounding box center [308, 490] width 10 height 10
radio input "true"
click at [1207, 636] on span "Next" at bounding box center [1194, 635] width 26 height 12
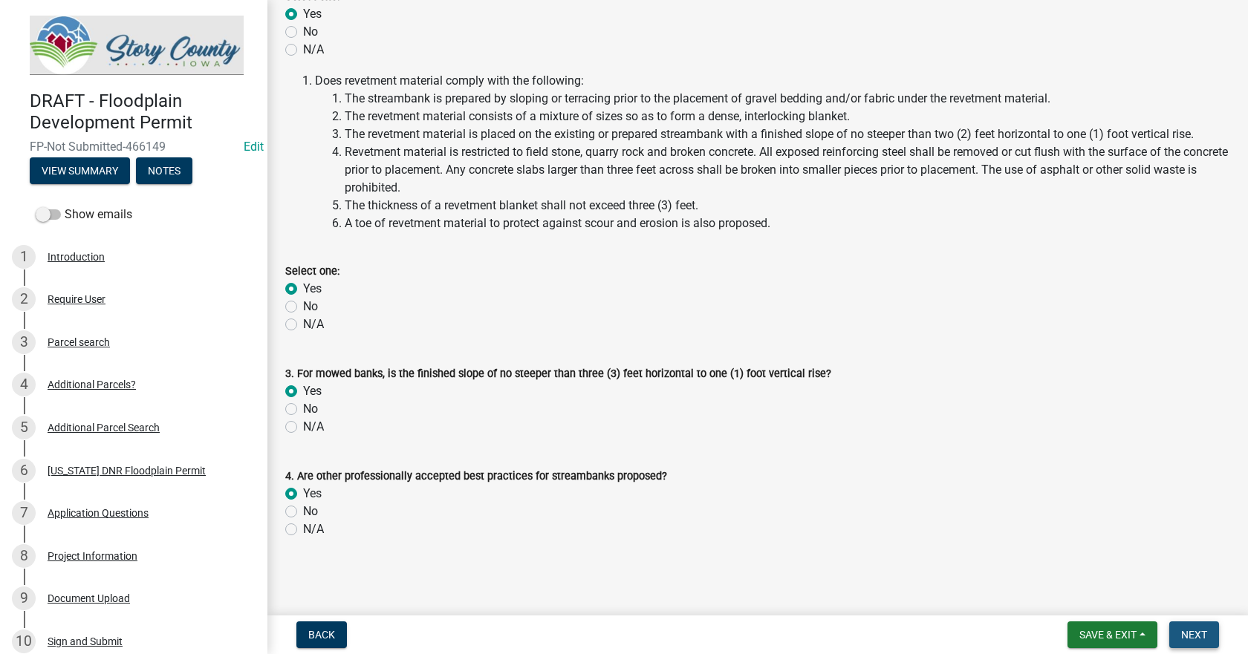
scroll to position [0, 0]
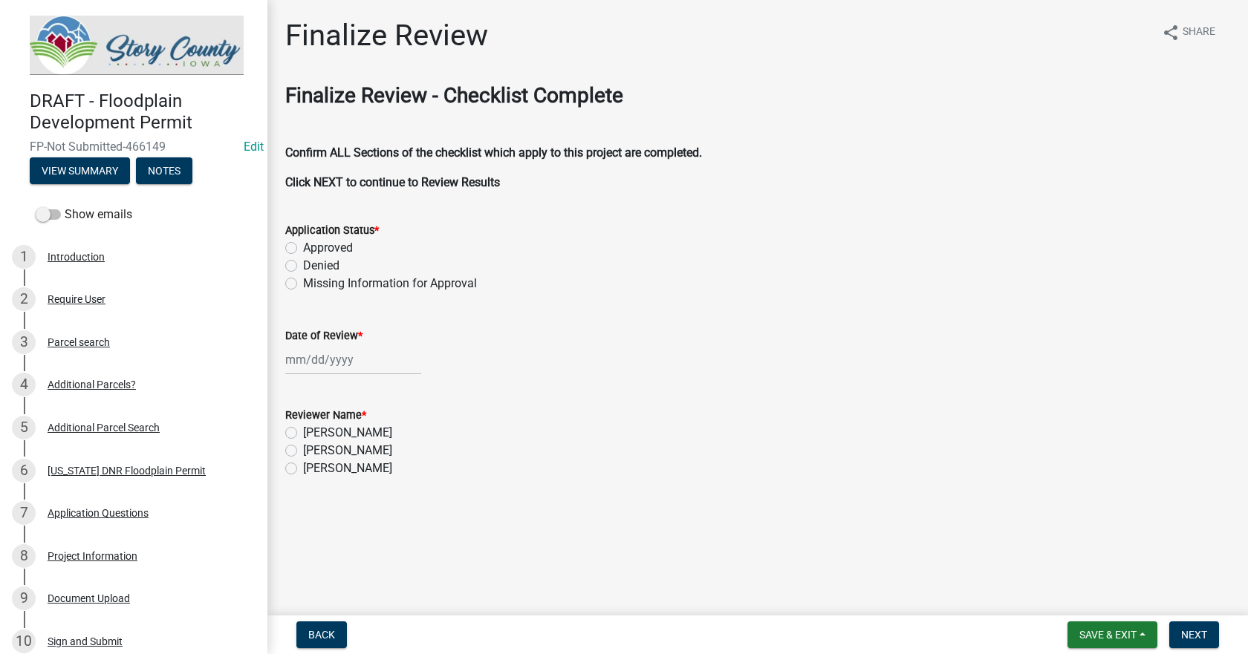
click at [303, 244] on label "Approved" at bounding box center [328, 248] width 50 height 18
click at [303, 244] on input "Approved" at bounding box center [308, 244] width 10 height 10
radio input "true"
click at [305, 365] on div at bounding box center [353, 360] width 136 height 30
select select "8"
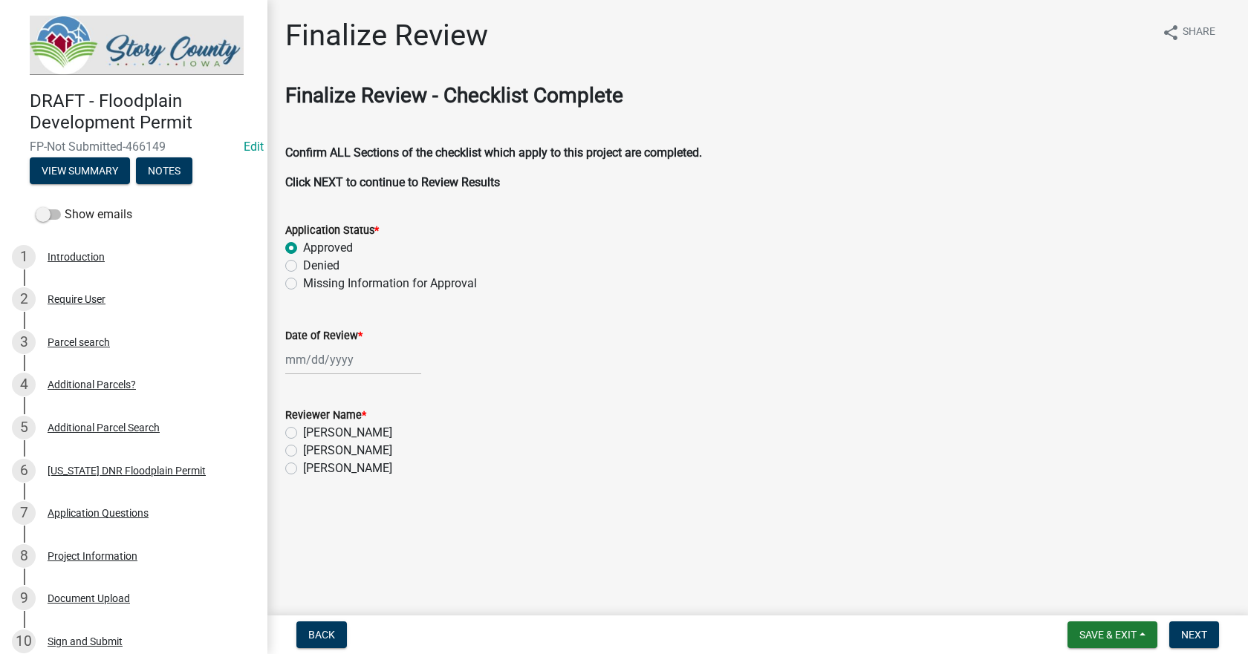
select select "2025"
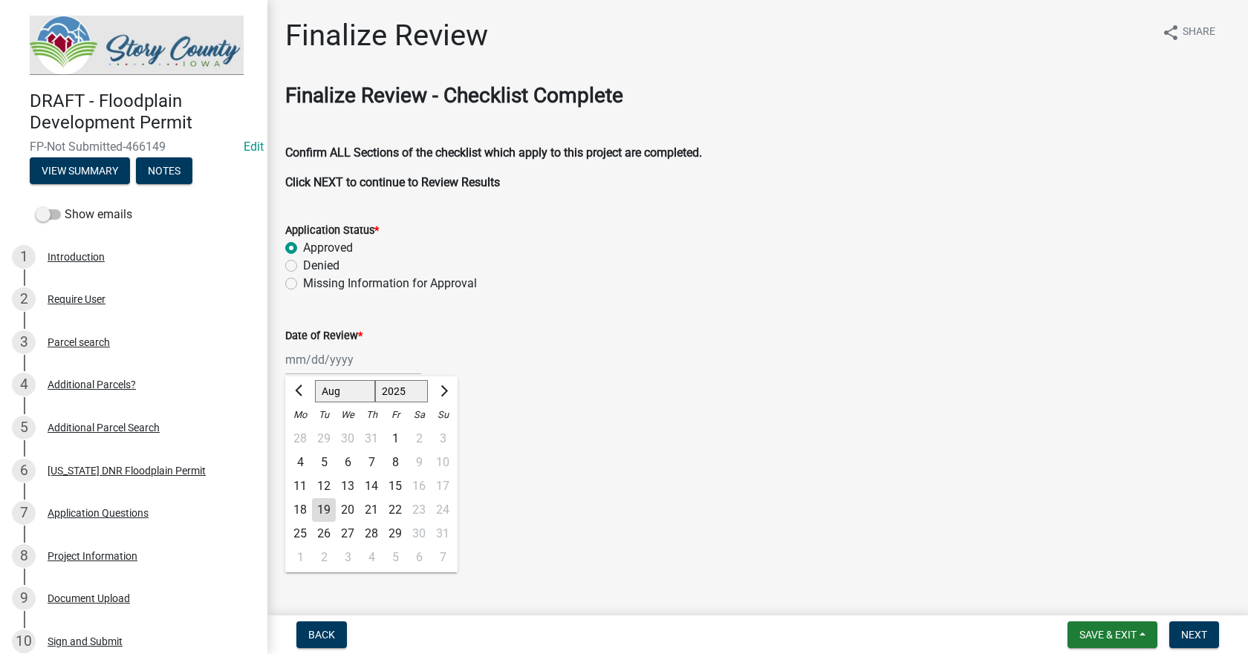
click at [328, 513] on div "19" at bounding box center [324, 510] width 24 height 24
type input "[DATE]"
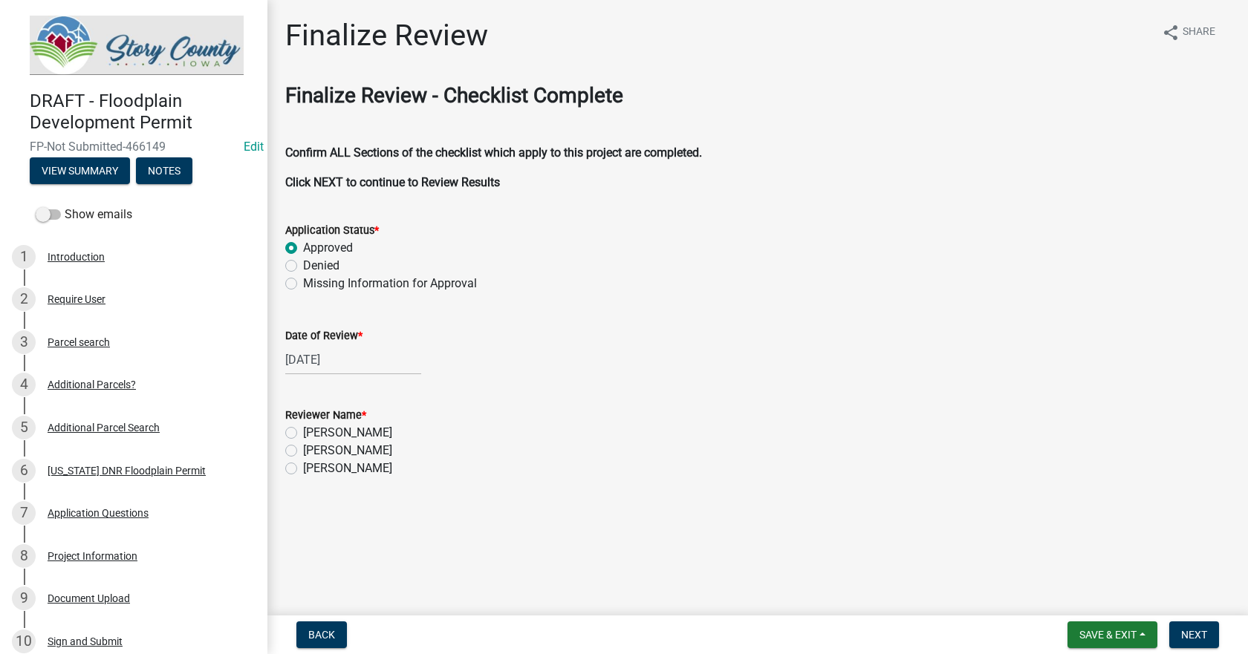
click at [303, 434] on label "[PERSON_NAME]" at bounding box center [347, 433] width 89 height 18
click at [303, 434] on input "[PERSON_NAME]" at bounding box center [308, 429] width 10 height 10
radio input "true"
click at [1206, 635] on span "Next" at bounding box center [1194, 635] width 26 height 12
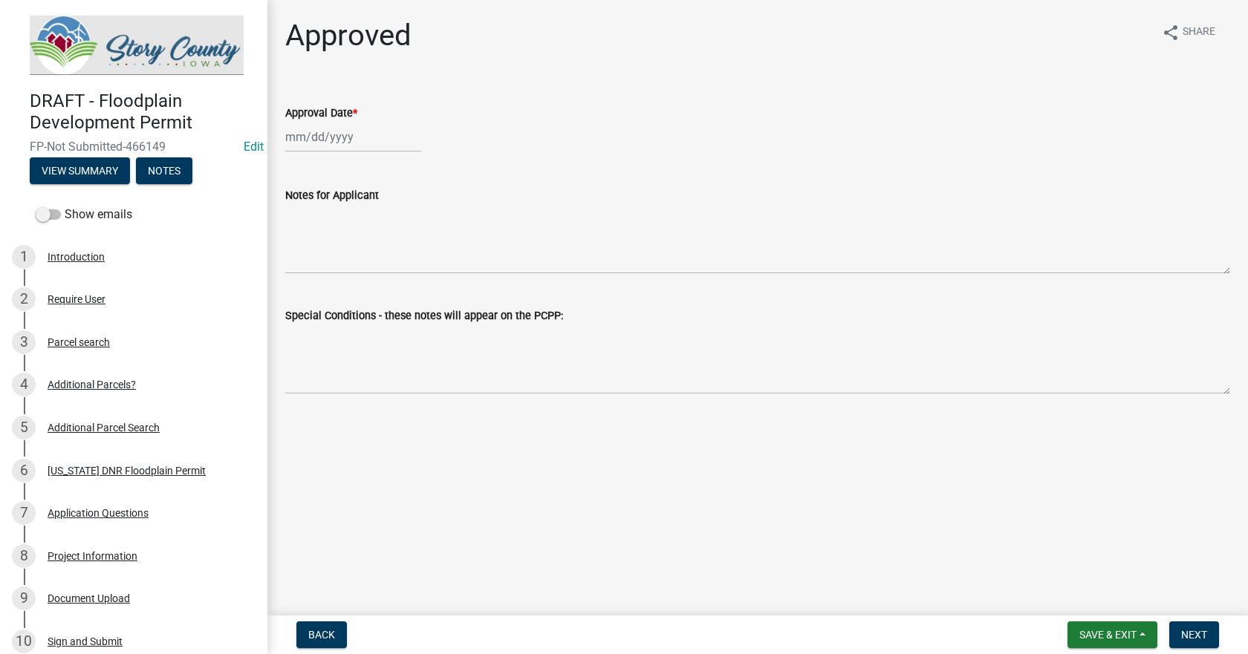
click at [304, 136] on div at bounding box center [353, 137] width 136 height 30
select select "8"
select select "2025"
click at [327, 293] on div "19" at bounding box center [324, 288] width 24 height 24
type input "[DATE]"
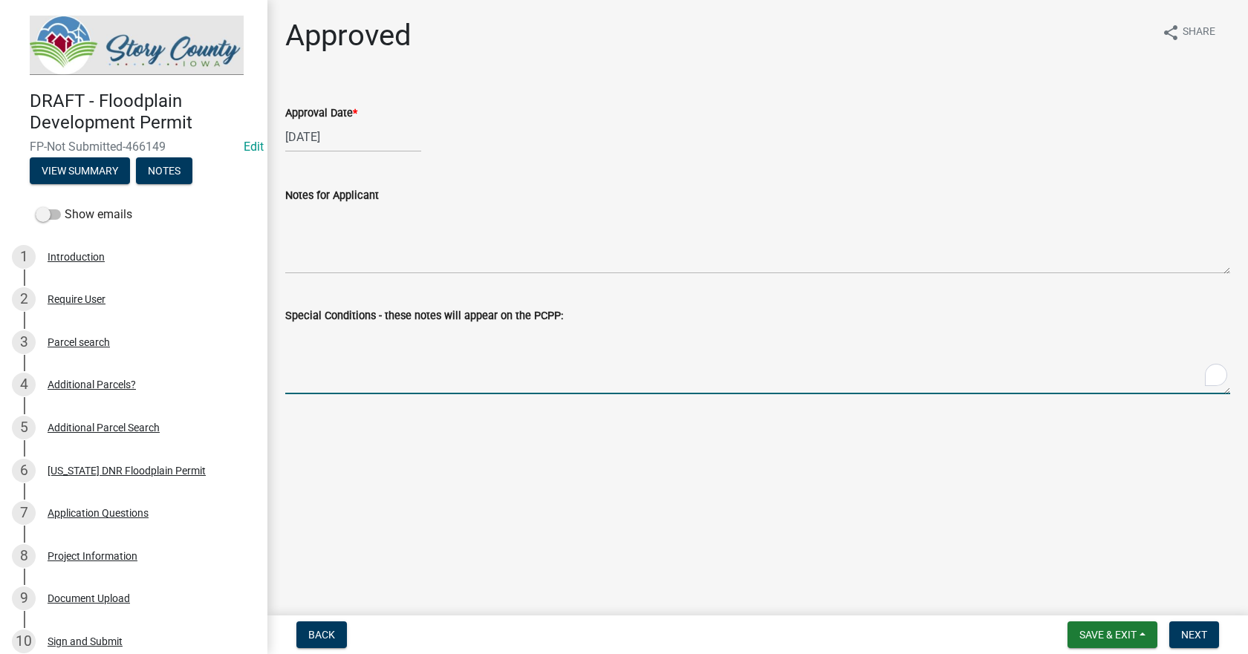
click at [345, 385] on textarea "Special Conditions - these notes will appear on the PCPP:" at bounding box center [757, 360] width 945 height 70
click at [1200, 638] on span "Next" at bounding box center [1194, 635] width 26 height 12
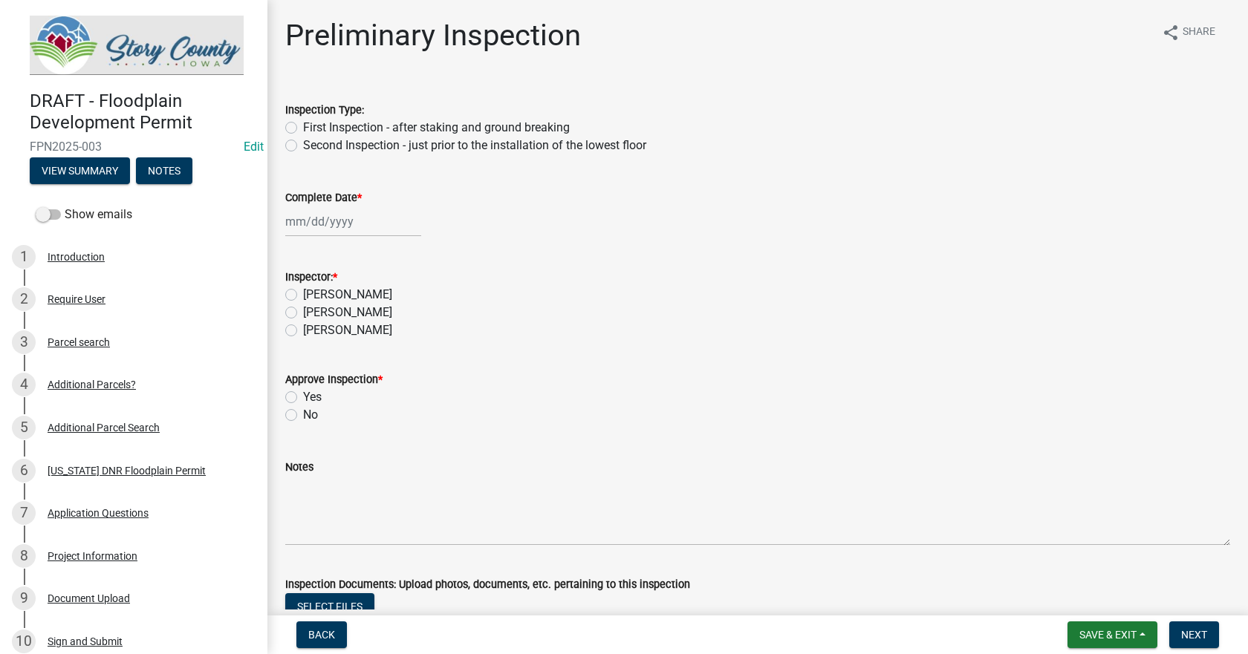
click at [303, 131] on label "First Inspection - after staking and ground breaking" at bounding box center [436, 128] width 267 height 18
click at [303, 129] on input "First Inspection - after staking and ground breaking" at bounding box center [308, 124] width 10 height 10
radio input "true"
click at [302, 225] on div at bounding box center [353, 222] width 136 height 30
select select "8"
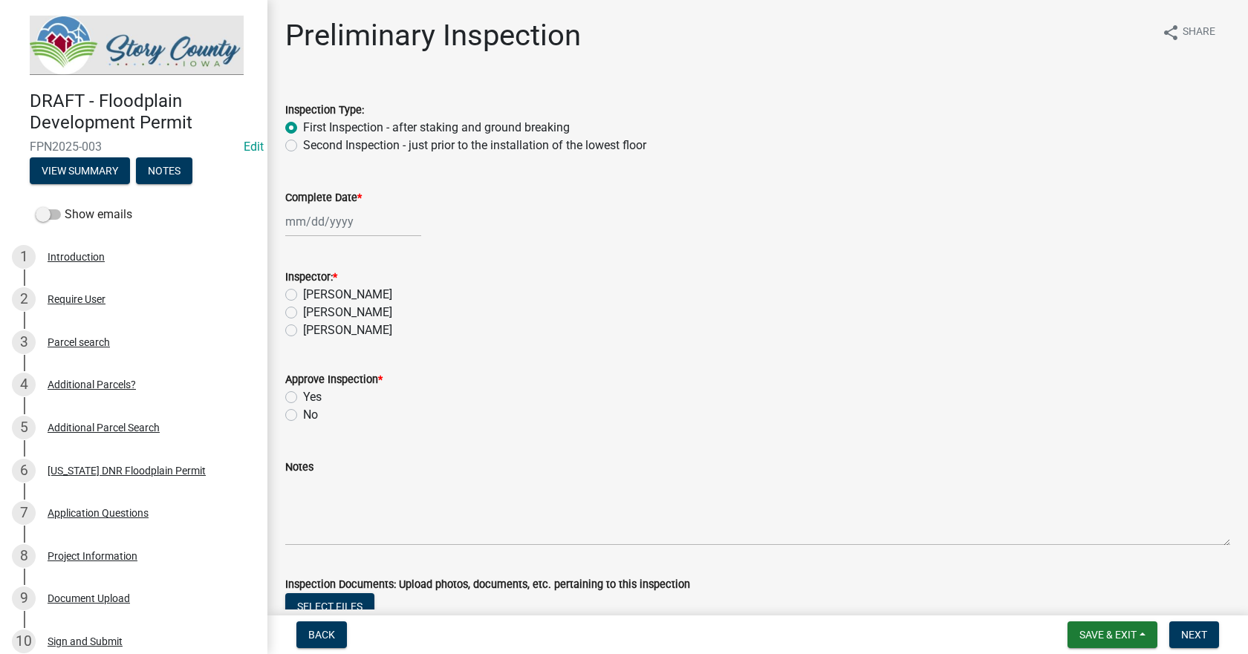
select select "2025"
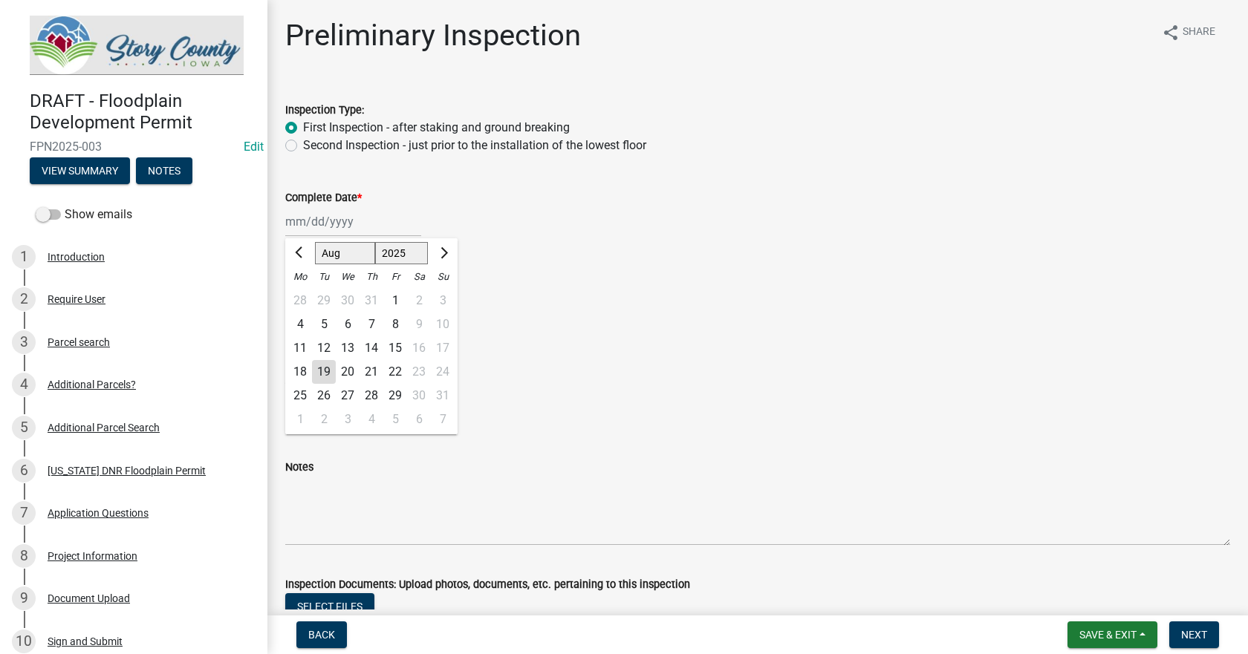
click at [323, 374] on div "19" at bounding box center [324, 372] width 24 height 24
type input "[DATE]"
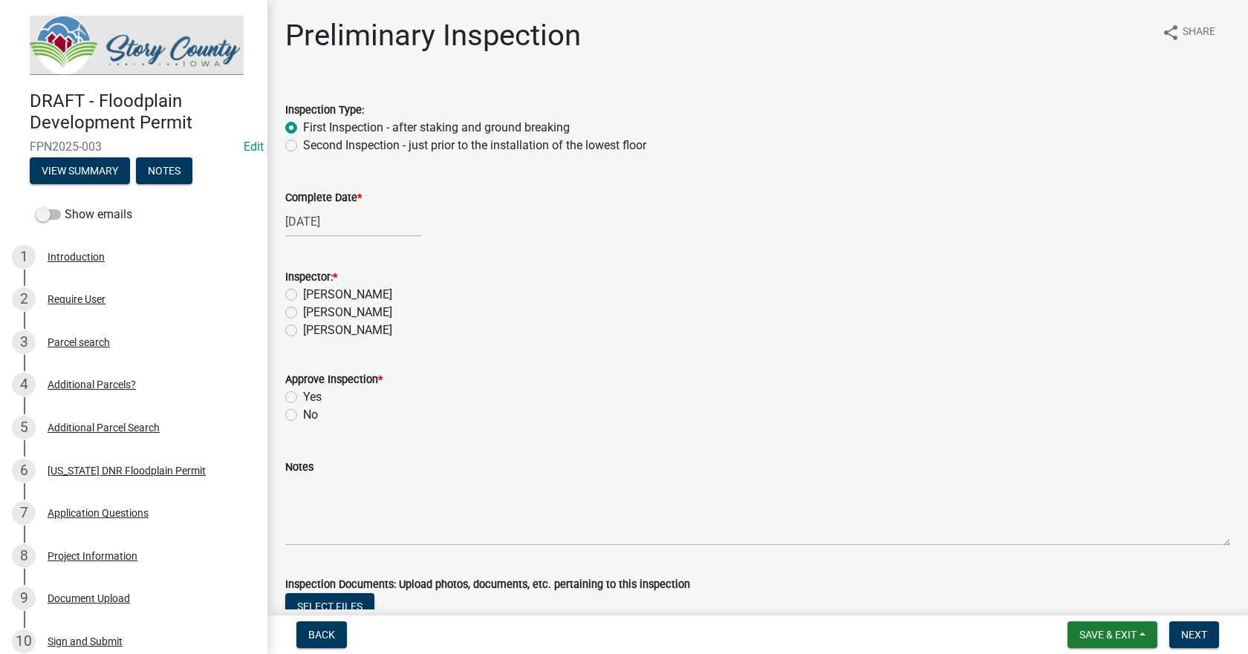
click at [303, 294] on label "[PERSON_NAME]" at bounding box center [347, 295] width 89 height 18
click at [303, 294] on input "[PERSON_NAME]" at bounding box center [308, 291] width 10 height 10
radio input "true"
click at [303, 396] on label "Yes" at bounding box center [312, 398] width 19 height 18
click at [303, 396] on input "Yes" at bounding box center [308, 394] width 10 height 10
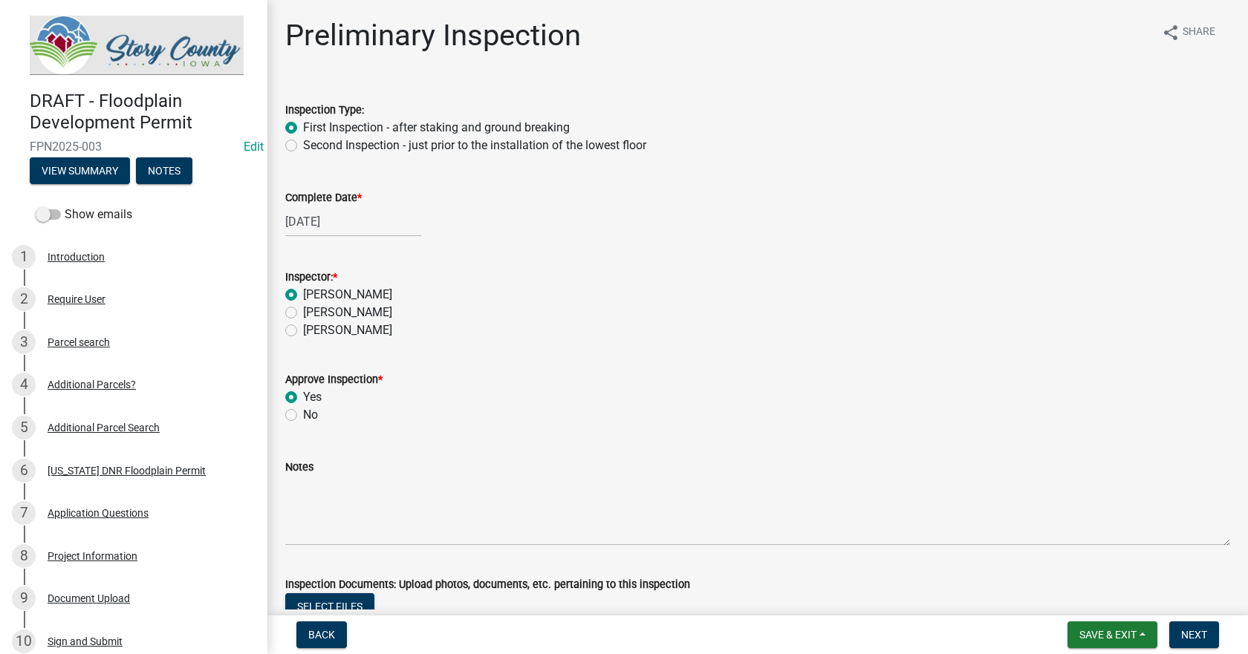
radio input "true"
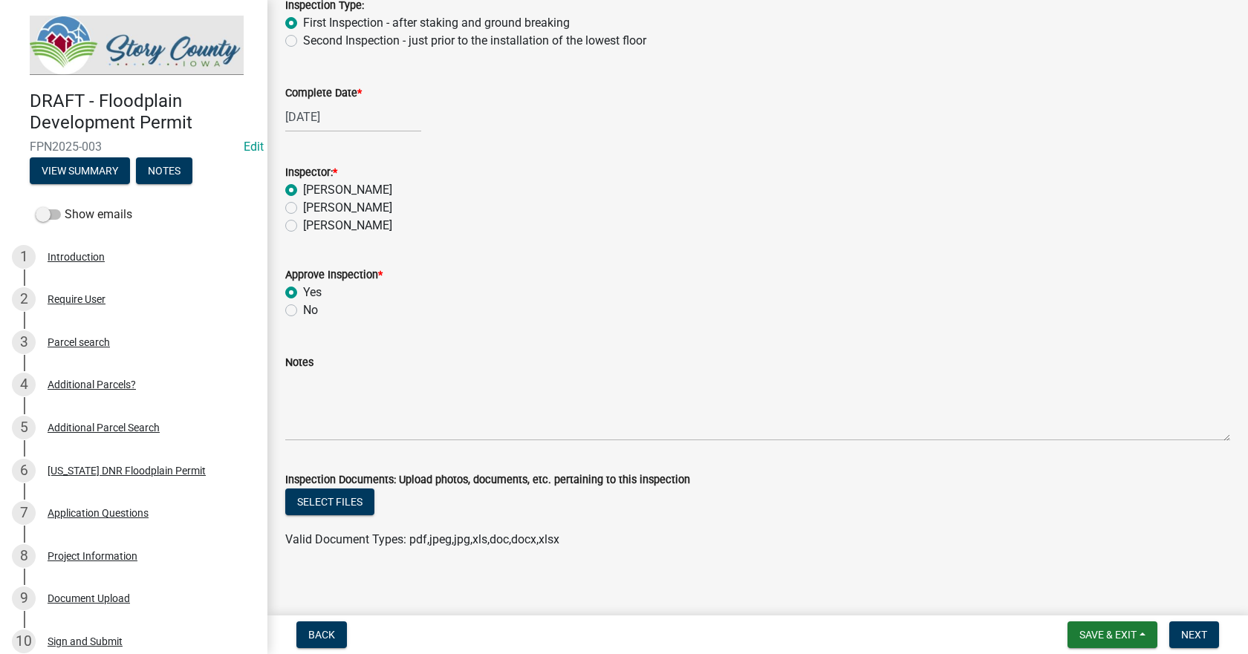
scroll to position [115, 0]
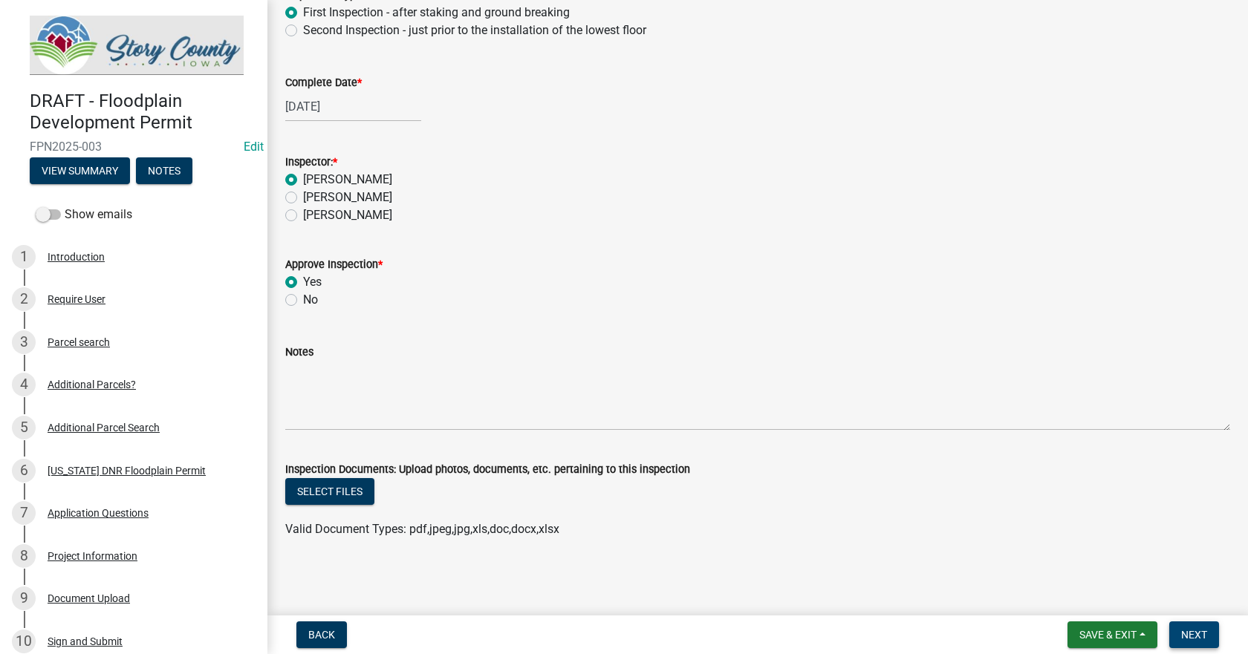
click at [1196, 635] on span "Next" at bounding box center [1194, 635] width 26 height 12
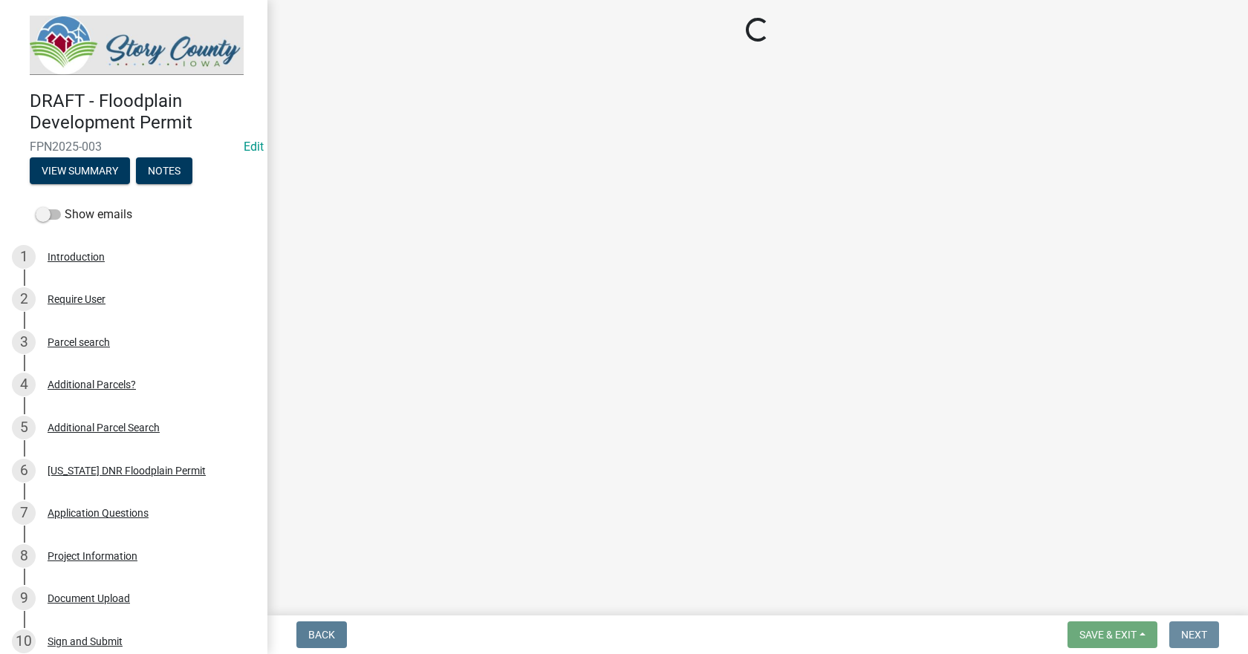
scroll to position [0, 0]
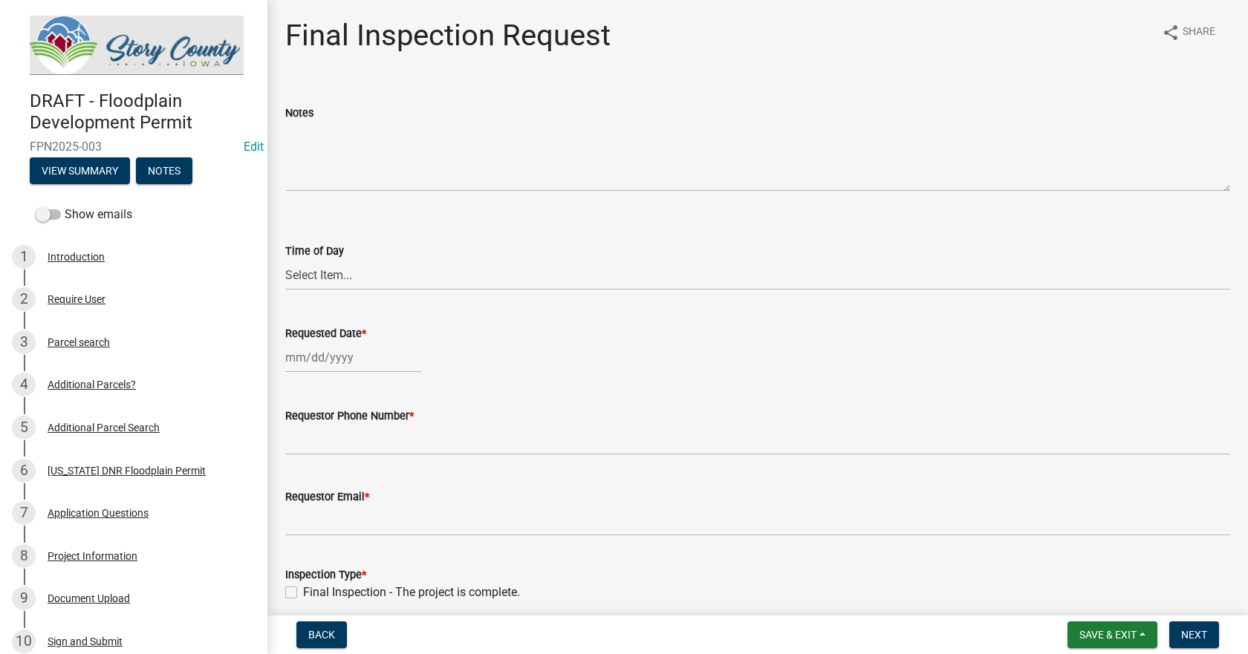
click at [314, 354] on div at bounding box center [353, 357] width 136 height 30
select select "8"
select select "2025"
click at [324, 510] on div "19" at bounding box center [324, 508] width 24 height 24
type input "[DATE]"
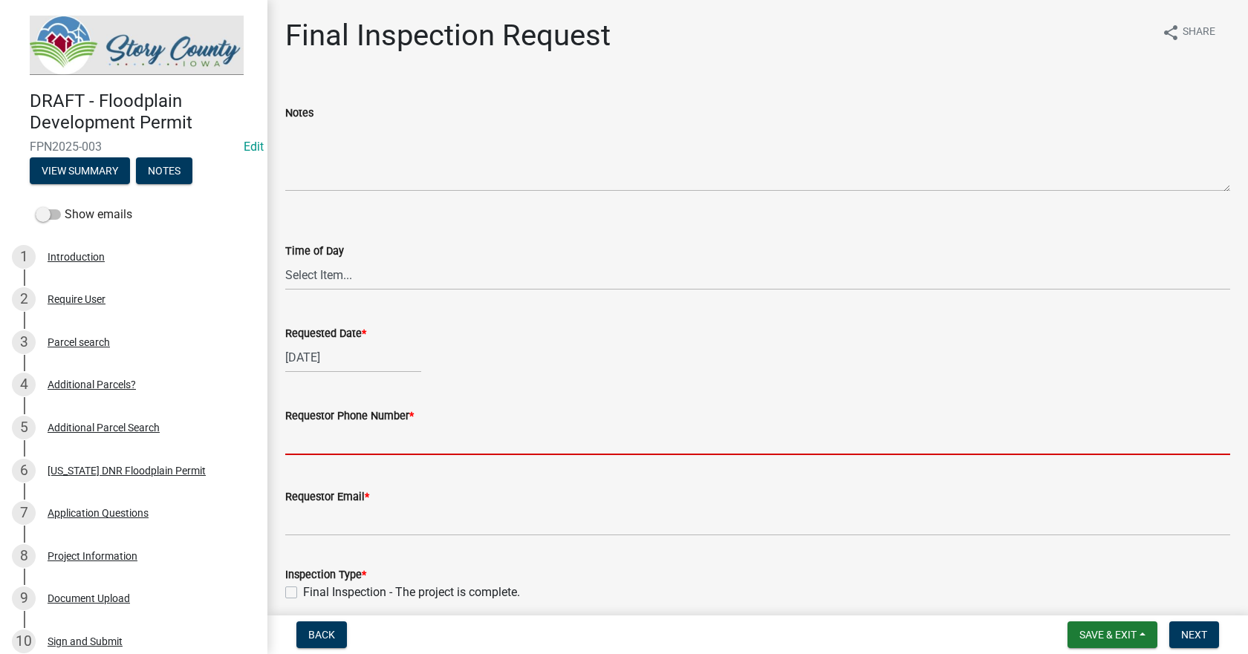
click at [337, 443] on input "Requestor Phone Number *" at bounding box center [757, 440] width 945 height 30
type input "5153827247"
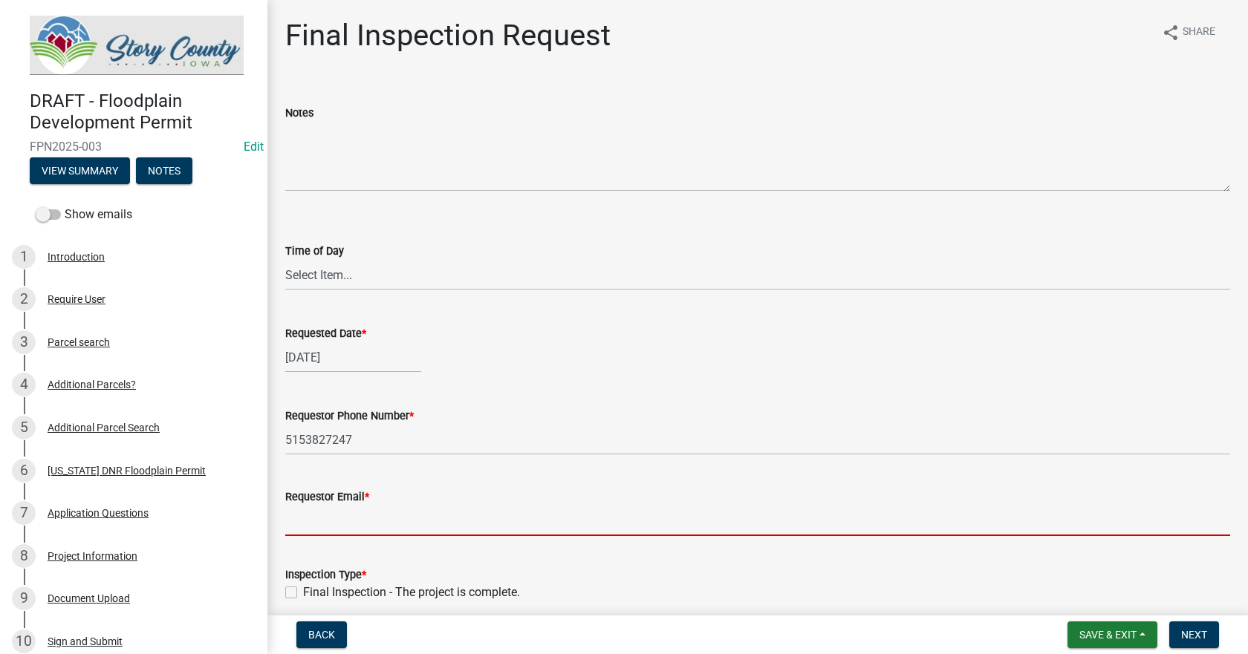
click at [323, 525] on input "Requestor Email *" at bounding box center [757, 521] width 945 height 30
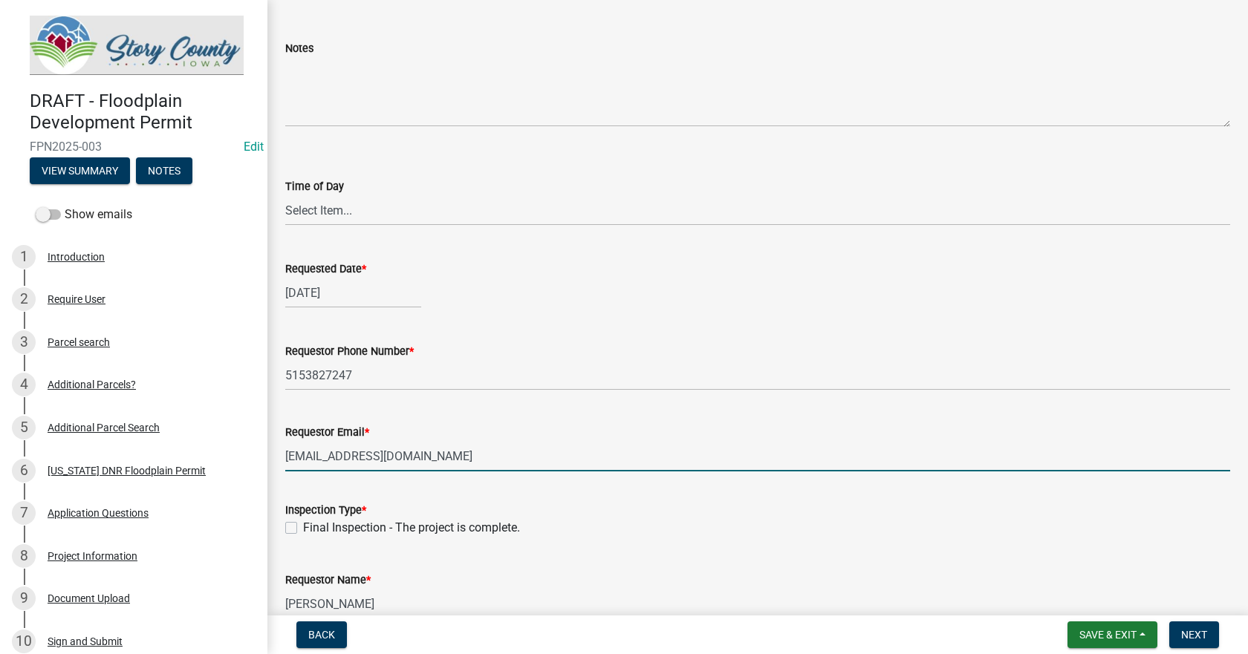
scroll to position [144, 0]
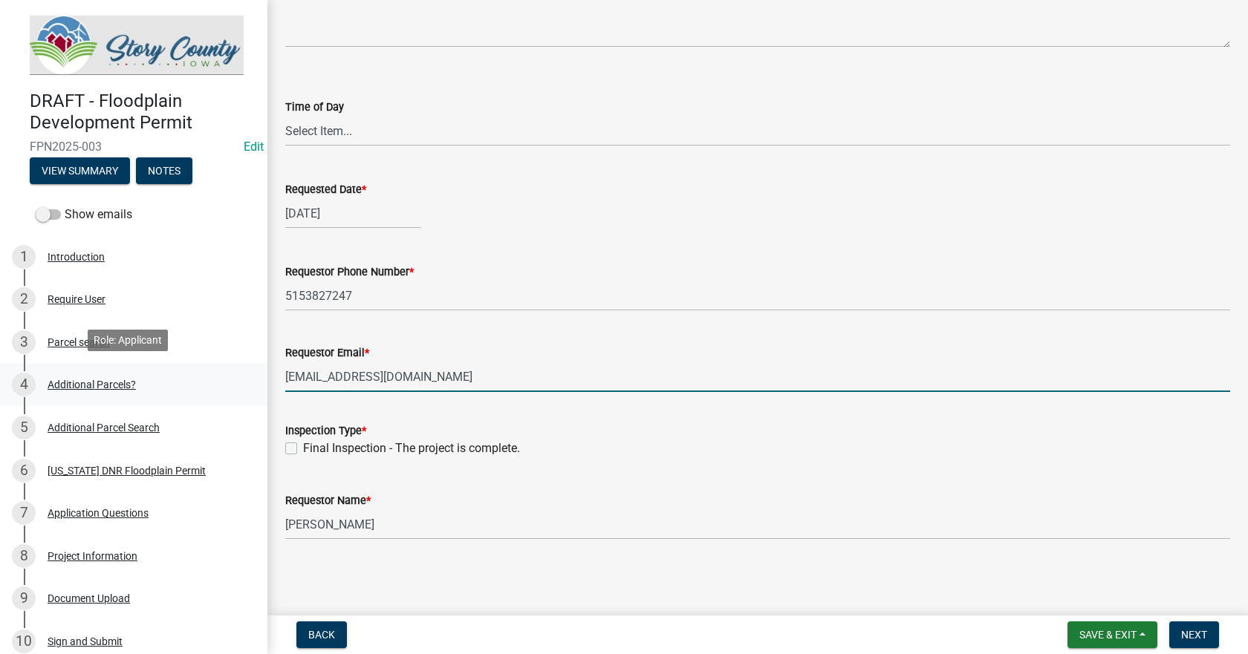
drag, startPoint x: 428, startPoint y: 379, endPoint x: 201, endPoint y: 363, distance: 227.9
click at [201, 363] on div "DRAFT - Floodplain Development Permit FPN2025-003 Edit View Summary Notes Show …" at bounding box center [624, 327] width 1248 height 654
type input "[EMAIL_ADDRESS][DOMAIN_NAME]"
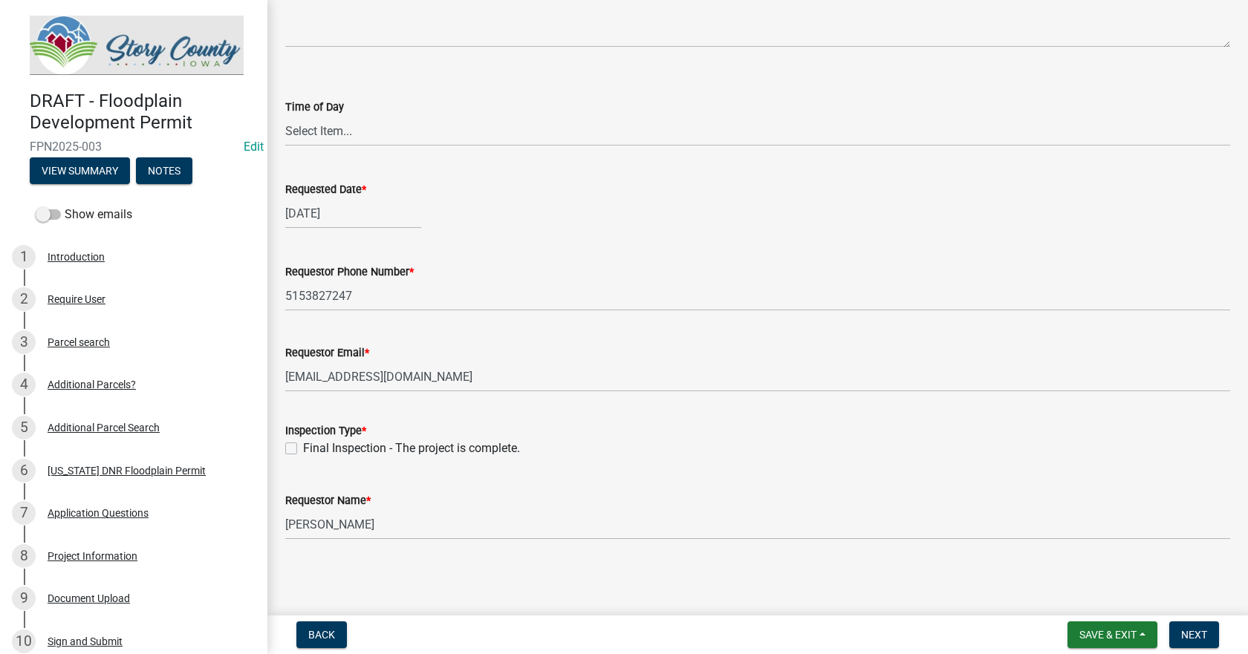
click at [303, 450] on label "Final Inspection - The project is complete." at bounding box center [411, 449] width 217 height 18
click at [303, 449] on input "Final Inspection - The project is complete." at bounding box center [308, 445] width 10 height 10
checkbox input "true"
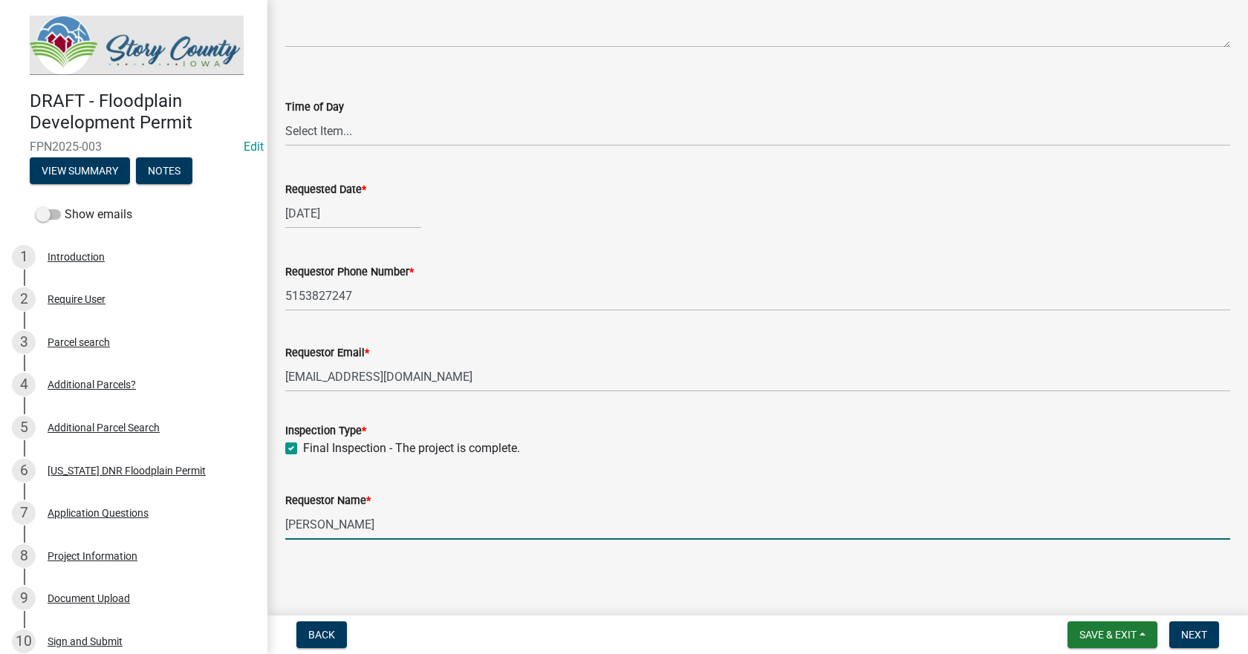
click at [326, 526] on input "[PERSON_NAME]" at bounding box center [757, 525] width 945 height 30
click at [427, 523] on input "[PERSON_NAME]" at bounding box center [757, 525] width 945 height 30
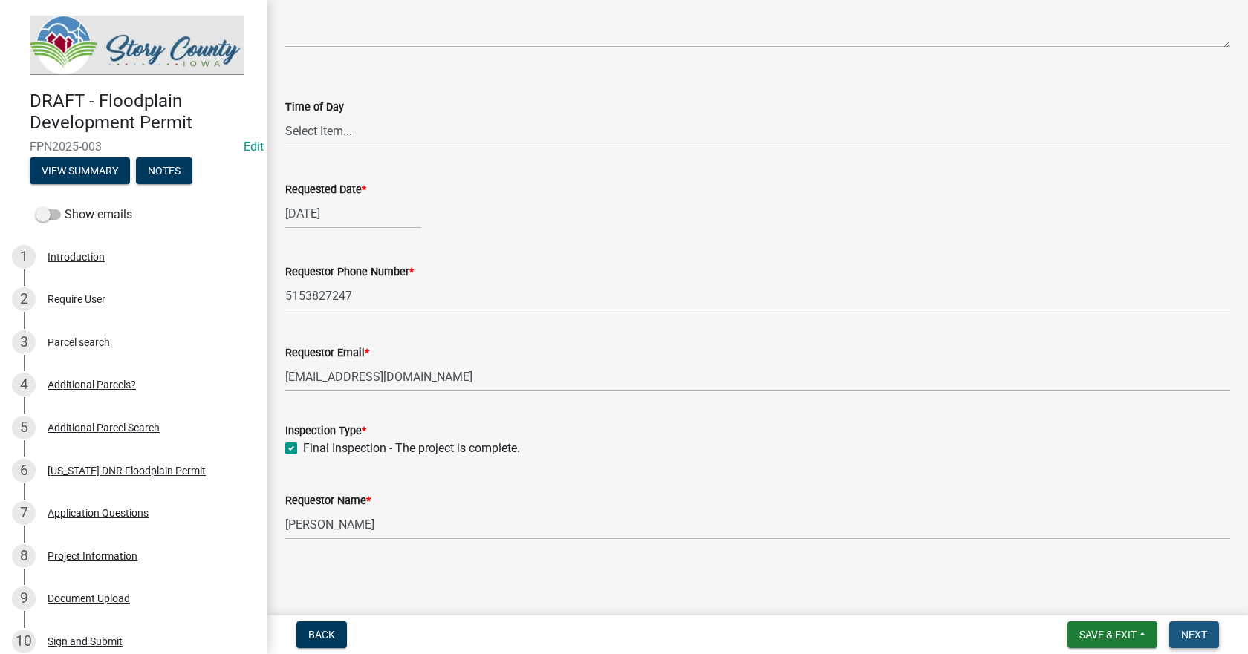
click at [1206, 635] on span "Next" at bounding box center [1194, 635] width 26 height 12
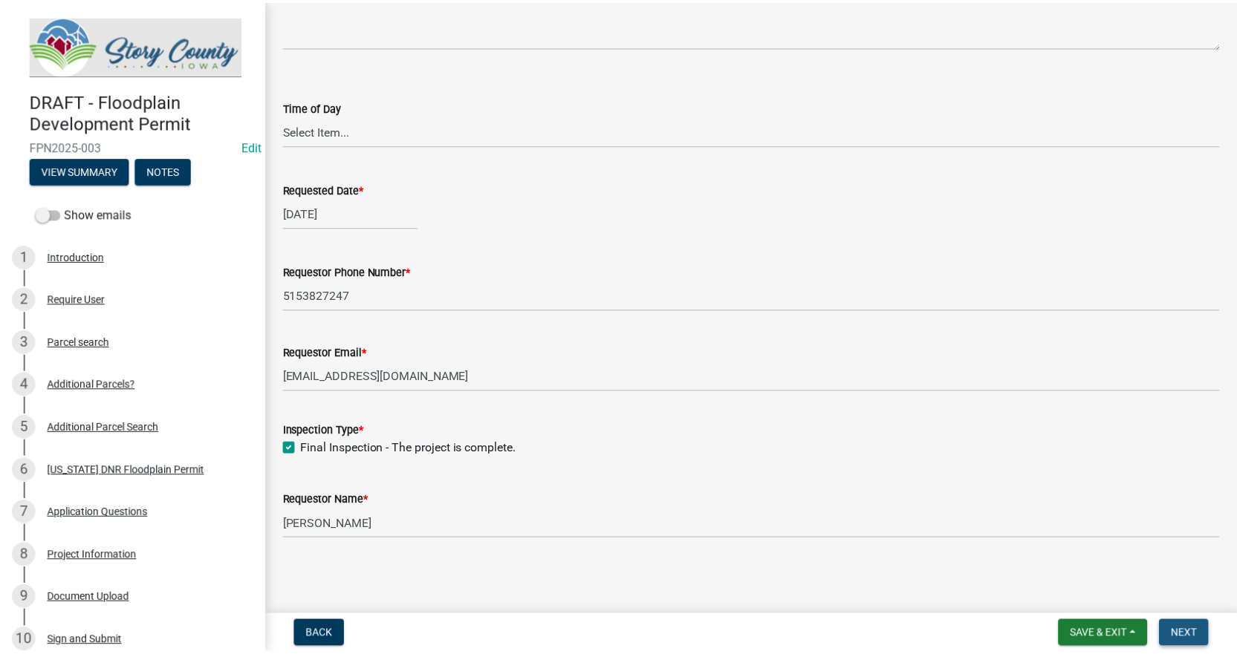
scroll to position [0, 0]
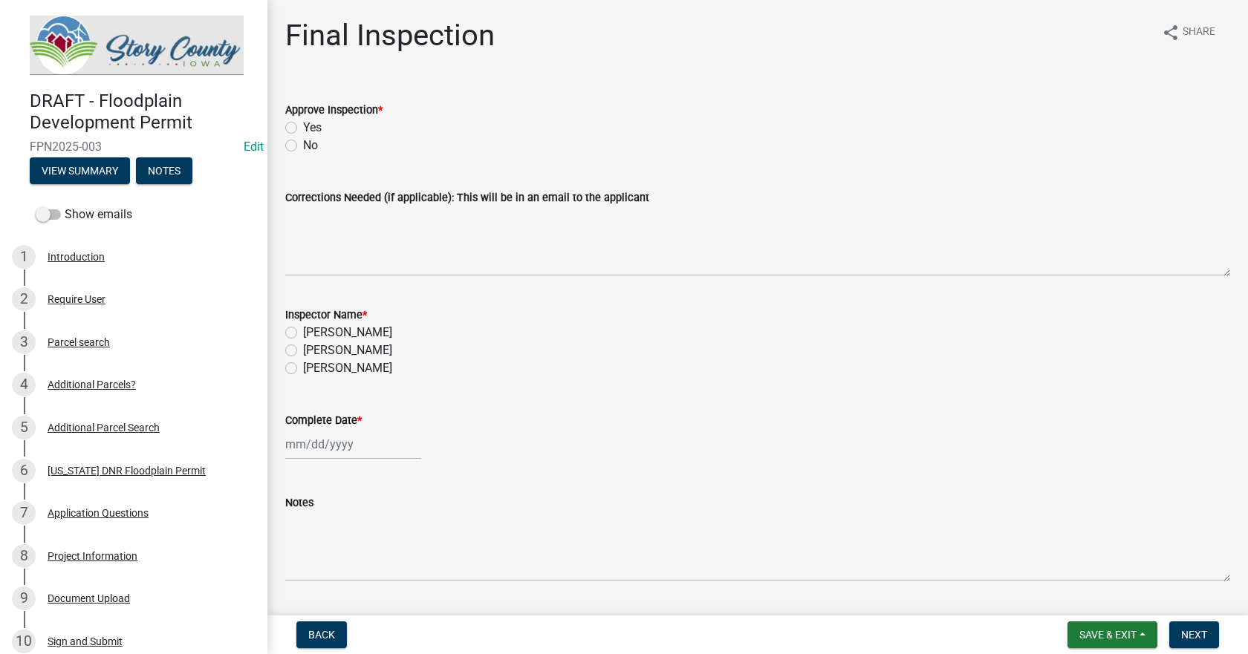
click at [303, 124] on label "Yes" at bounding box center [312, 128] width 19 height 18
click at [303, 124] on input "Yes" at bounding box center [308, 124] width 10 height 10
radio input "true"
click at [303, 328] on label "[PERSON_NAME]" at bounding box center [347, 333] width 89 height 18
click at [303, 328] on input "[PERSON_NAME]" at bounding box center [308, 329] width 10 height 10
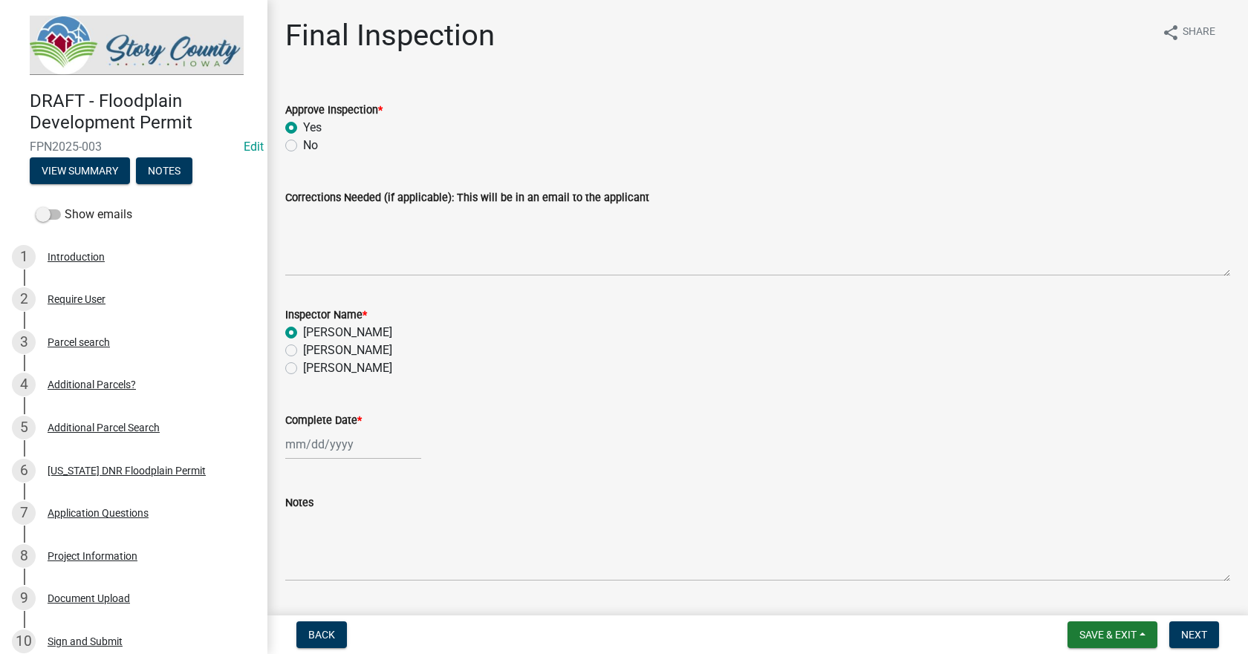
radio input "true"
select select "8"
select select "2025"
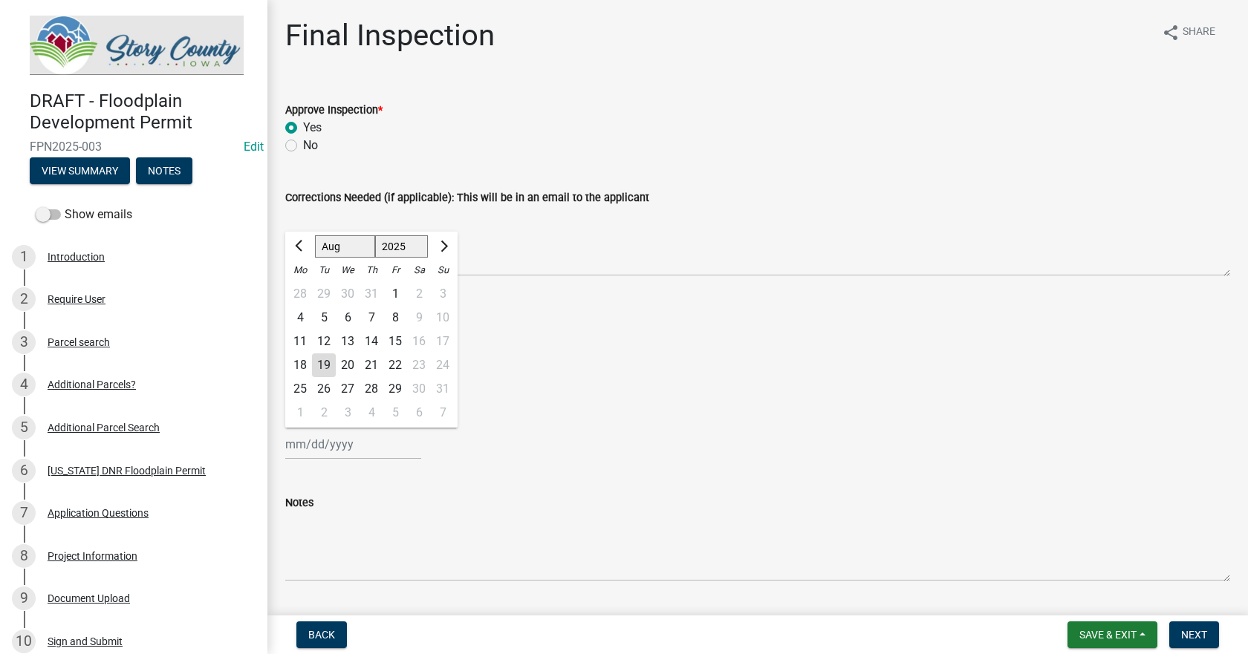
click at [308, 446] on div "[PERSON_NAME] Feb Mar Apr [PERSON_NAME][DATE] Oct Nov [DATE] 1526 1527 1528 152…" at bounding box center [353, 444] width 136 height 30
click at [324, 371] on div "19" at bounding box center [324, 366] width 24 height 24
type input "[DATE]"
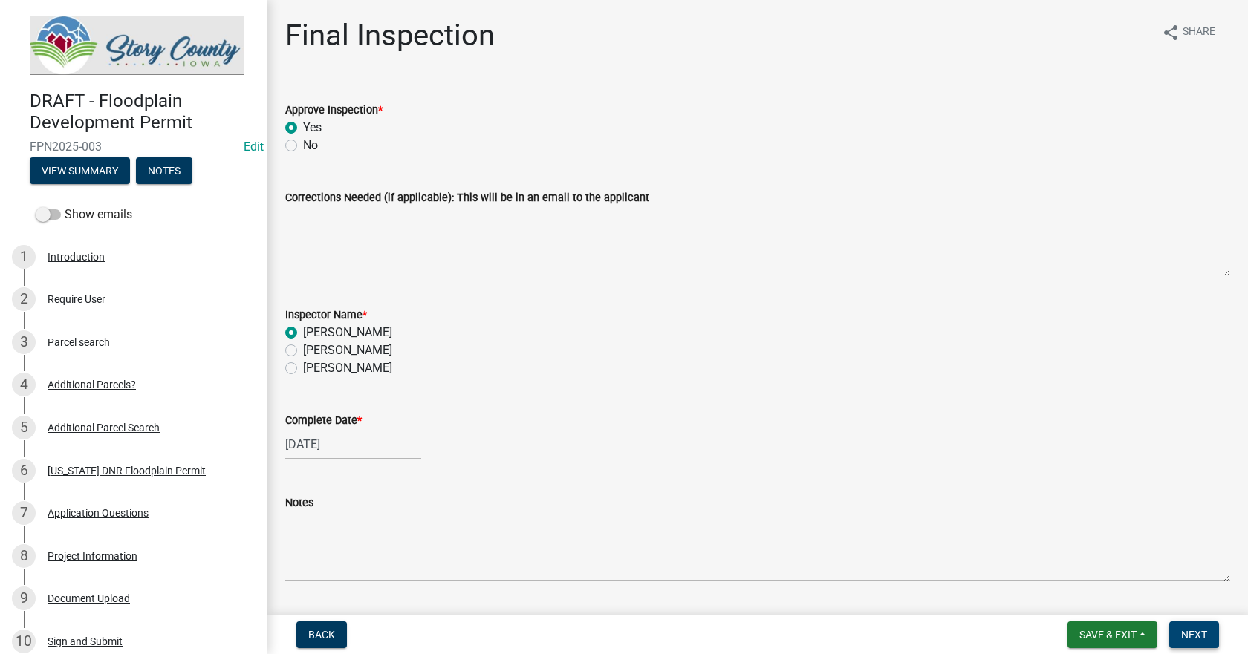
click at [1194, 635] on span "Next" at bounding box center [1194, 635] width 26 height 12
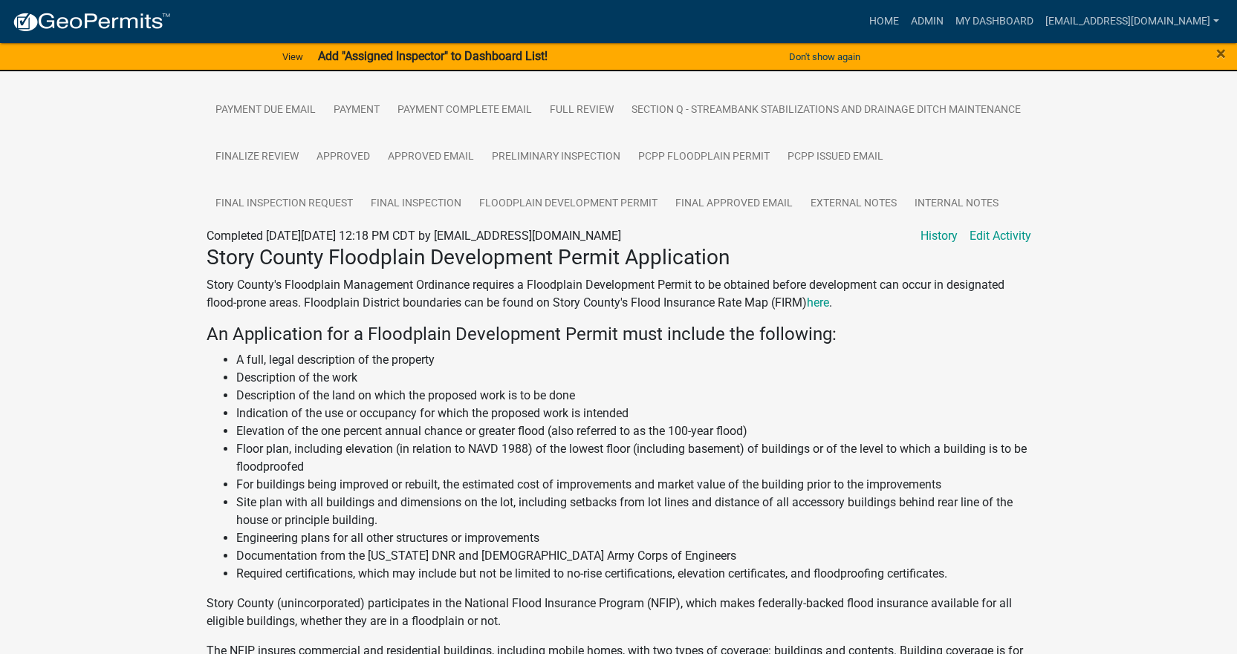
scroll to position [520, 0]
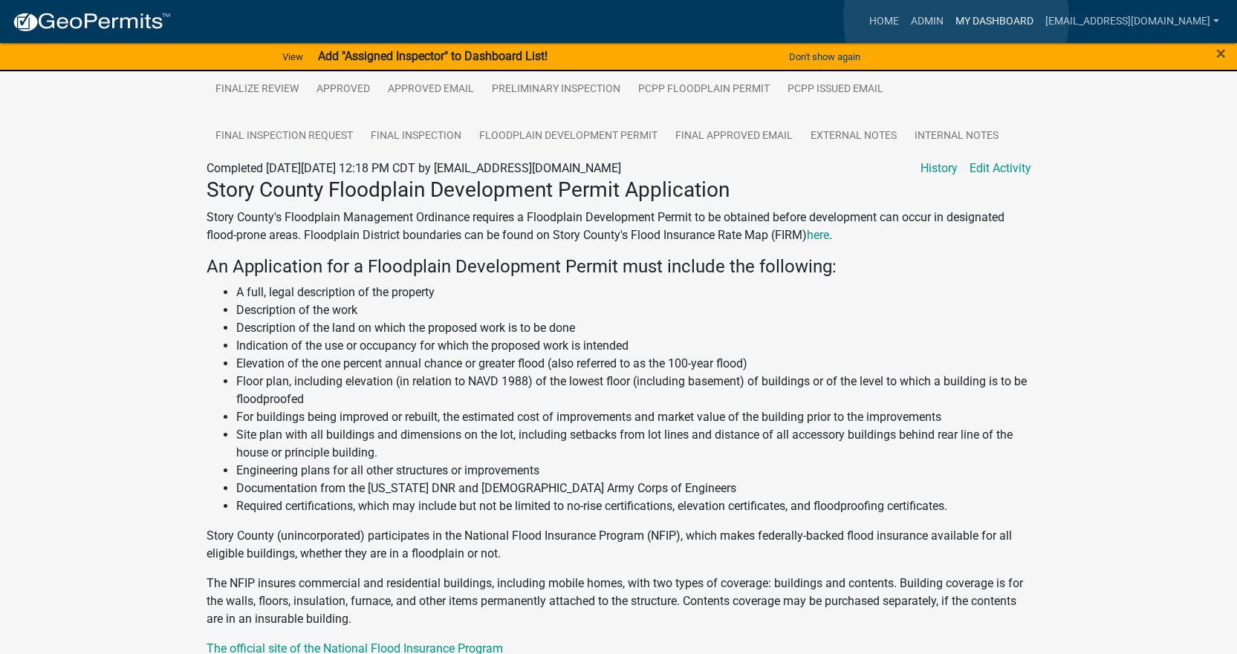
click at [956, 19] on link "My Dashboard" at bounding box center [994, 21] width 90 height 28
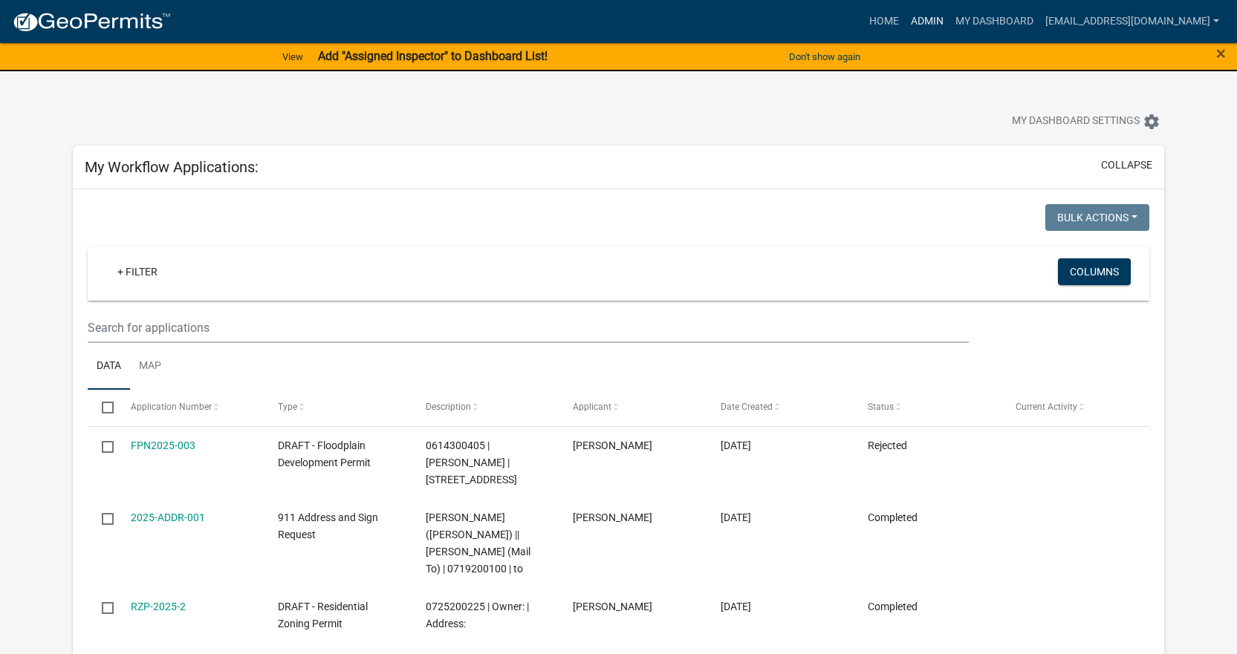
click at [911, 22] on link "Admin" at bounding box center [927, 21] width 45 height 28
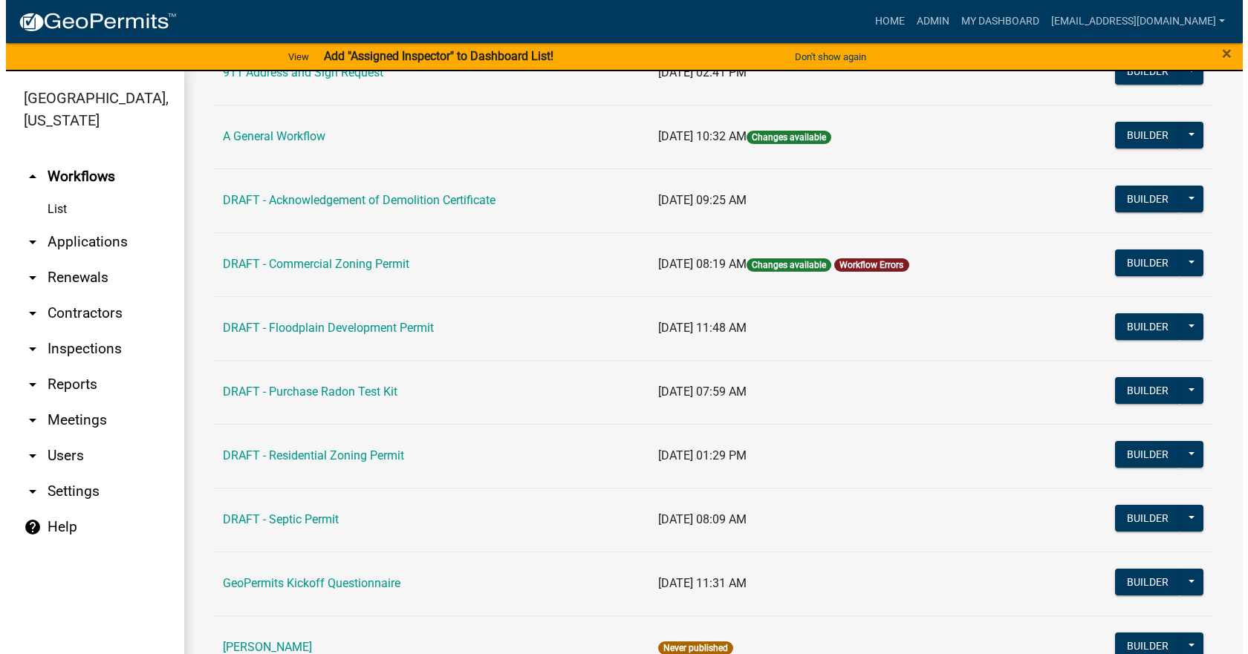
scroll to position [223, 0]
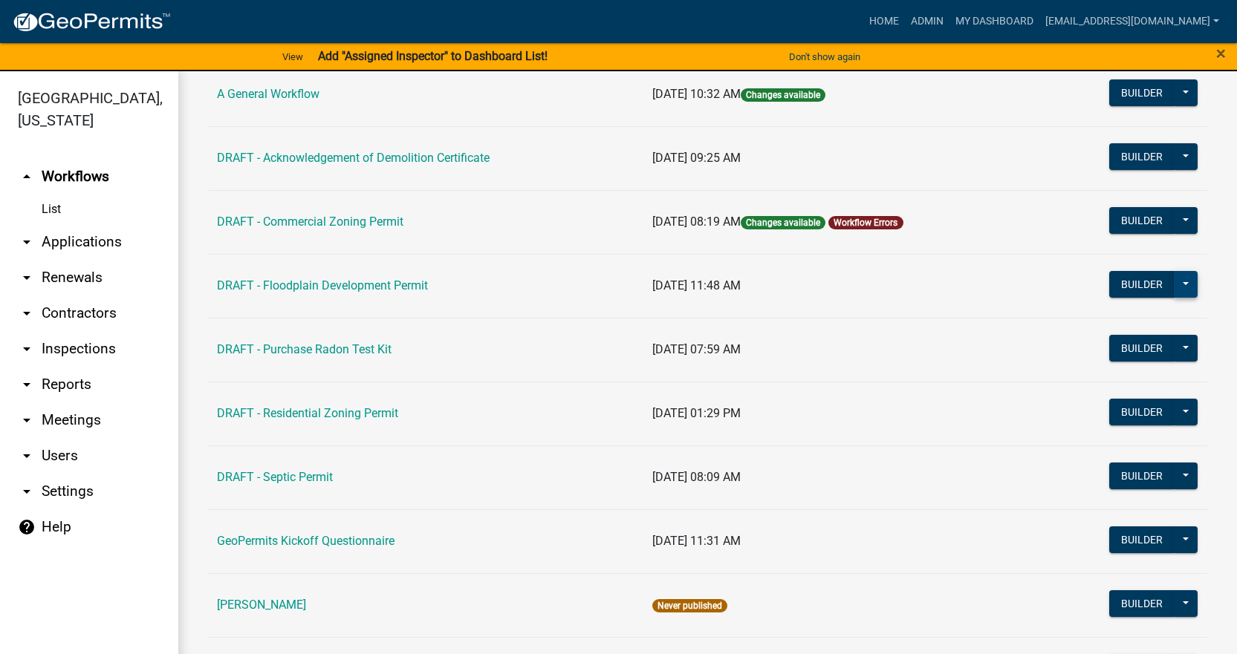
click at [1176, 285] on button at bounding box center [1186, 284] width 24 height 27
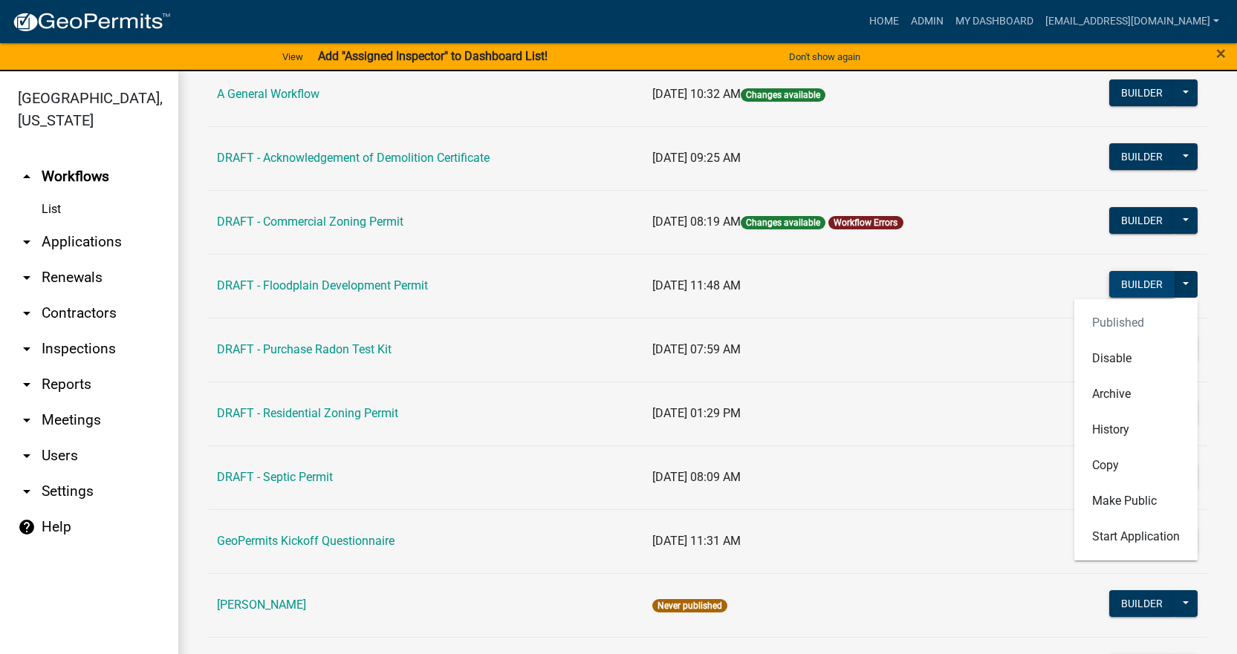
click at [1128, 286] on button "Builder" at bounding box center [1141, 284] width 65 height 27
select select
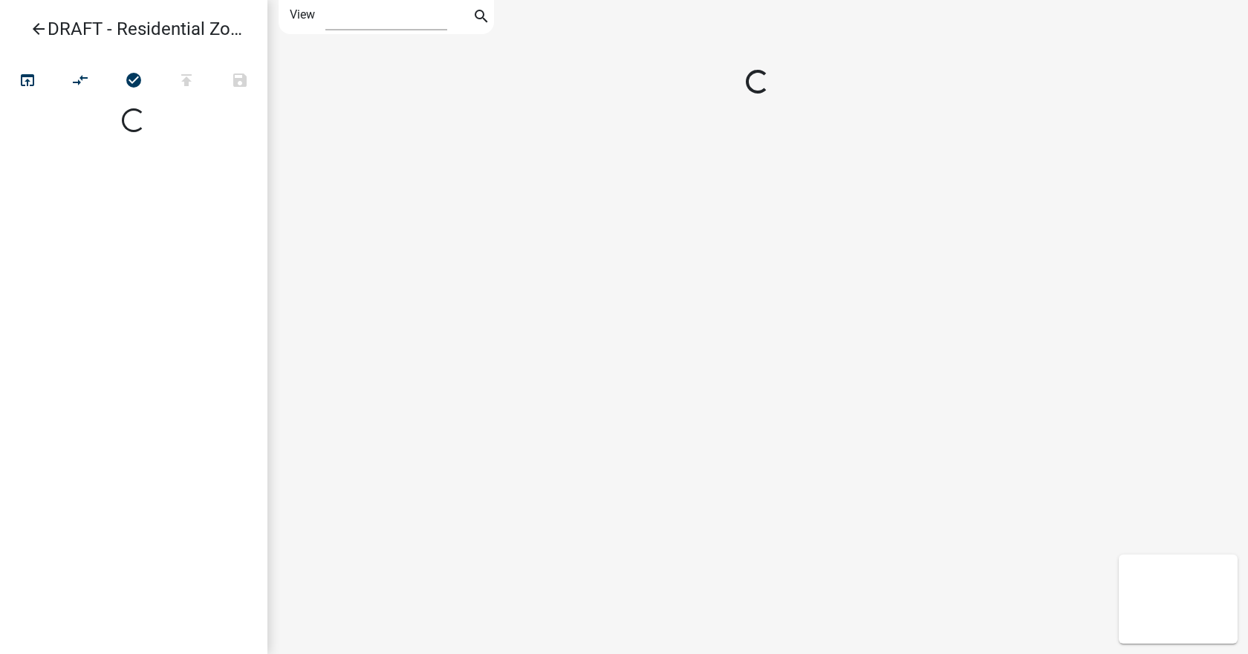
select select
select select "1"
